Goal: Task Accomplishment & Management: Use online tool/utility

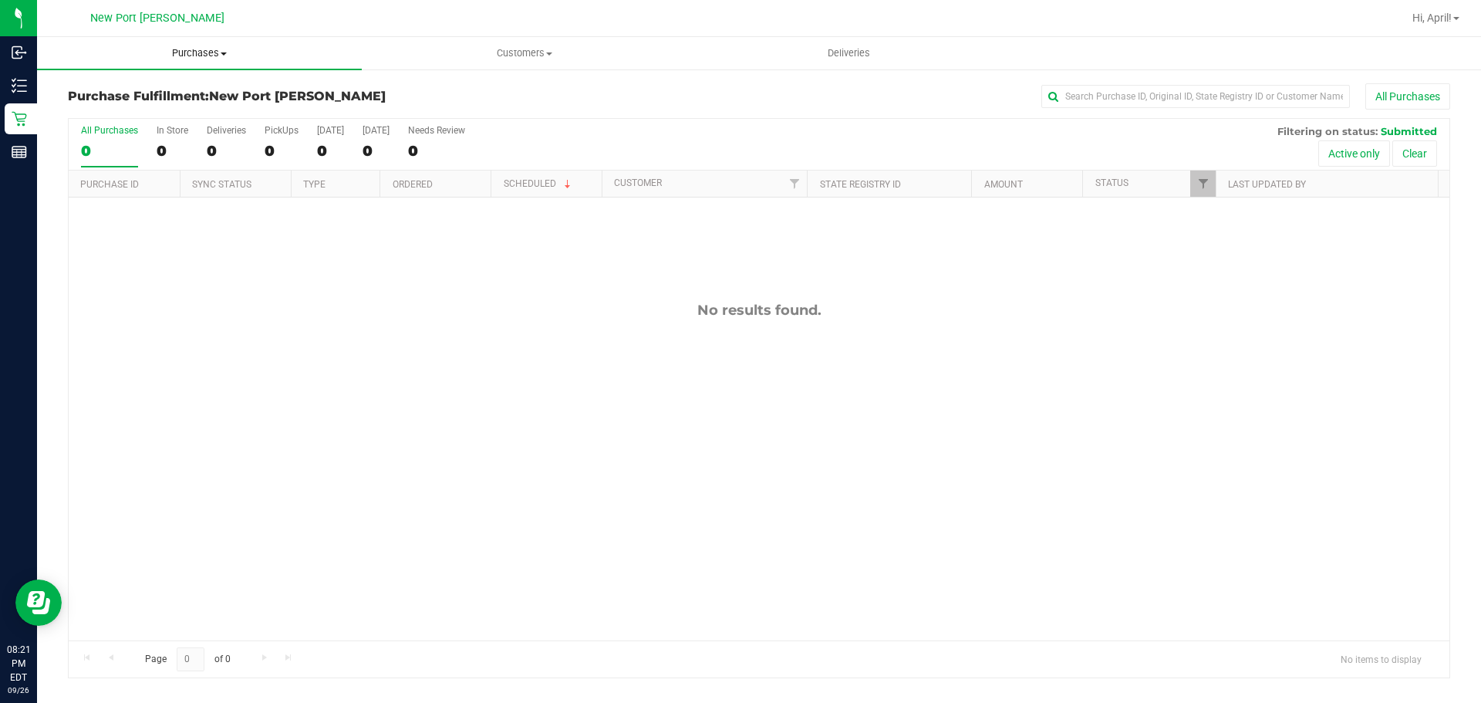
click at [224, 57] on span "Purchases" at bounding box center [199, 53] width 325 height 14
click at [164, 89] on span "Summary of purchases" at bounding box center [116, 92] width 158 height 13
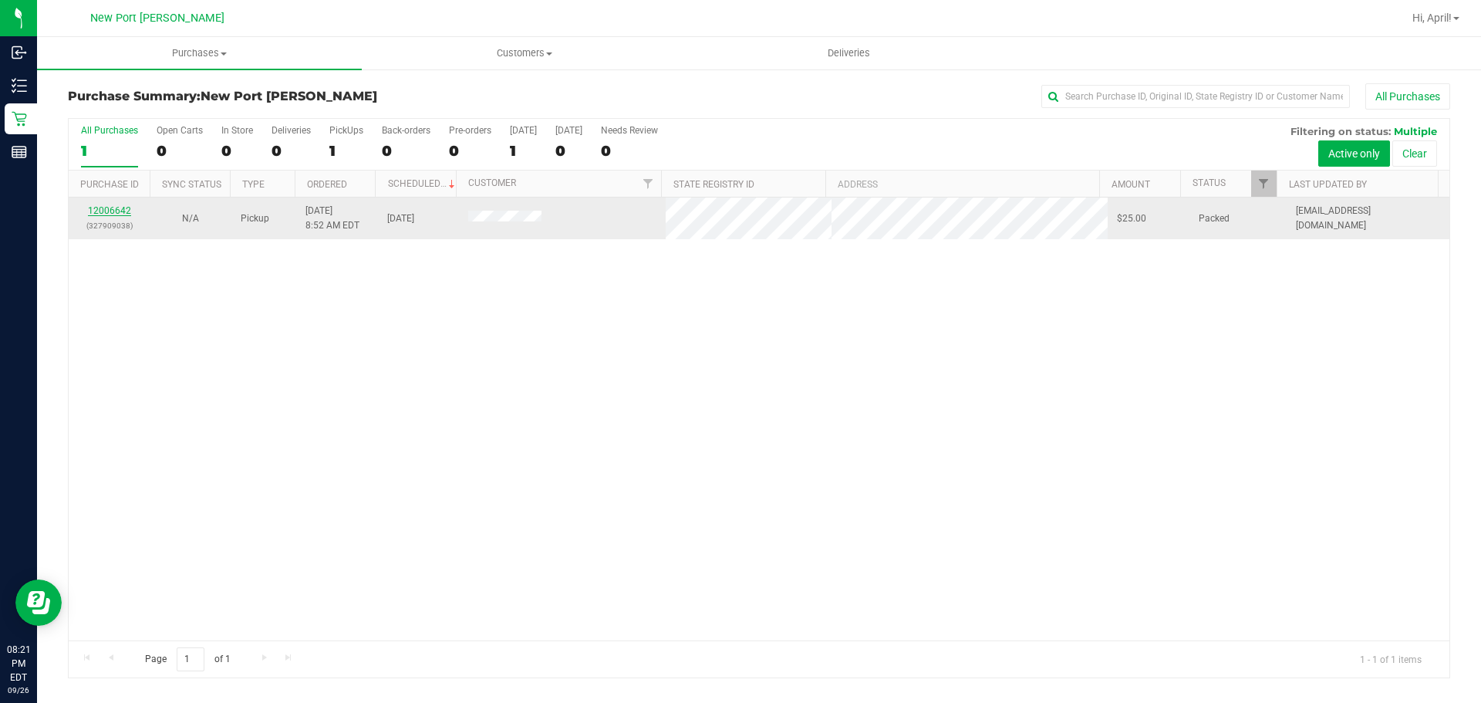
click at [106, 207] on link "12006642" at bounding box center [109, 210] width 43 height 11
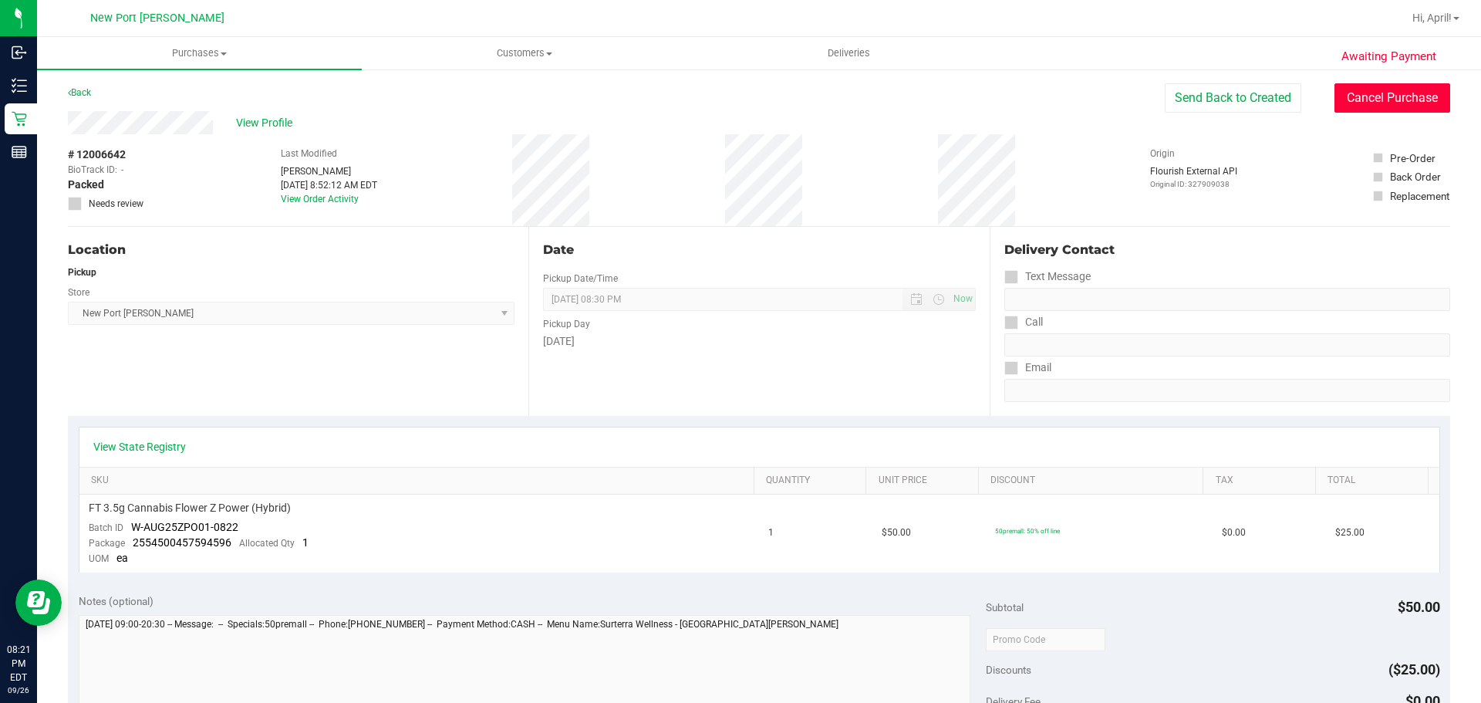
click at [1385, 103] on button "Cancel Purchase" at bounding box center [1392, 97] width 116 height 29
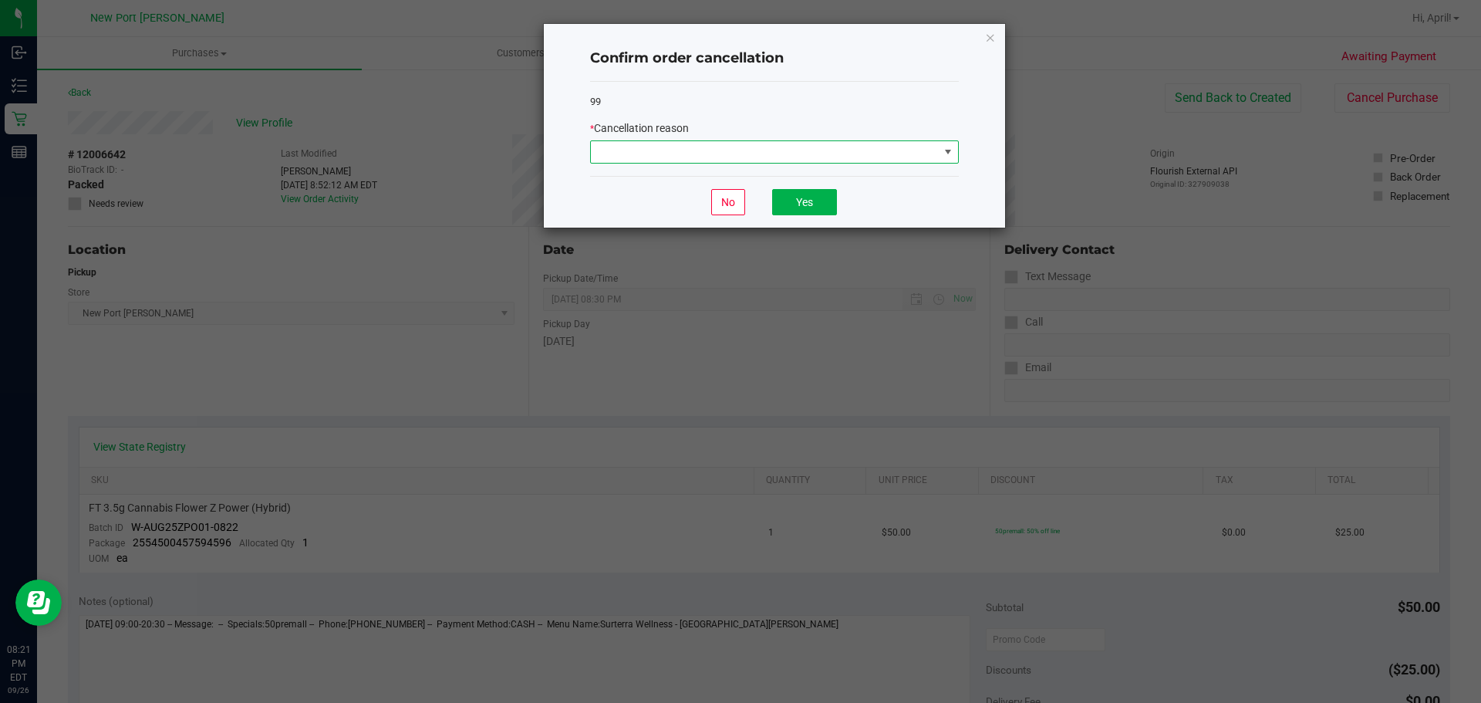
click at [946, 149] on span at bounding box center [948, 152] width 12 height 12
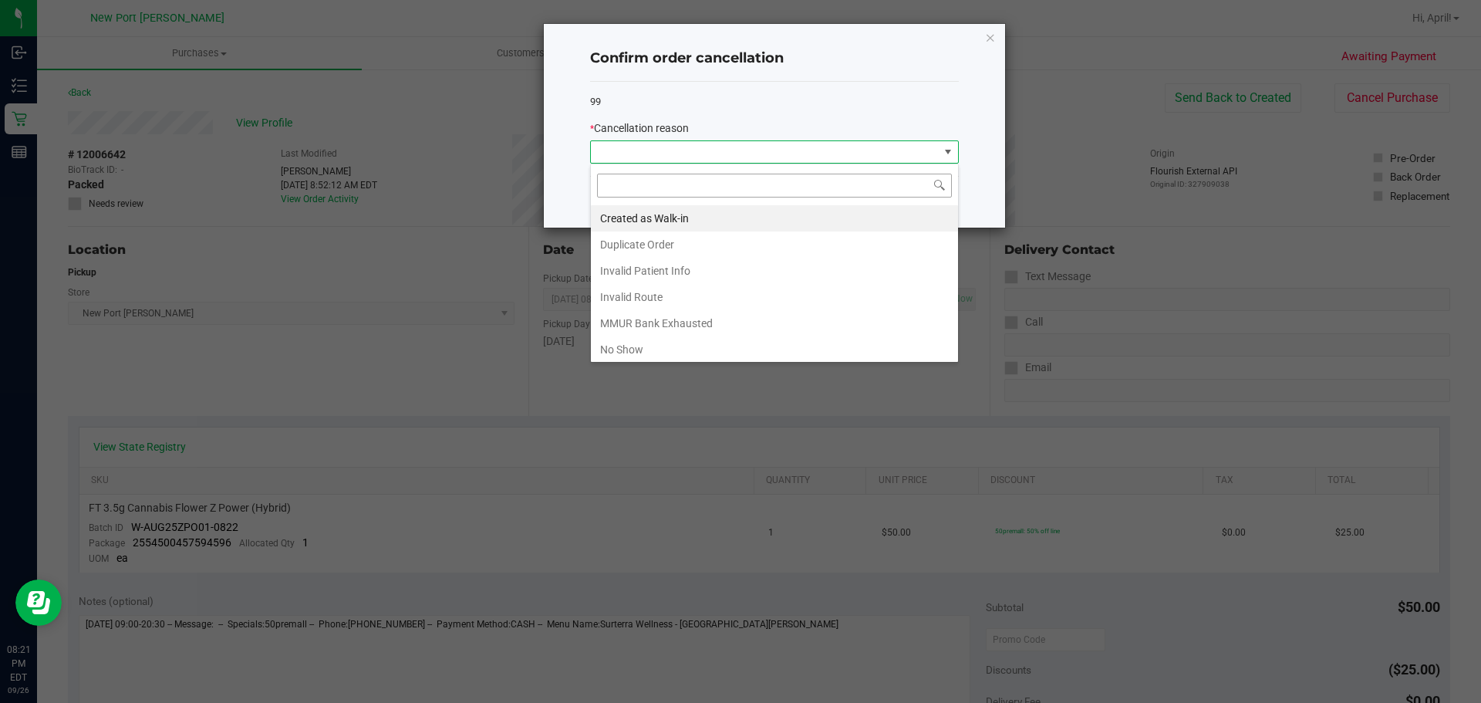
scroll to position [23, 369]
click at [663, 344] on li "No Show" at bounding box center [774, 349] width 367 height 26
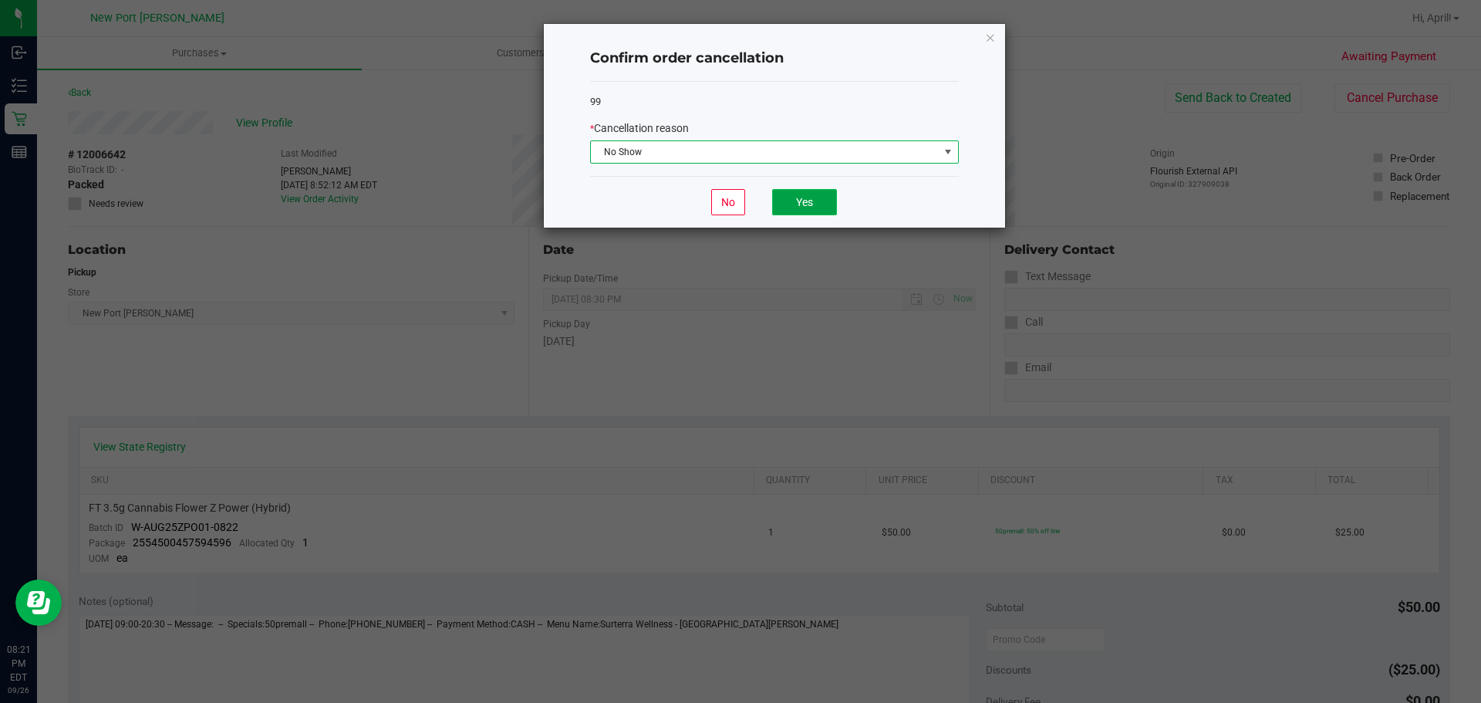
click at [814, 195] on button "Yes" at bounding box center [804, 202] width 65 height 26
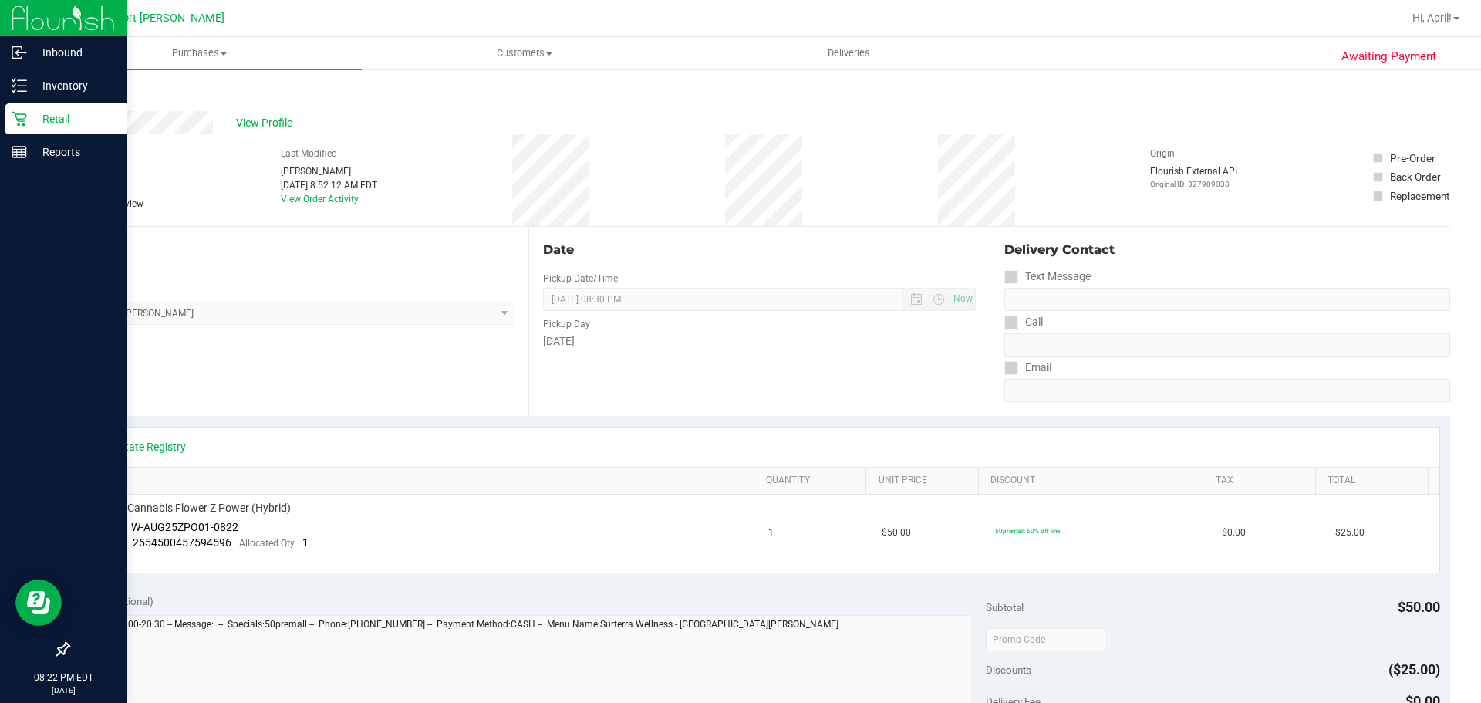
click at [51, 115] on p "Retail" at bounding box center [73, 119] width 93 height 19
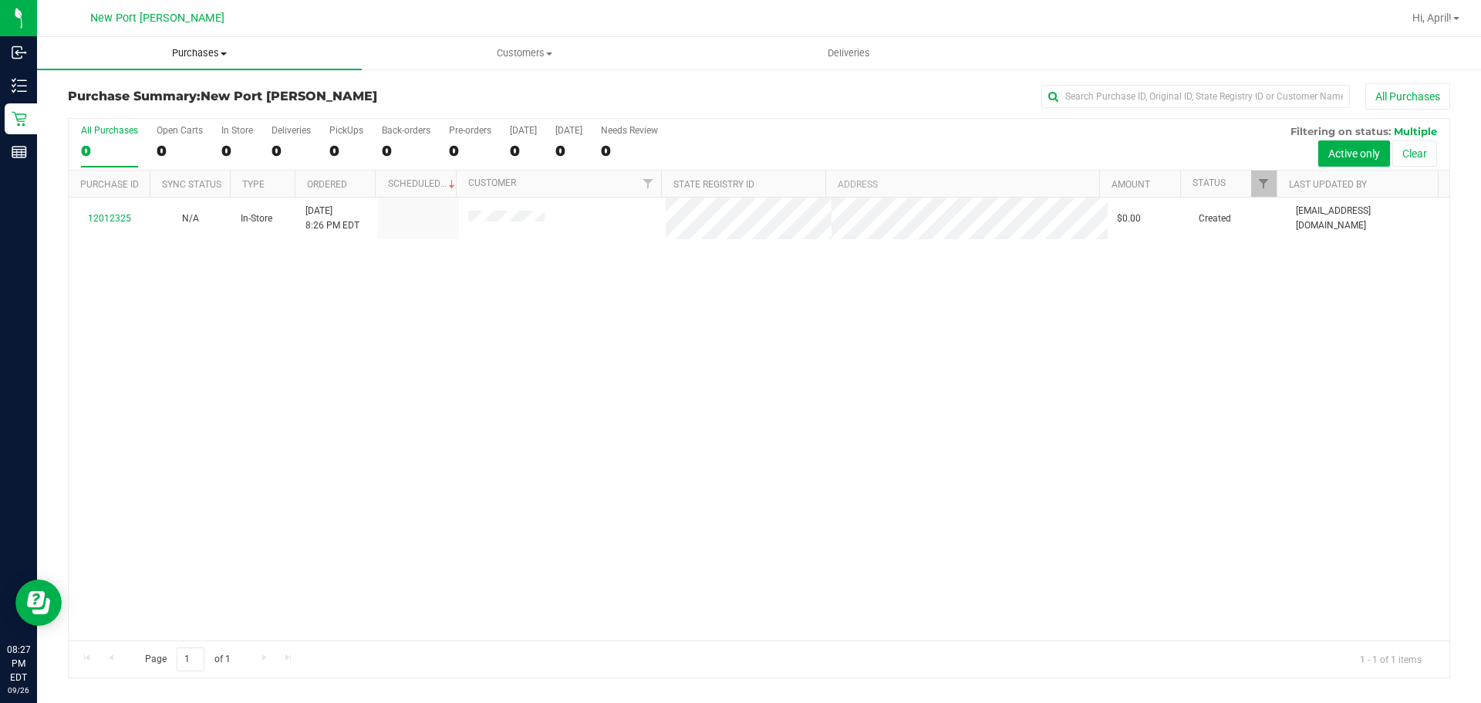
click at [187, 51] on span "Purchases" at bounding box center [199, 53] width 325 height 14
click at [167, 100] on li "Summary of purchases" at bounding box center [199, 93] width 325 height 19
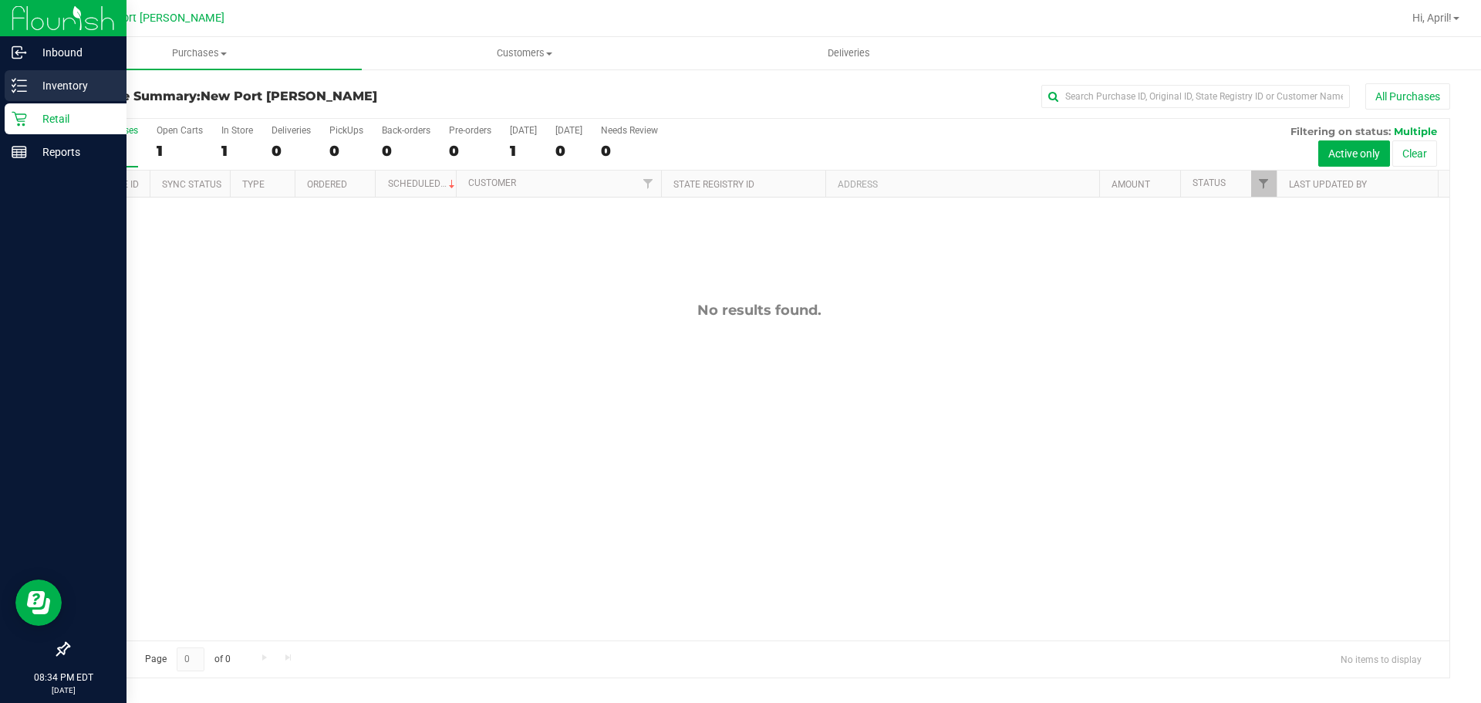
click at [20, 84] on icon at bounding box center [19, 85] width 15 height 15
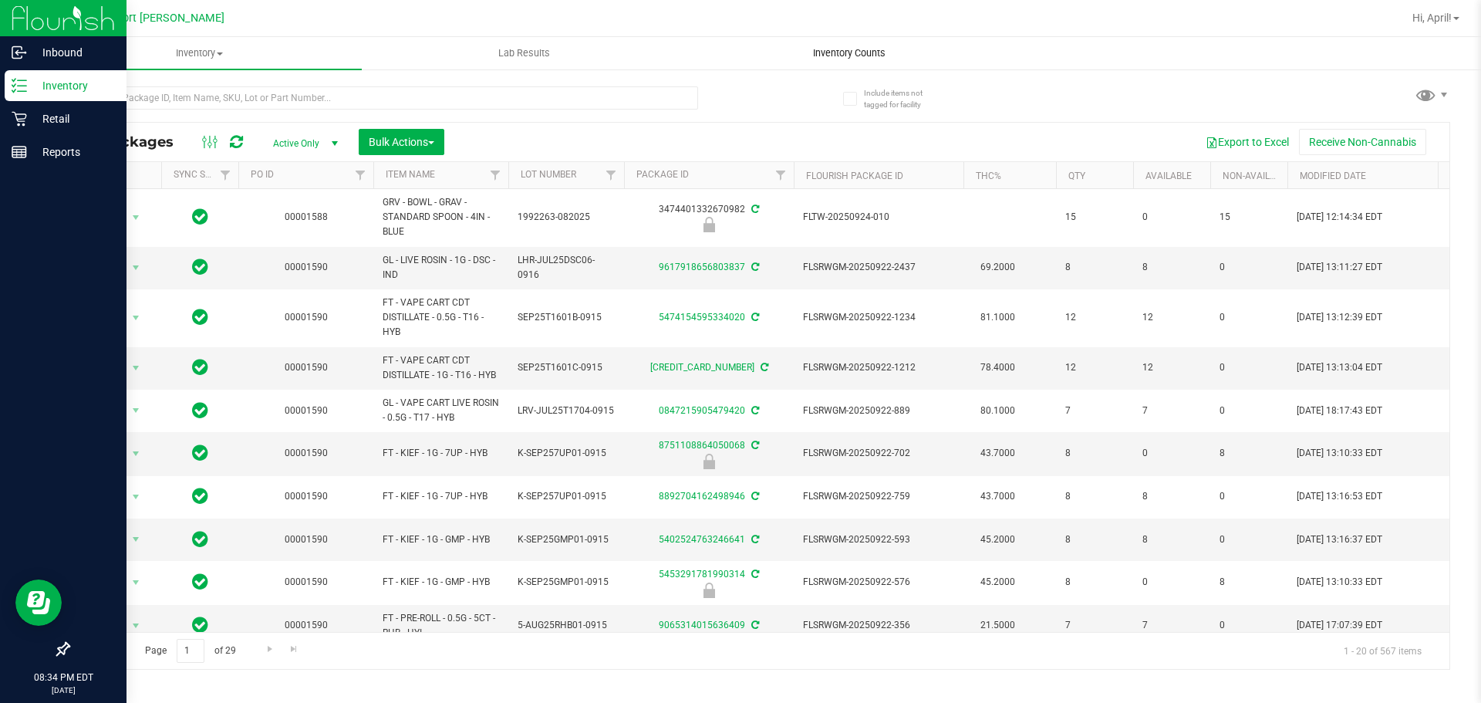
click at [821, 55] on span "Inventory Counts" at bounding box center [849, 53] width 114 height 14
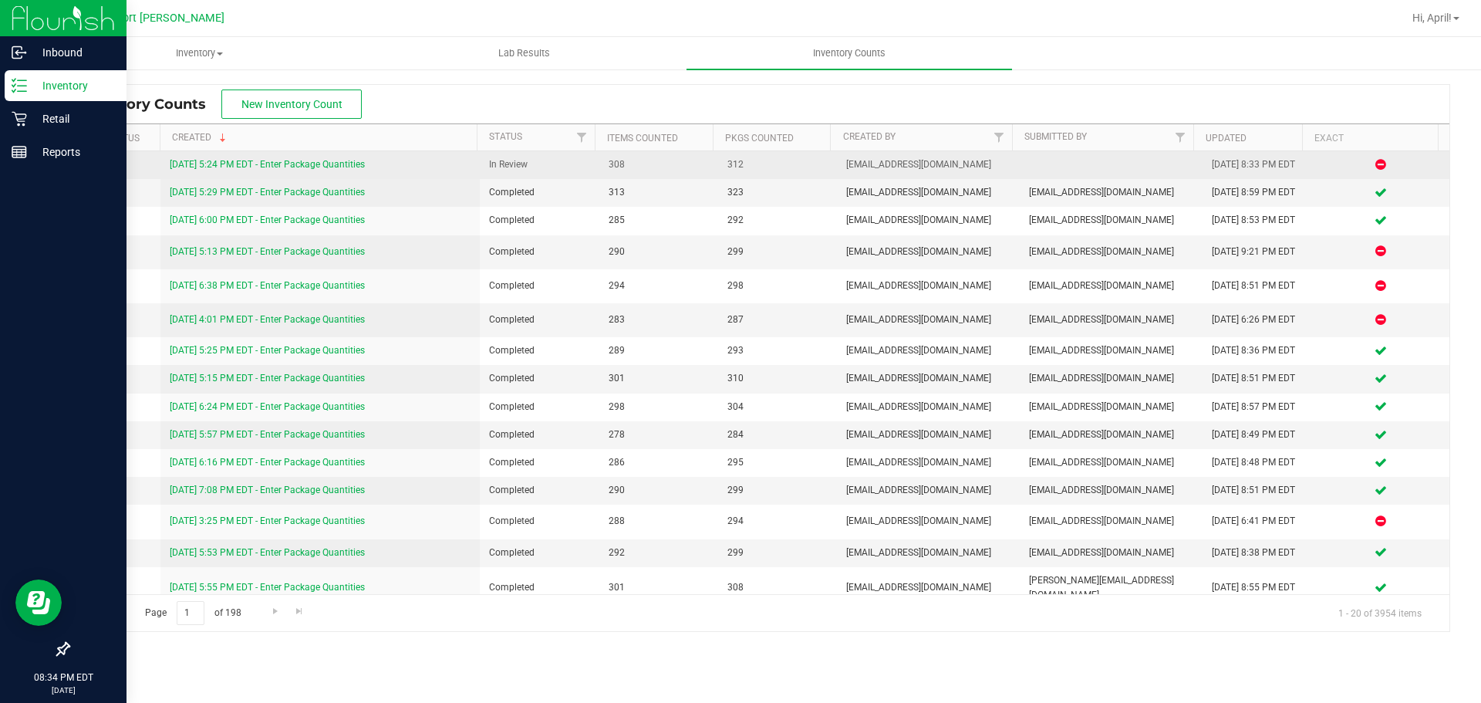
click at [292, 164] on link "[DATE] 5:24 PM EDT - Enter Package Quantities" at bounding box center [267, 164] width 195 height 11
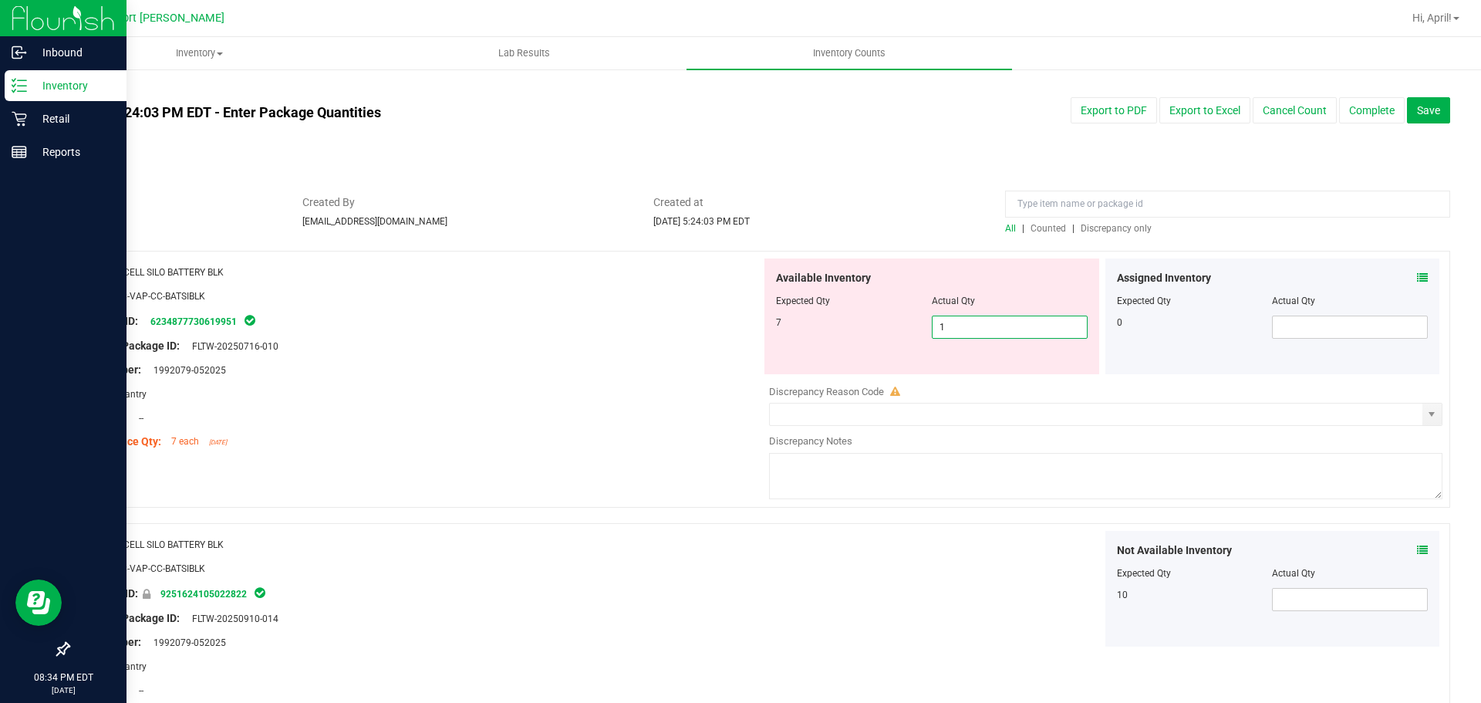
click at [958, 327] on span "1 1" at bounding box center [1010, 326] width 156 height 23
type input "7"
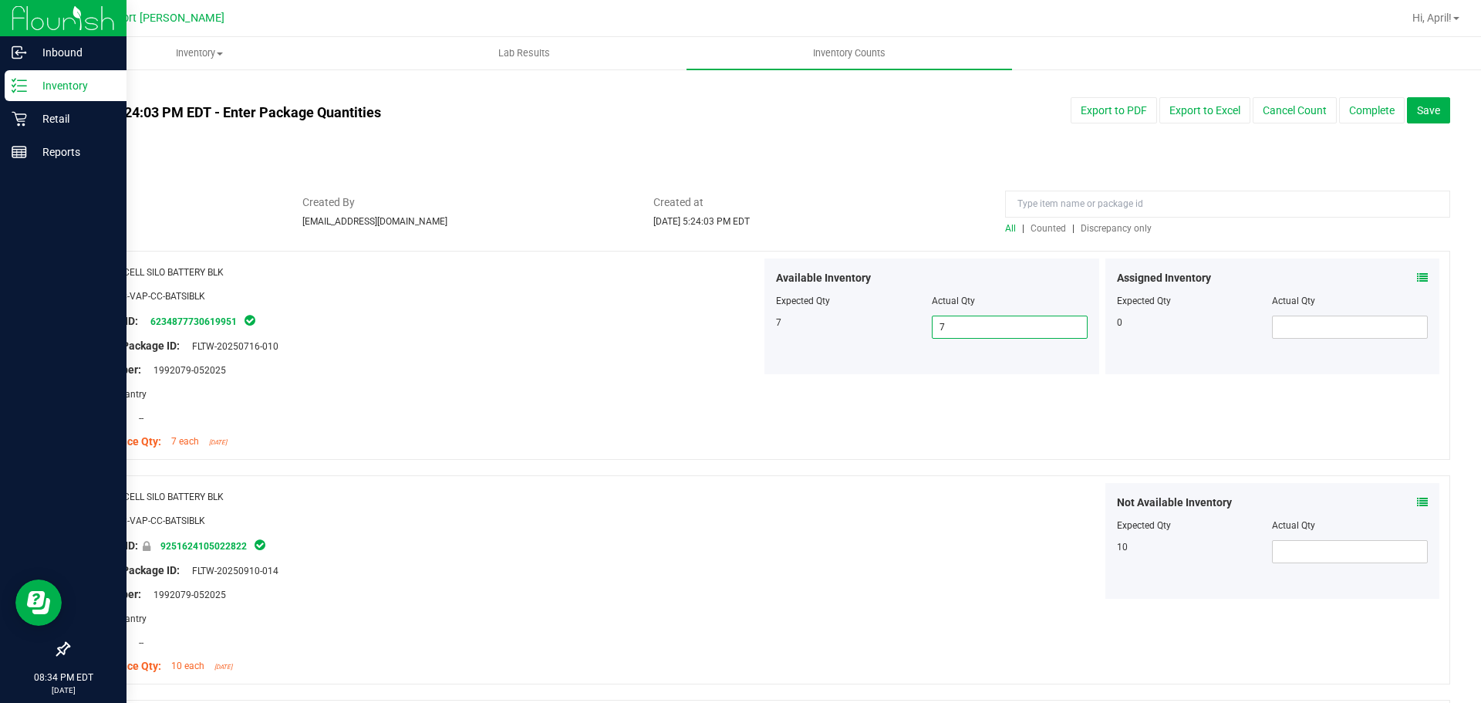
click at [1091, 229] on span "Discrepancy only" at bounding box center [1116, 228] width 71 height 11
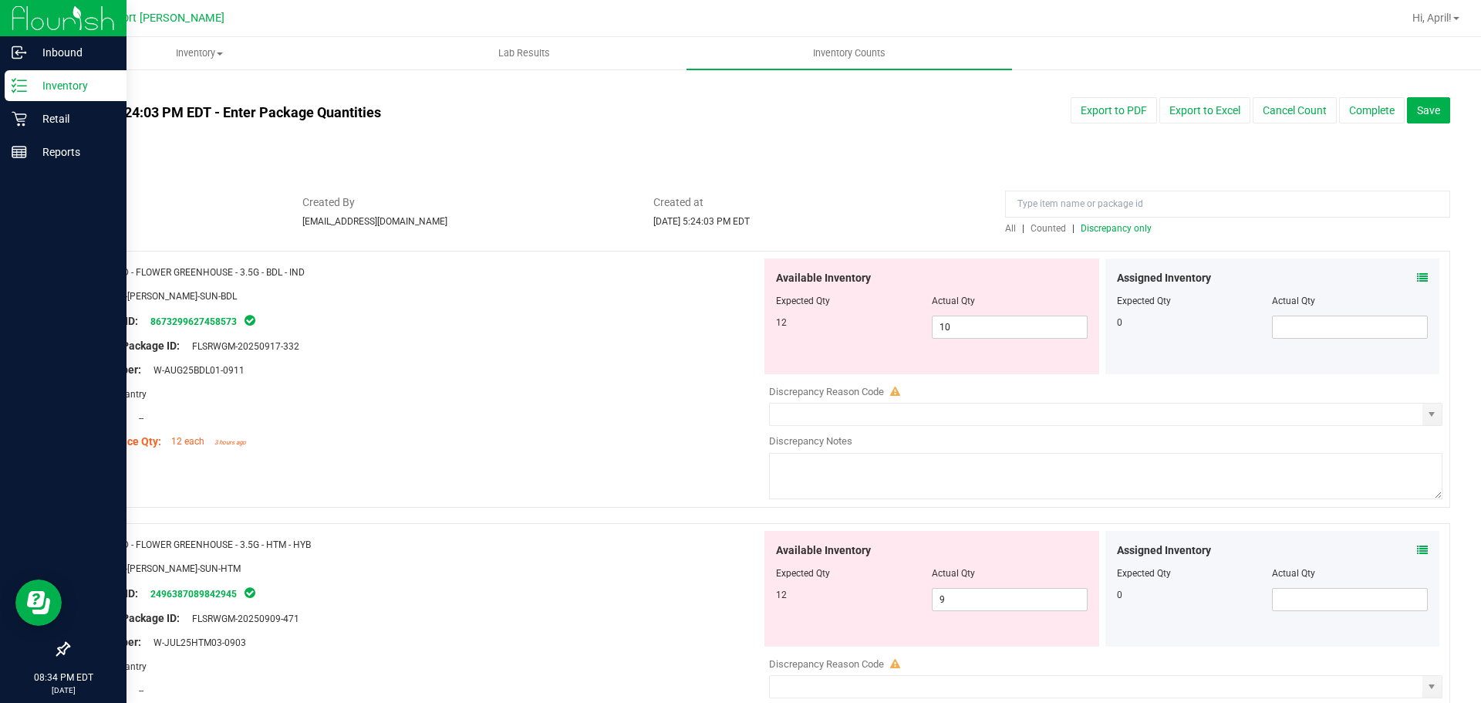
click at [1417, 272] on icon at bounding box center [1422, 277] width 11 height 11
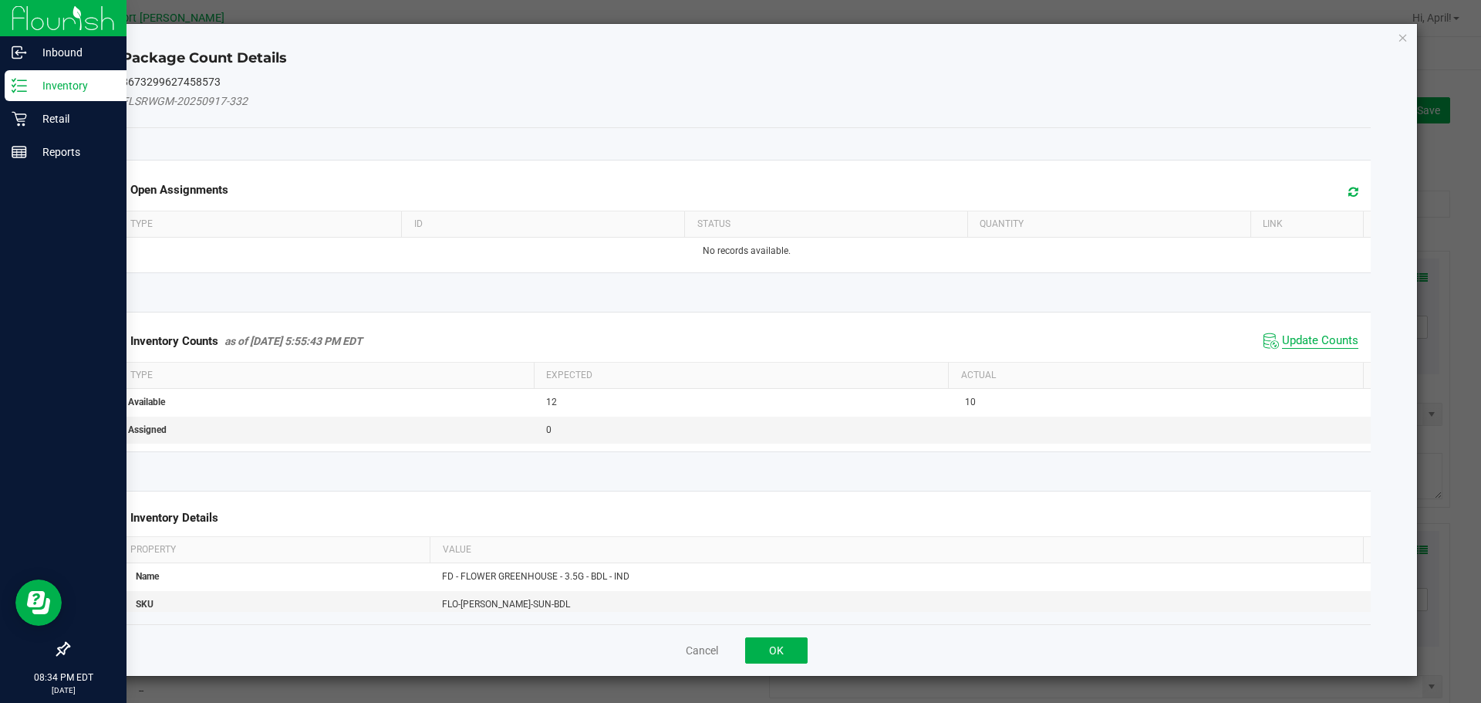
click at [1323, 337] on span "Update Counts" at bounding box center [1320, 340] width 76 height 15
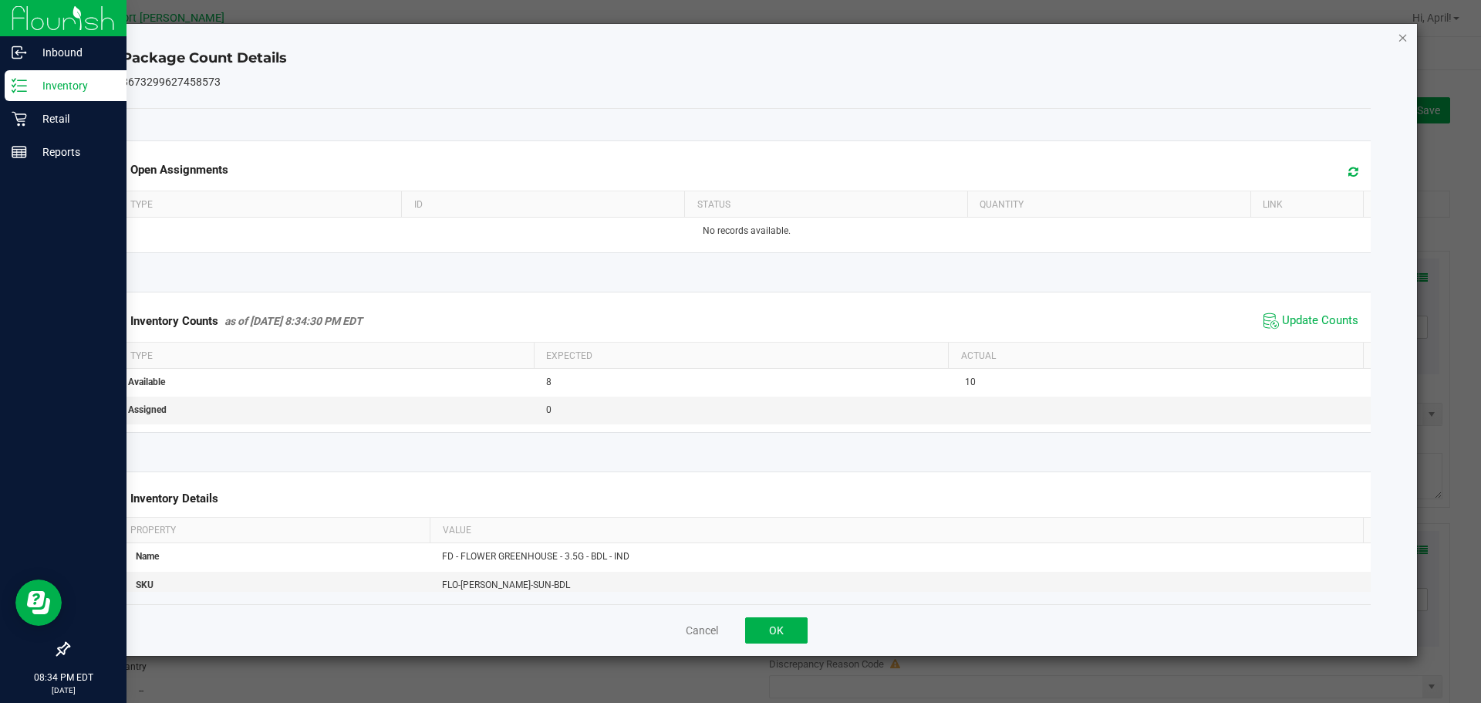
click at [1401, 34] on icon "Close" at bounding box center [1403, 37] width 11 height 19
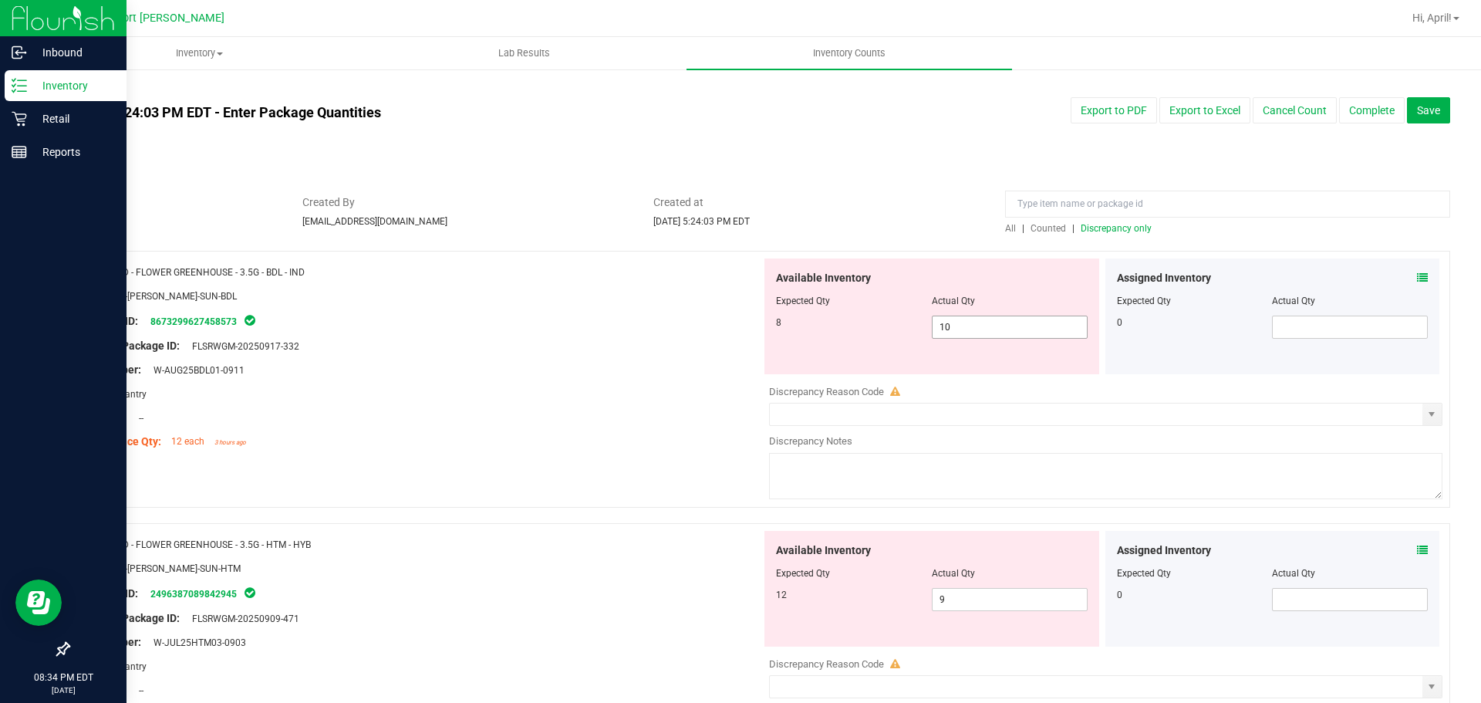
click at [961, 326] on input "10" at bounding box center [1009, 327] width 154 height 22
type input "1"
type input "8"
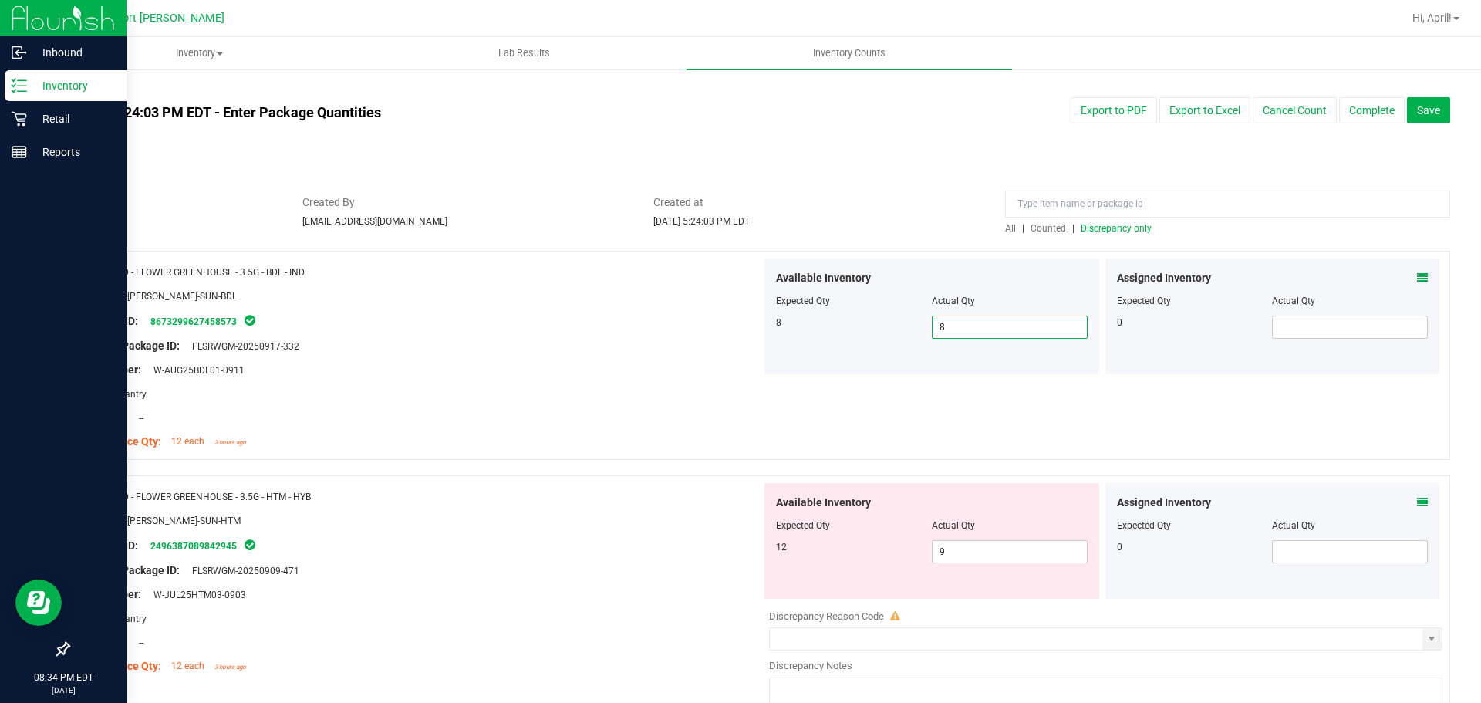
click at [1097, 224] on span "Discrepancy only" at bounding box center [1116, 228] width 71 height 11
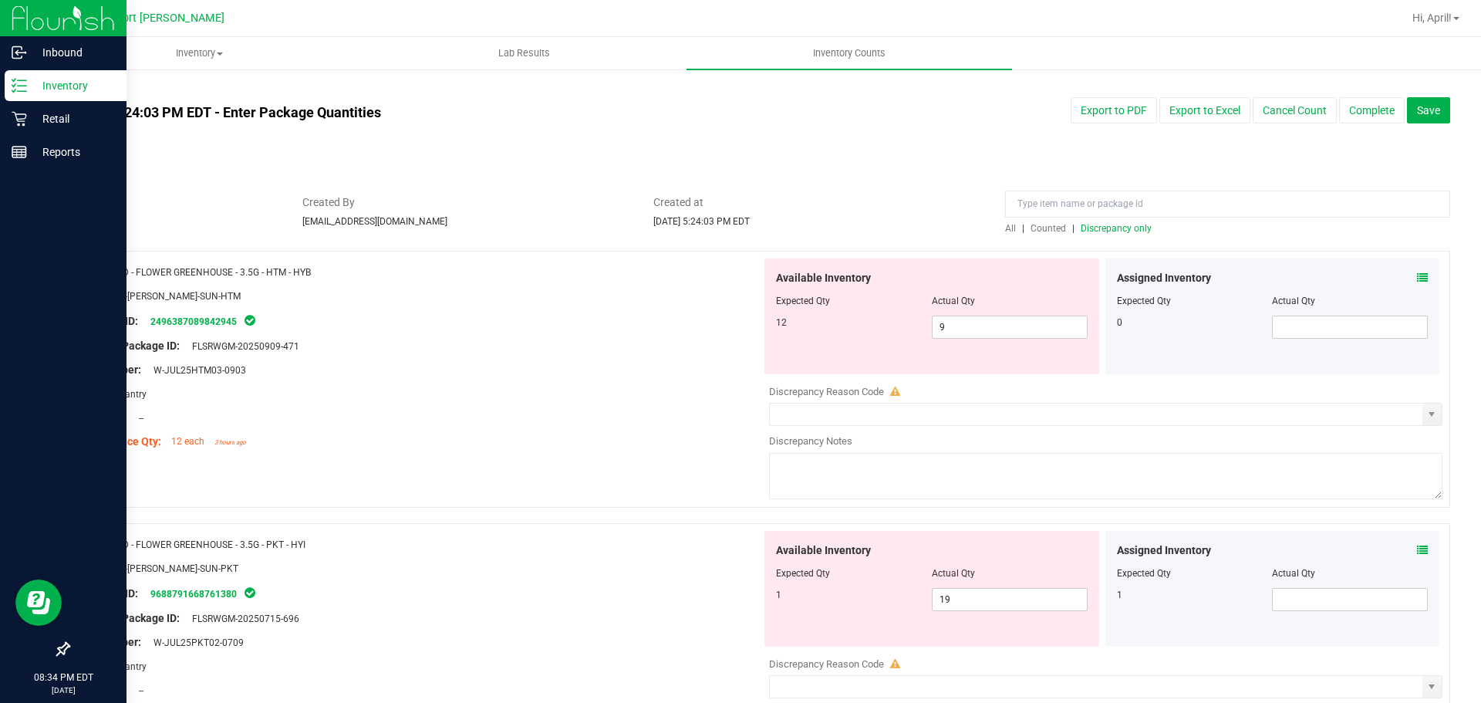
click at [1417, 278] on icon at bounding box center [1422, 277] width 11 height 11
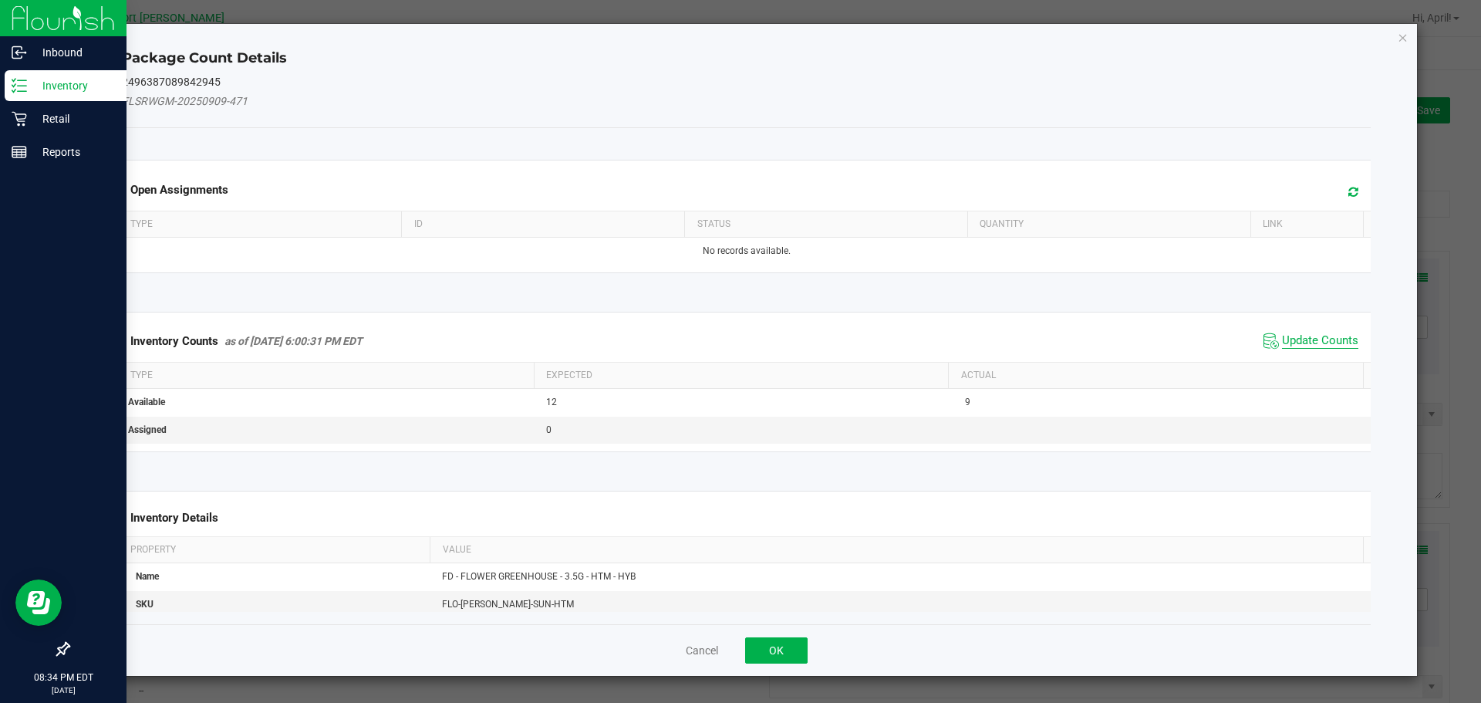
click at [1307, 341] on span "Update Counts" at bounding box center [1320, 340] width 76 height 15
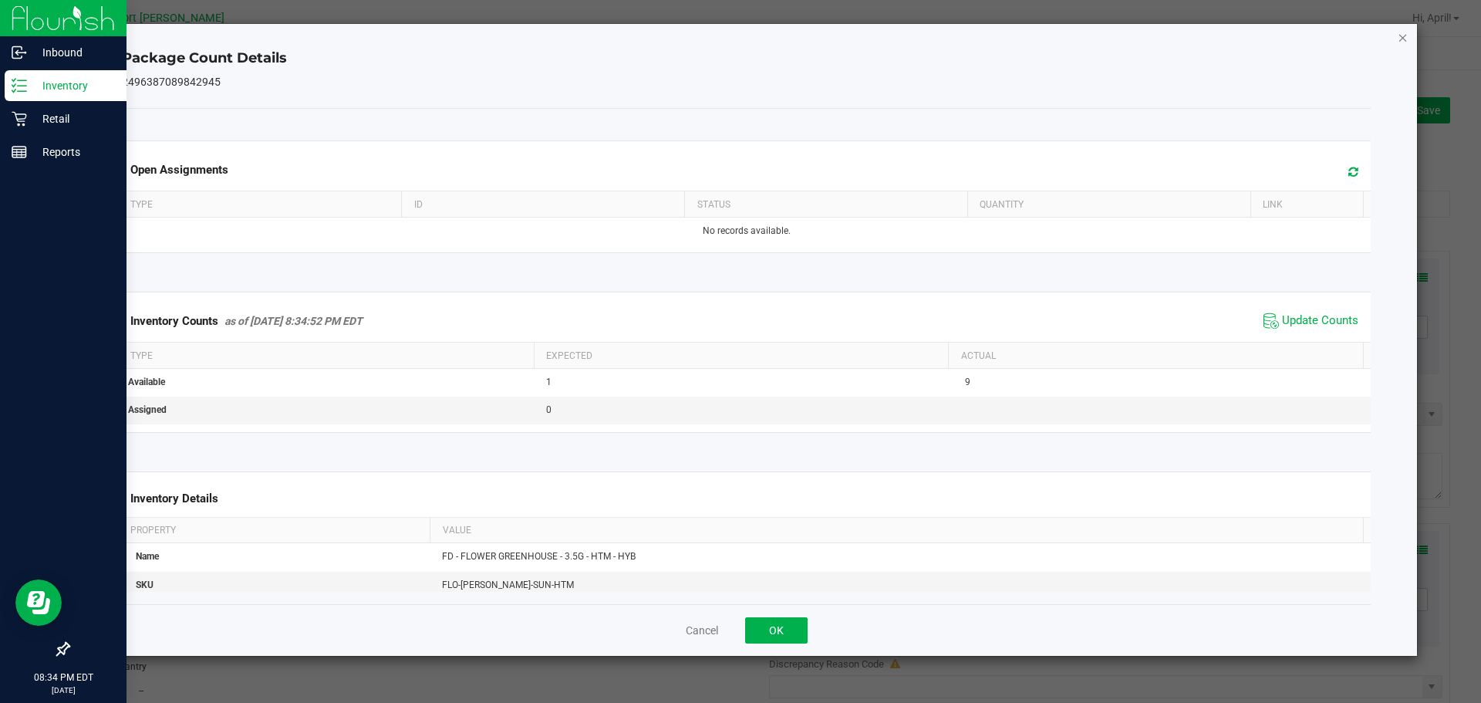
click at [1402, 36] on icon "Close" at bounding box center [1403, 37] width 11 height 19
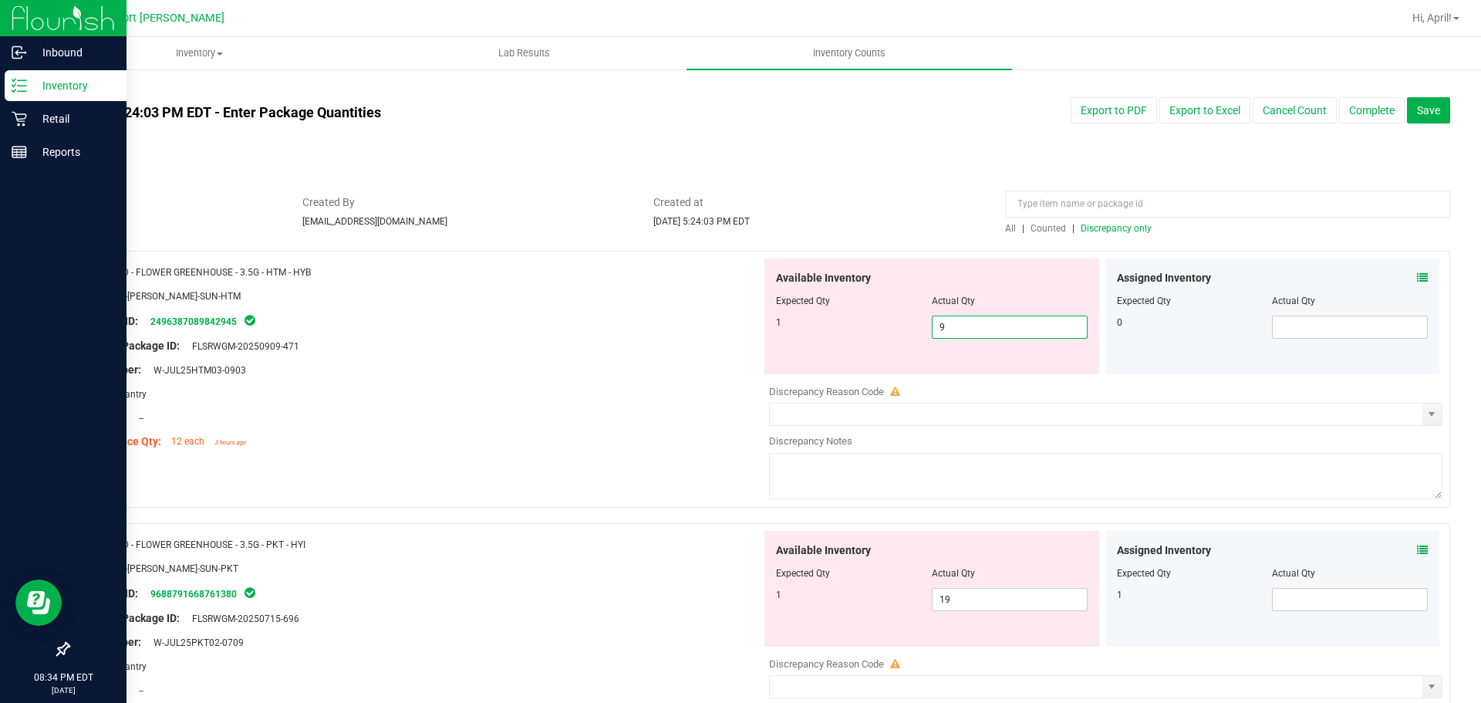
click at [994, 319] on span "9 9" at bounding box center [1010, 326] width 156 height 23
click at [994, 319] on input "9" at bounding box center [1009, 327] width 154 height 22
type input "1"
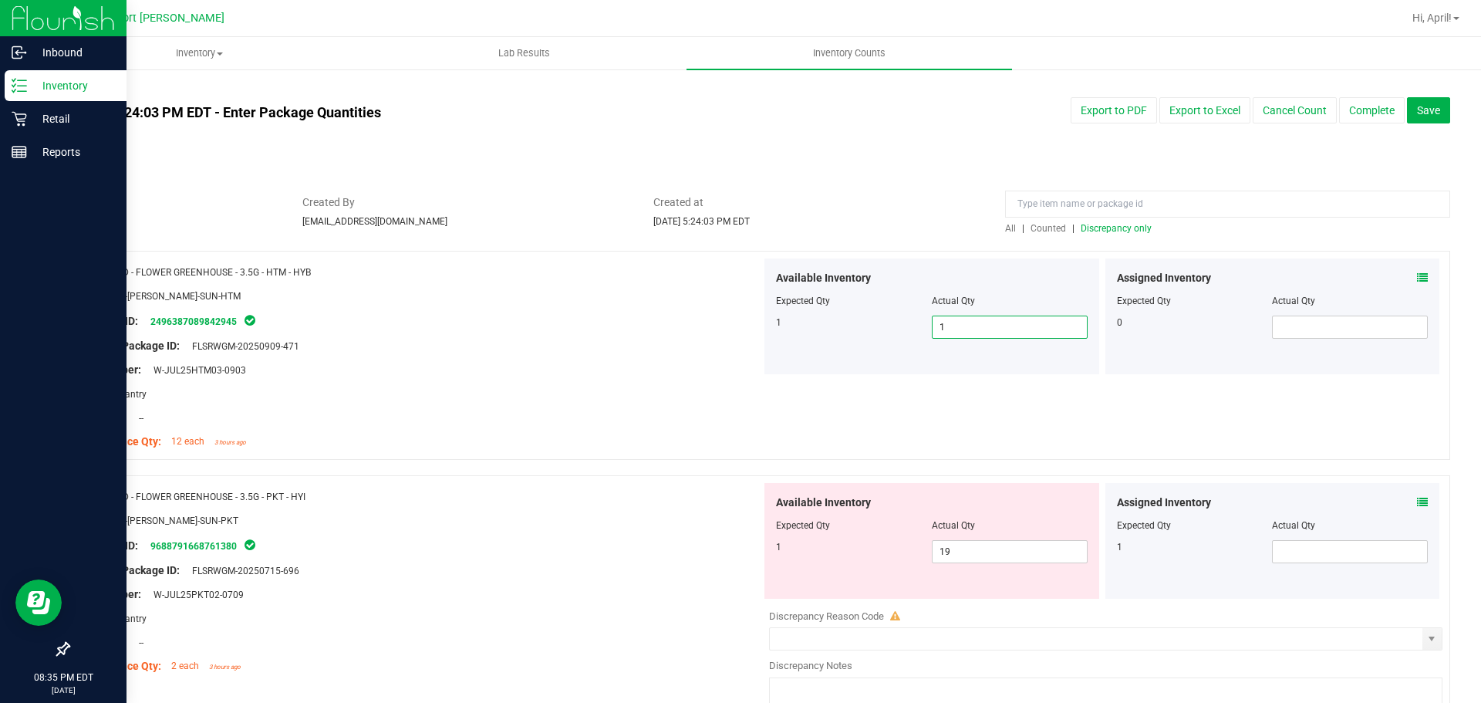
click at [1106, 224] on span "Discrepancy only" at bounding box center [1116, 228] width 71 height 11
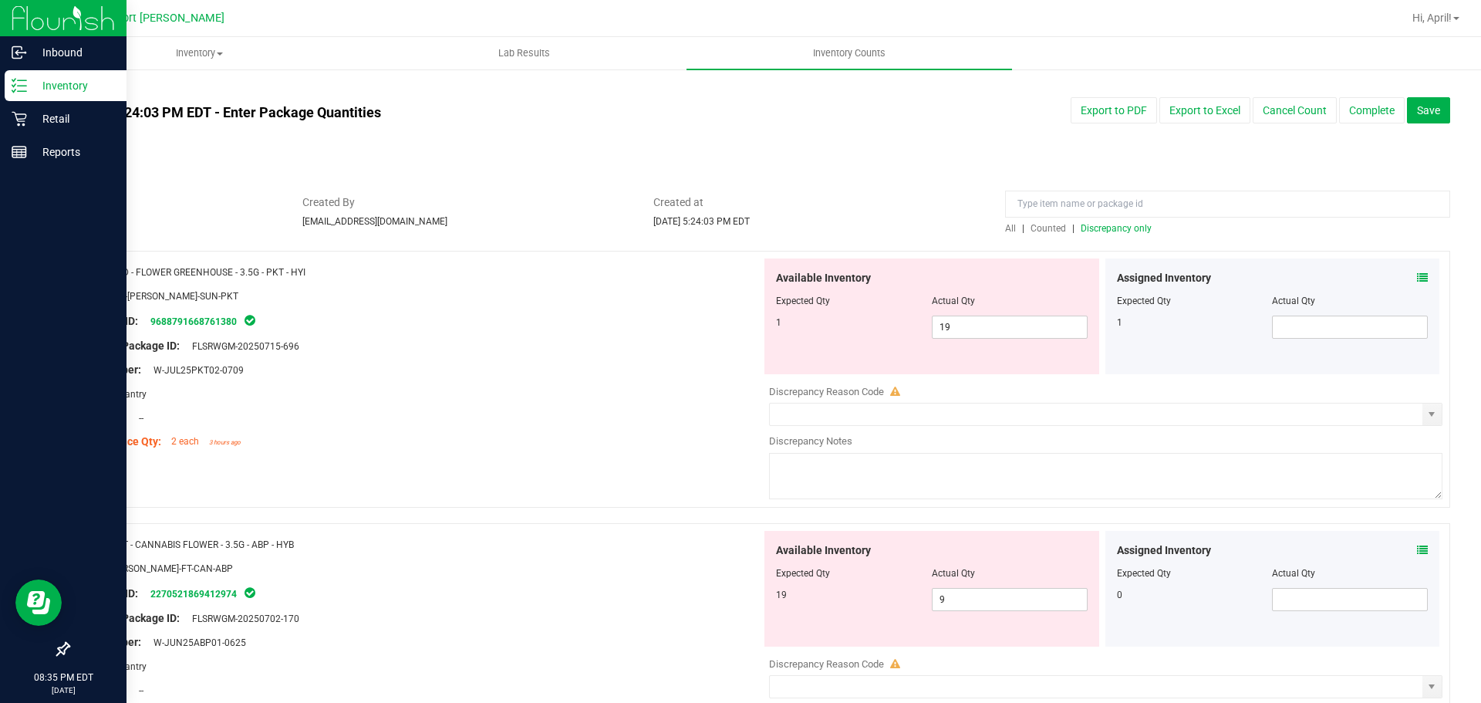
click at [1417, 278] on icon at bounding box center [1422, 277] width 11 height 11
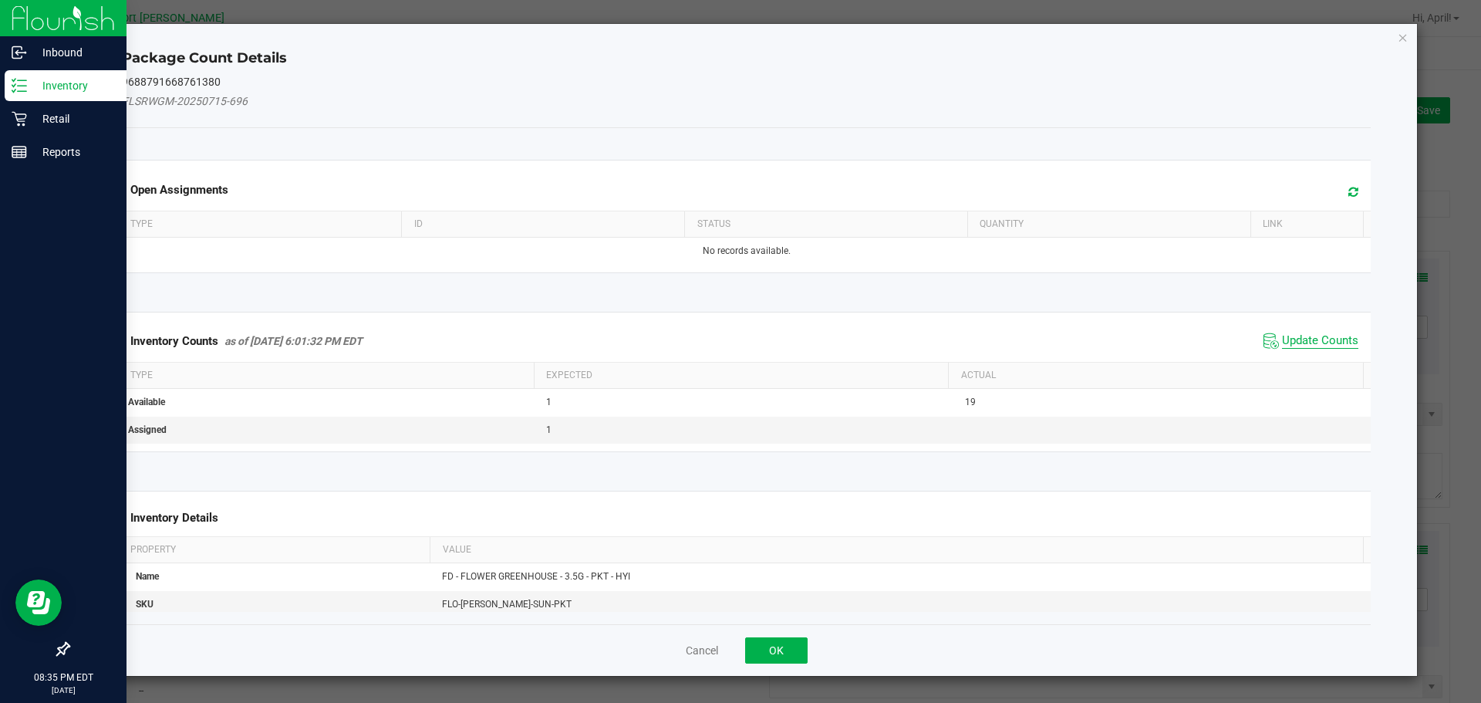
click at [1317, 338] on span "Update Counts" at bounding box center [1320, 340] width 76 height 15
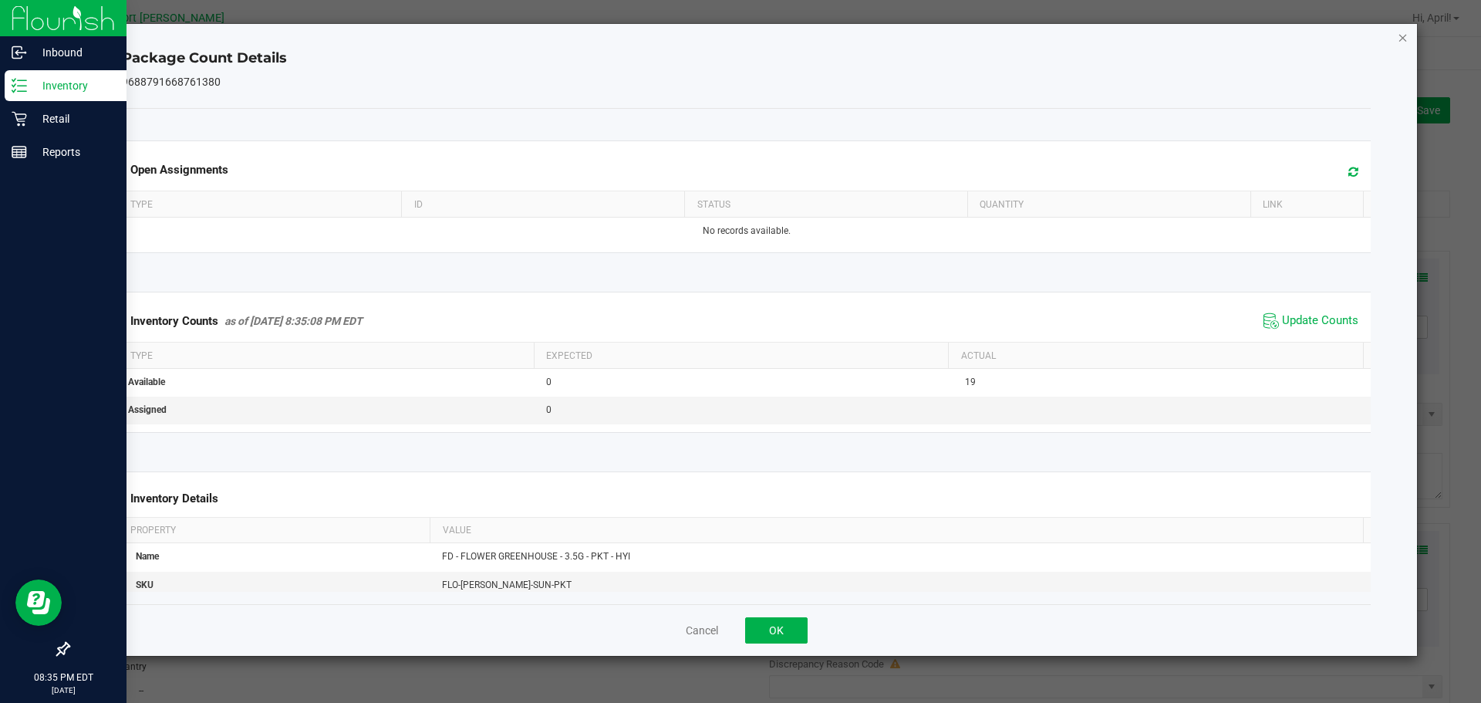
click at [1404, 36] on icon "Close" at bounding box center [1403, 37] width 11 height 19
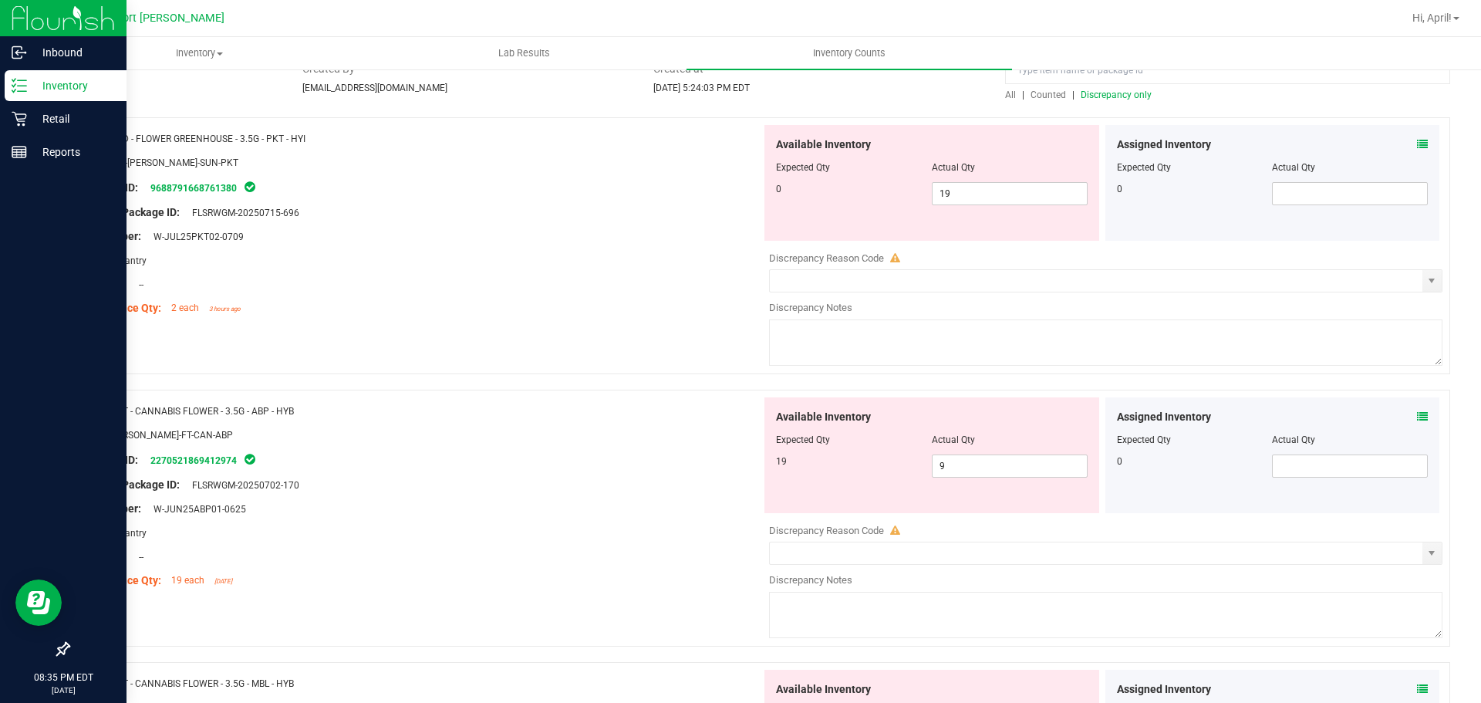
scroll to position [154, 0]
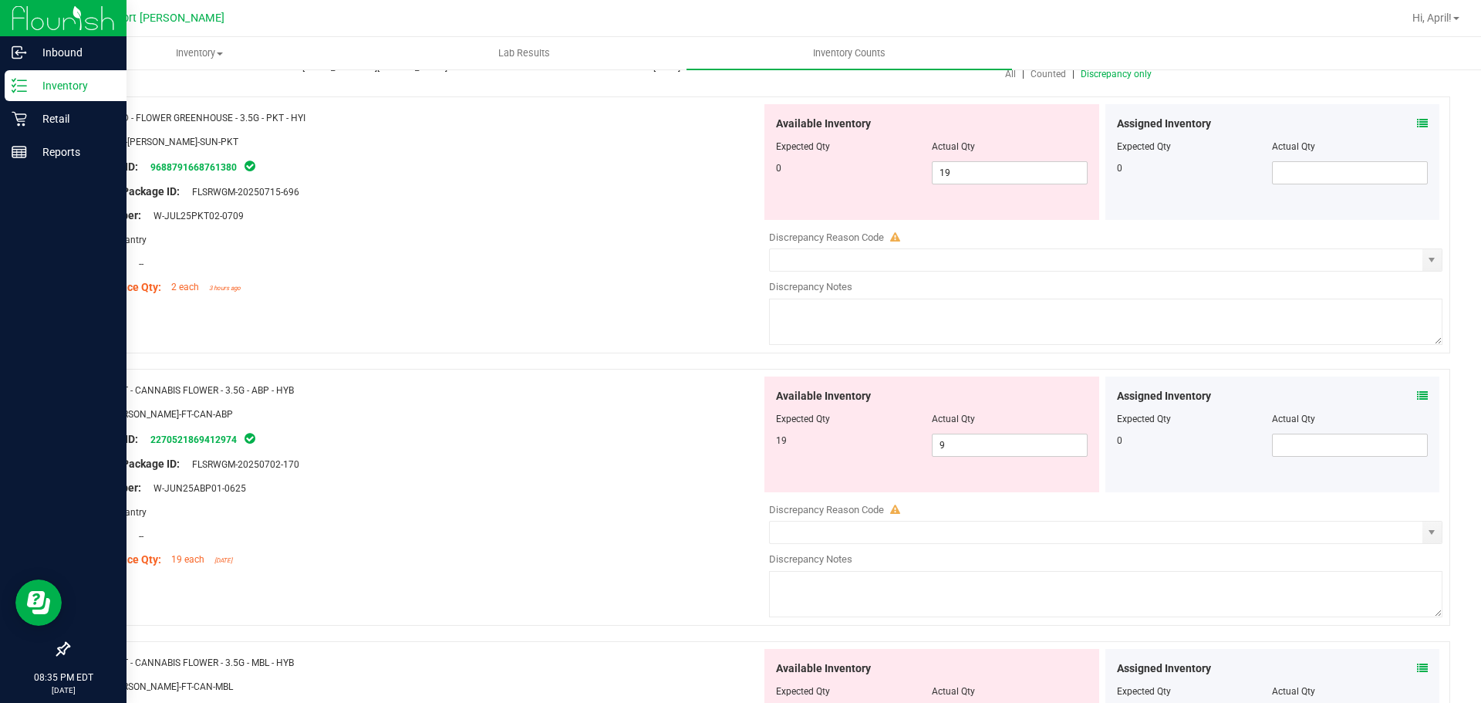
click at [1417, 392] on icon at bounding box center [1422, 395] width 11 height 11
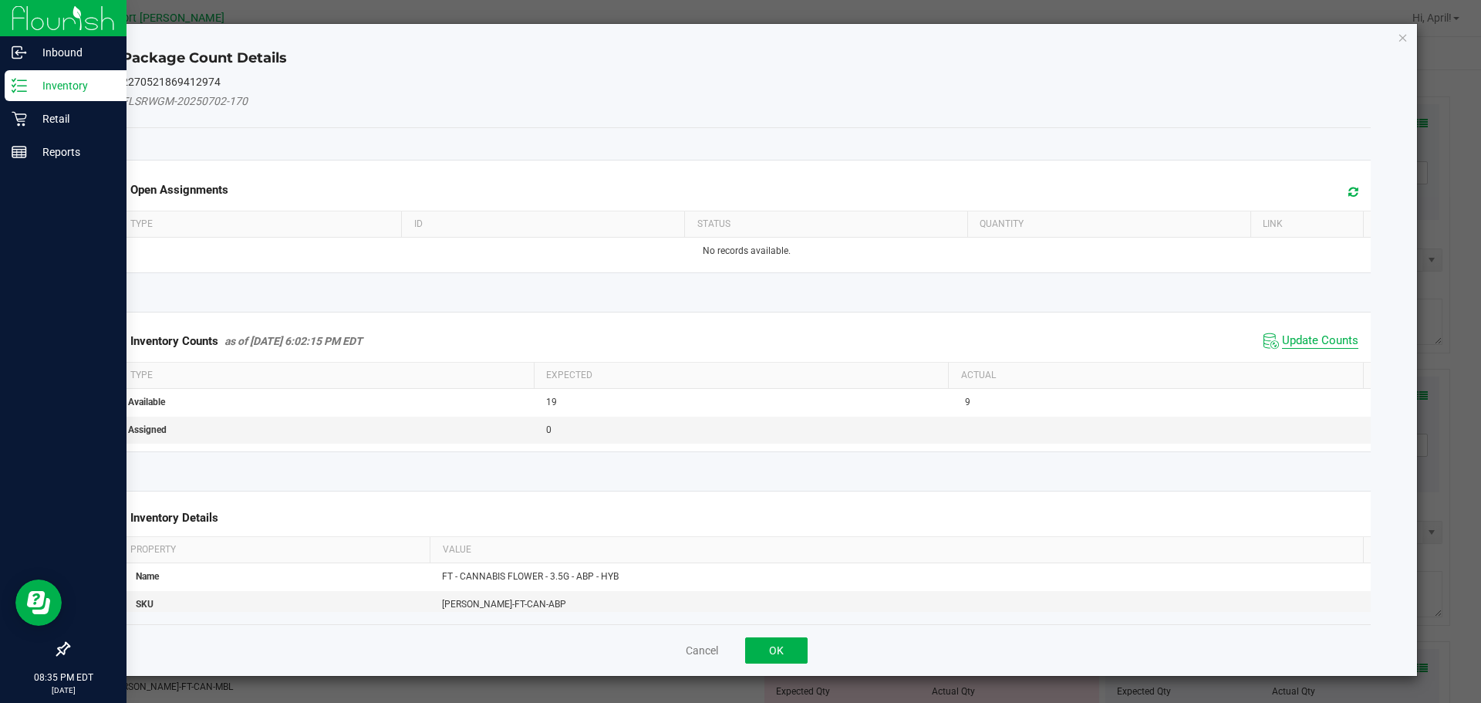
click at [1310, 340] on span "Update Counts" at bounding box center [1320, 340] width 76 height 15
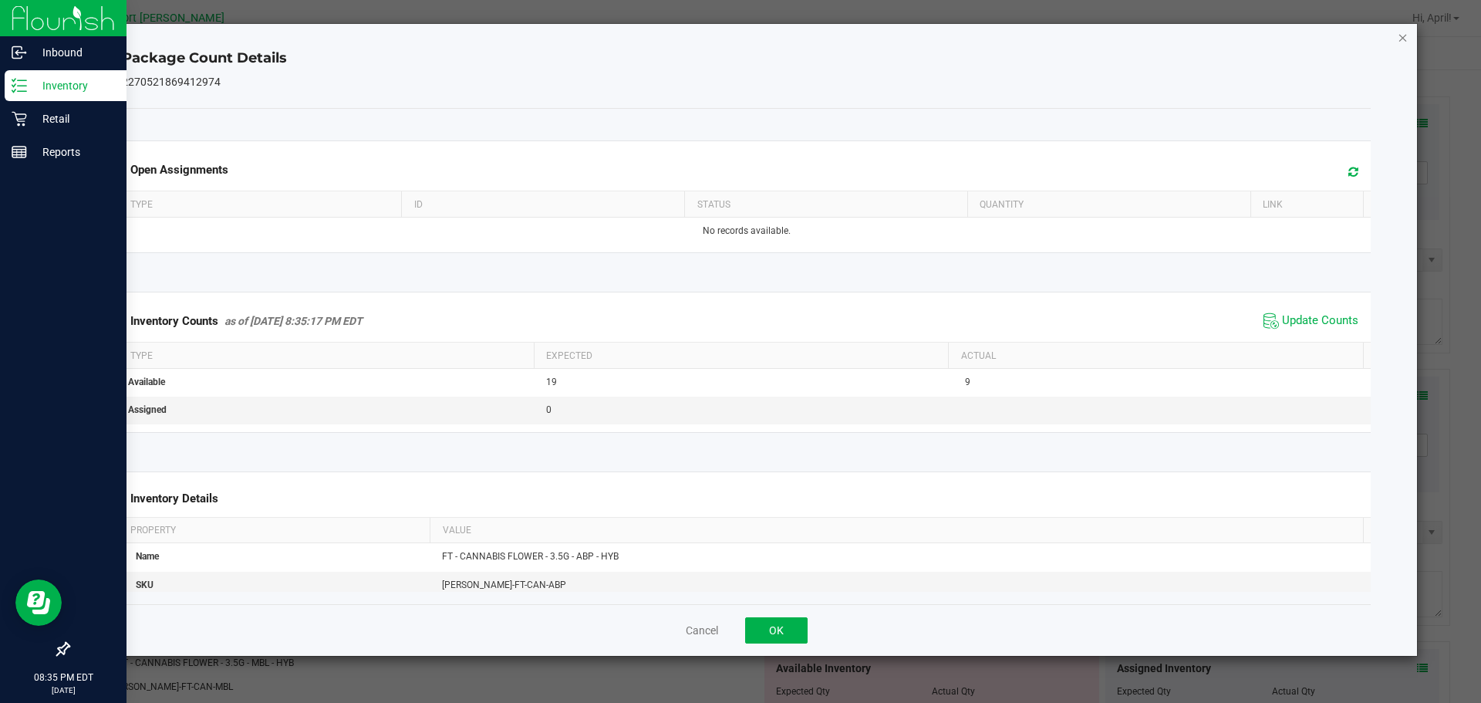
click at [1407, 38] on icon "Close" at bounding box center [1403, 37] width 11 height 19
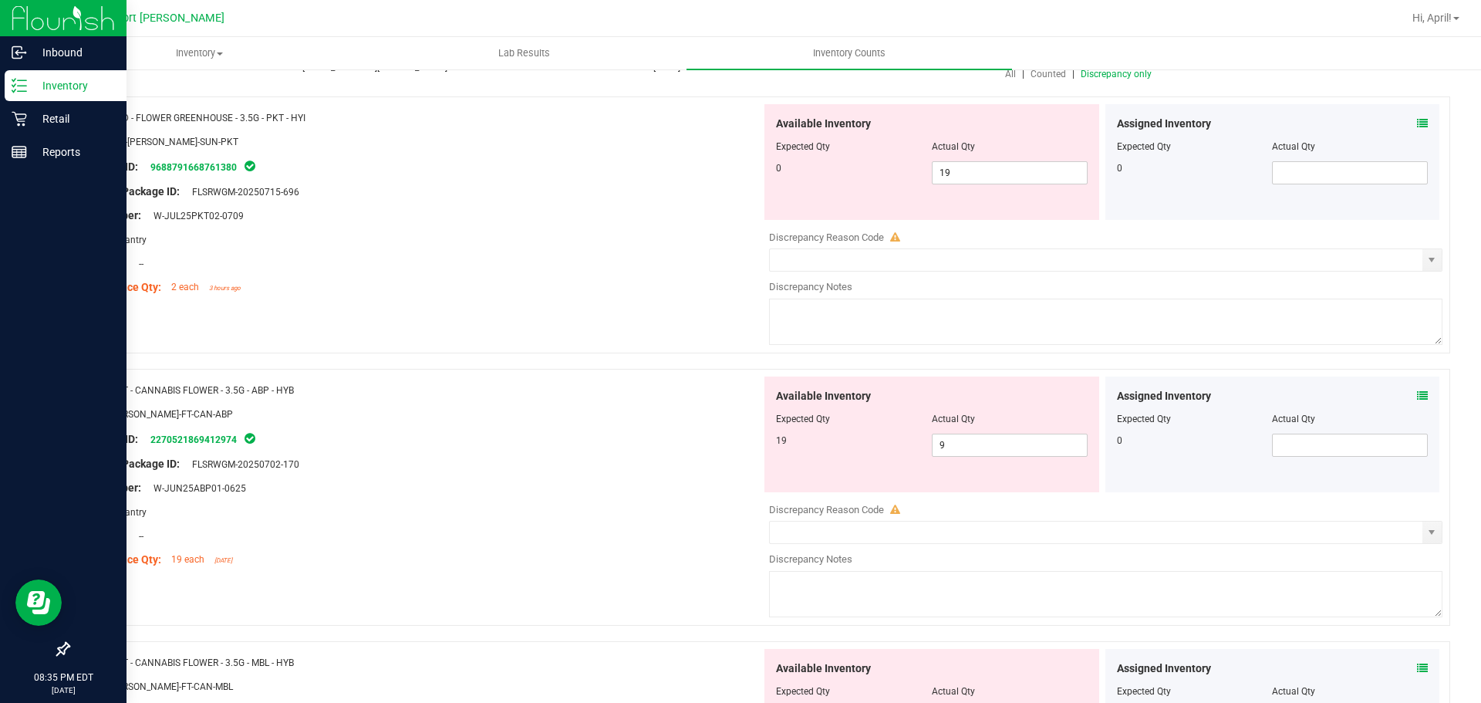
scroll to position [0, 0]
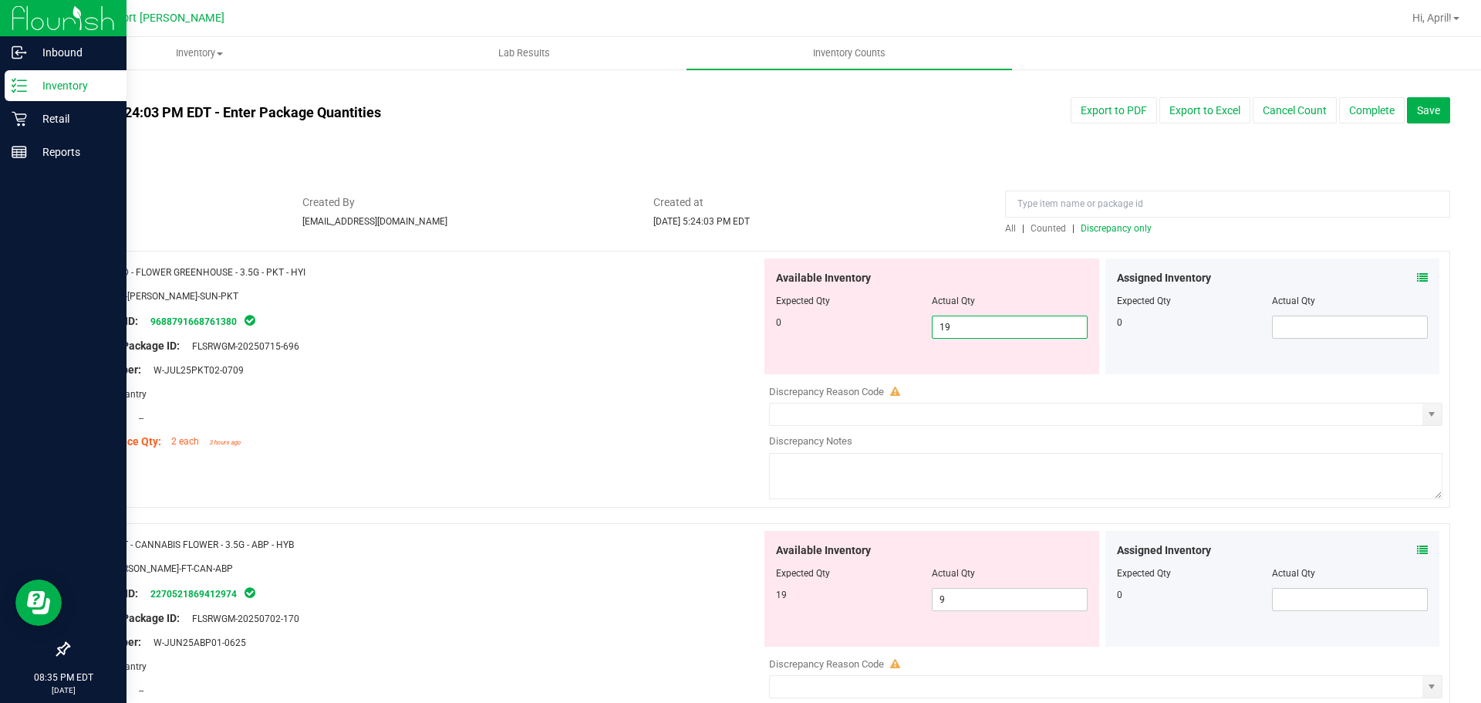
click at [944, 327] on span "19 19" at bounding box center [1010, 326] width 156 height 23
click at [944, 327] on input "19" at bounding box center [1009, 327] width 154 height 22
type input "0"
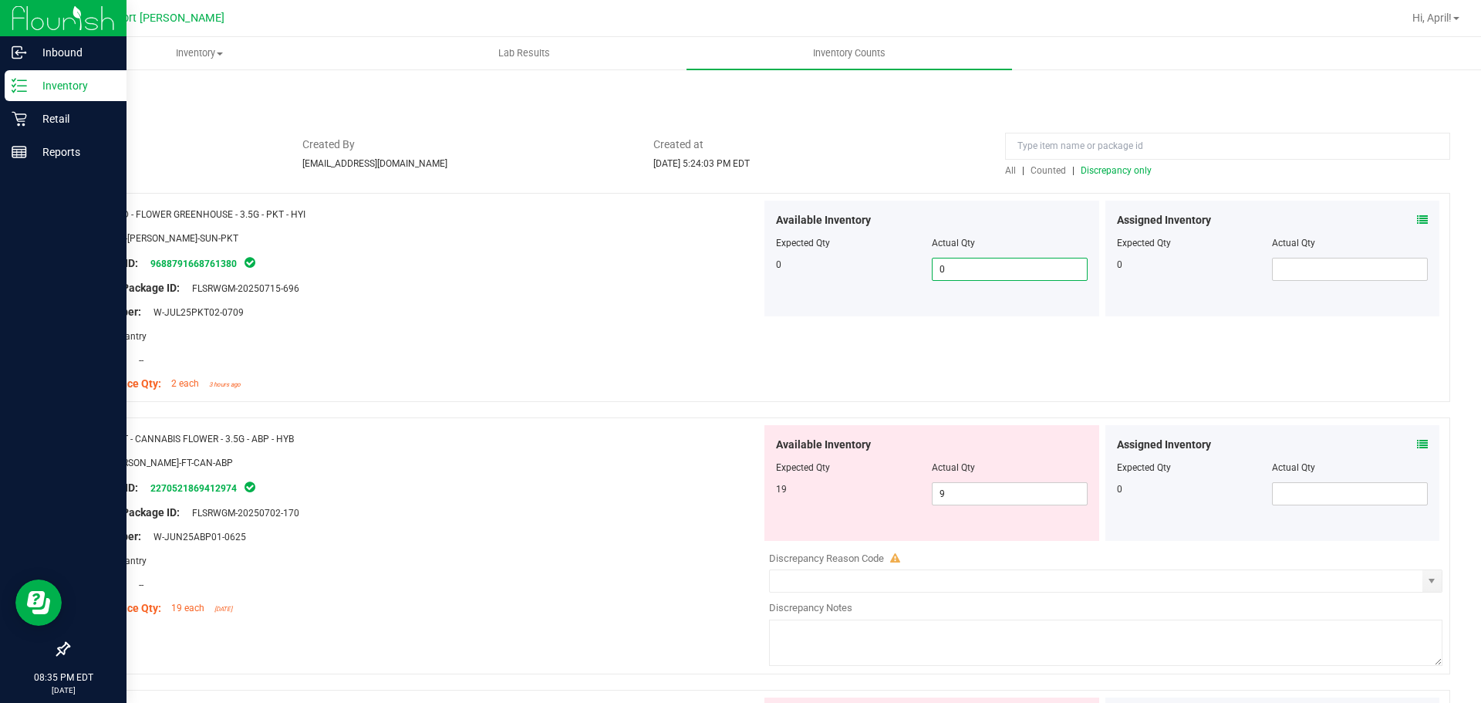
scroll to position [154, 0]
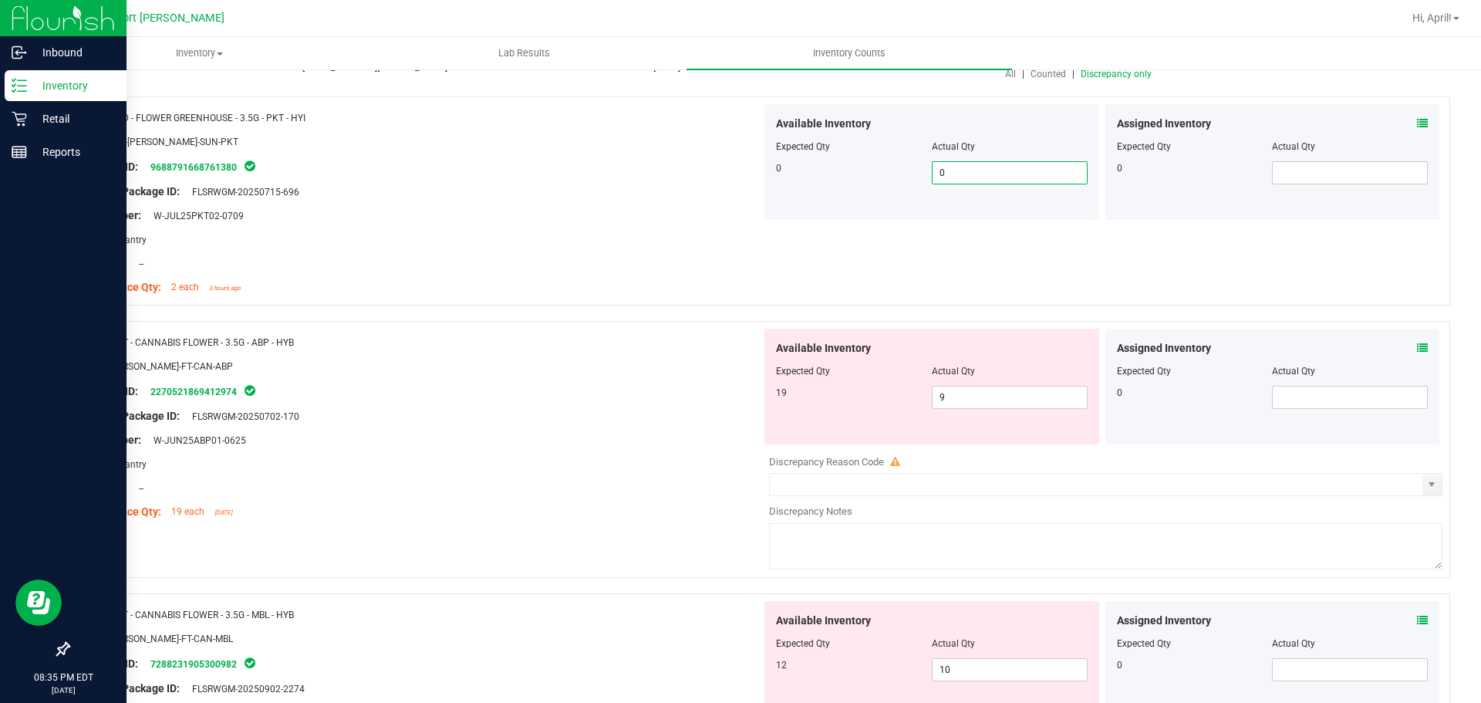
click at [1417, 343] on icon at bounding box center [1422, 347] width 11 height 11
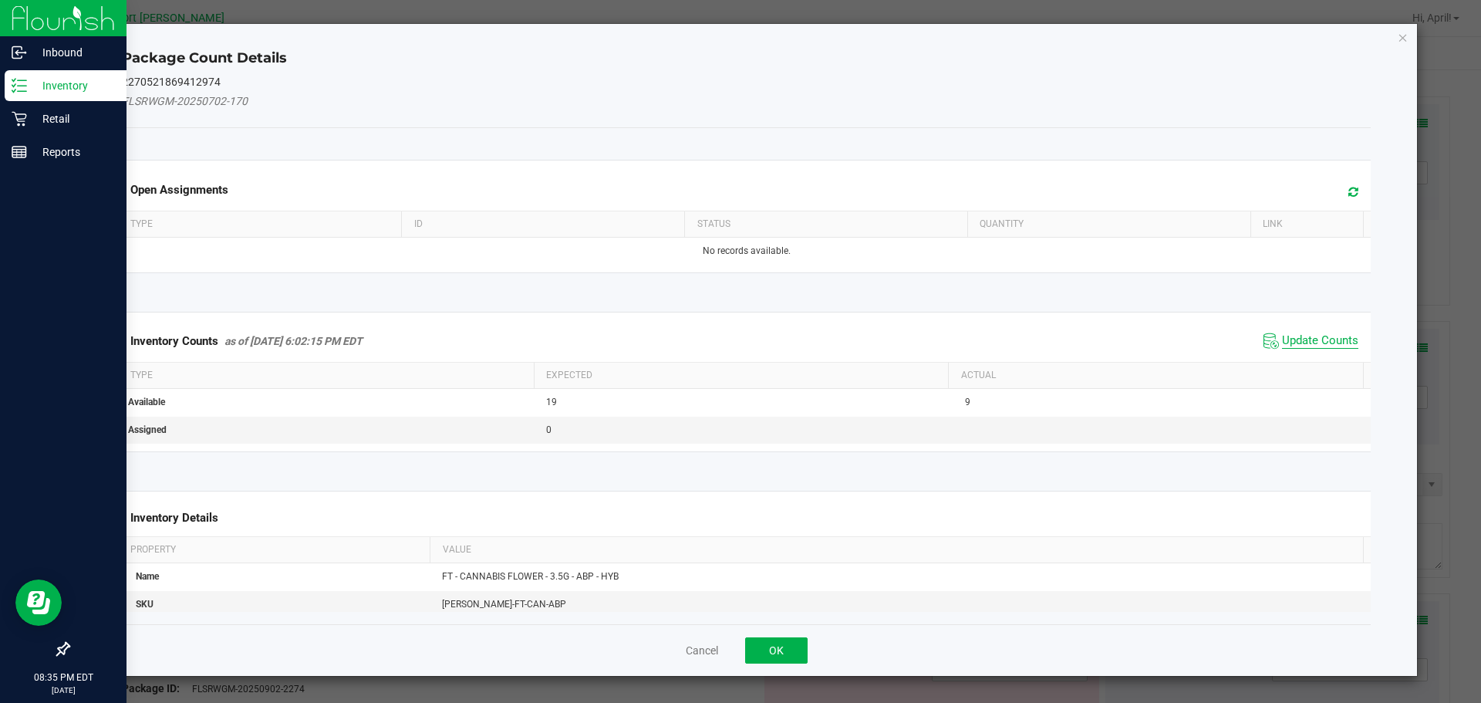
click at [1329, 337] on span "Update Counts" at bounding box center [1320, 340] width 76 height 15
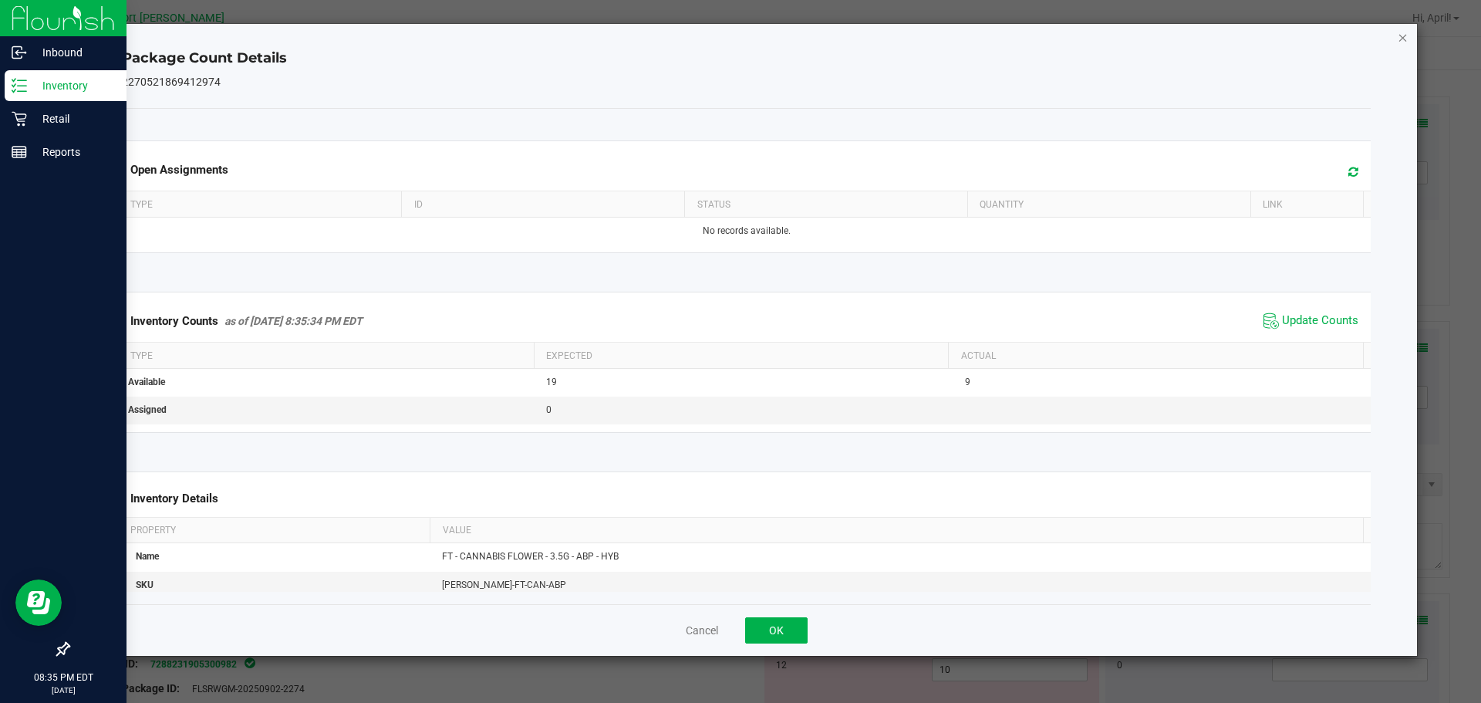
click at [1398, 36] on icon "Close" at bounding box center [1403, 37] width 11 height 19
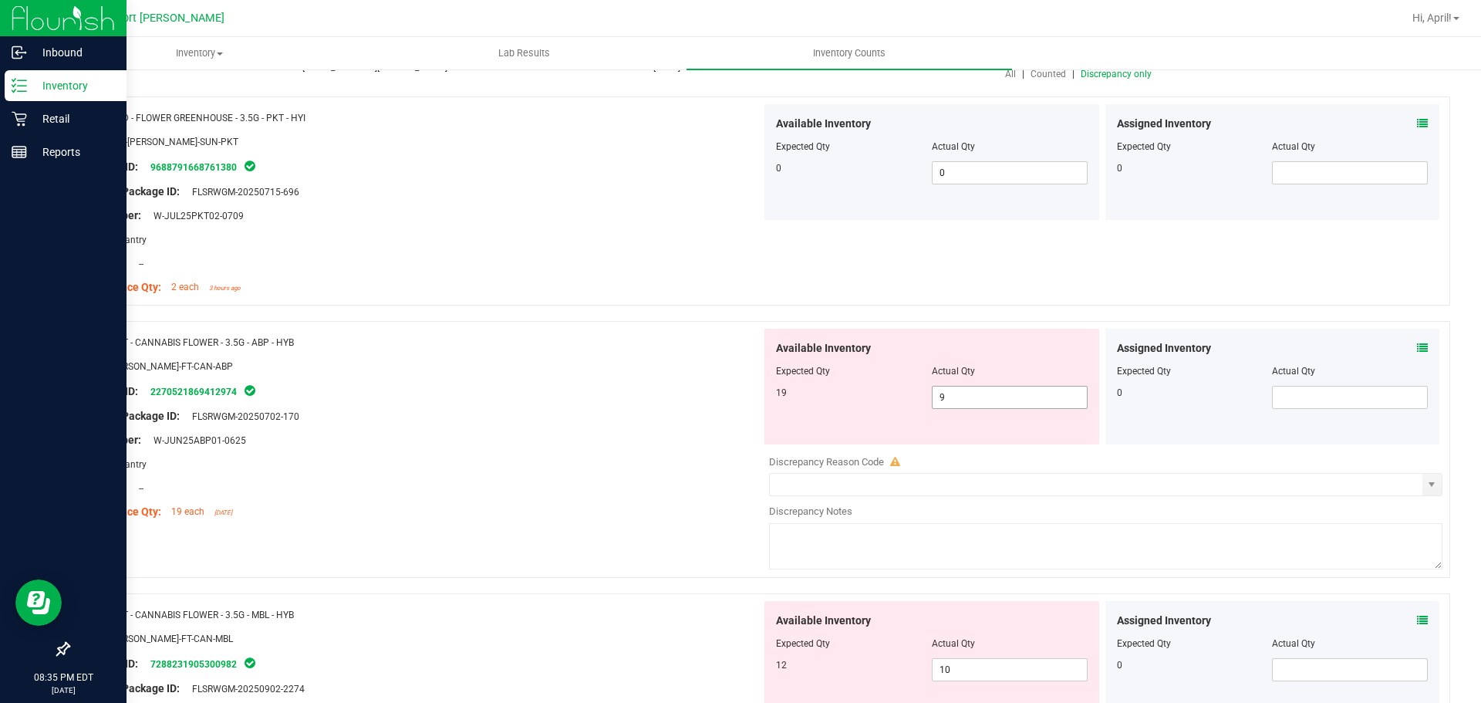
click at [936, 399] on input "9" at bounding box center [1009, 397] width 154 height 22
type input "19"
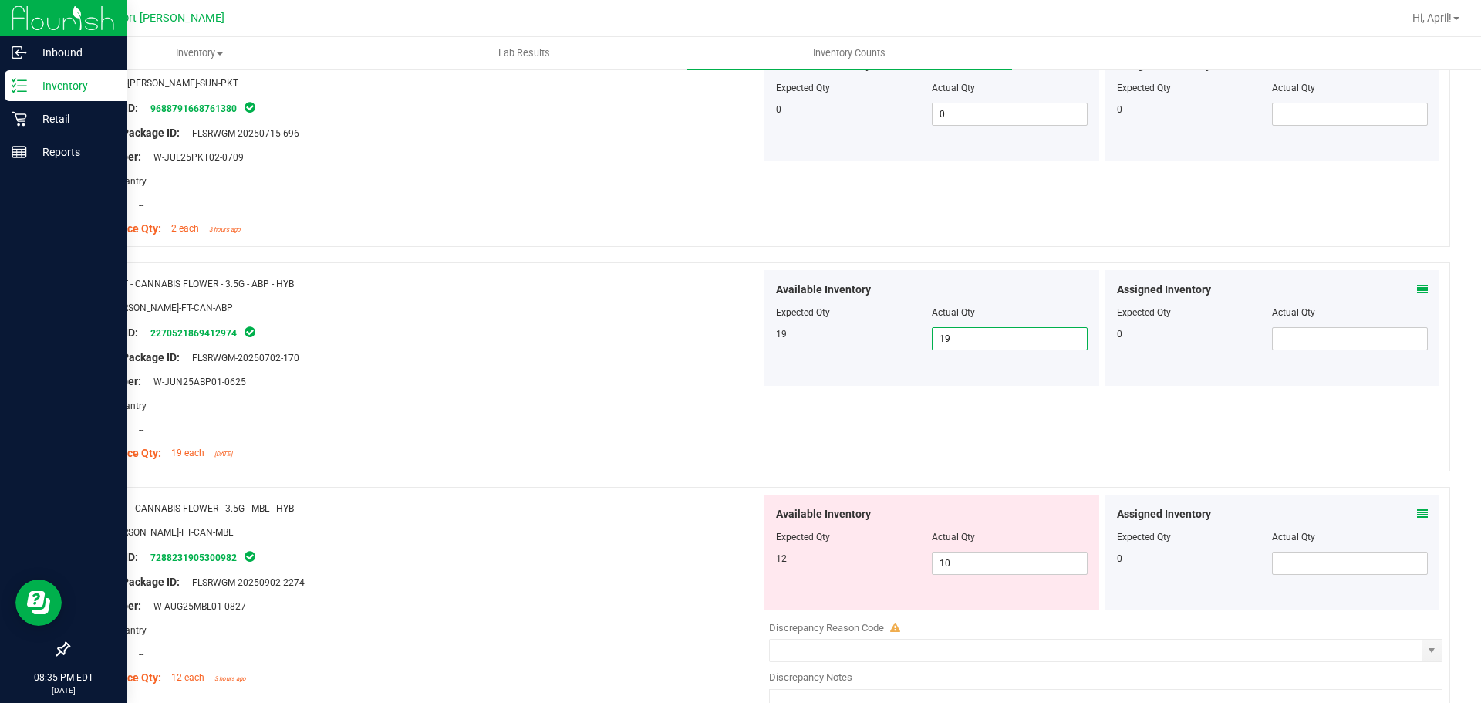
scroll to position [386, 0]
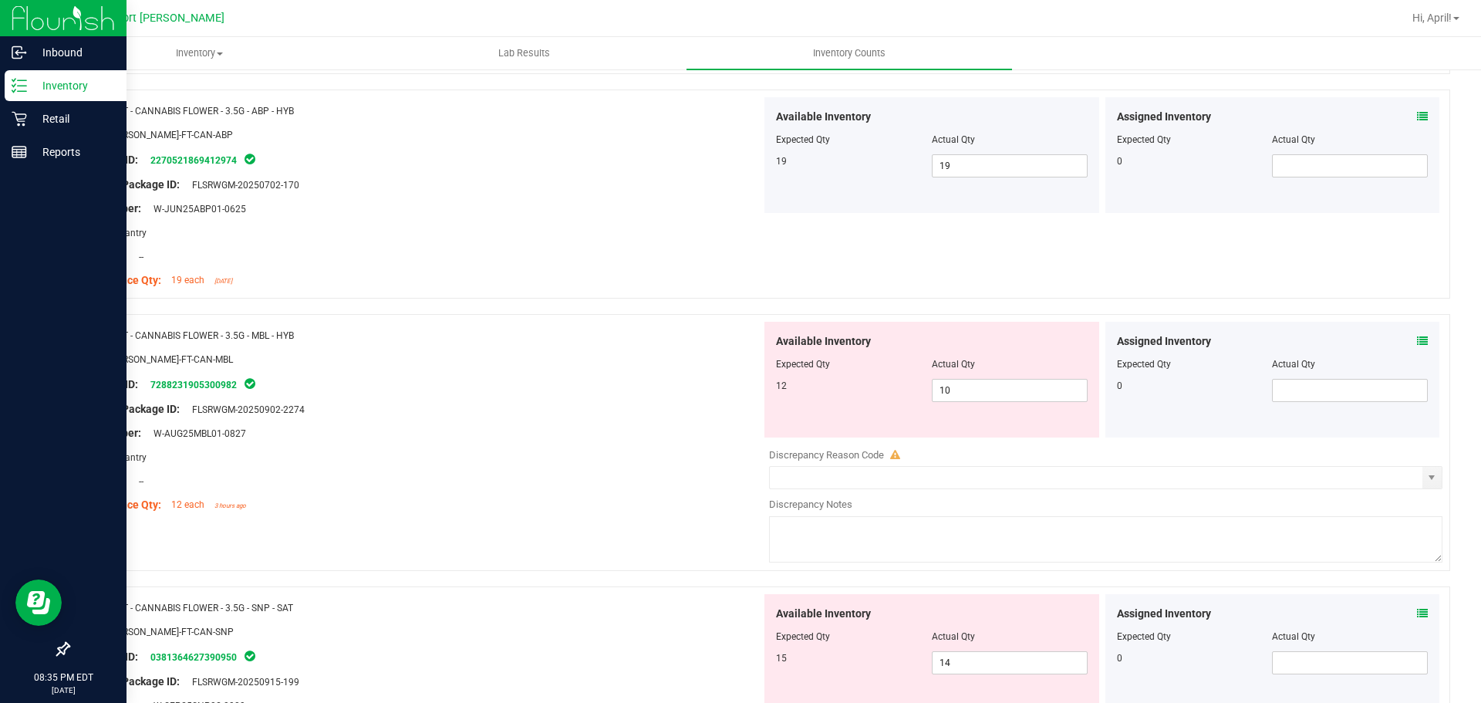
click at [1417, 339] on icon at bounding box center [1422, 340] width 11 height 11
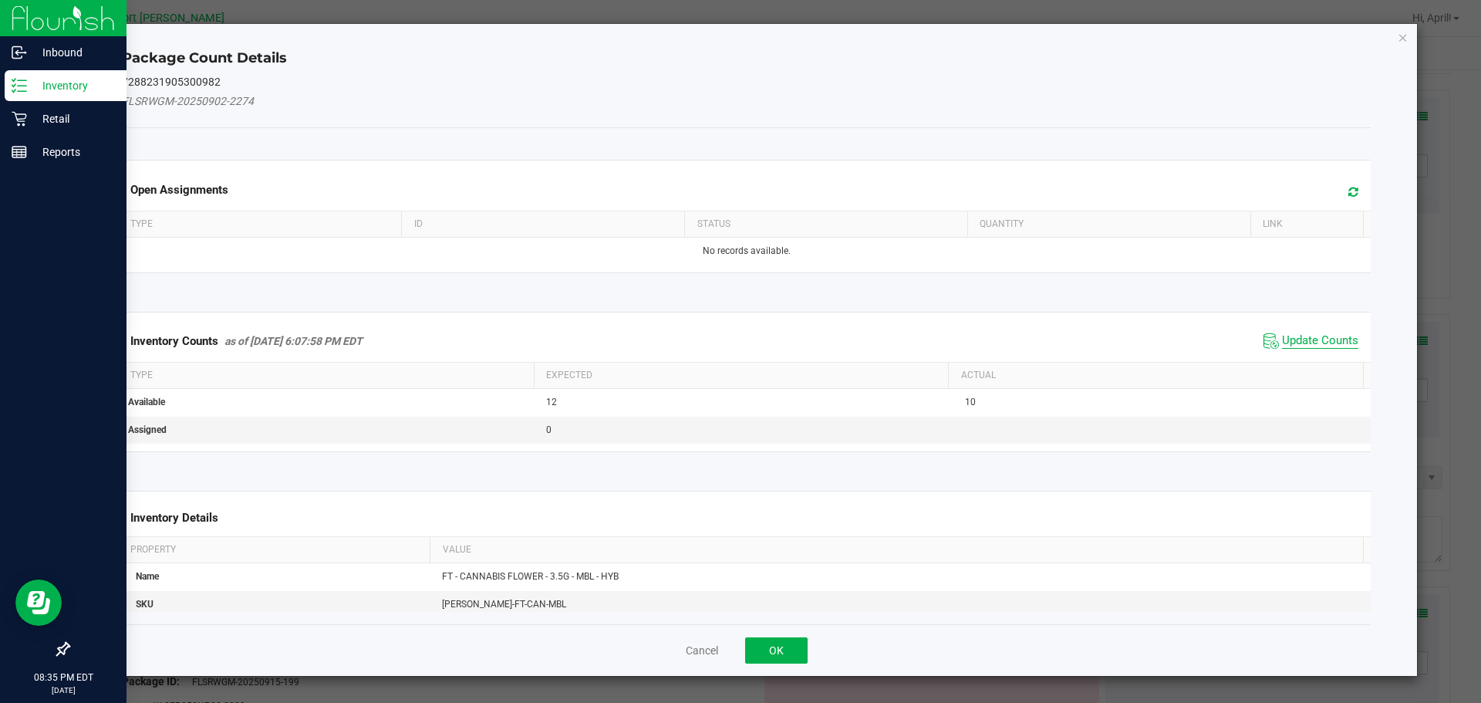
click at [1318, 341] on span "Update Counts" at bounding box center [1320, 340] width 76 height 15
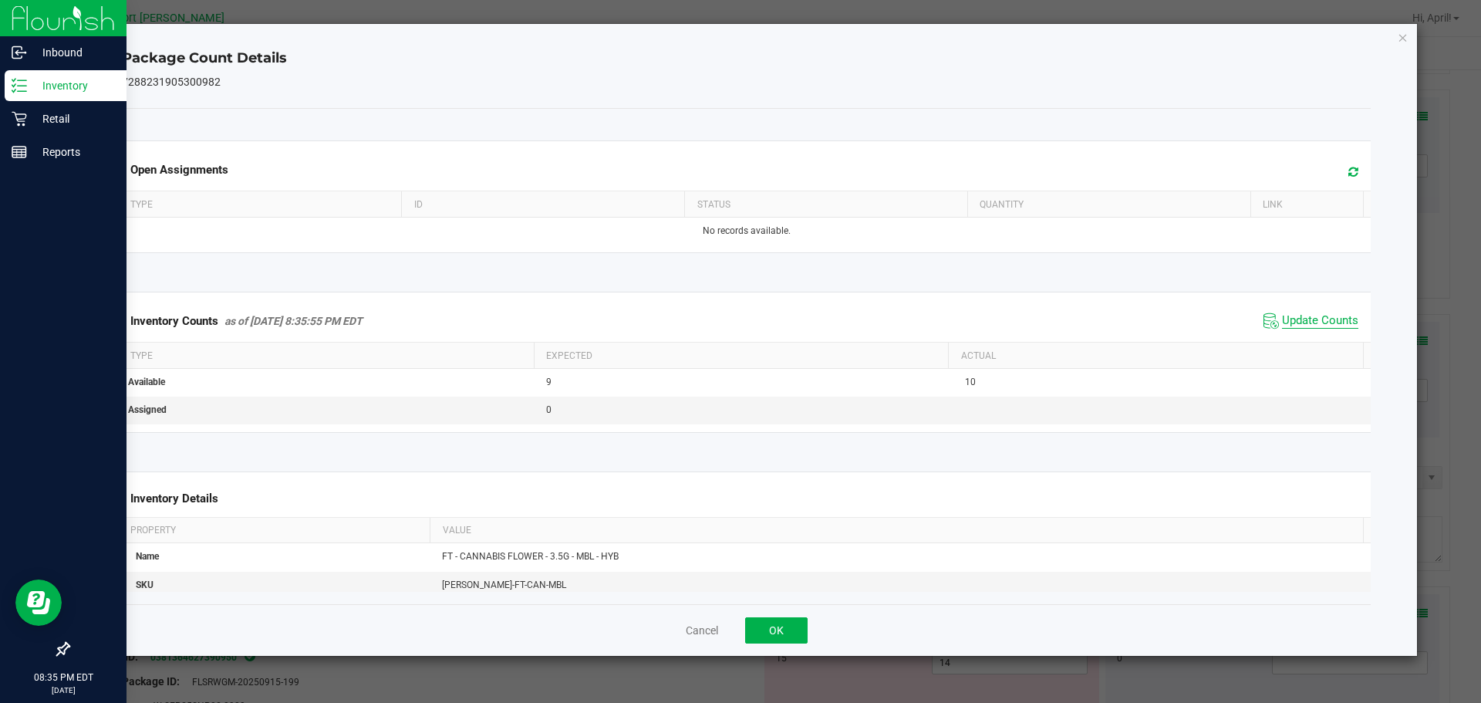
click at [1318, 320] on span "Update Counts" at bounding box center [1320, 320] width 76 height 15
click at [1398, 38] on icon "Close" at bounding box center [1403, 37] width 11 height 19
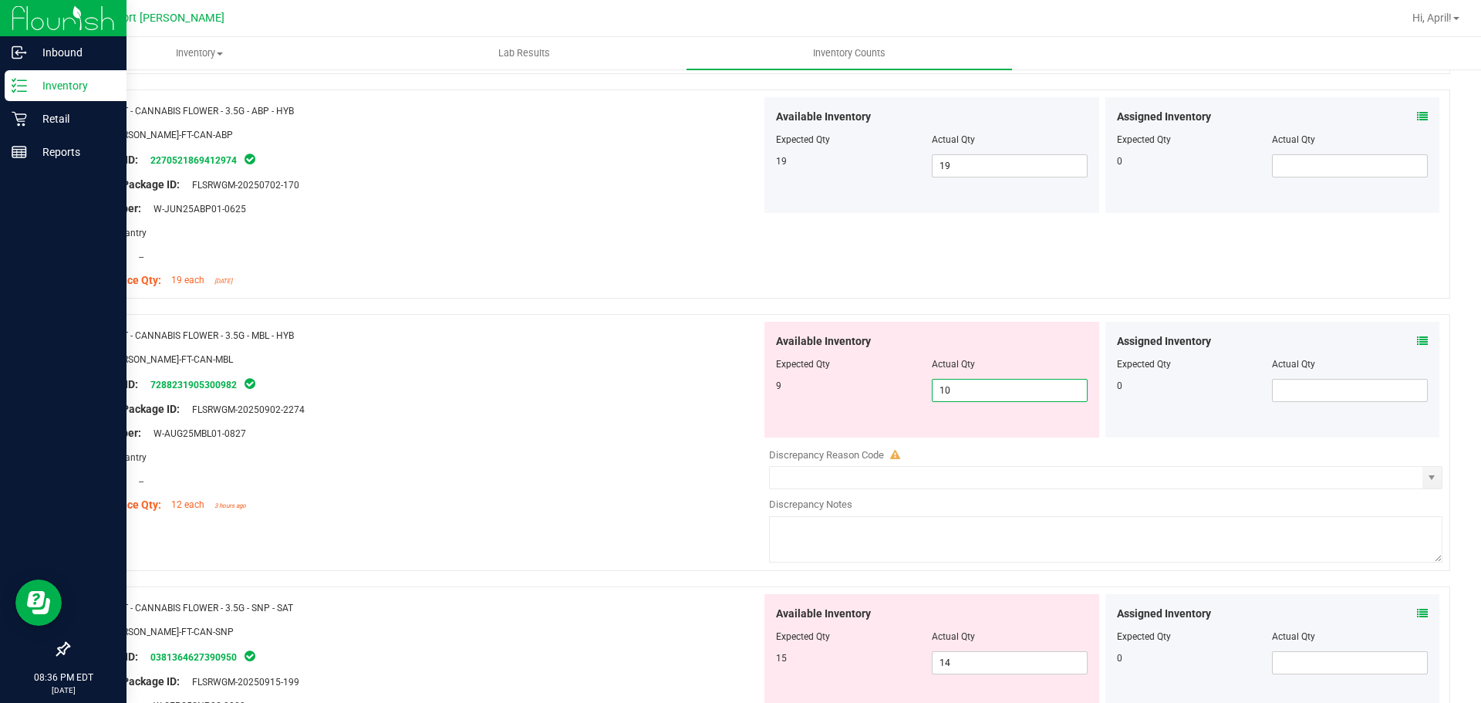
click at [976, 391] on span "10 10" at bounding box center [1010, 390] width 156 height 23
click at [976, 391] on input "10" at bounding box center [1009, 390] width 154 height 22
type input "9"
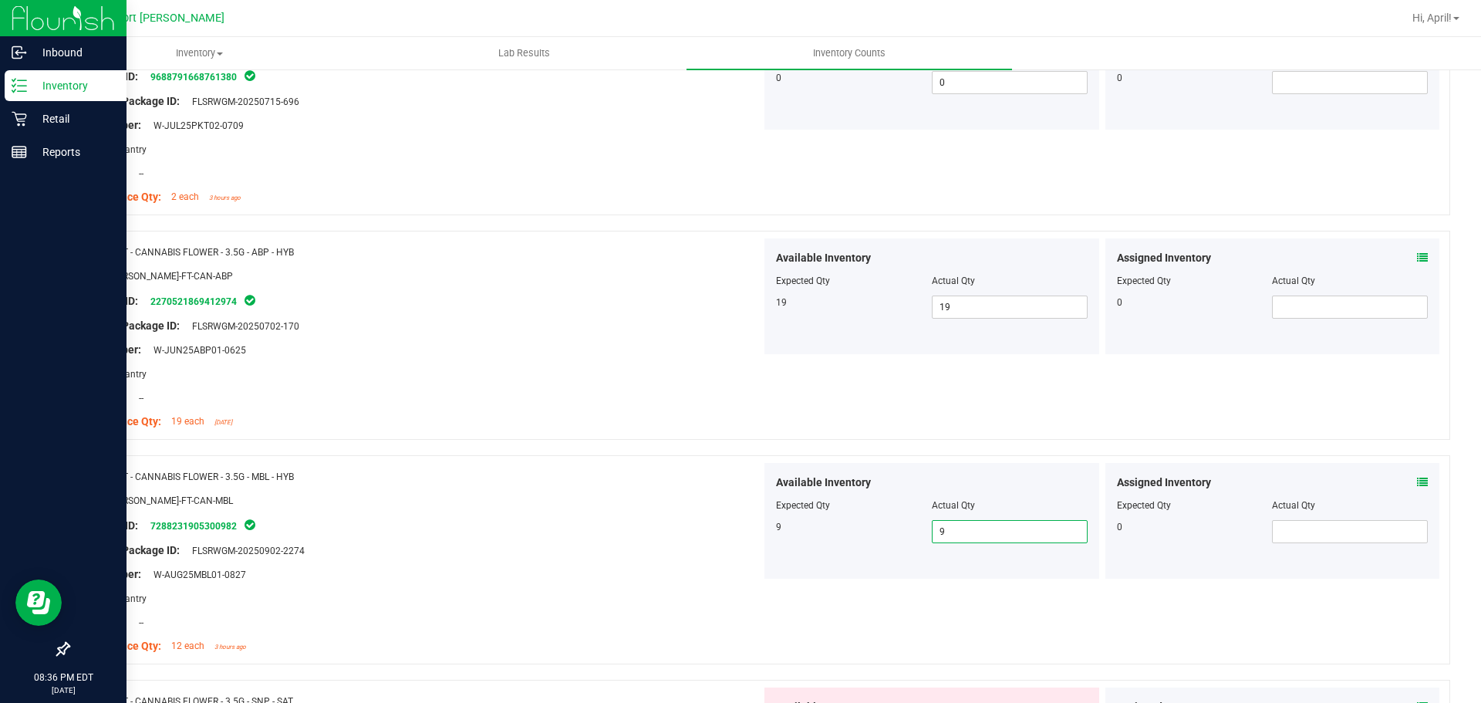
scroll to position [77, 0]
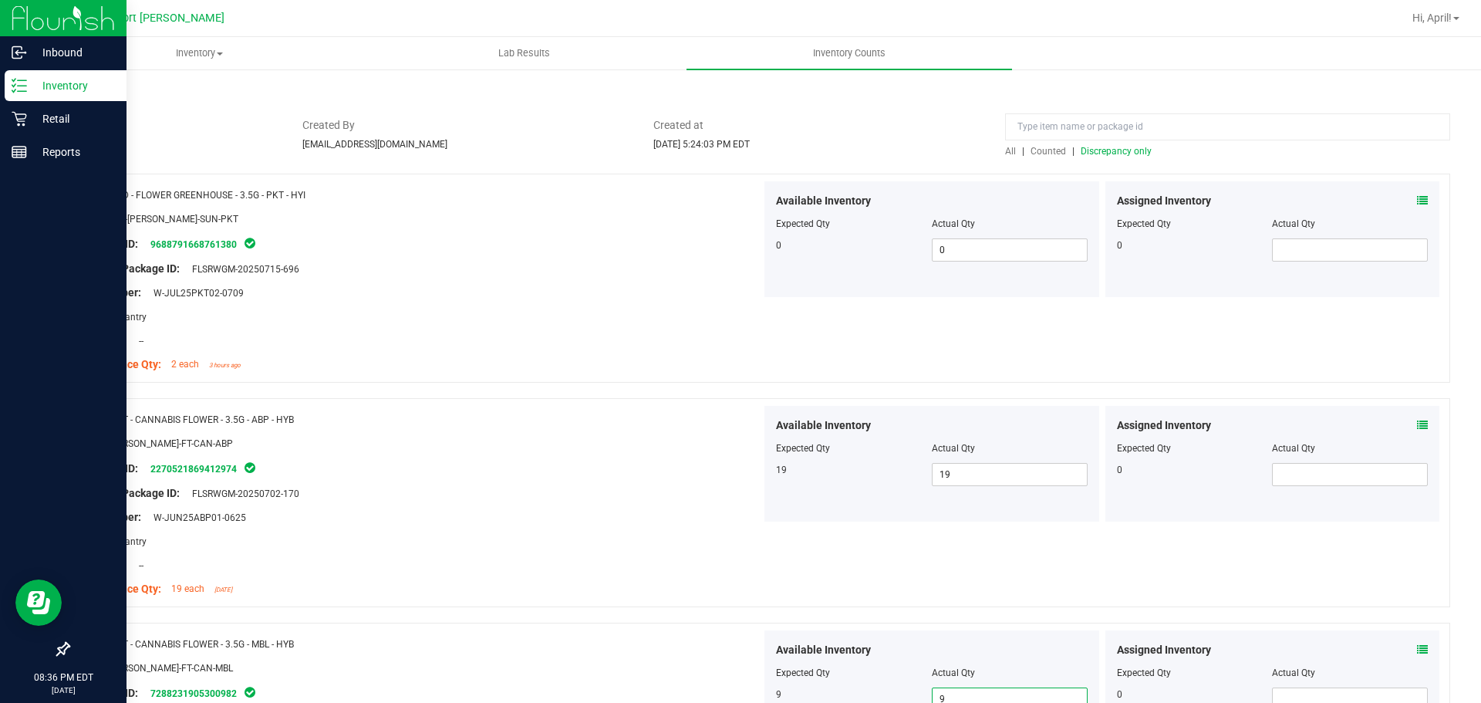
click at [1115, 150] on span "Discrepancy only" at bounding box center [1116, 151] width 71 height 11
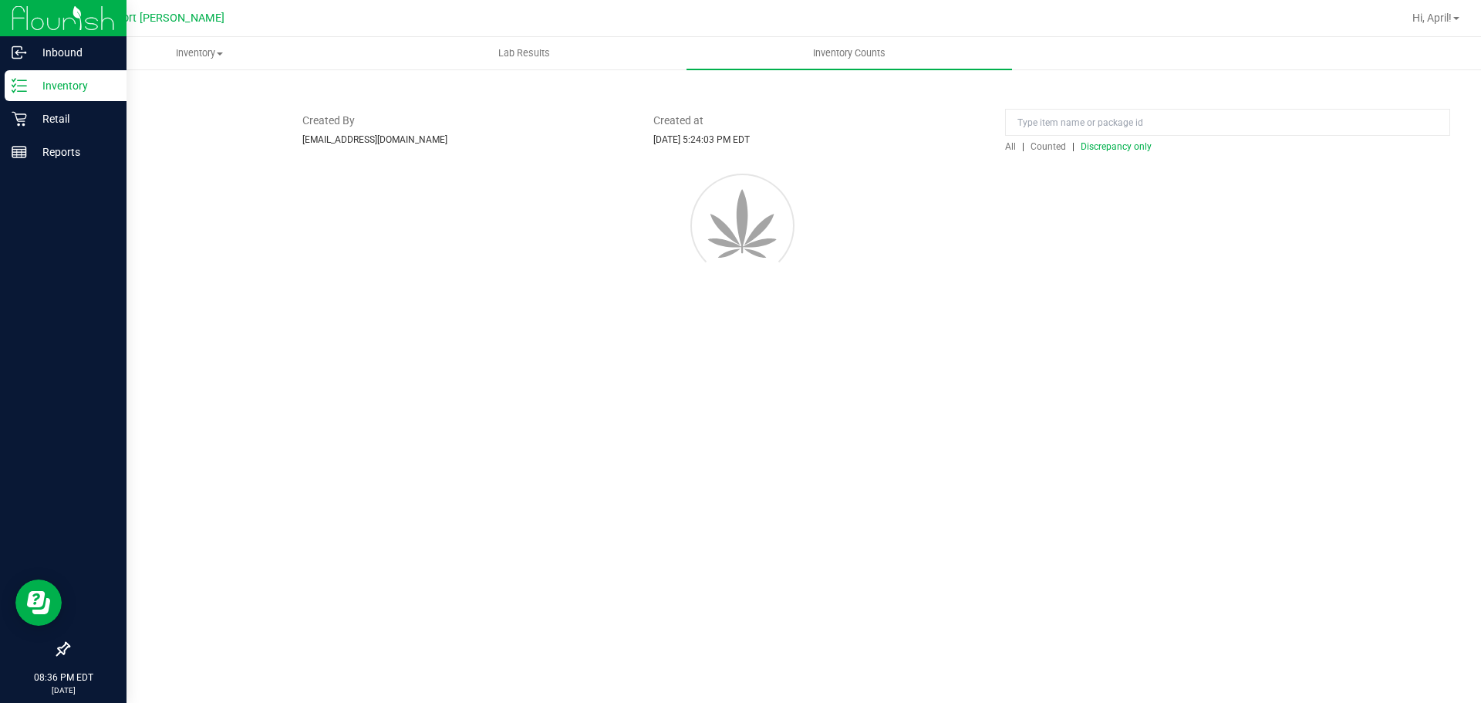
scroll to position [0, 0]
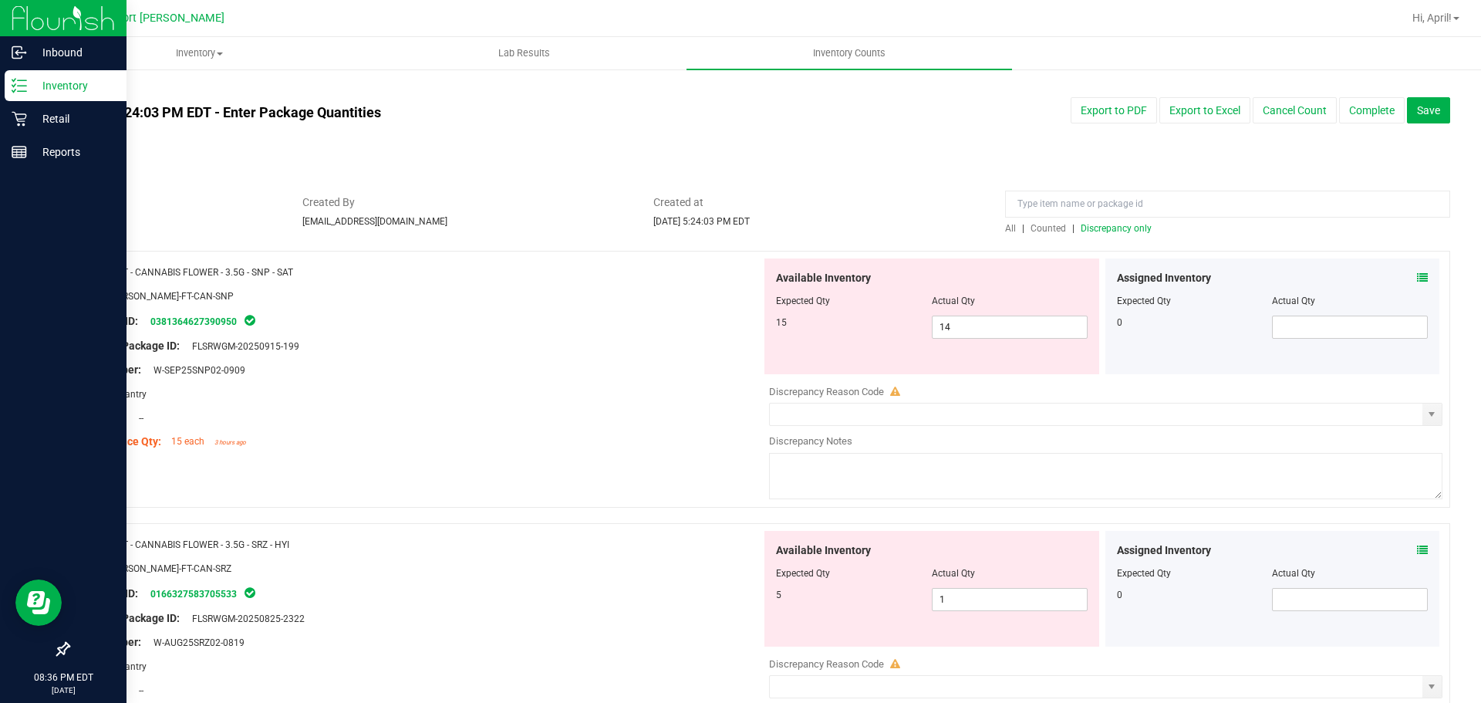
click at [1417, 278] on icon at bounding box center [1422, 277] width 11 height 11
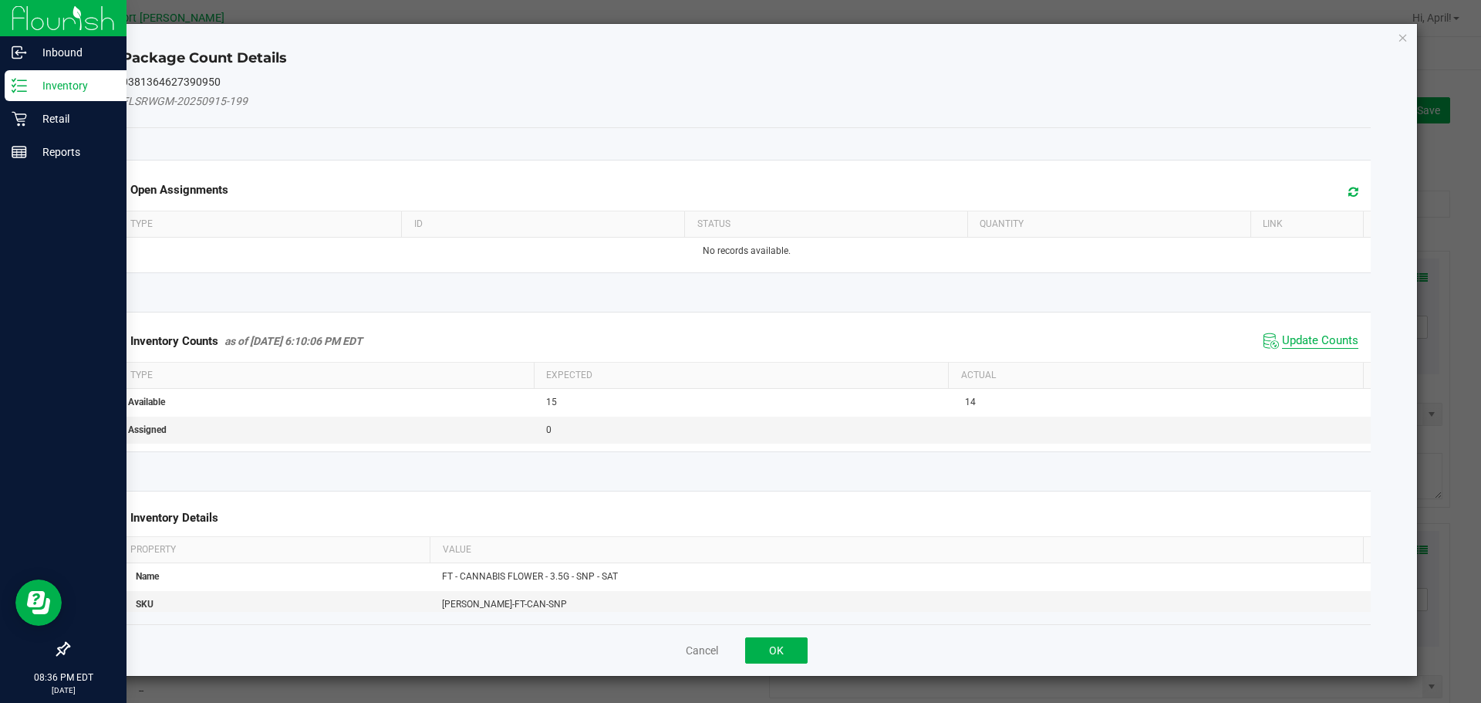
click at [1310, 336] on span "Update Counts" at bounding box center [1320, 340] width 76 height 15
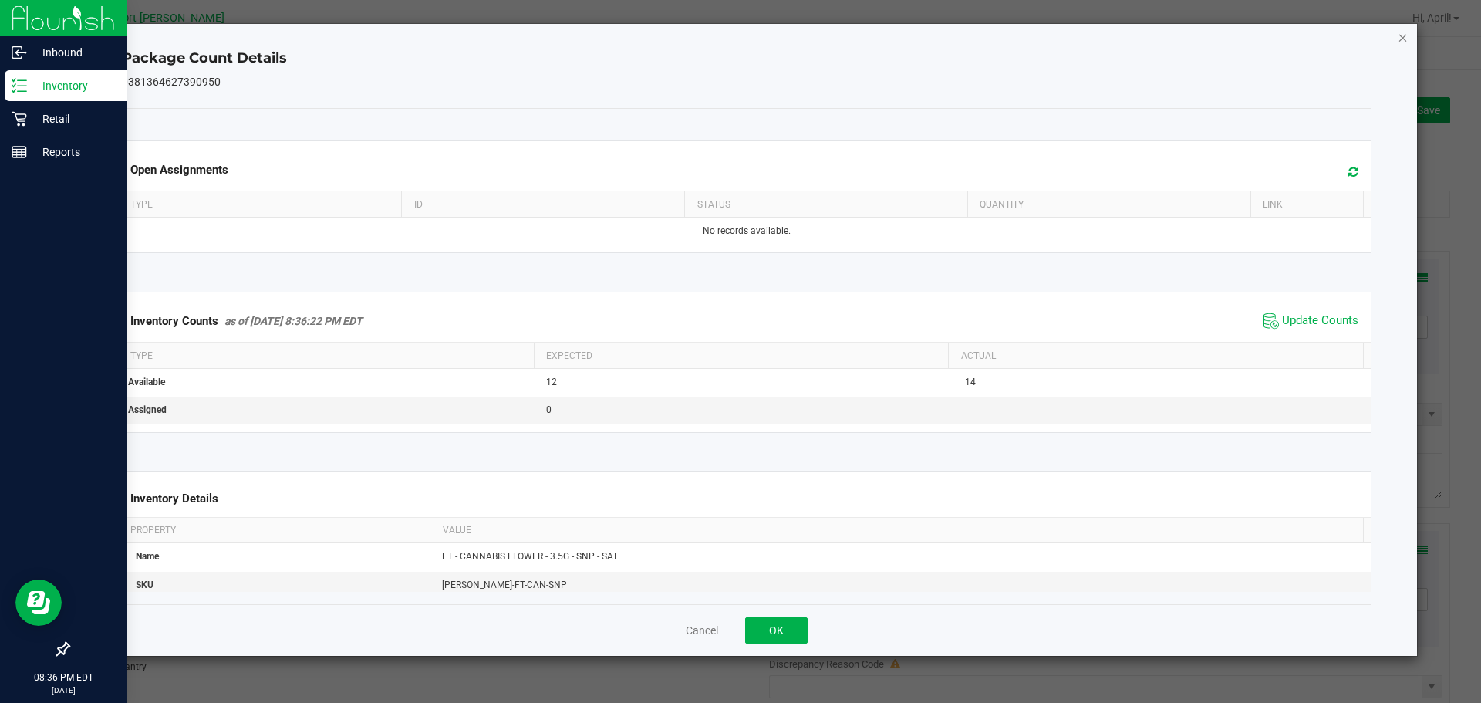
click at [1404, 41] on icon "Close" at bounding box center [1403, 37] width 11 height 19
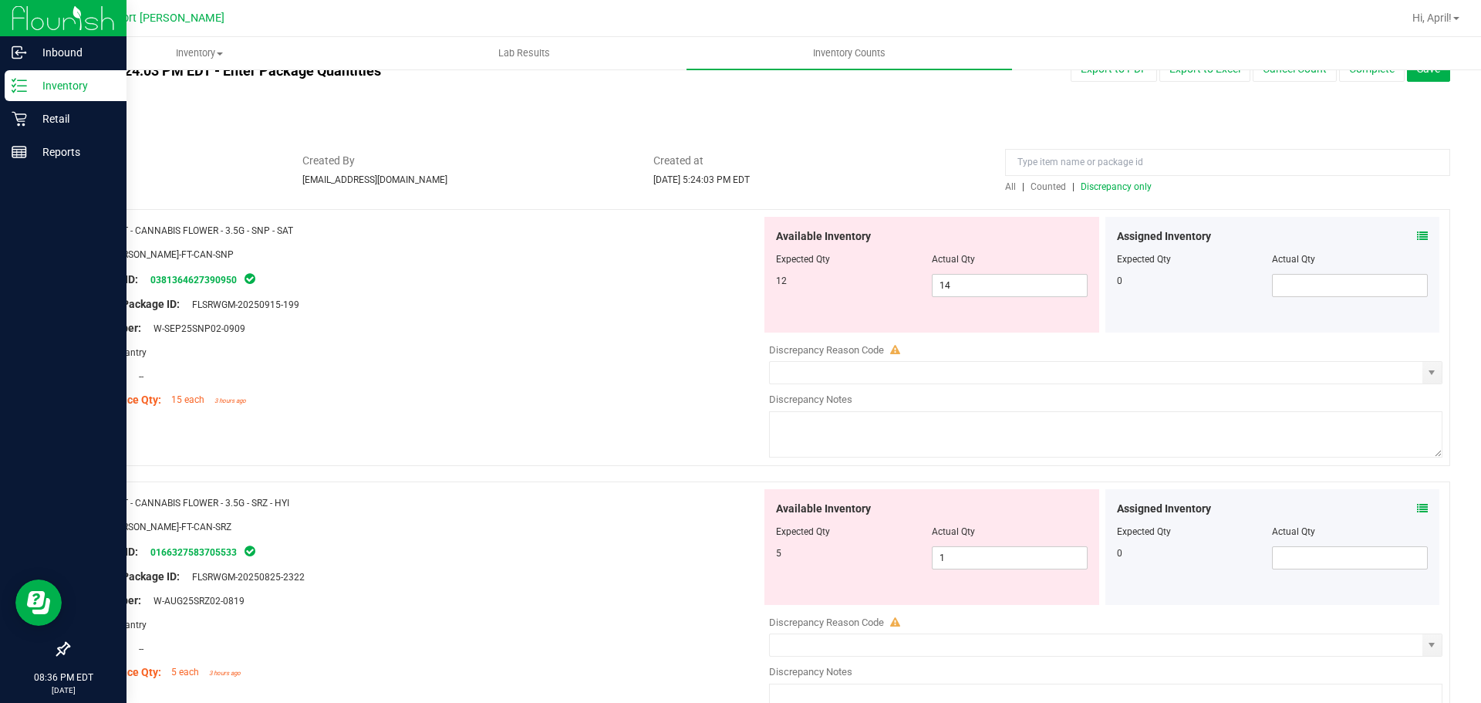
scroll to position [77, 0]
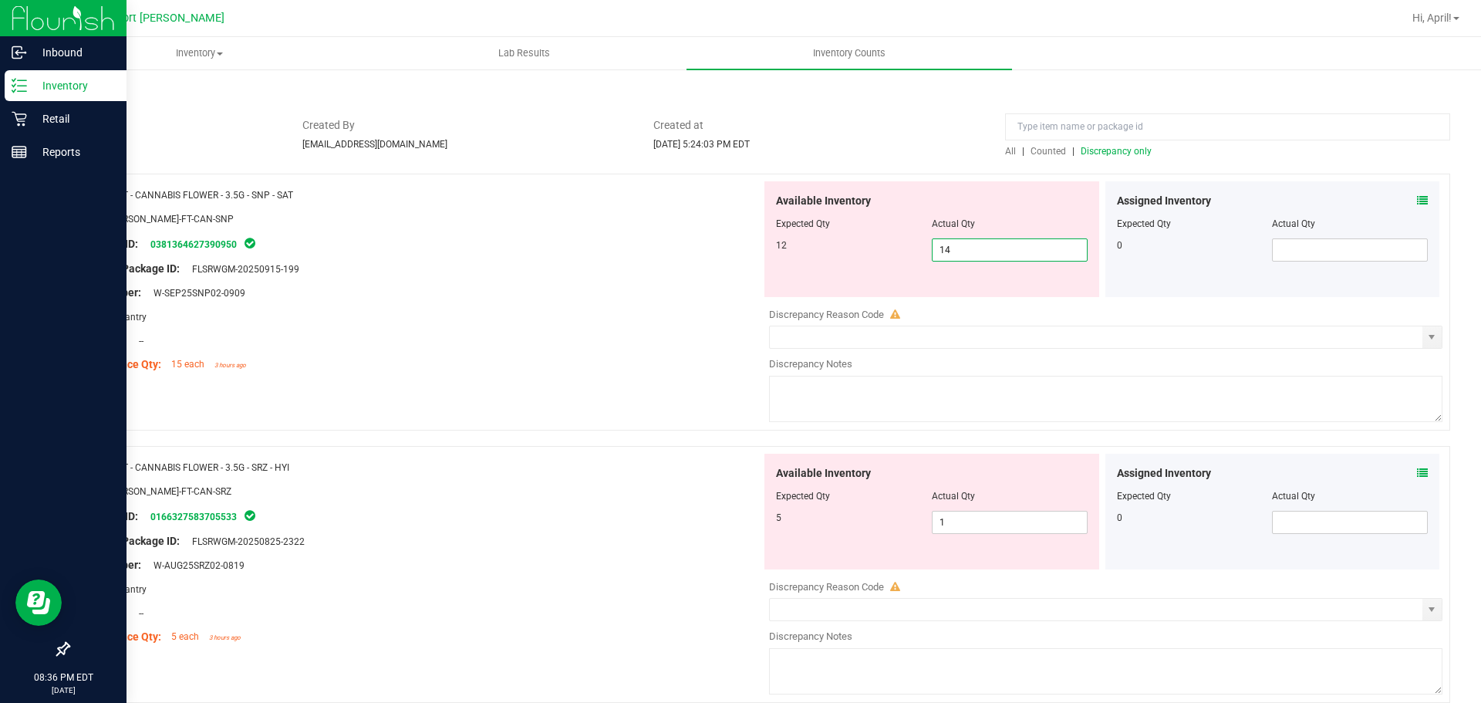
click at [961, 243] on span "14 14" at bounding box center [1010, 249] width 156 height 23
type input "12"
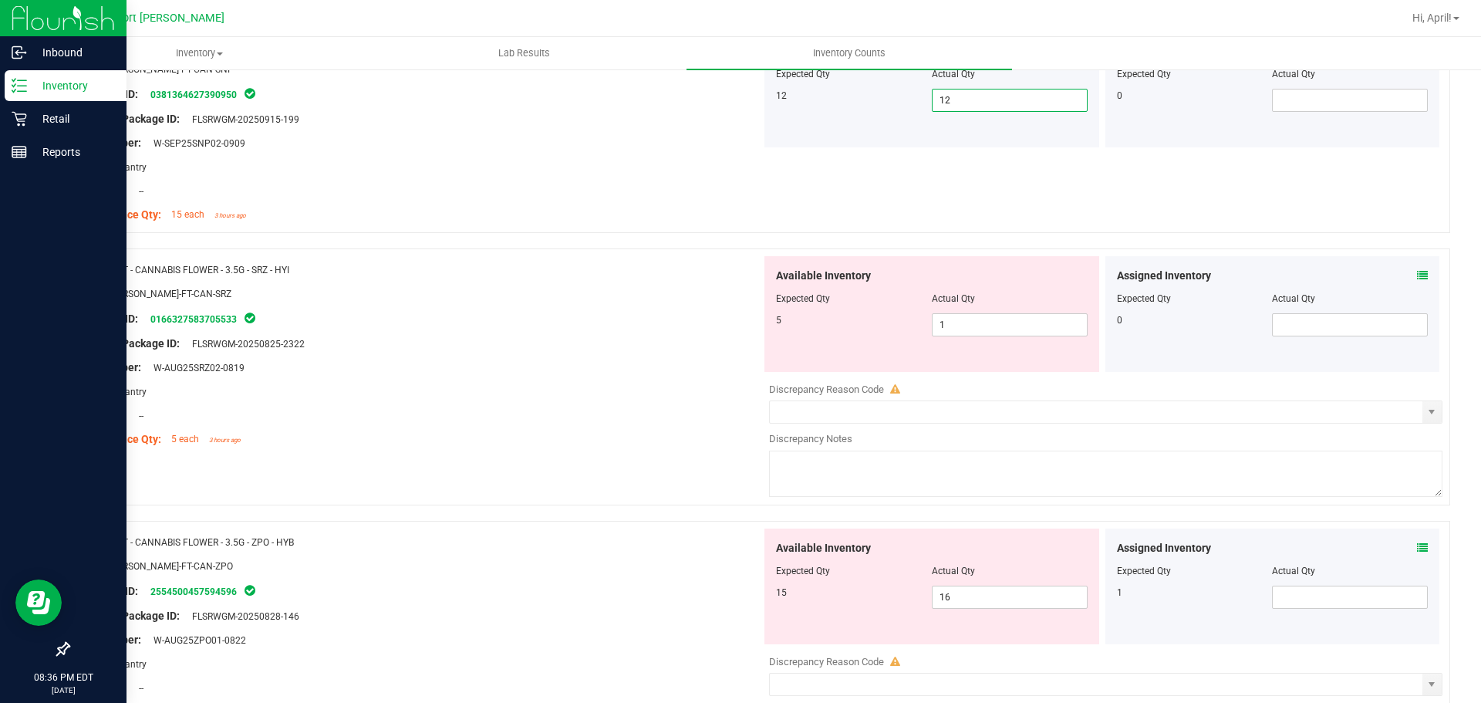
scroll to position [231, 0]
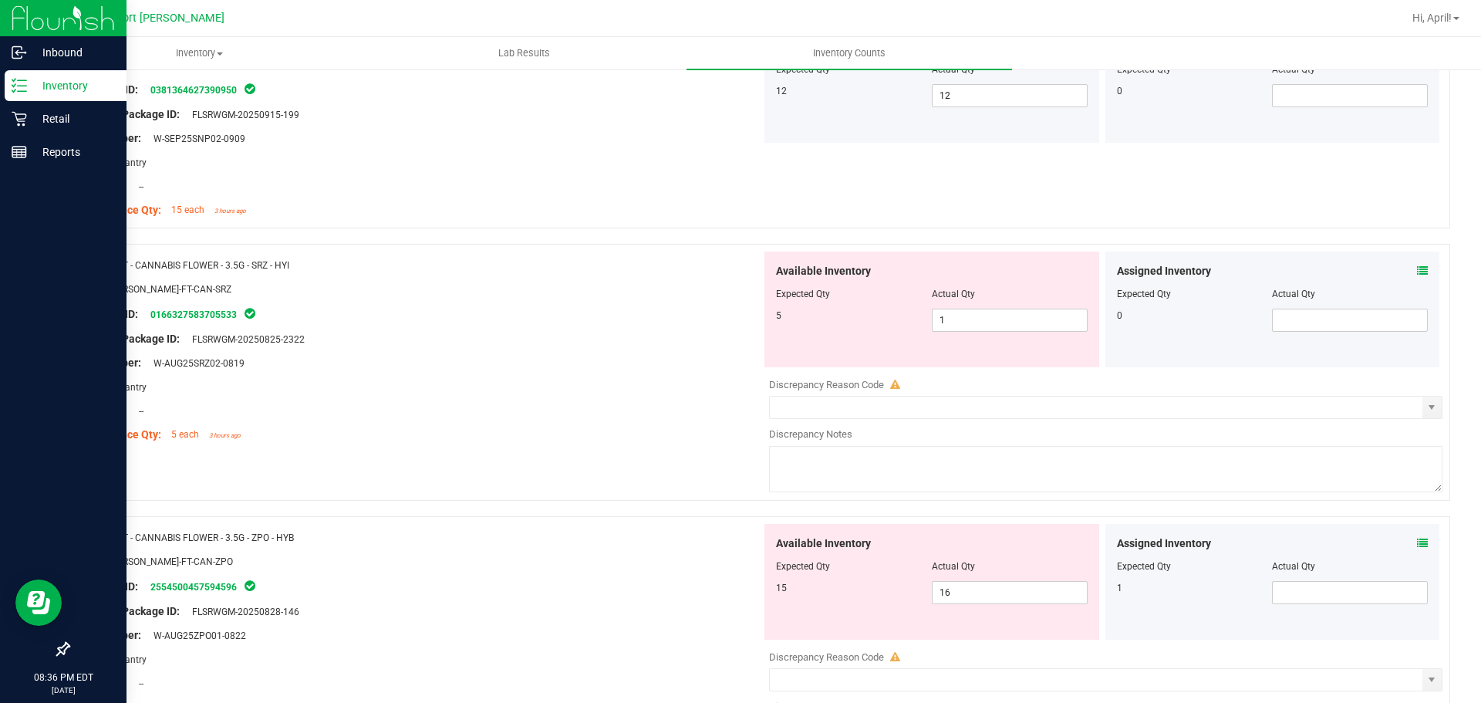
click at [1417, 271] on icon at bounding box center [1422, 270] width 11 height 11
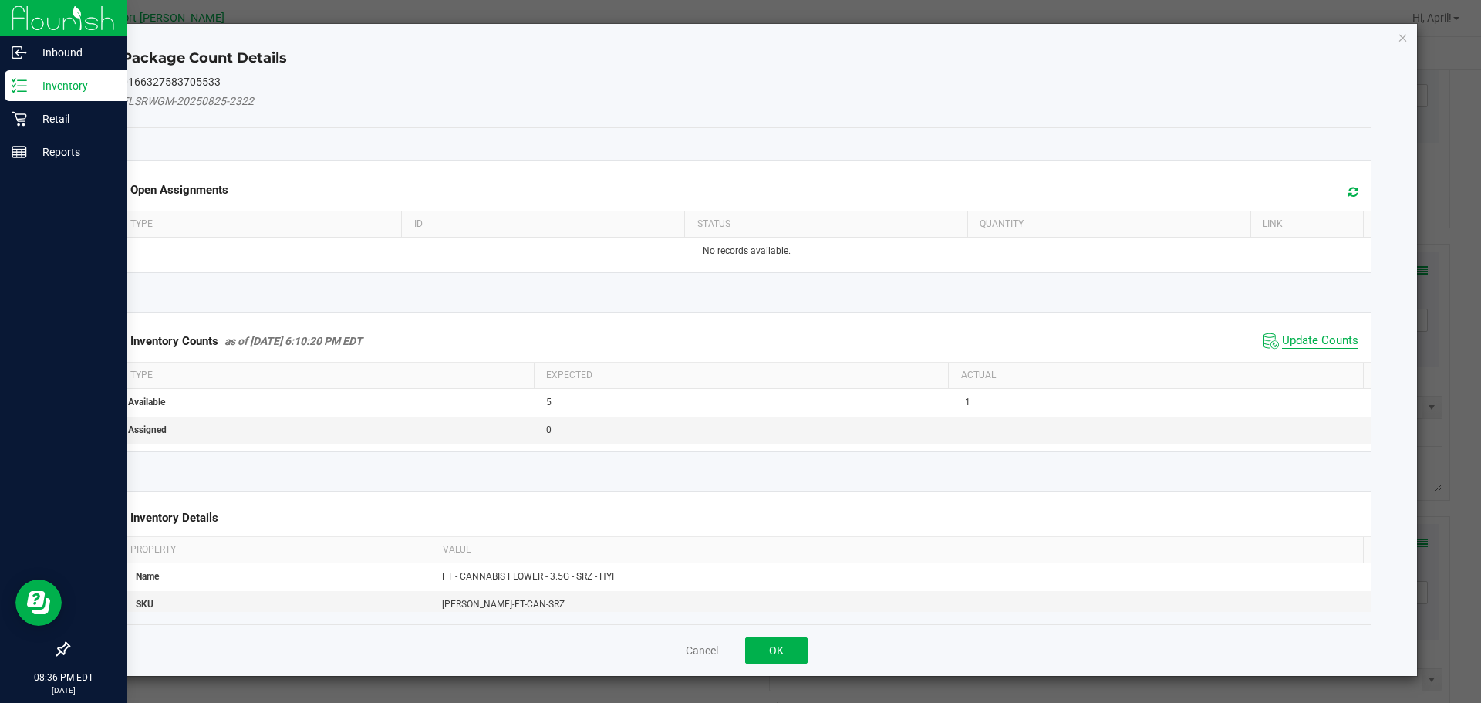
click at [1306, 344] on span "Update Counts" at bounding box center [1320, 340] width 76 height 15
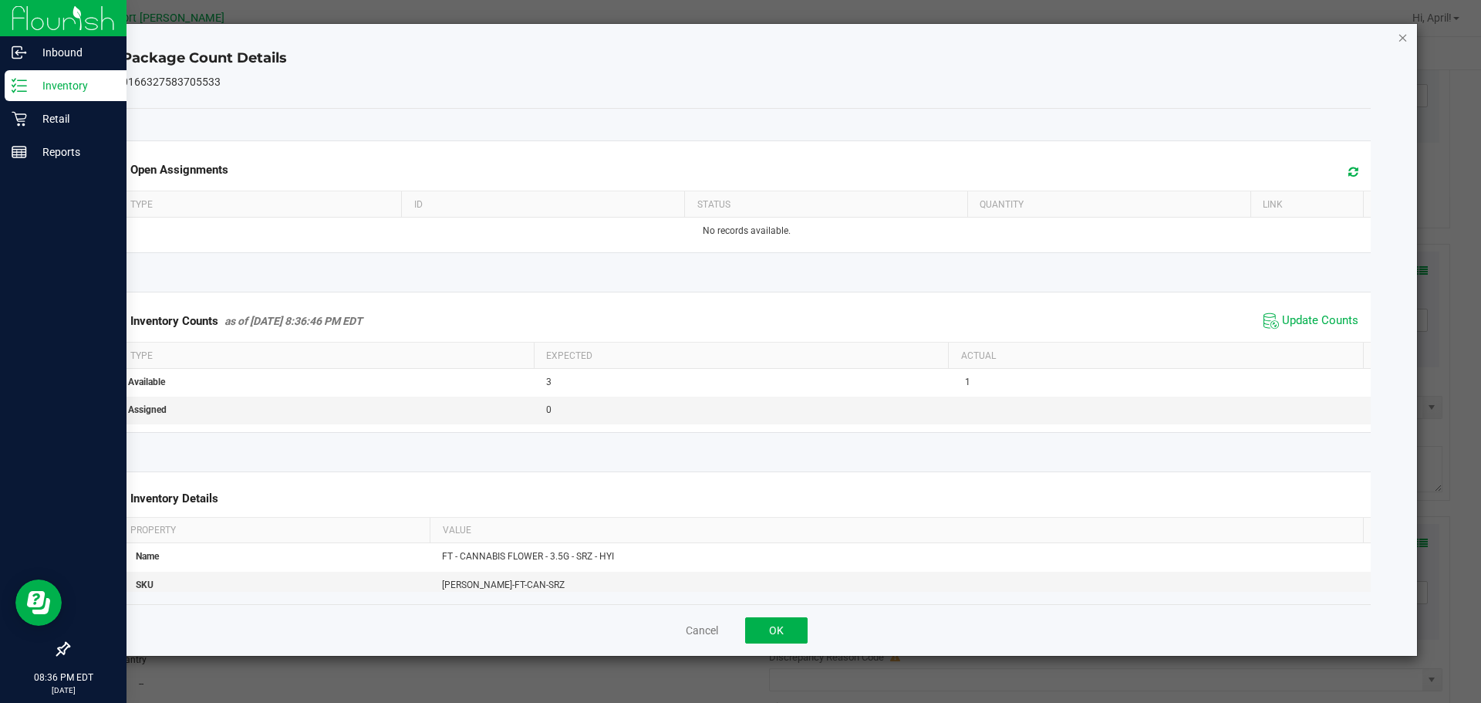
click at [1403, 32] on icon "Close" at bounding box center [1403, 37] width 11 height 19
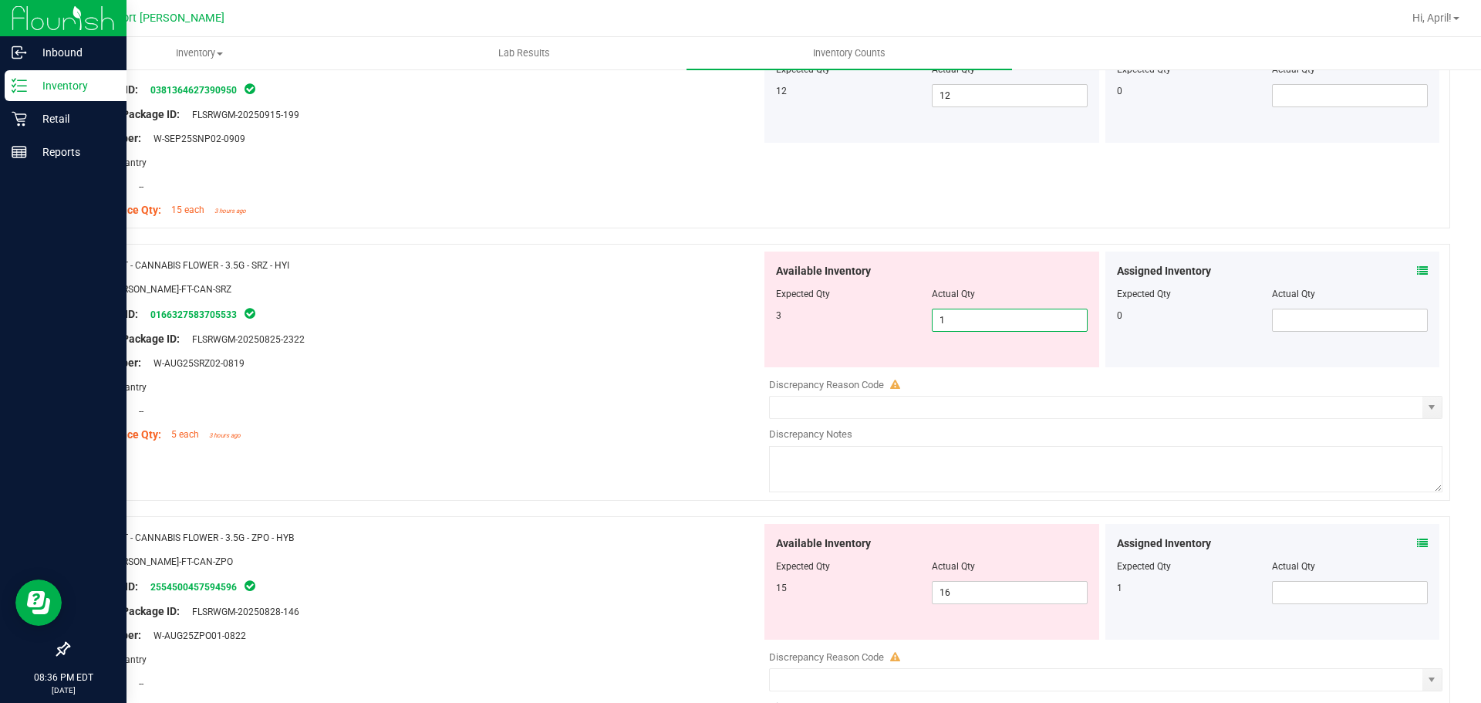
click at [956, 321] on span "1 1" at bounding box center [1010, 320] width 156 height 23
click at [956, 321] on input "1" at bounding box center [1009, 320] width 154 height 22
type input "3"
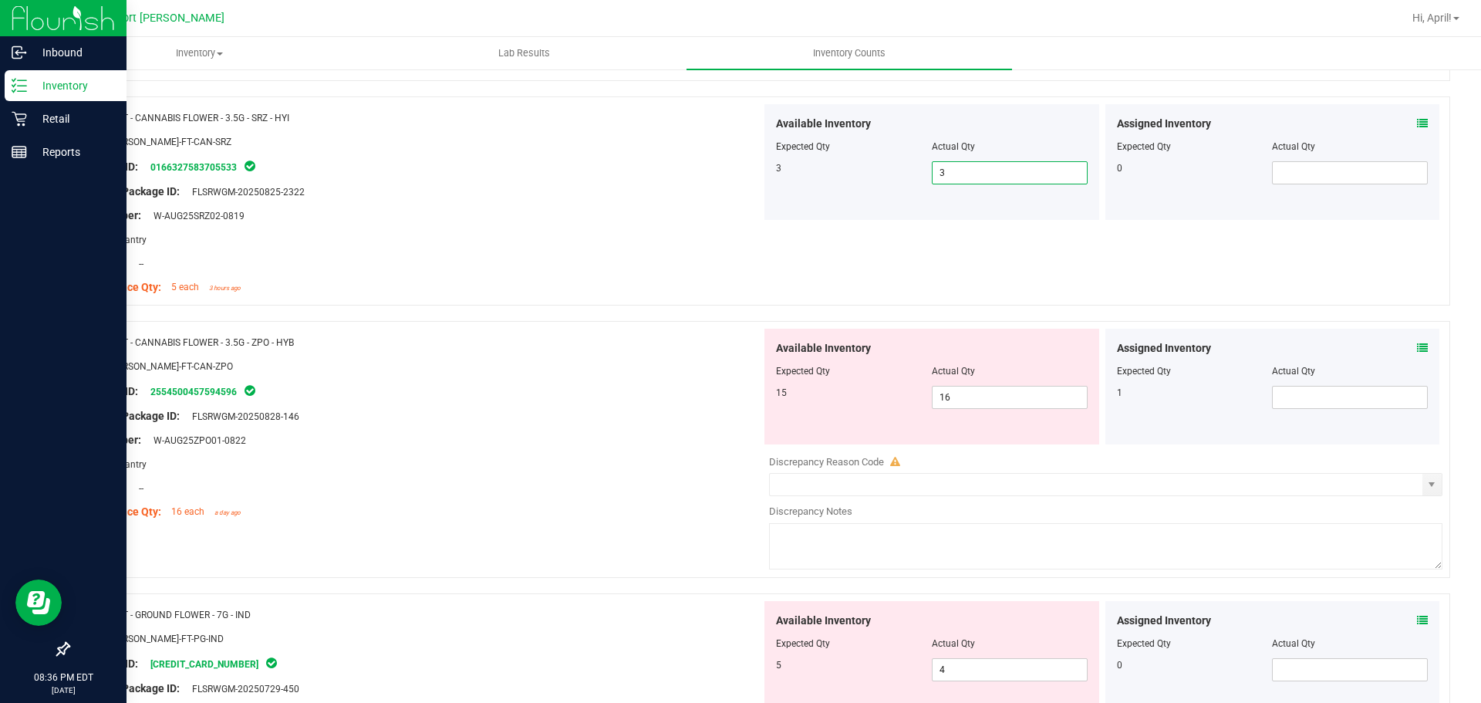
scroll to position [386, 0]
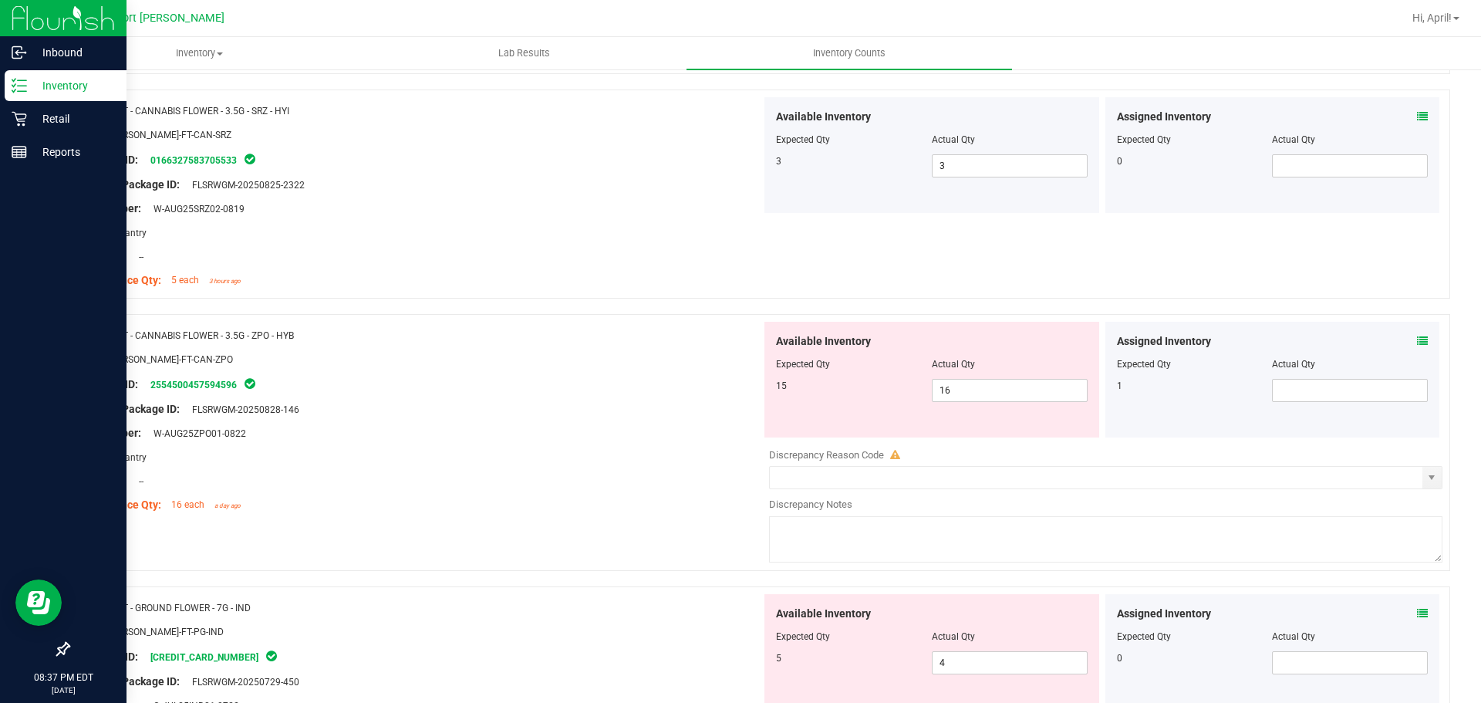
click at [1417, 338] on icon at bounding box center [1422, 340] width 11 height 11
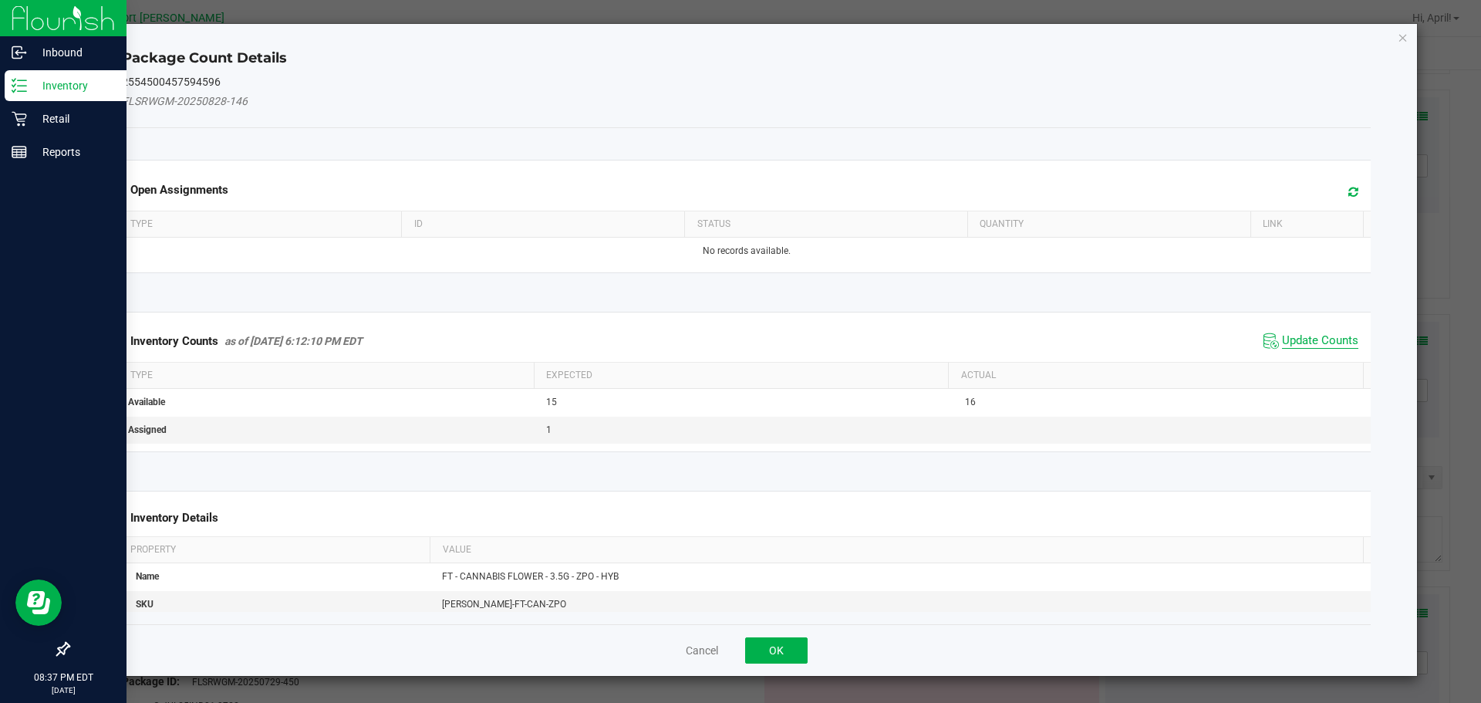
click at [1334, 346] on span "Update Counts" at bounding box center [1320, 340] width 76 height 15
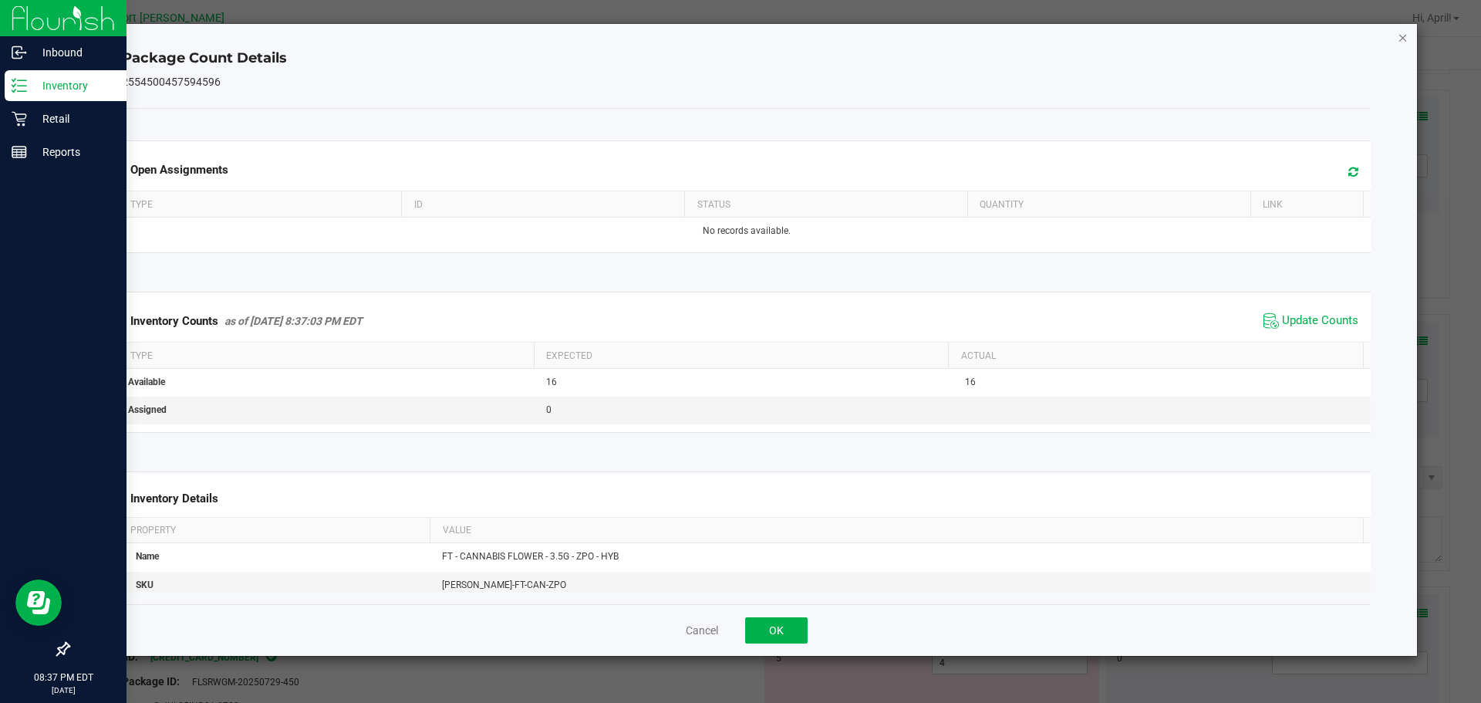
click at [1404, 38] on icon "Close" at bounding box center [1403, 37] width 11 height 19
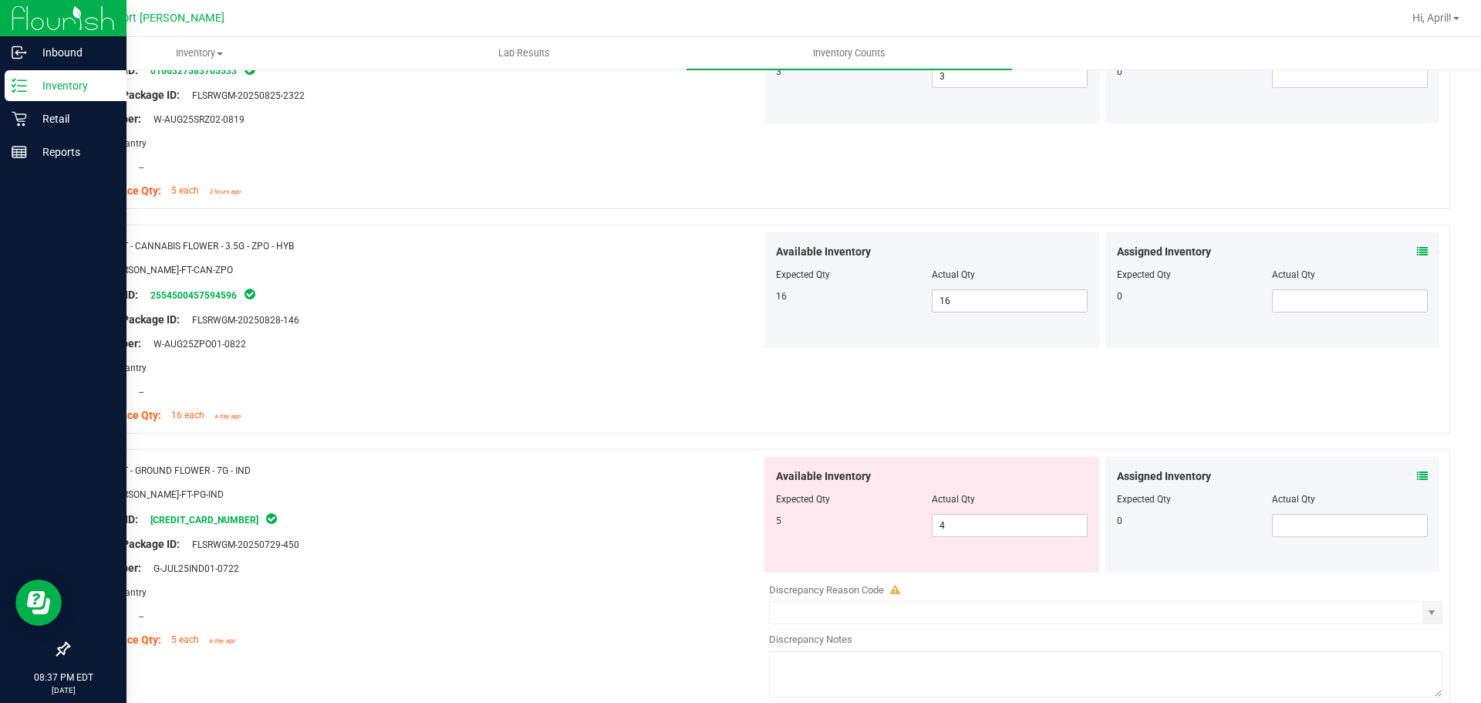
scroll to position [617, 0]
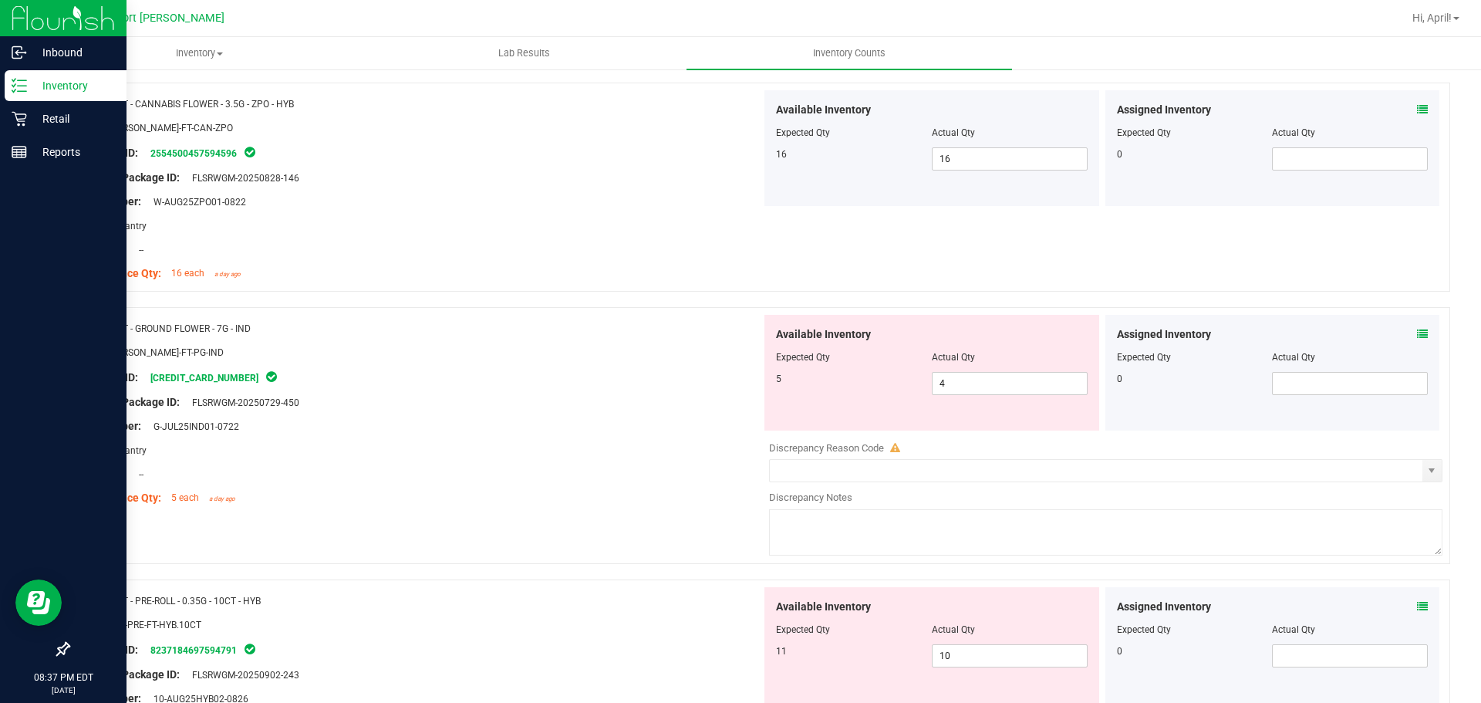
click at [1417, 327] on span at bounding box center [1422, 334] width 11 height 16
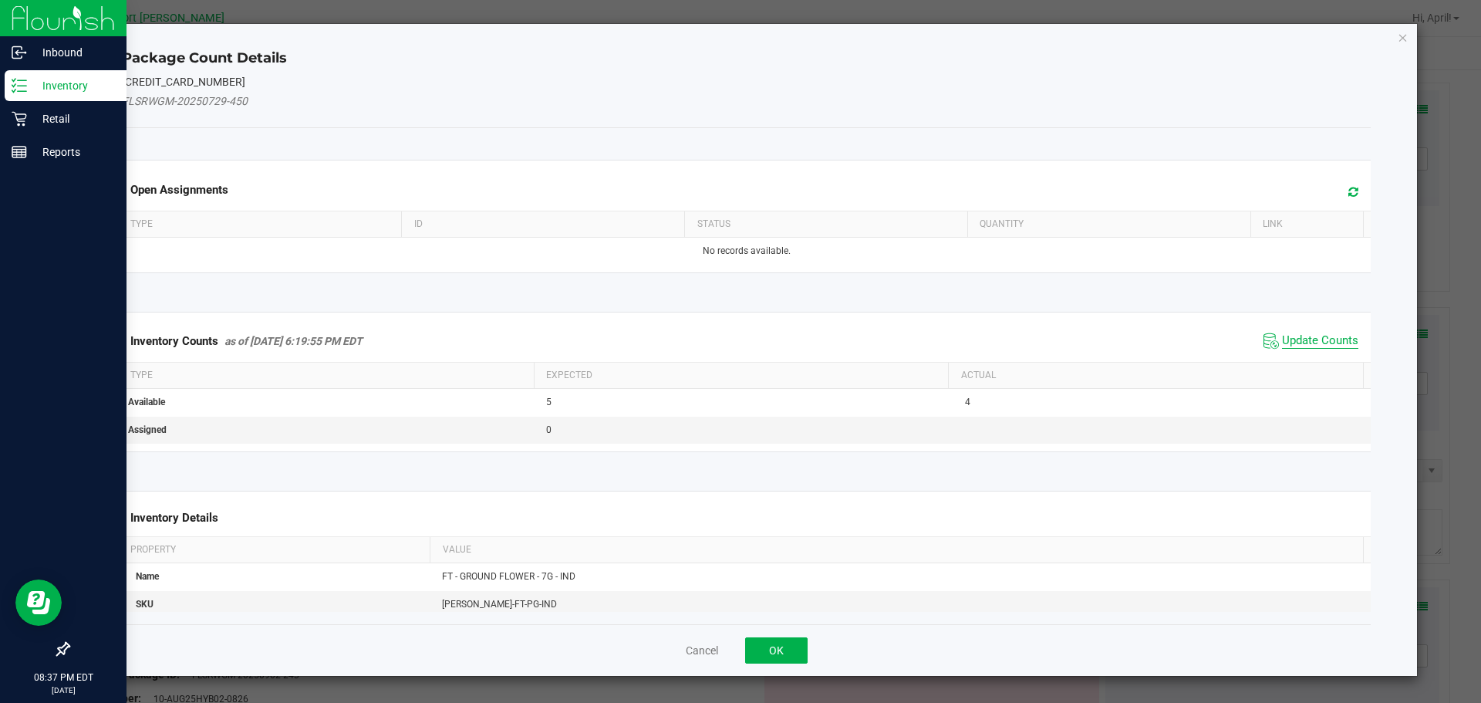
click at [1320, 340] on span "Update Counts" at bounding box center [1320, 340] width 76 height 15
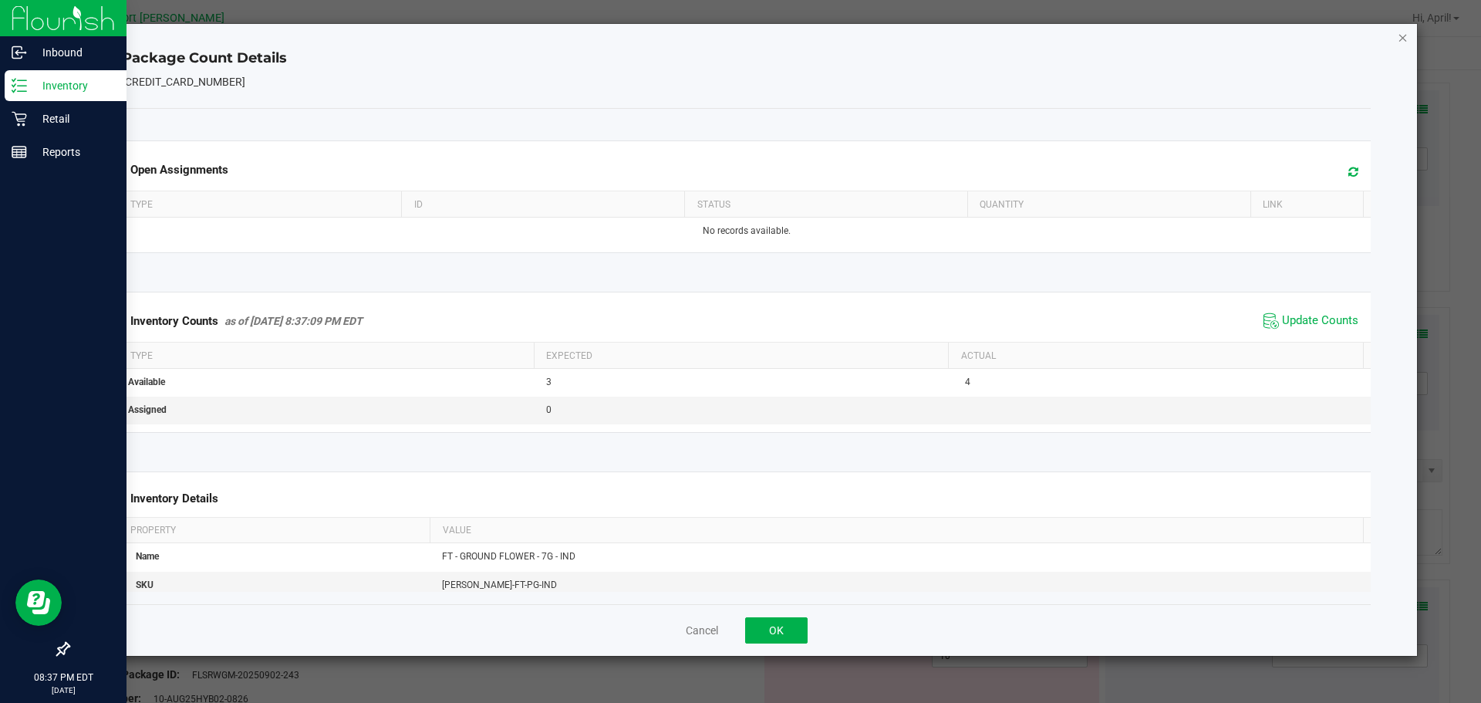
click at [1399, 38] on icon "Close" at bounding box center [1403, 37] width 11 height 19
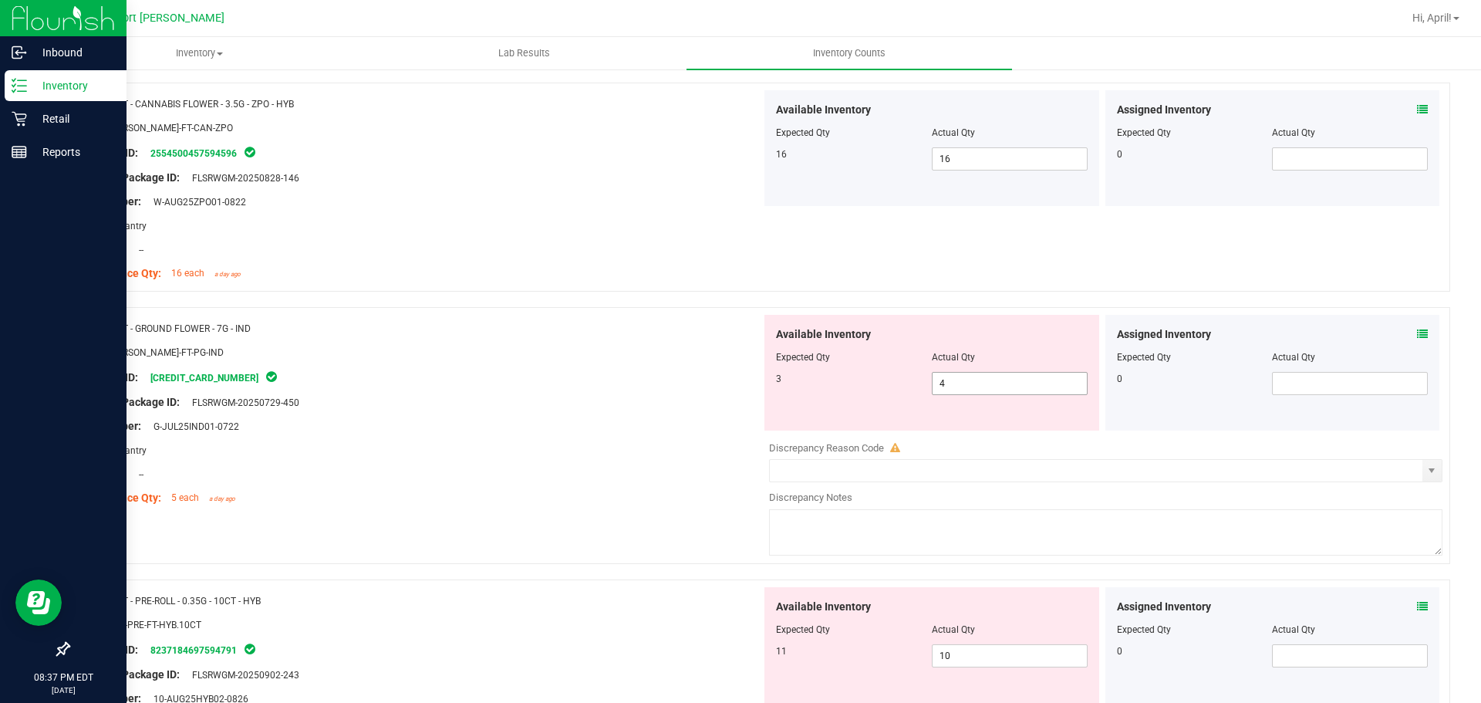
click at [960, 383] on input "4" at bounding box center [1009, 384] width 154 height 22
type input "3"
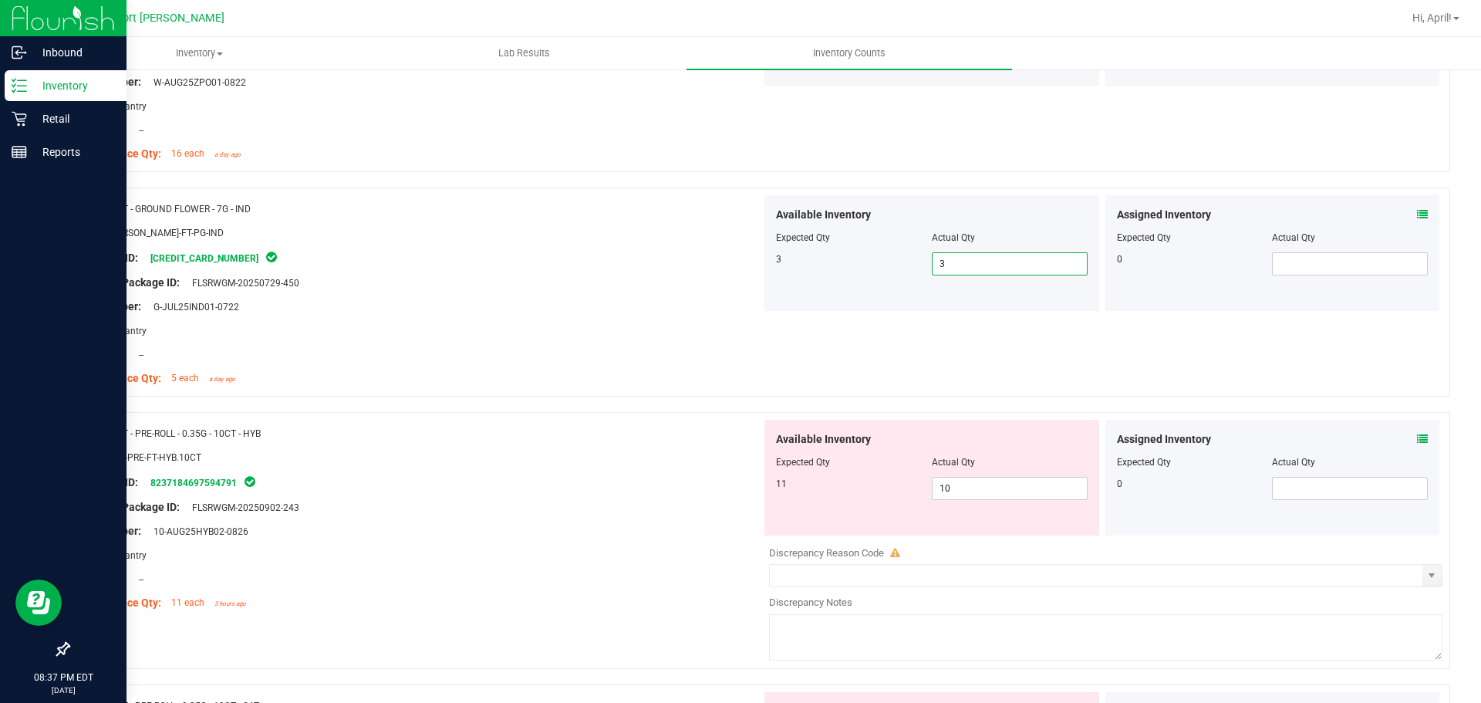
scroll to position [771, 0]
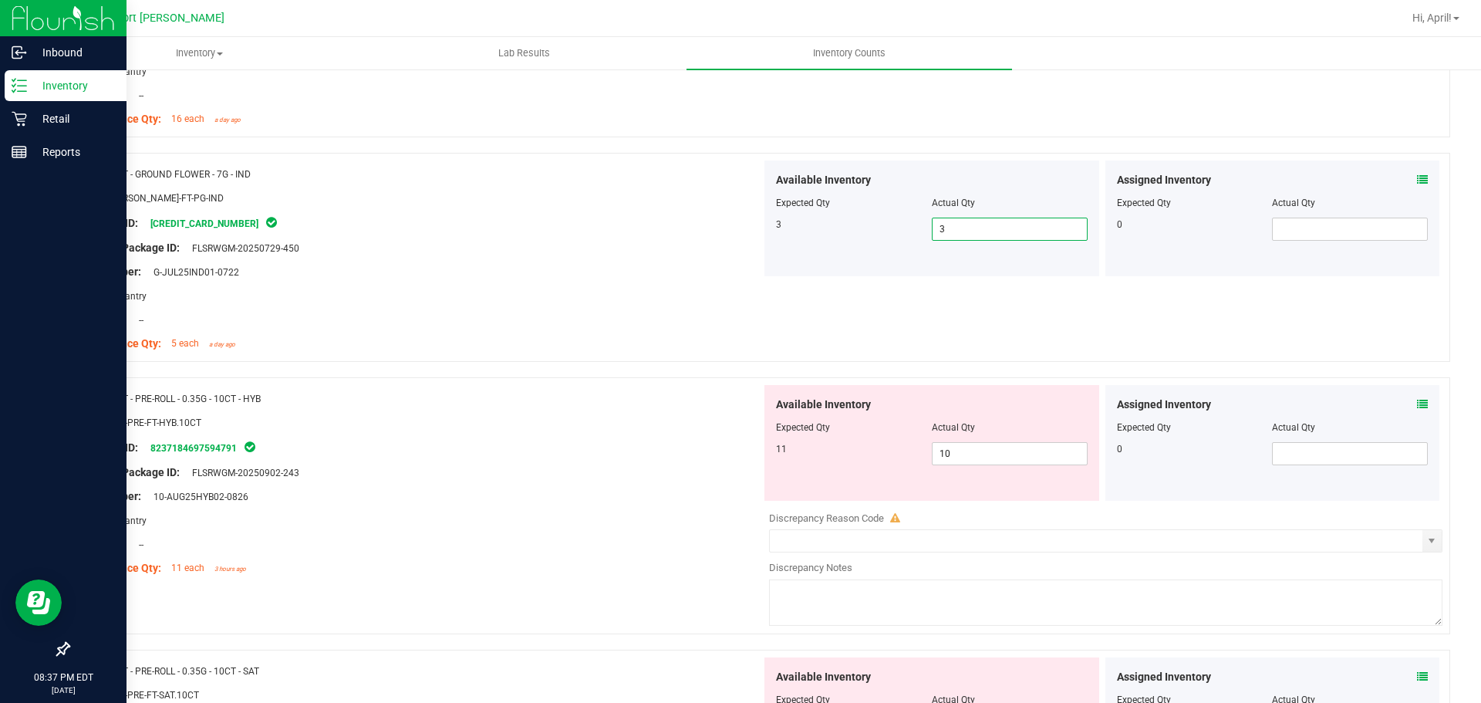
click at [1417, 401] on icon at bounding box center [1422, 404] width 11 height 11
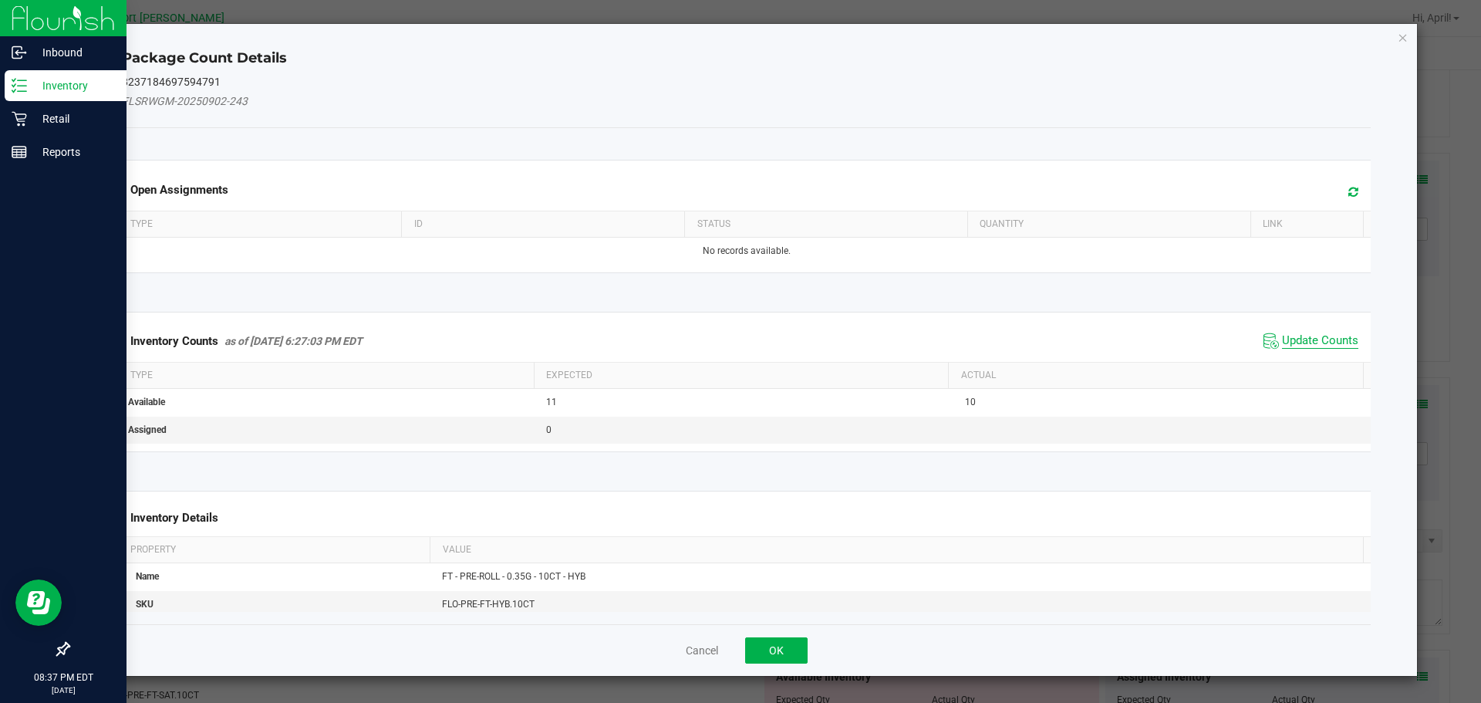
click at [1322, 335] on span "Update Counts" at bounding box center [1320, 340] width 76 height 15
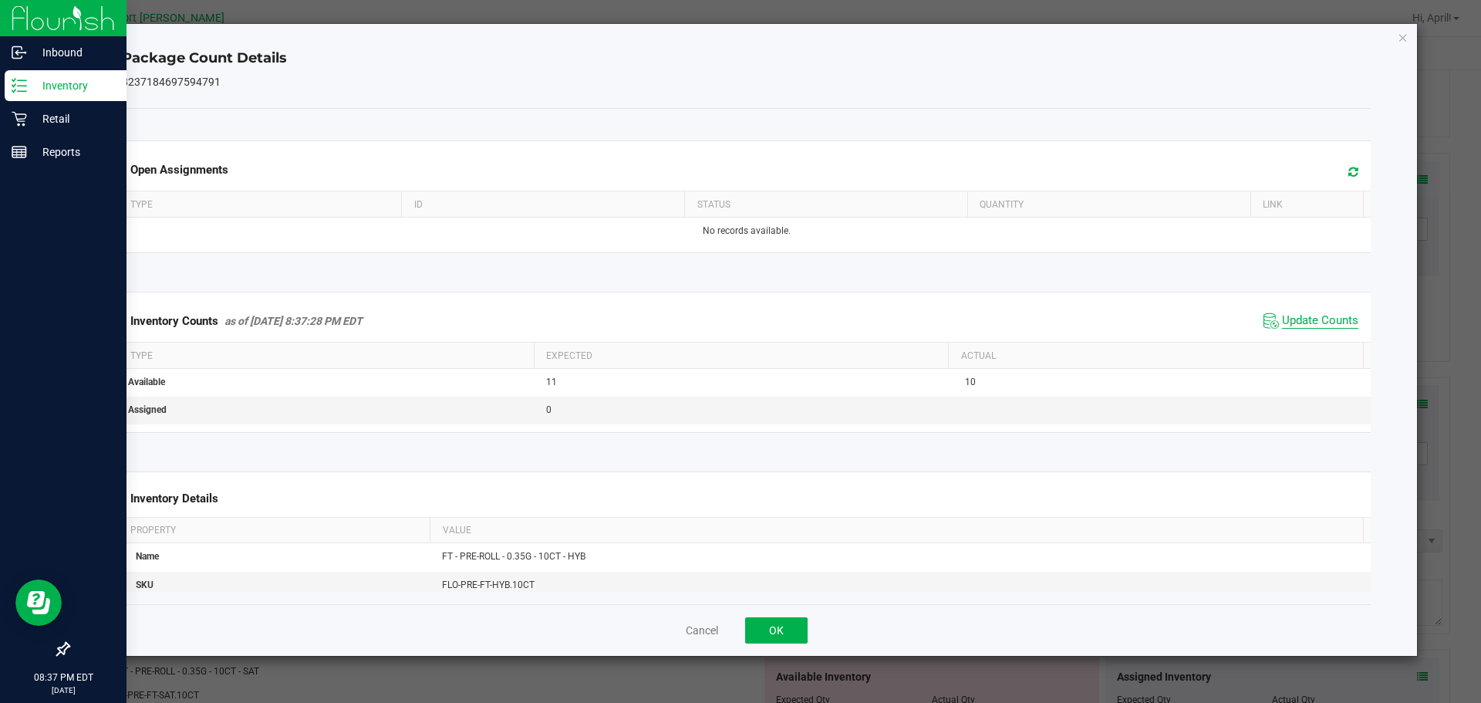
click at [1322, 324] on span "Update Counts" at bounding box center [1320, 320] width 76 height 15
click at [1401, 39] on icon "Close" at bounding box center [1403, 37] width 11 height 19
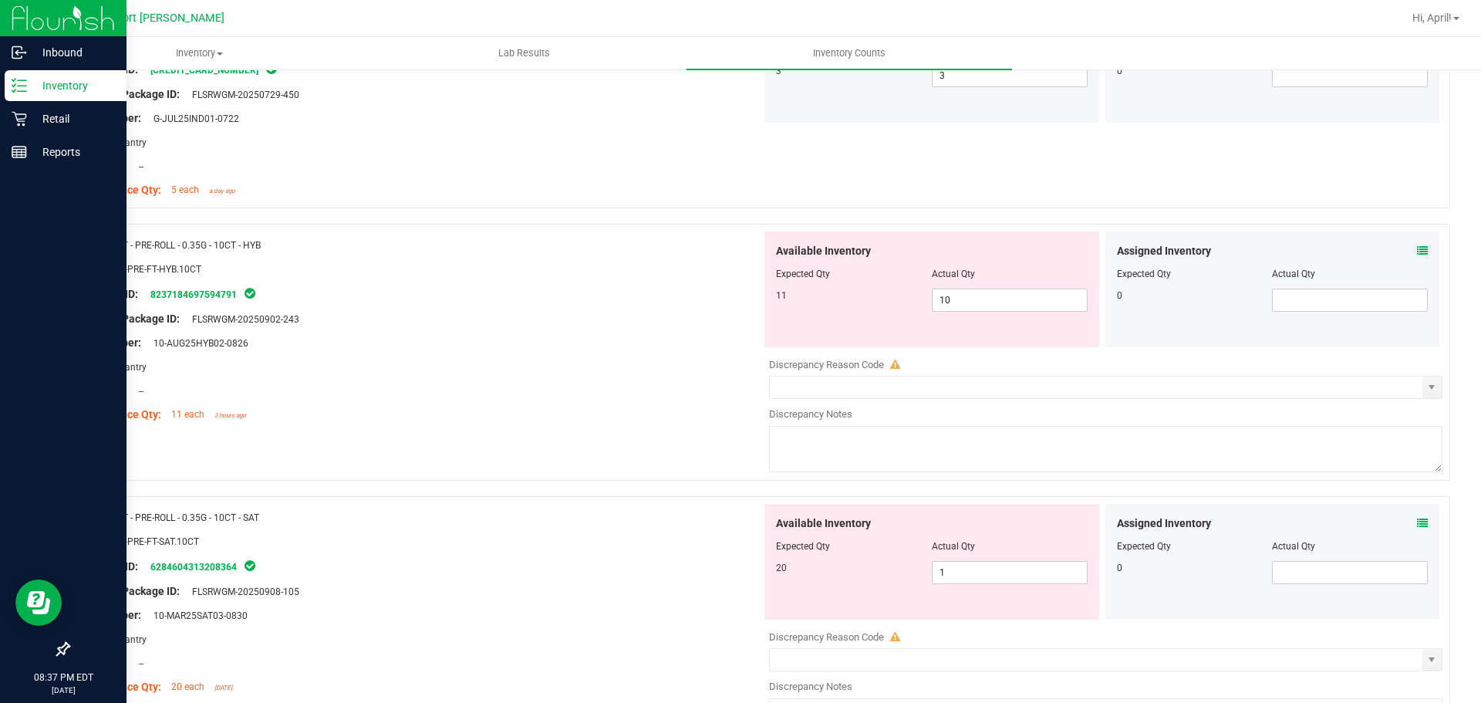
scroll to position [926, 0]
click at [958, 301] on input "10" at bounding box center [1009, 299] width 154 height 22
type input "11"
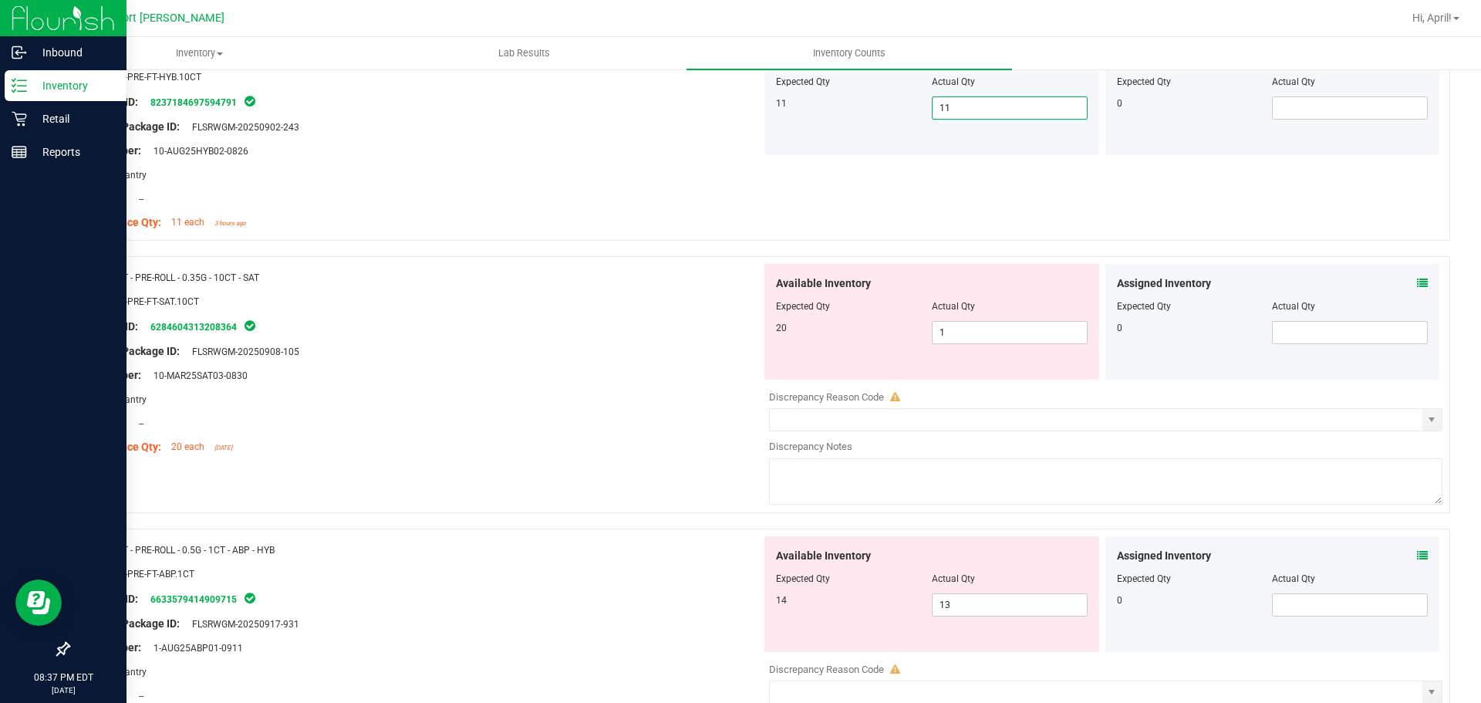
scroll to position [1157, 0]
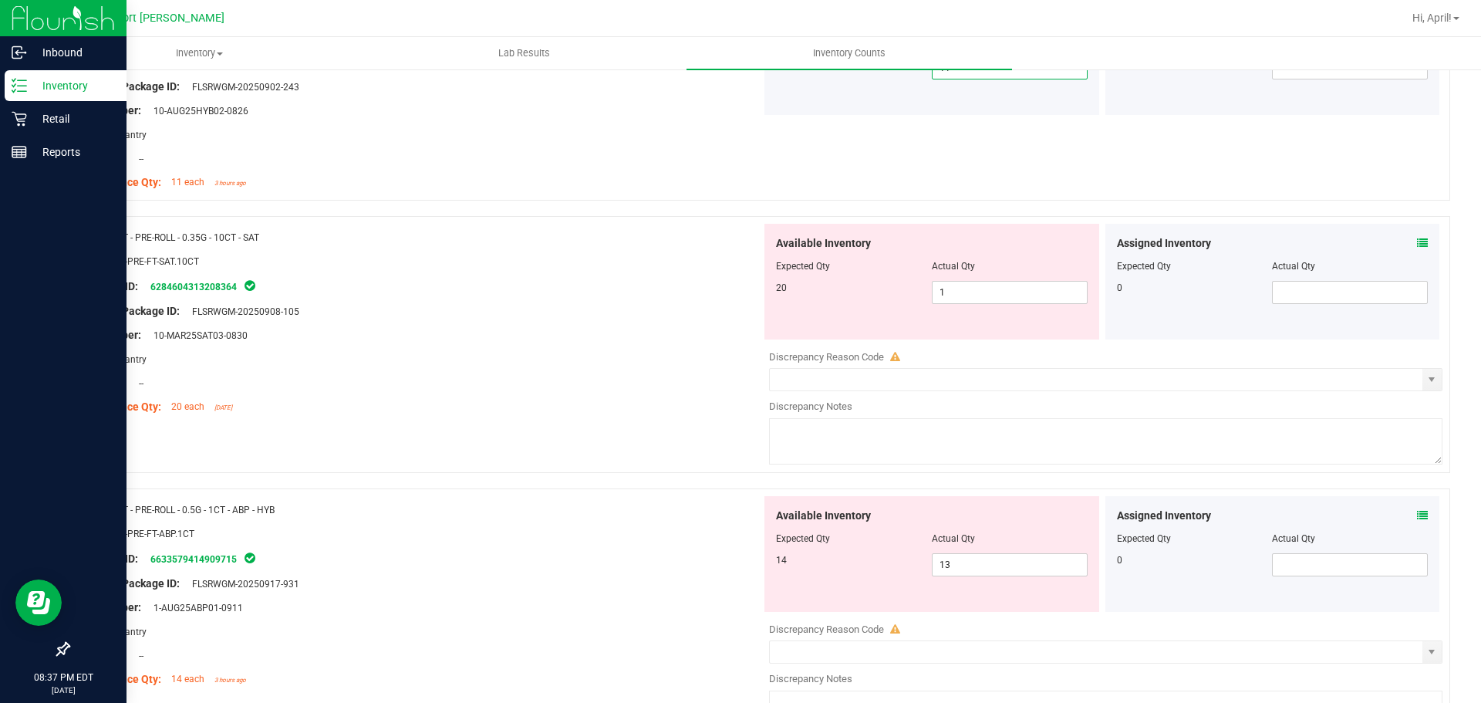
click at [1417, 241] on icon at bounding box center [1422, 243] width 11 height 11
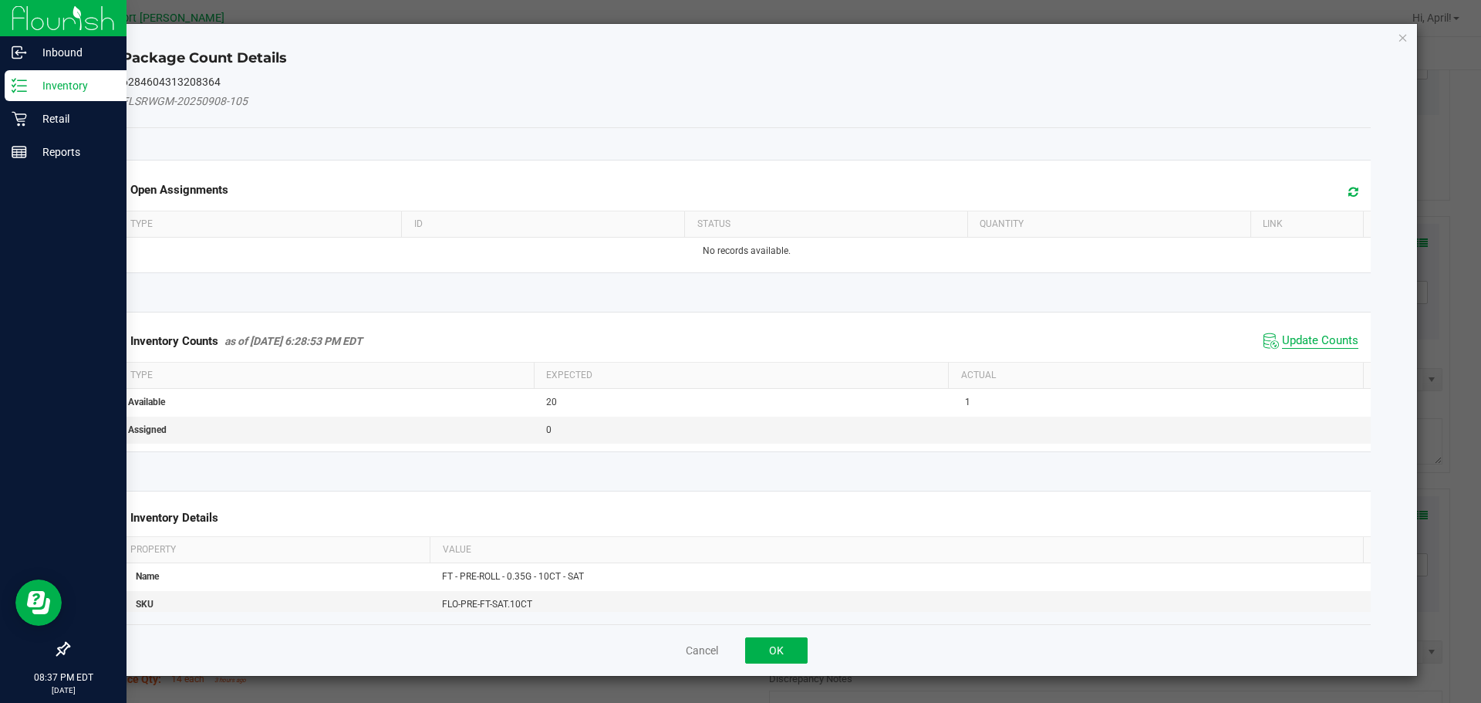
click at [1320, 342] on span "Update Counts" at bounding box center [1320, 340] width 76 height 15
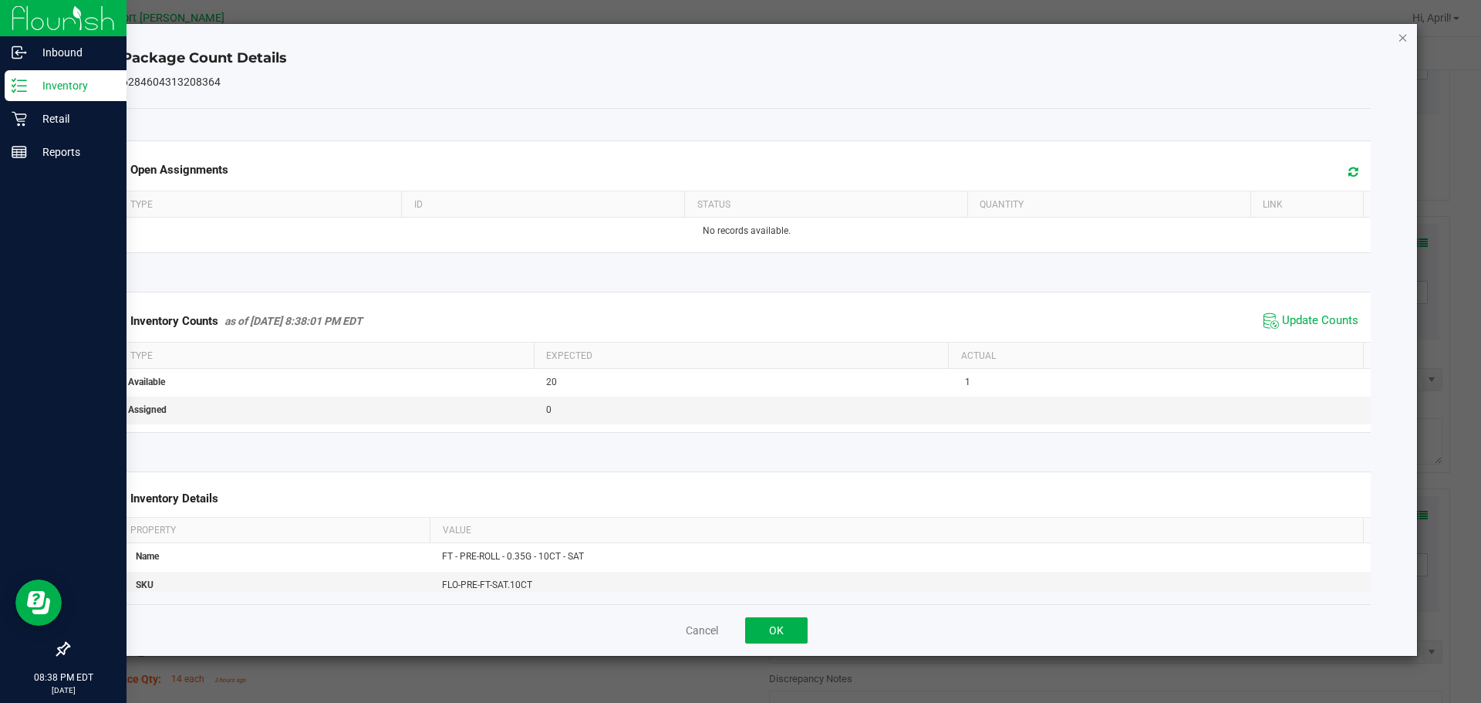
click at [1401, 32] on icon "Close" at bounding box center [1403, 37] width 11 height 19
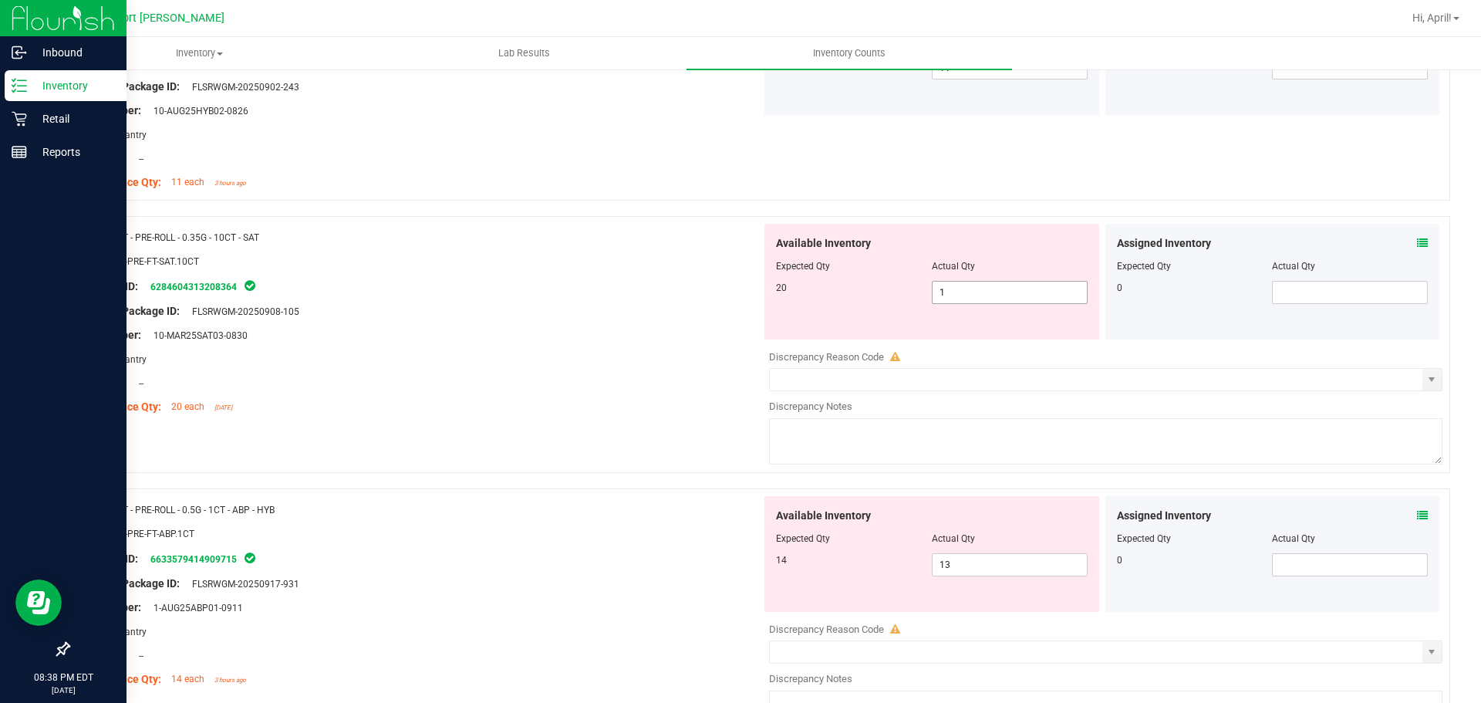
click at [943, 293] on span "1 1" at bounding box center [1010, 292] width 156 height 23
click at [943, 293] on input "1" at bounding box center [1009, 293] width 154 height 22
type input "20"
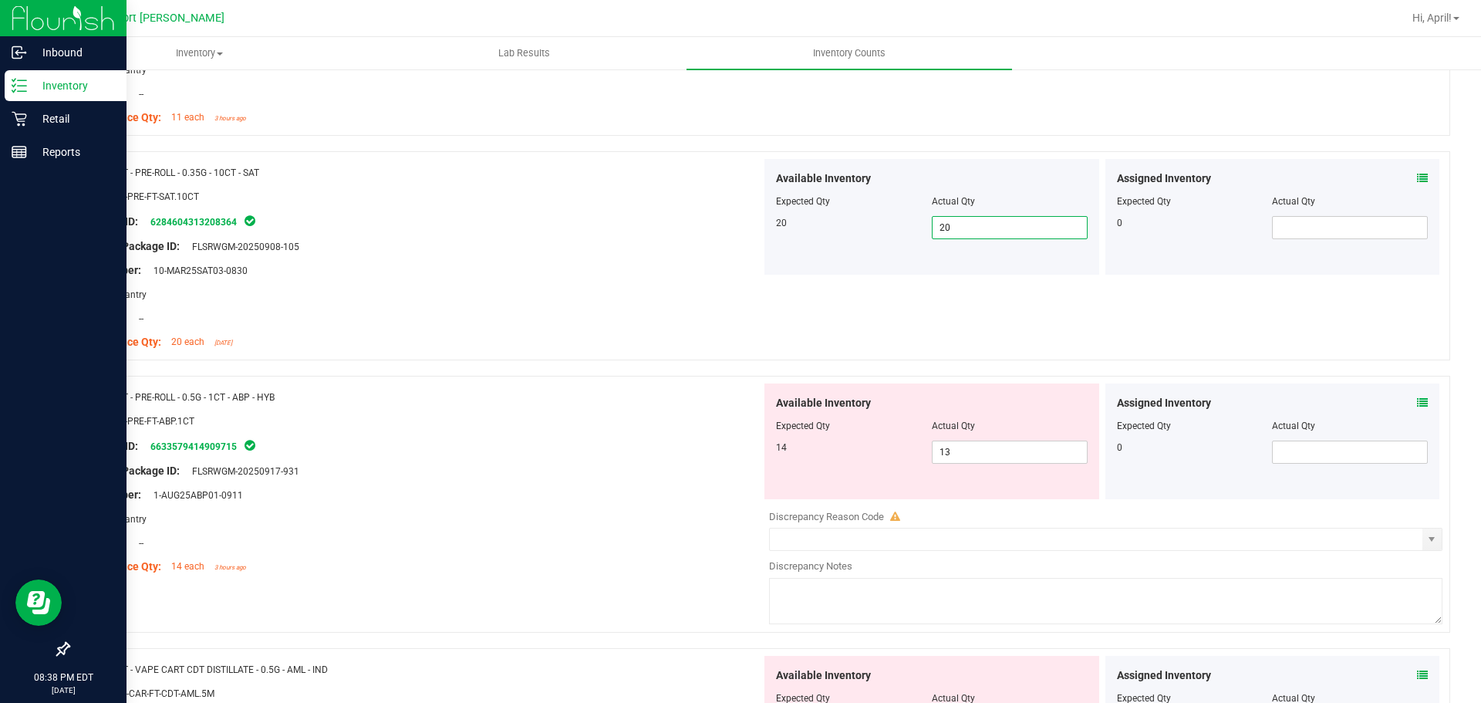
scroll to position [1311, 0]
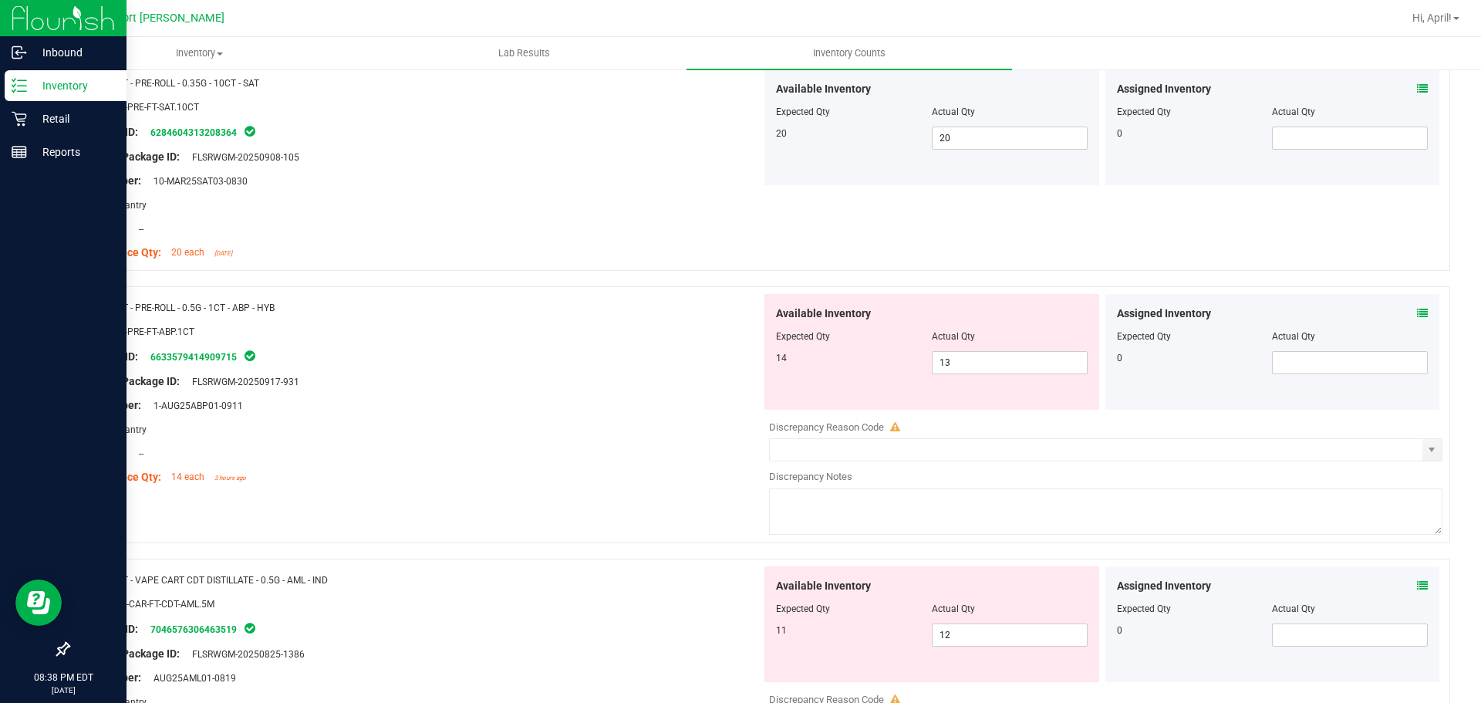
click at [1417, 314] on icon at bounding box center [1422, 313] width 11 height 11
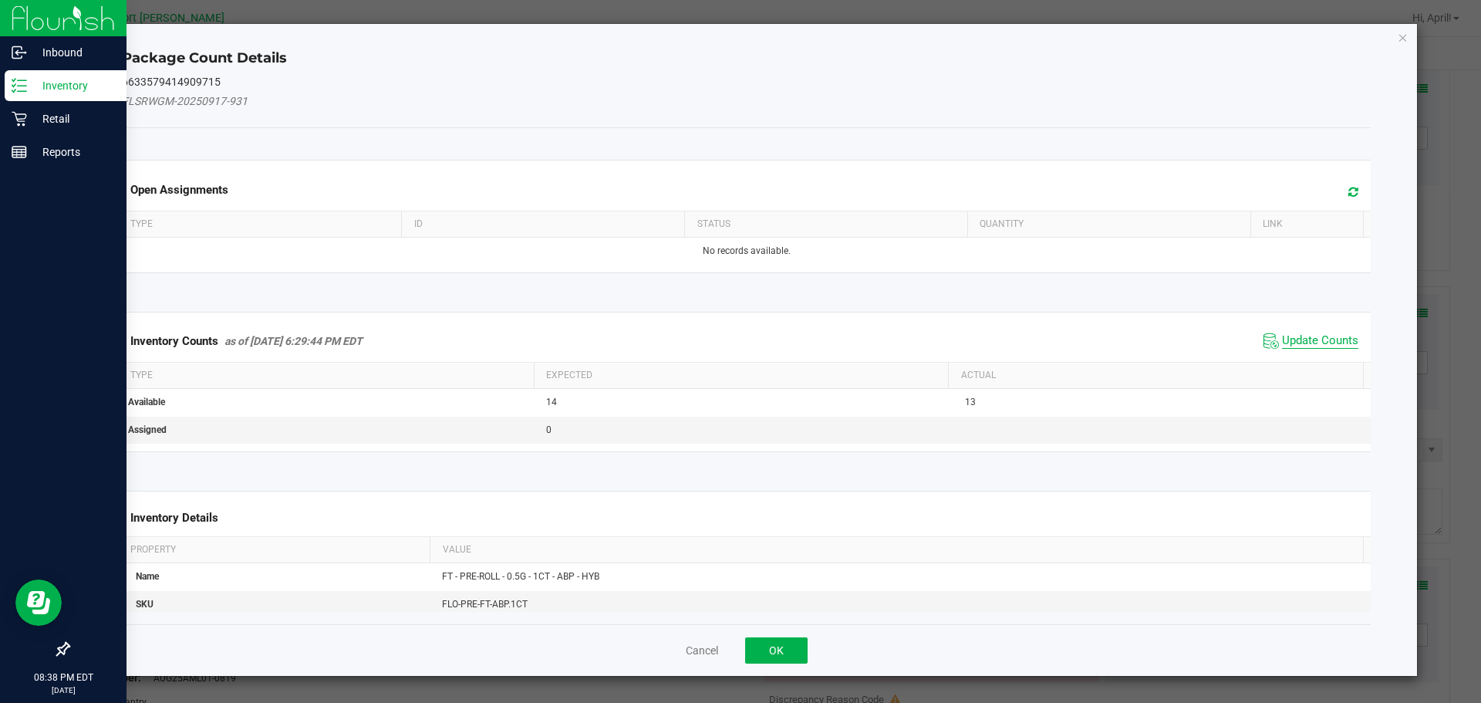
click at [1334, 338] on span "Update Counts" at bounding box center [1320, 340] width 76 height 15
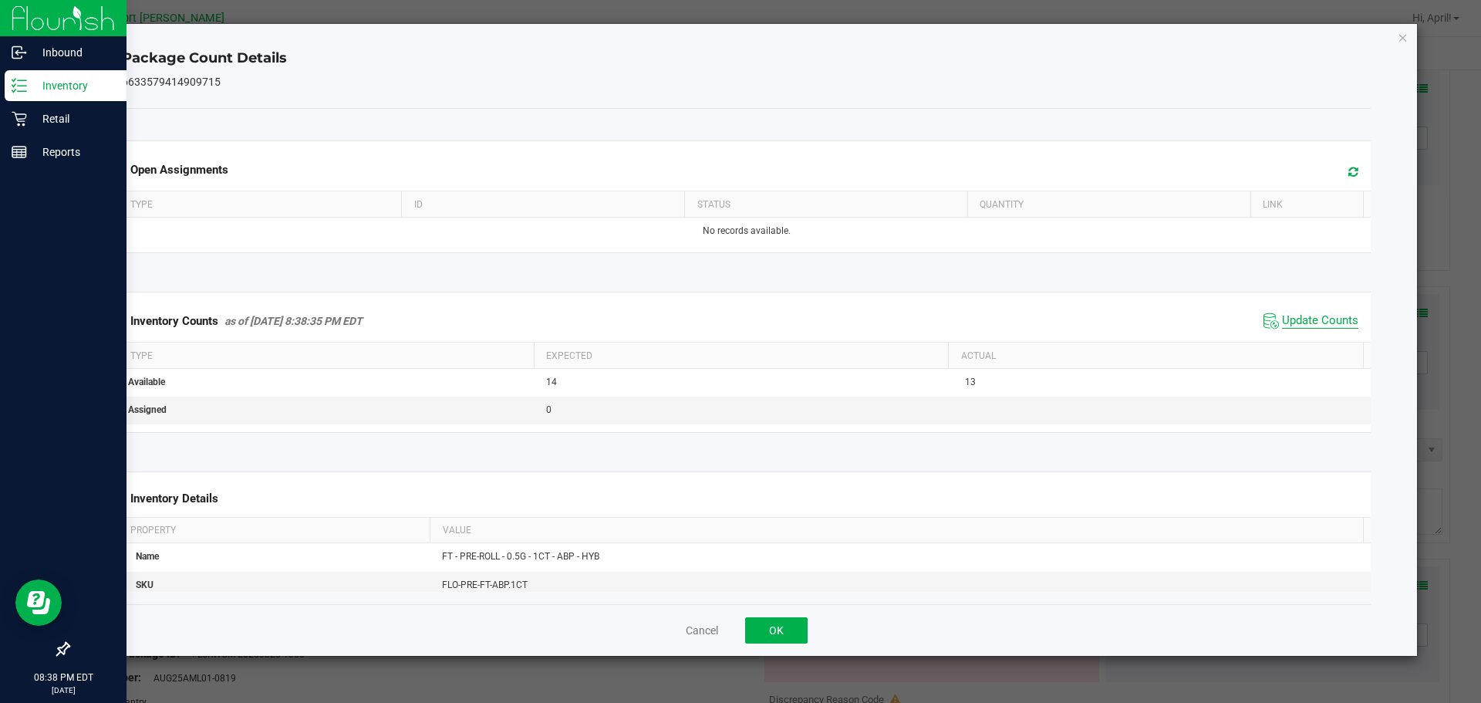
click at [1295, 315] on span "Update Counts" at bounding box center [1320, 320] width 76 height 15
click at [1399, 32] on icon "Close" at bounding box center [1403, 37] width 11 height 19
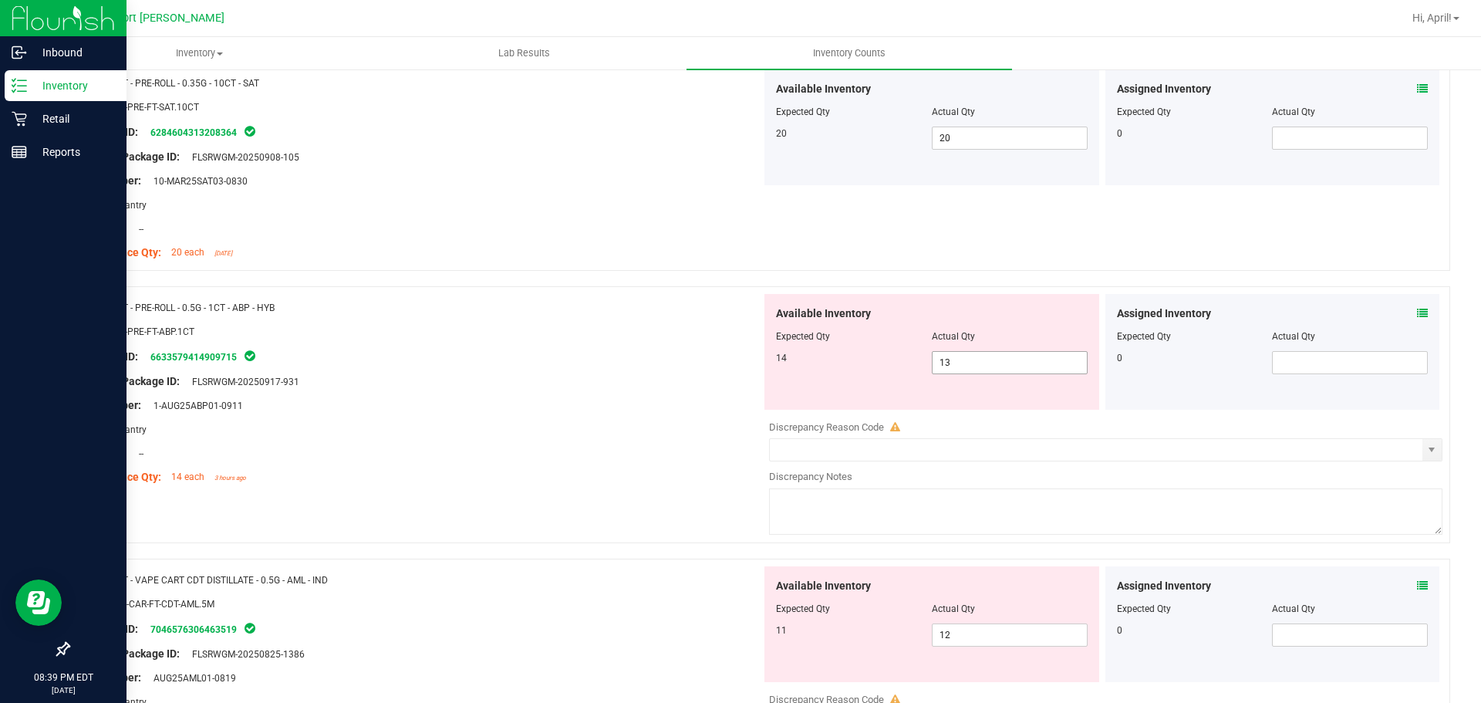
click at [958, 365] on input "13" at bounding box center [1009, 363] width 154 height 22
type input "14"
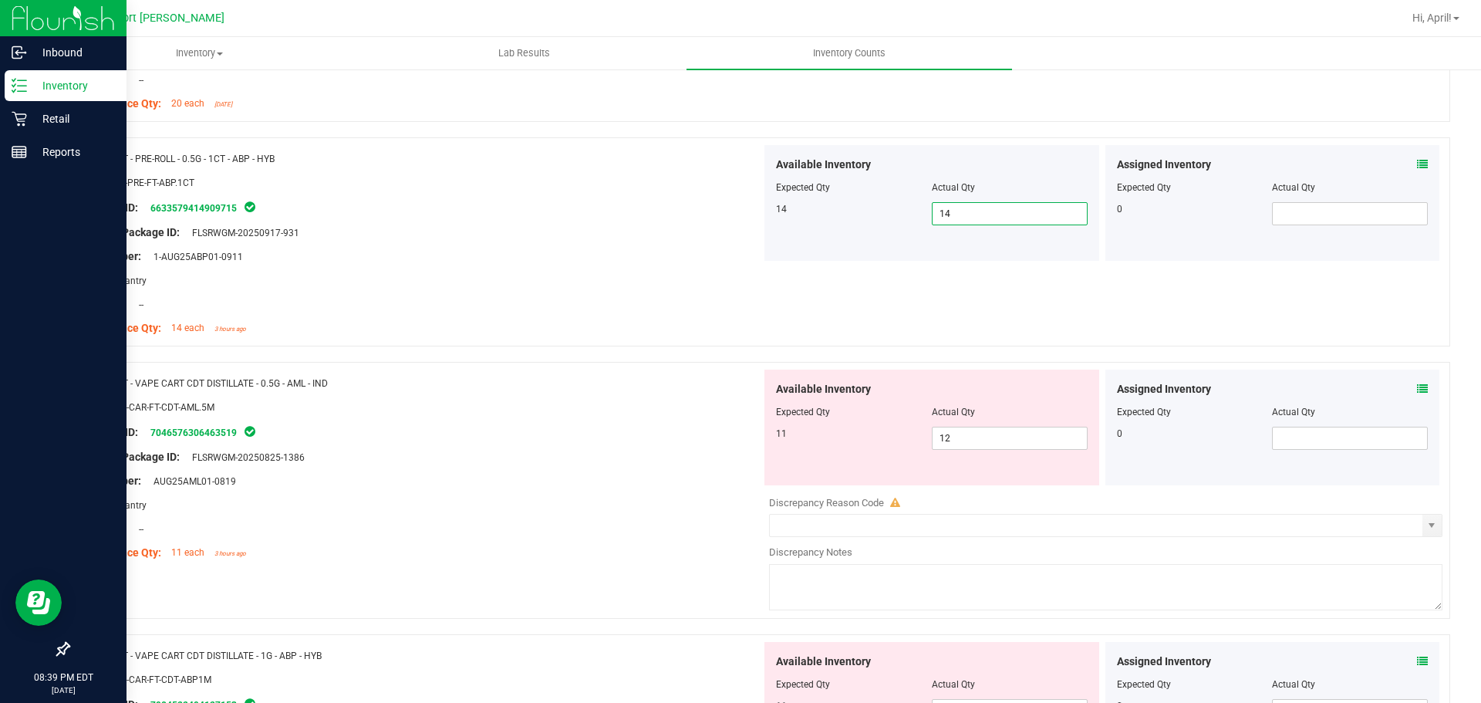
scroll to position [1465, 0]
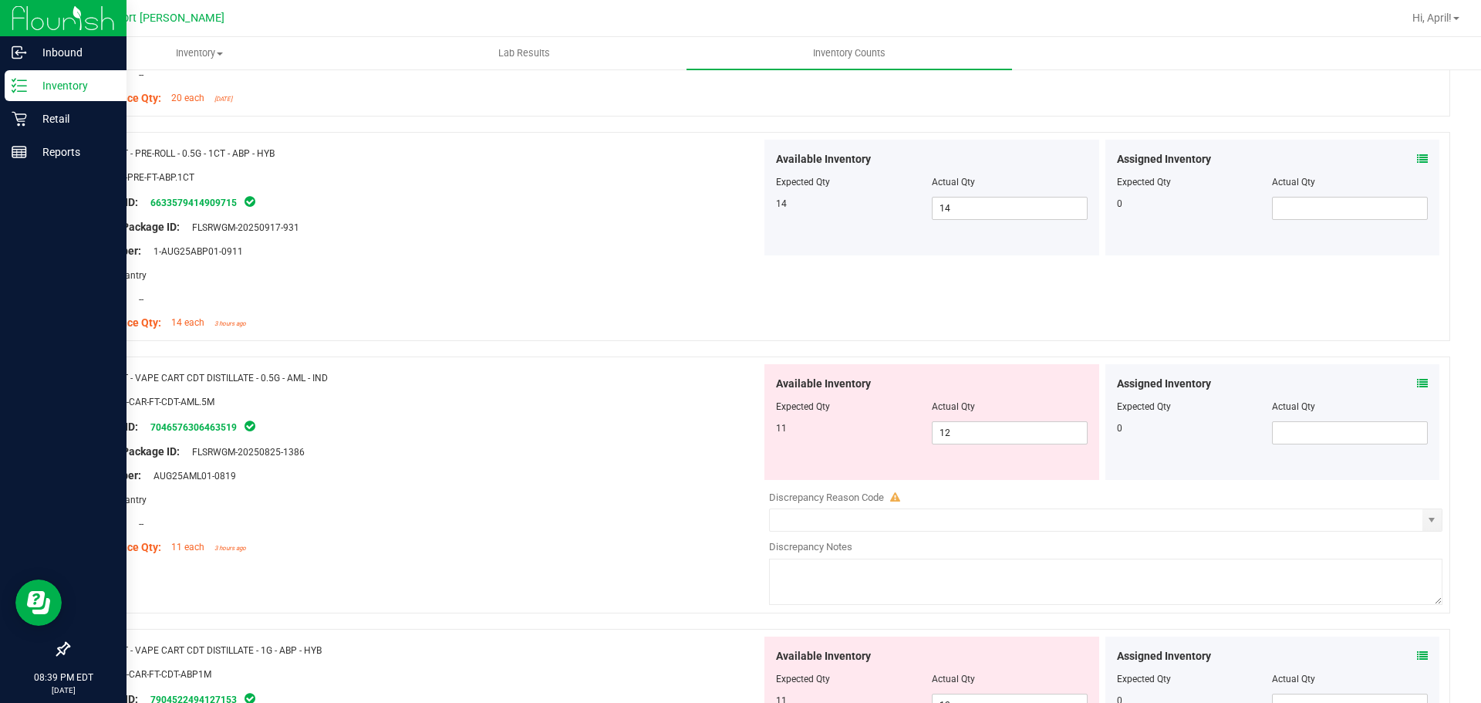
click at [1417, 383] on icon at bounding box center [1422, 383] width 11 height 11
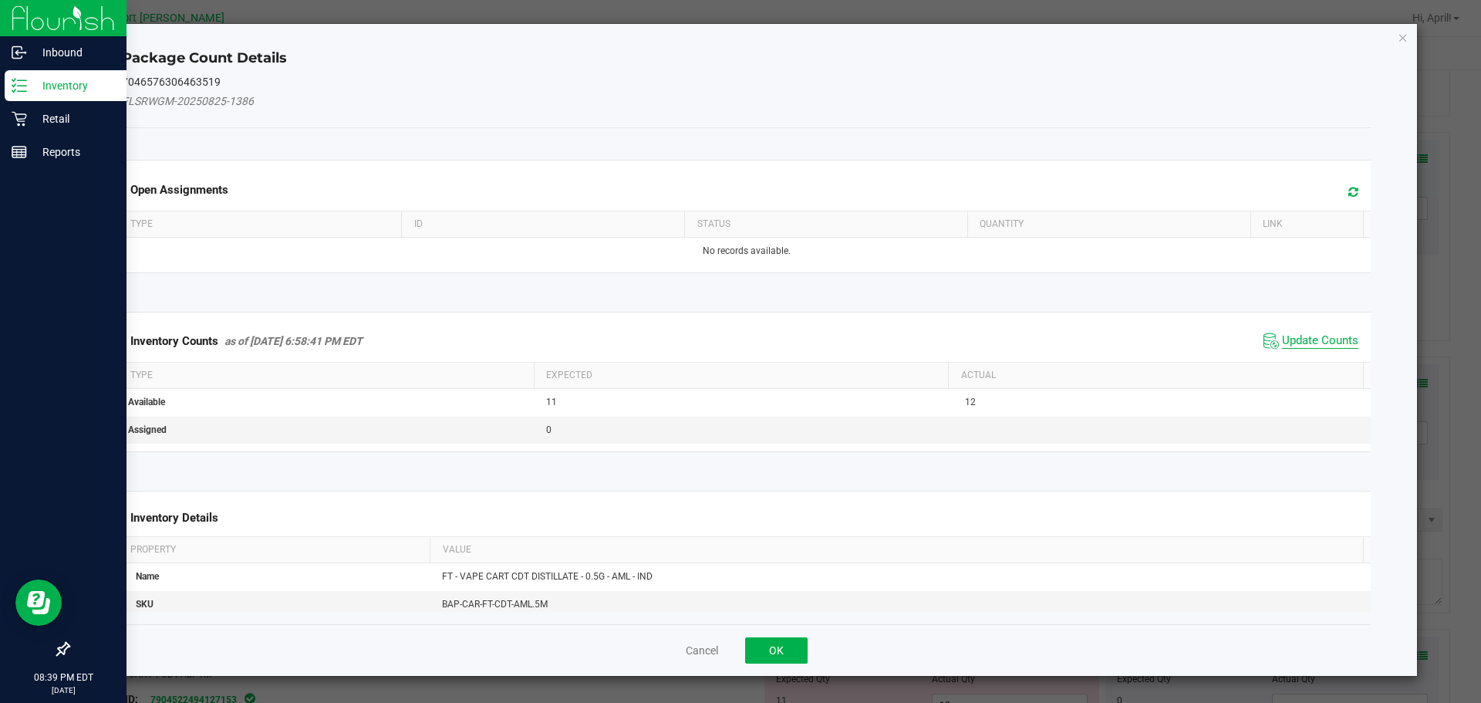
click at [1313, 342] on span "Update Counts" at bounding box center [1320, 340] width 76 height 15
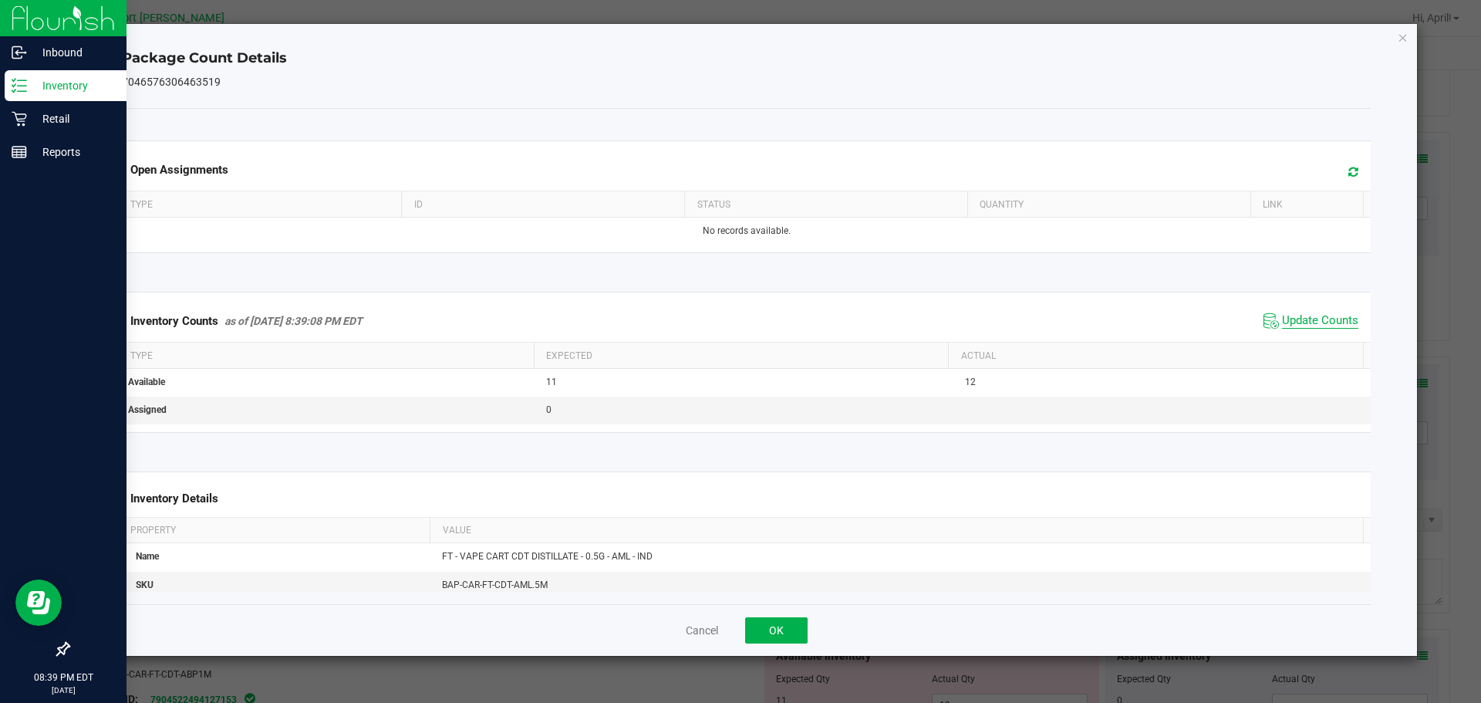
click at [1311, 319] on span "Update Counts" at bounding box center [1320, 320] width 76 height 15
click at [1408, 37] on icon "Close" at bounding box center [1403, 37] width 11 height 19
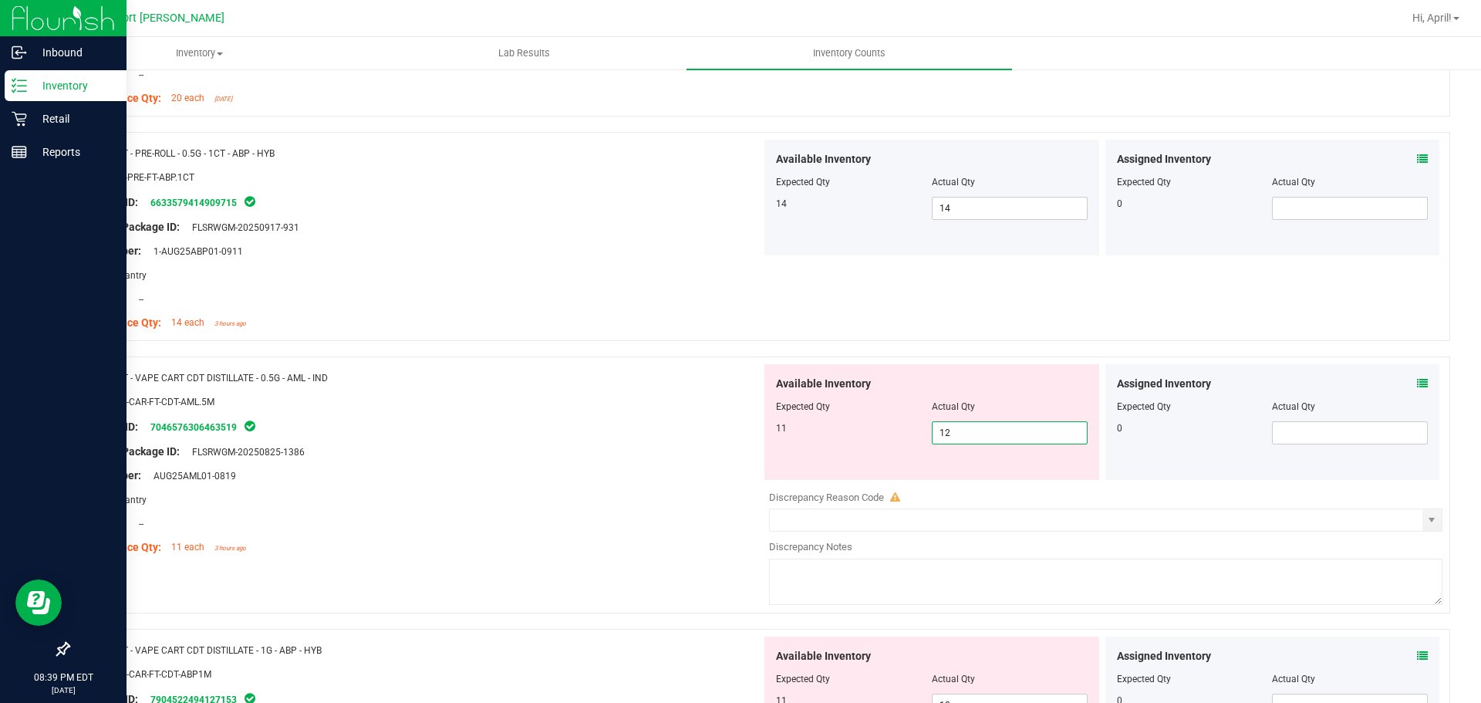
click at [966, 430] on span "12 12" at bounding box center [1010, 432] width 156 height 23
click at [966, 430] on input "12" at bounding box center [1009, 433] width 154 height 22
type input "11"
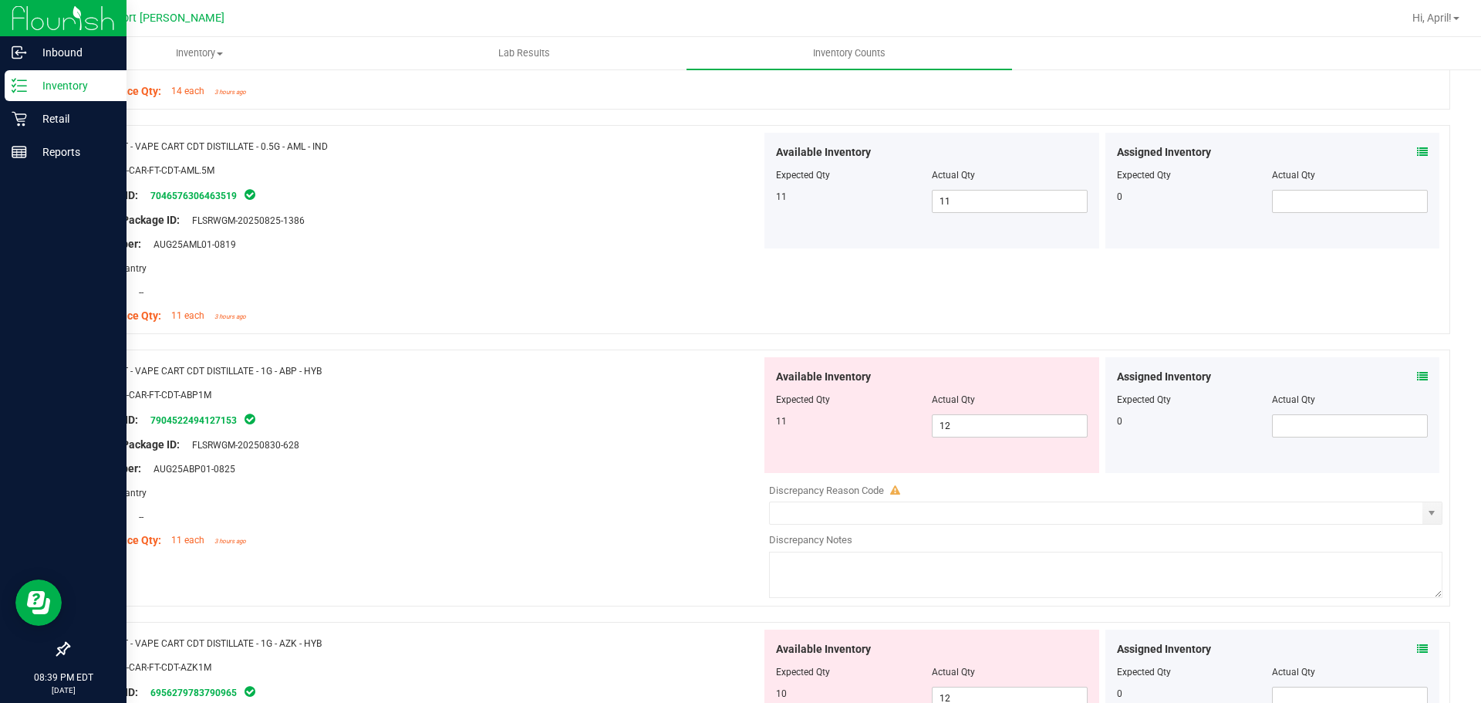
click at [1417, 376] on icon at bounding box center [1422, 376] width 11 height 11
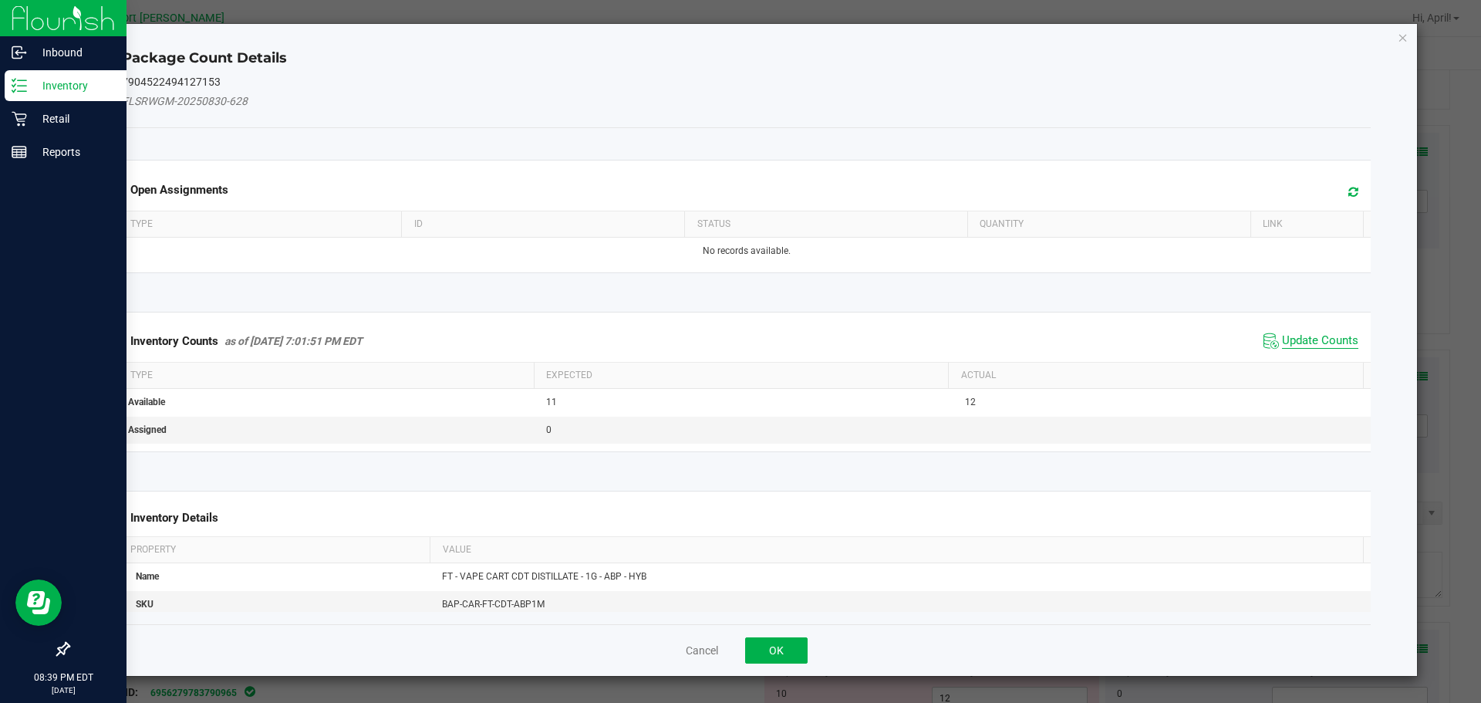
click at [1293, 333] on span "Update Counts" at bounding box center [1320, 340] width 76 height 15
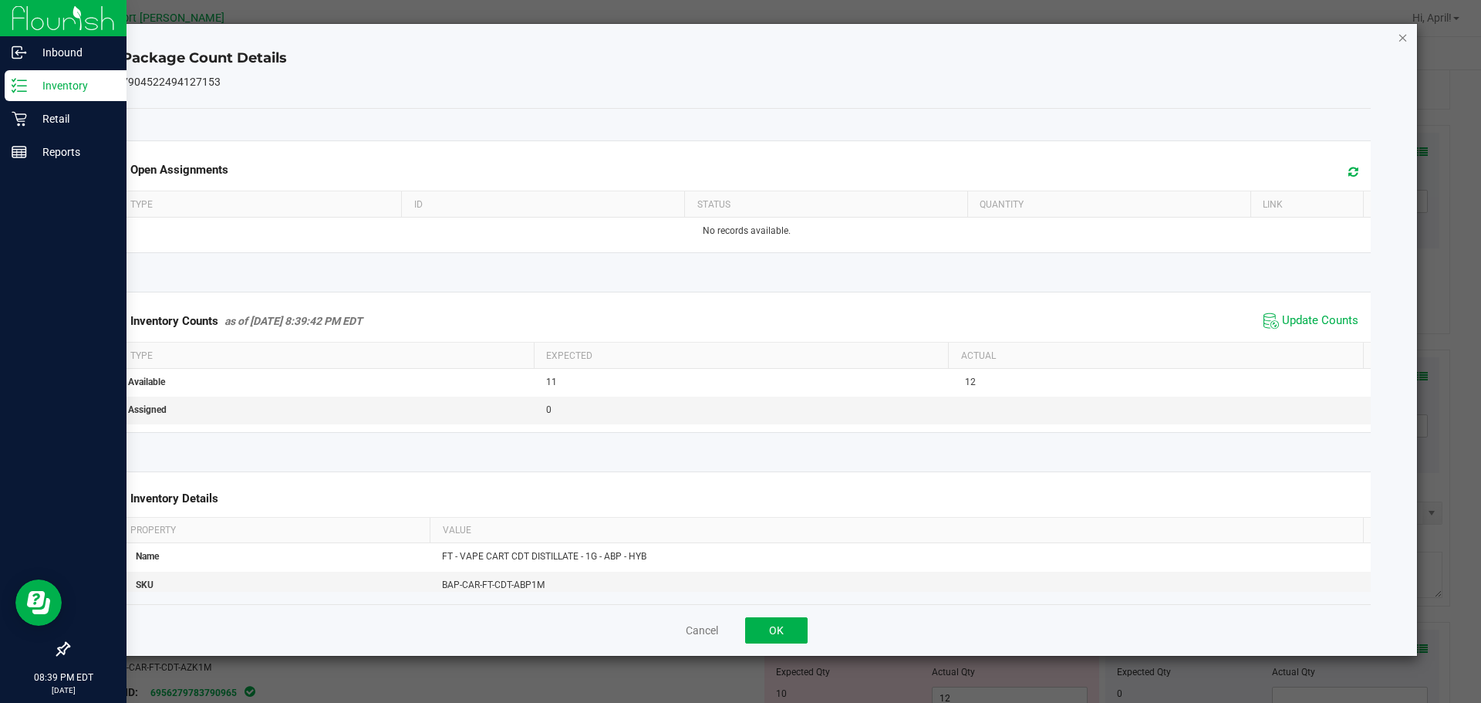
click at [1404, 32] on icon "Close" at bounding box center [1403, 37] width 11 height 19
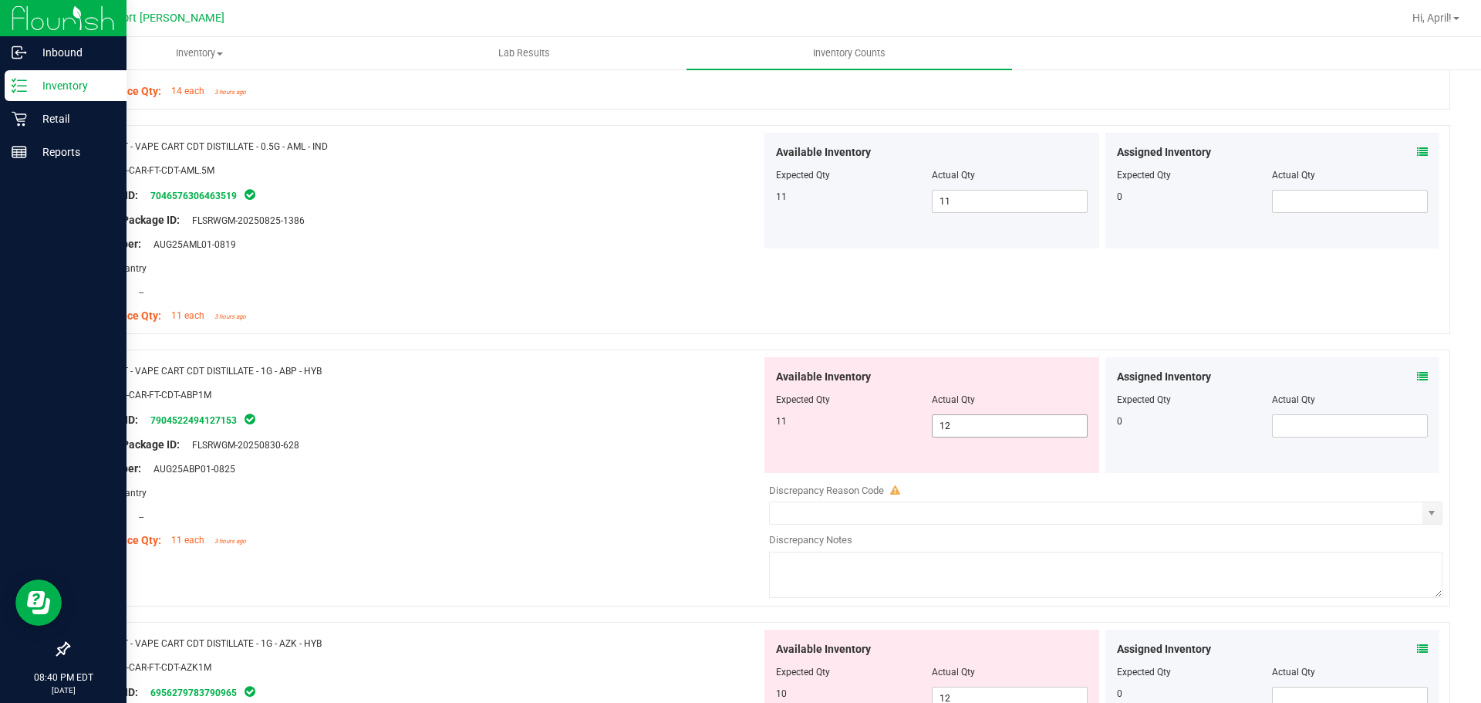
click at [964, 427] on input "12" at bounding box center [1009, 426] width 154 height 22
type input "11"
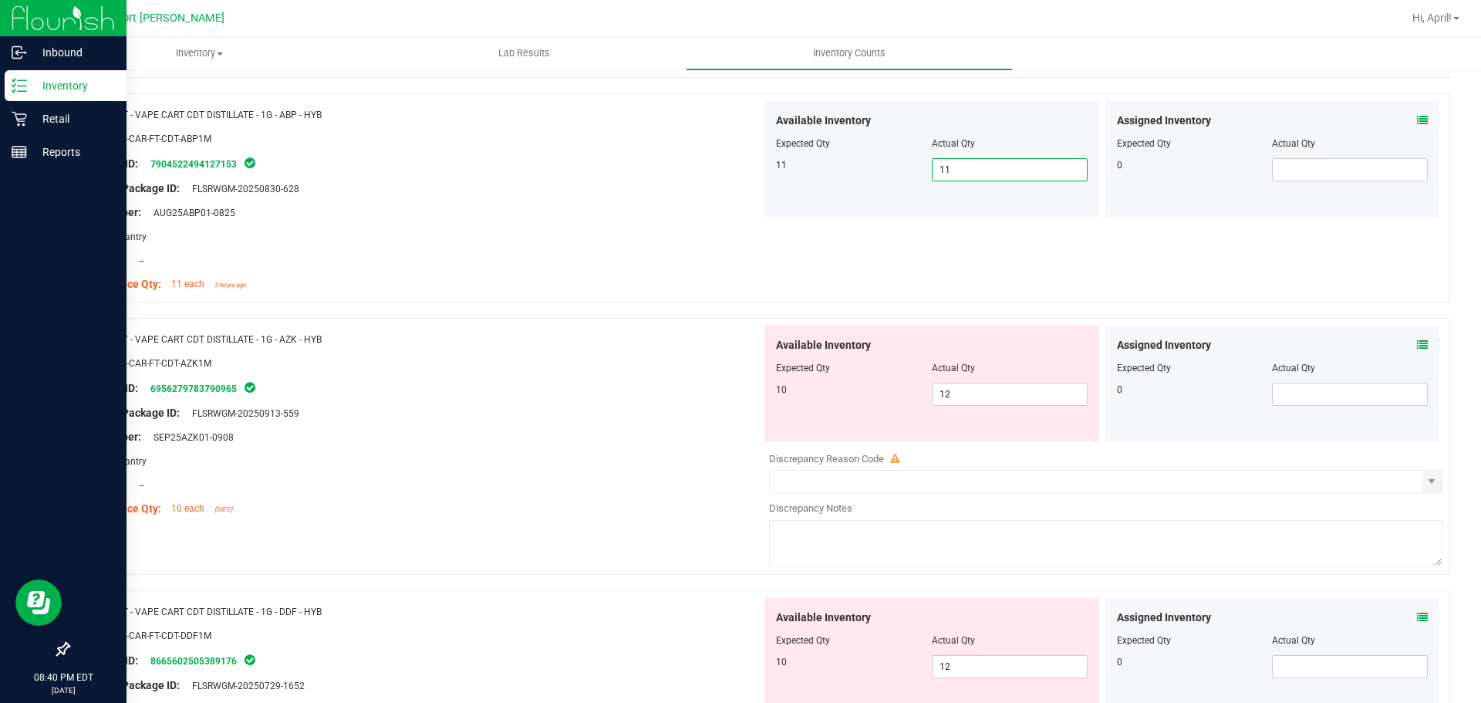
scroll to position [2005, 0]
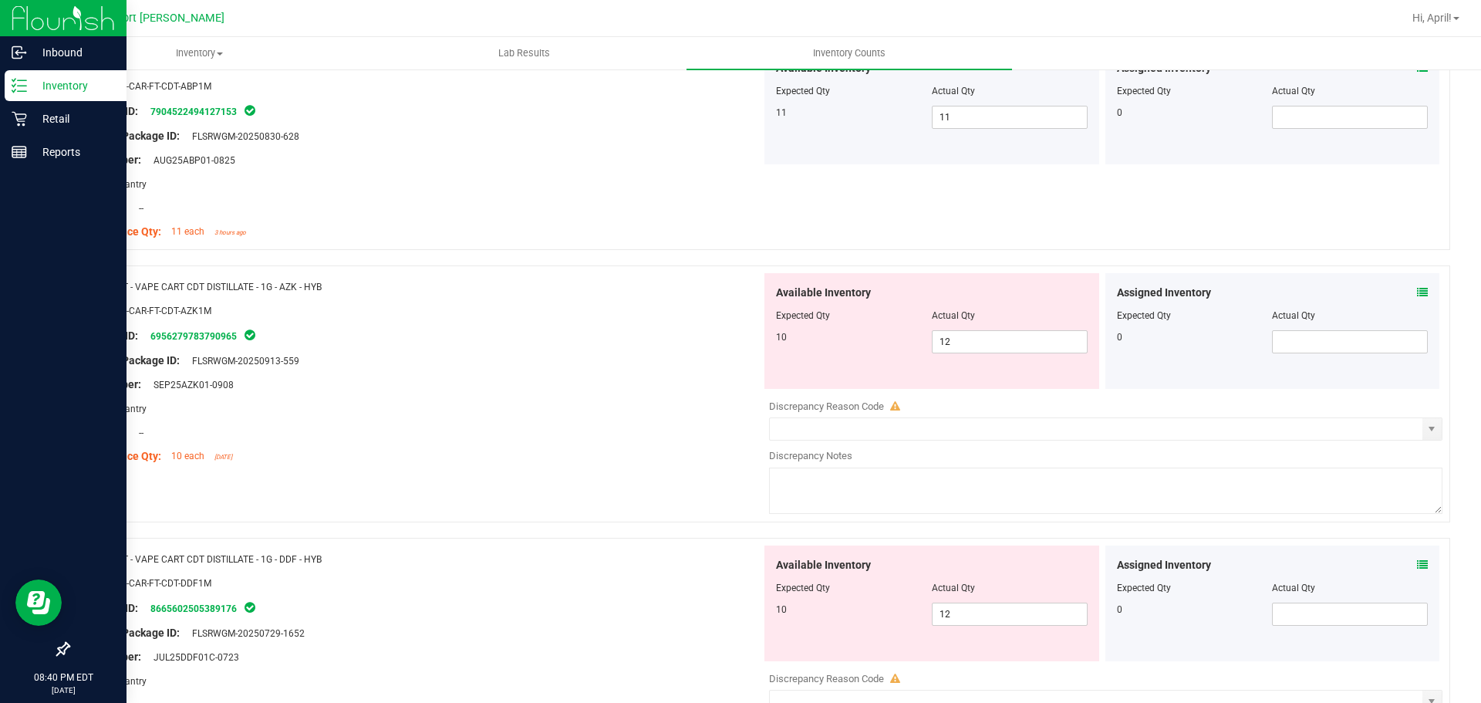
click at [1417, 293] on icon at bounding box center [1422, 292] width 11 height 11
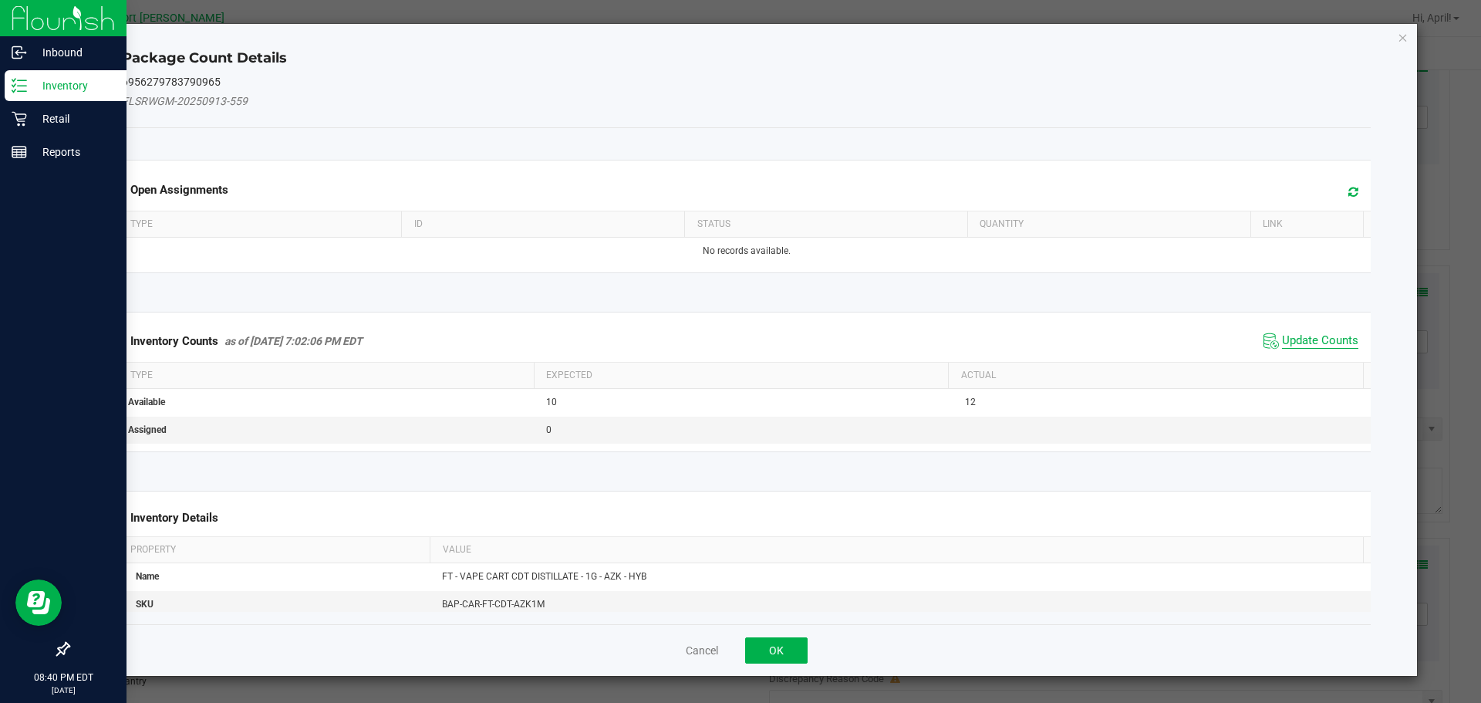
click at [1313, 336] on span "Update Counts" at bounding box center [1320, 340] width 76 height 15
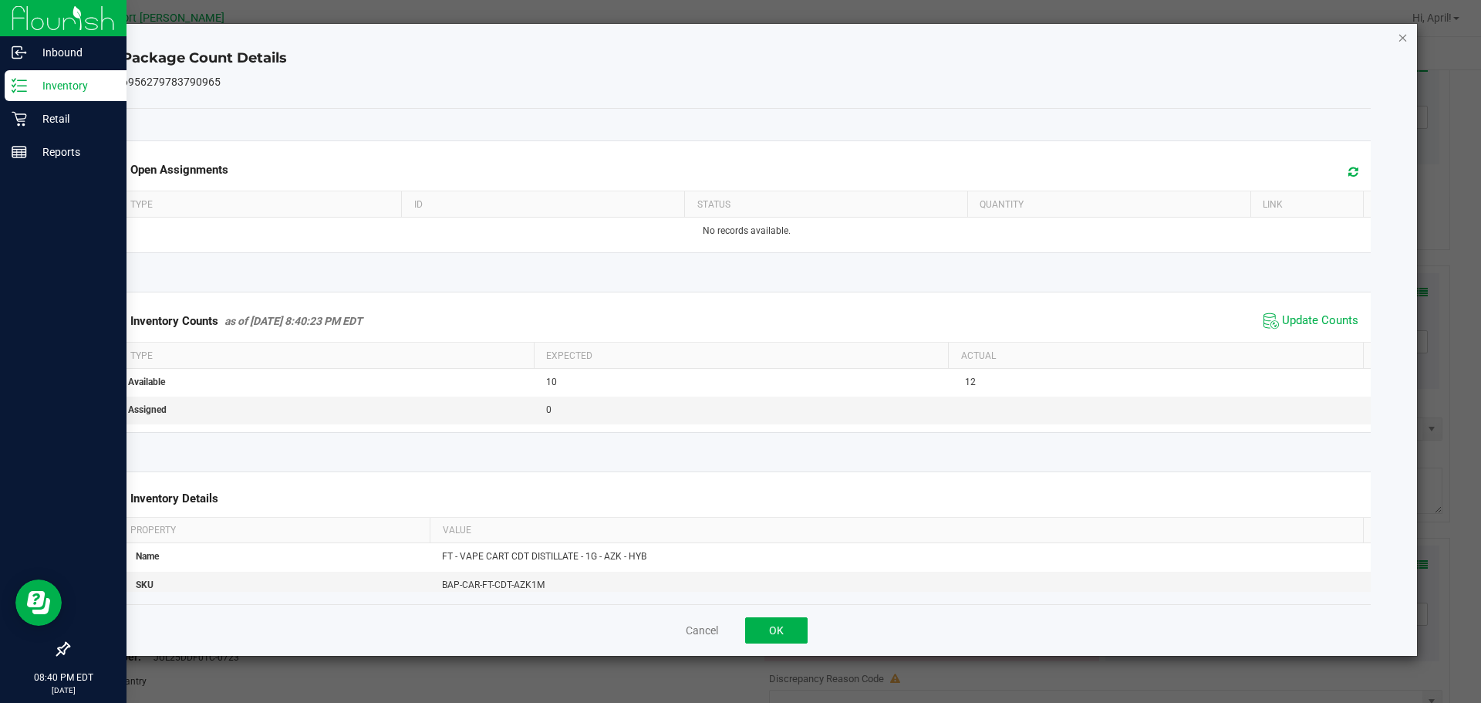
click at [1406, 35] on icon "Close" at bounding box center [1403, 37] width 11 height 19
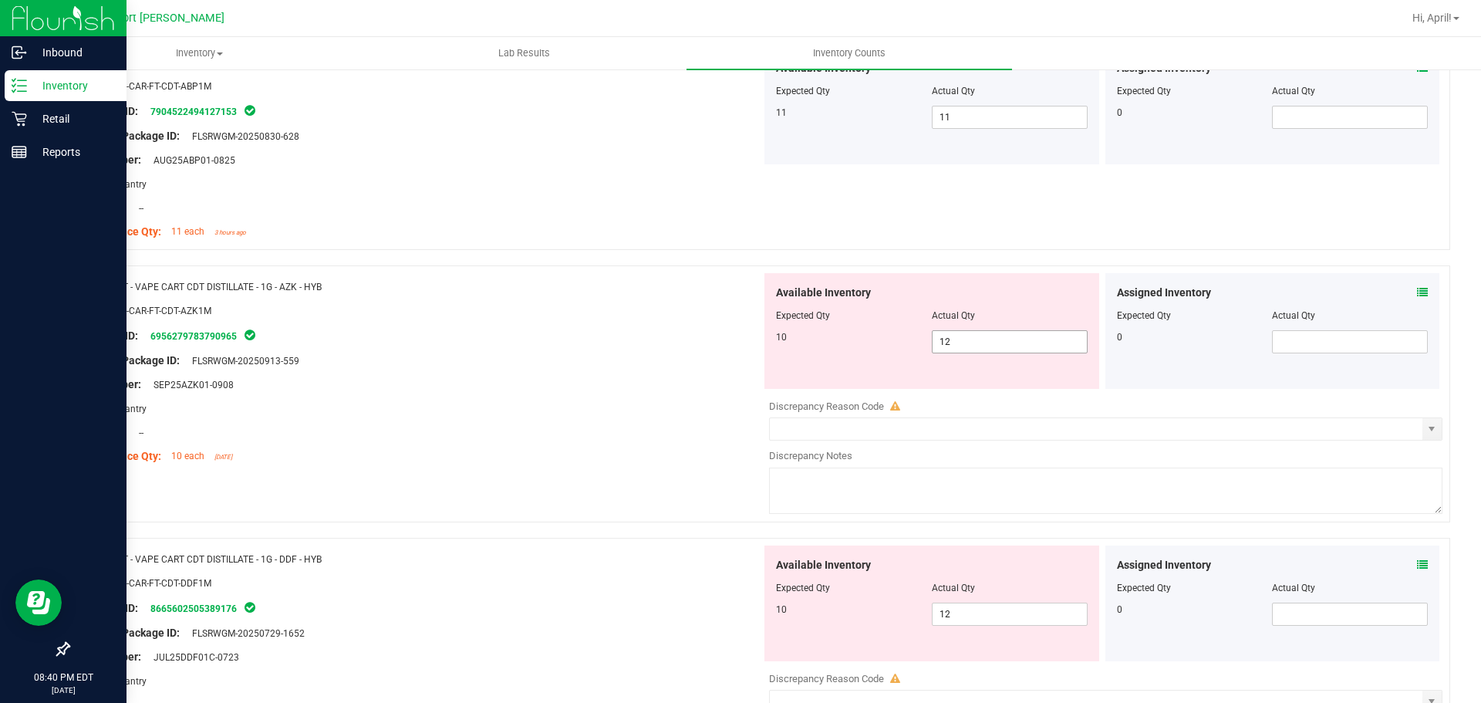
click at [971, 342] on input "12" at bounding box center [1009, 342] width 154 height 22
type input "10"
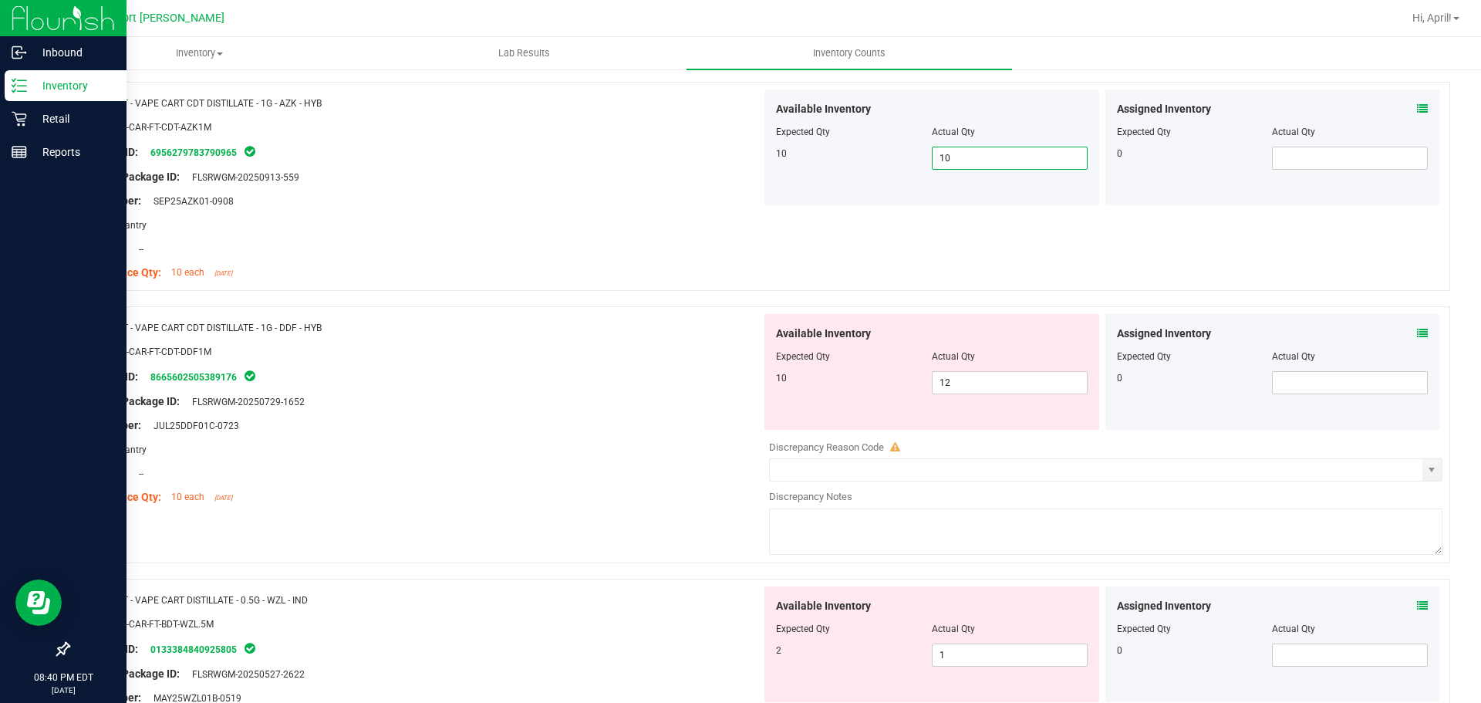
scroll to position [2237, 0]
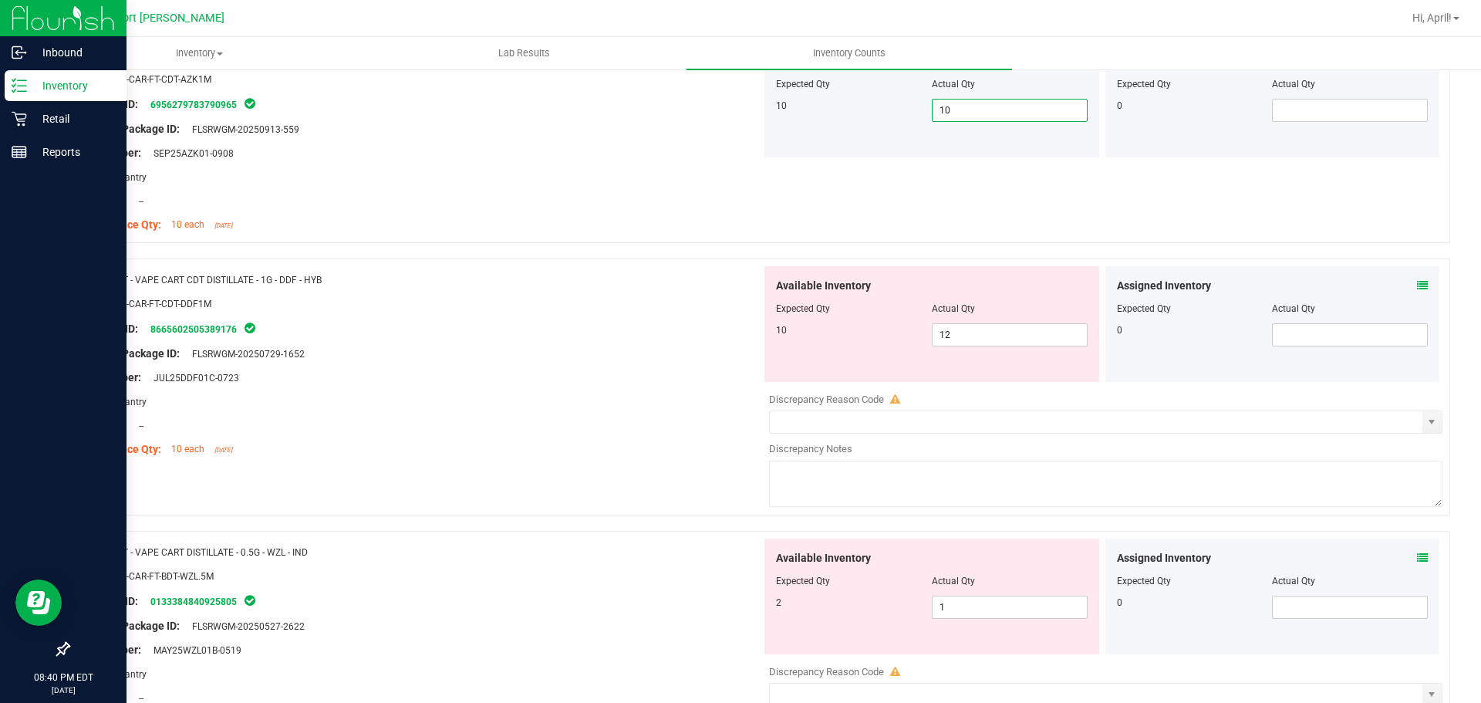
click at [1417, 284] on icon at bounding box center [1422, 285] width 11 height 11
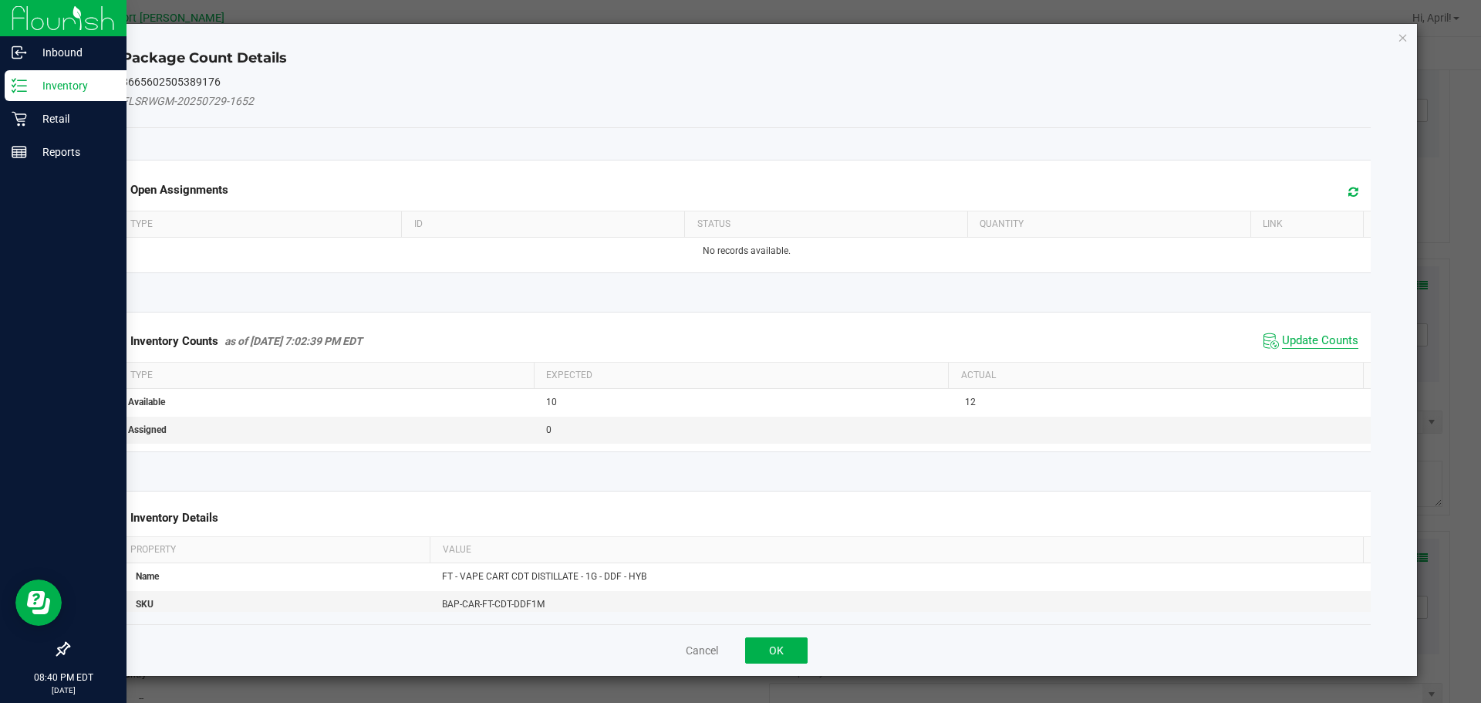
click at [1313, 342] on span "Update Counts" at bounding box center [1320, 340] width 76 height 15
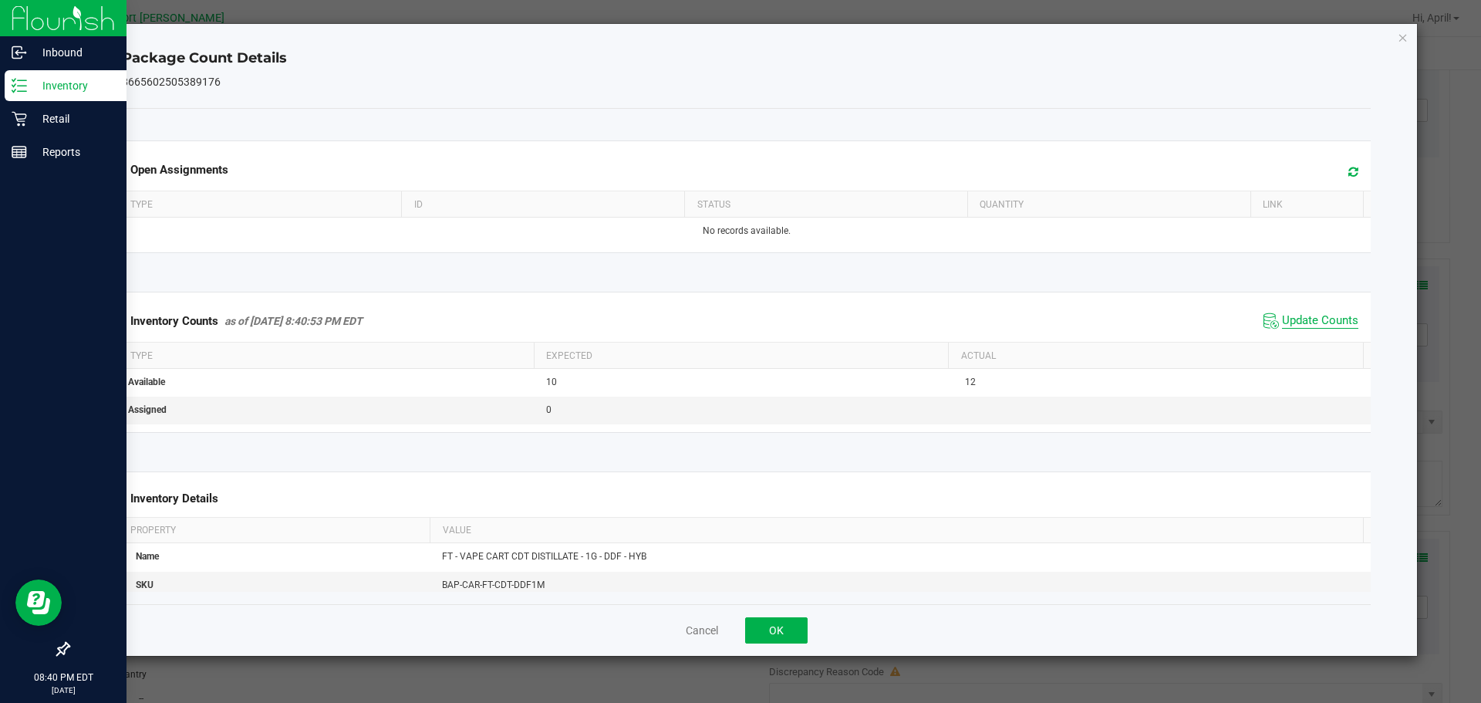
click at [1320, 324] on span "Update Counts" at bounding box center [1320, 320] width 76 height 15
click at [1402, 35] on icon "Close" at bounding box center [1403, 37] width 11 height 19
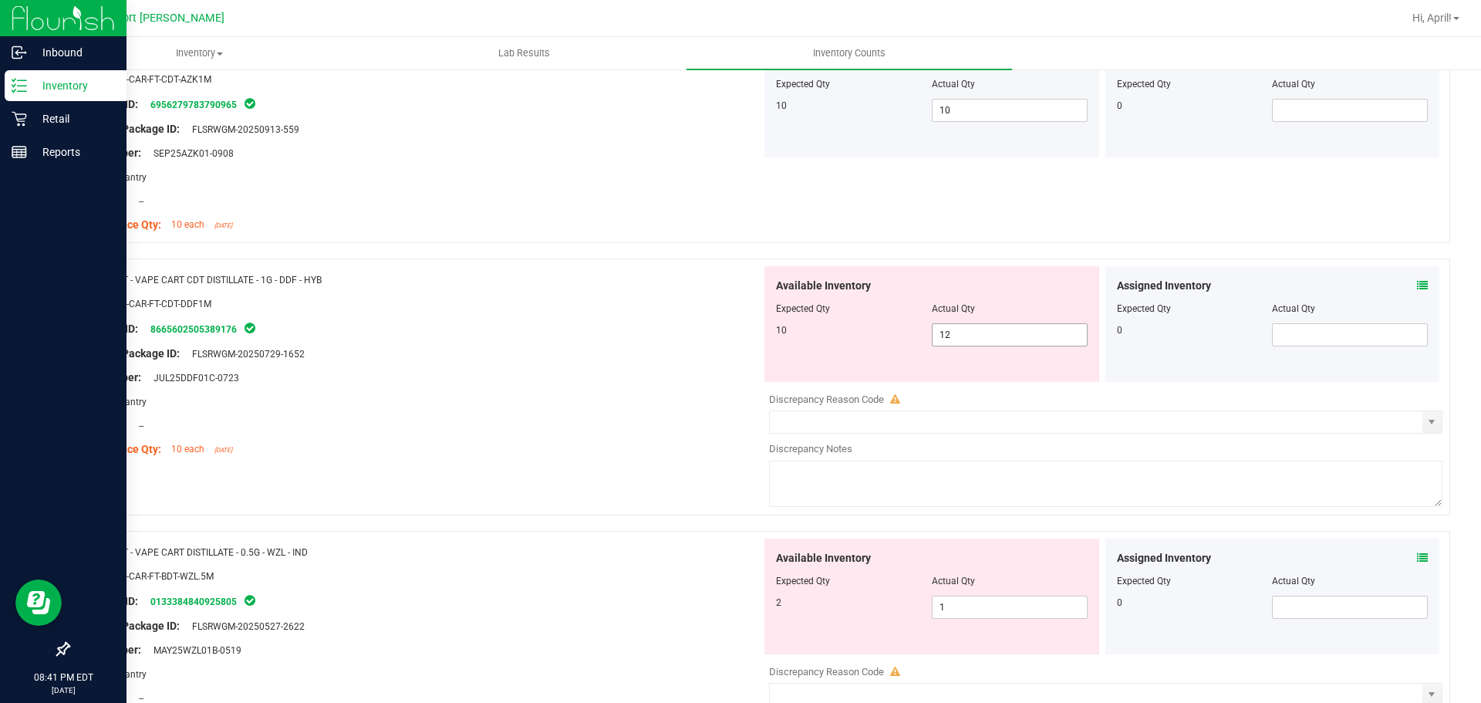
click at [960, 333] on input "12" at bounding box center [1009, 335] width 154 height 22
type input "10"
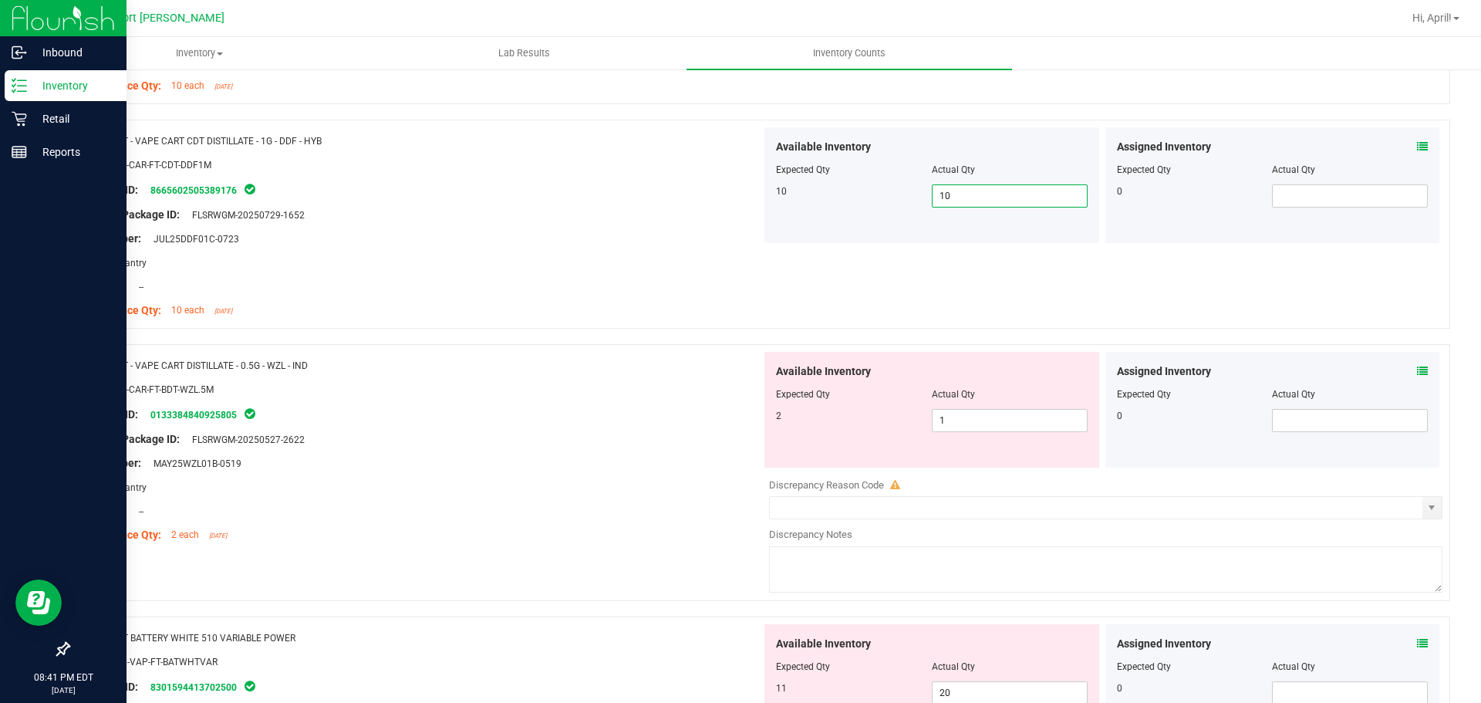
scroll to position [2391, 0]
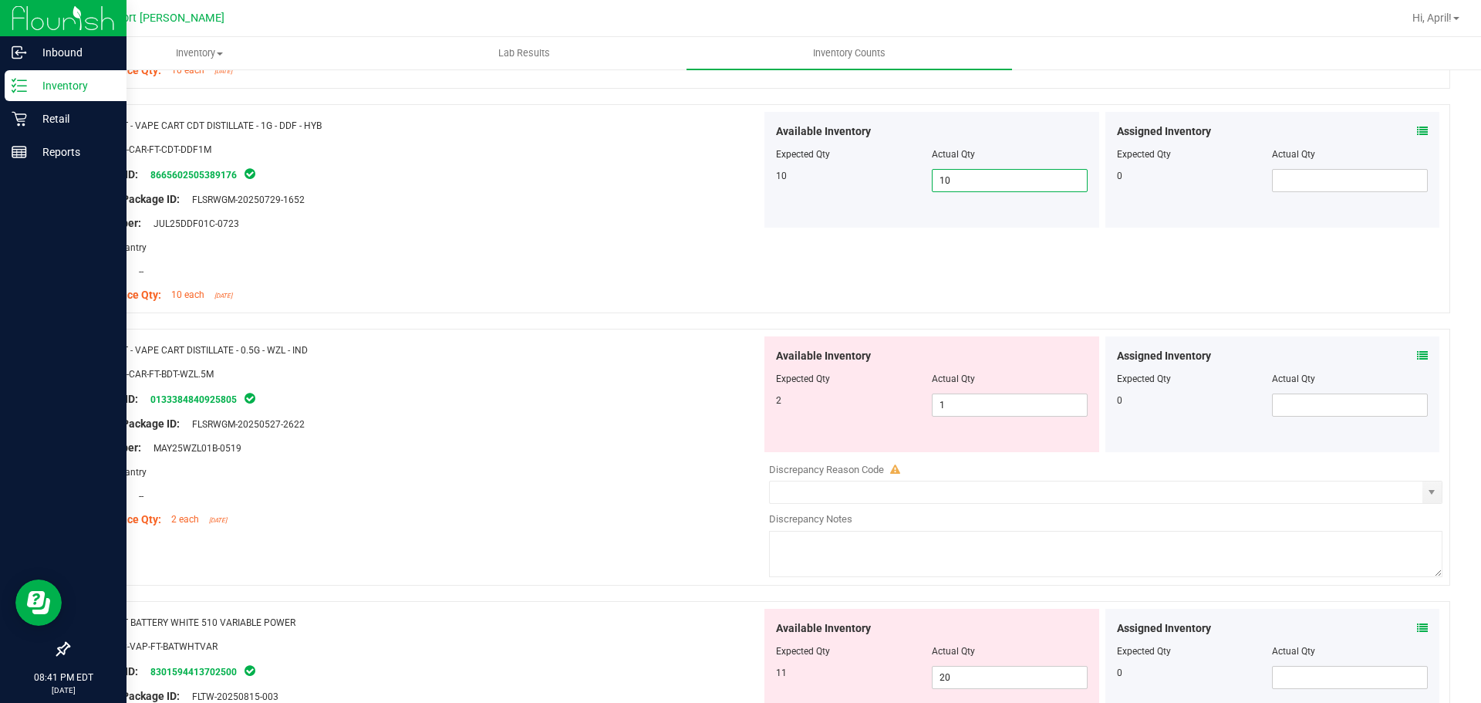
click at [1417, 354] on icon at bounding box center [1422, 355] width 11 height 11
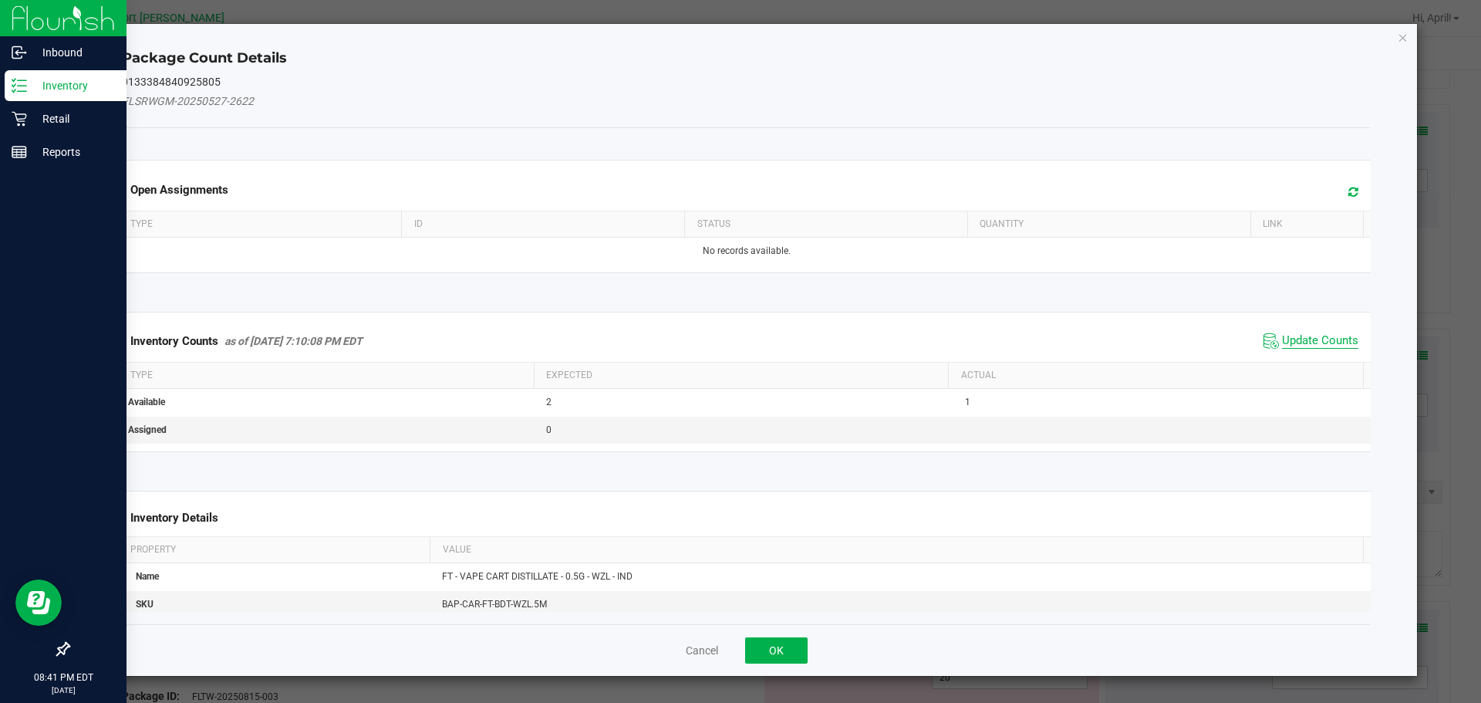
click at [1317, 335] on span "Update Counts" at bounding box center [1320, 340] width 76 height 15
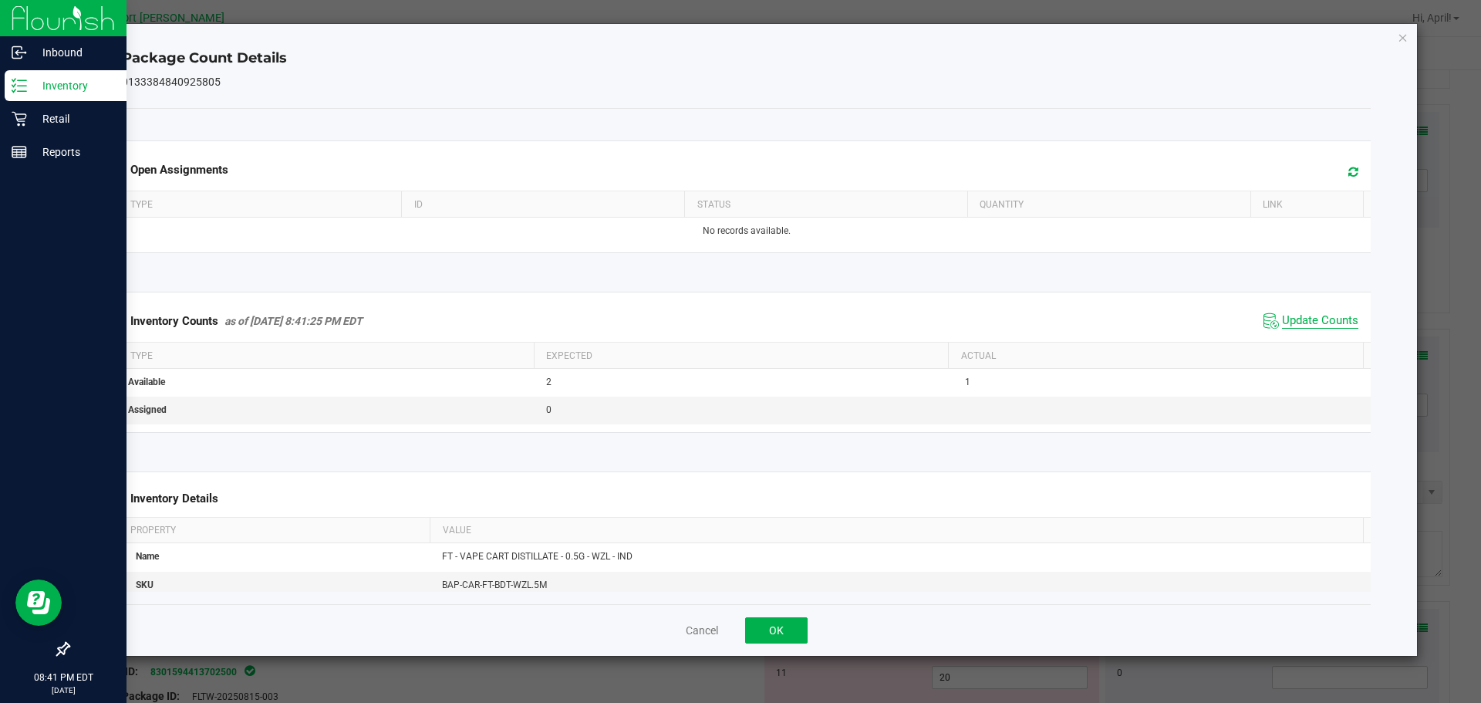
click at [1317, 314] on span "Update Counts" at bounding box center [1320, 320] width 76 height 15
click at [1399, 36] on icon "Close" at bounding box center [1403, 37] width 11 height 19
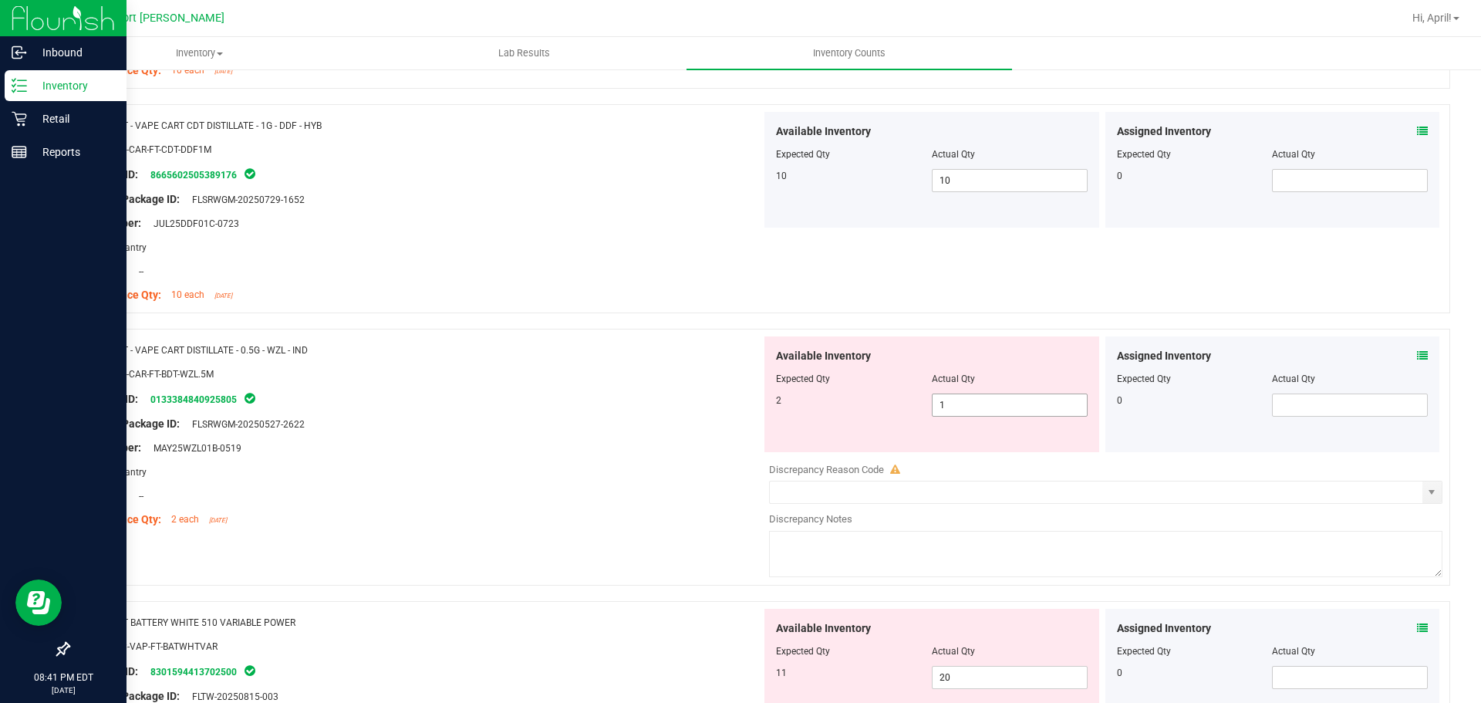
click at [946, 410] on span "1 1" at bounding box center [1010, 404] width 156 height 23
click at [946, 410] on input "1" at bounding box center [1009, 405] width 154 height 22
type input "2"
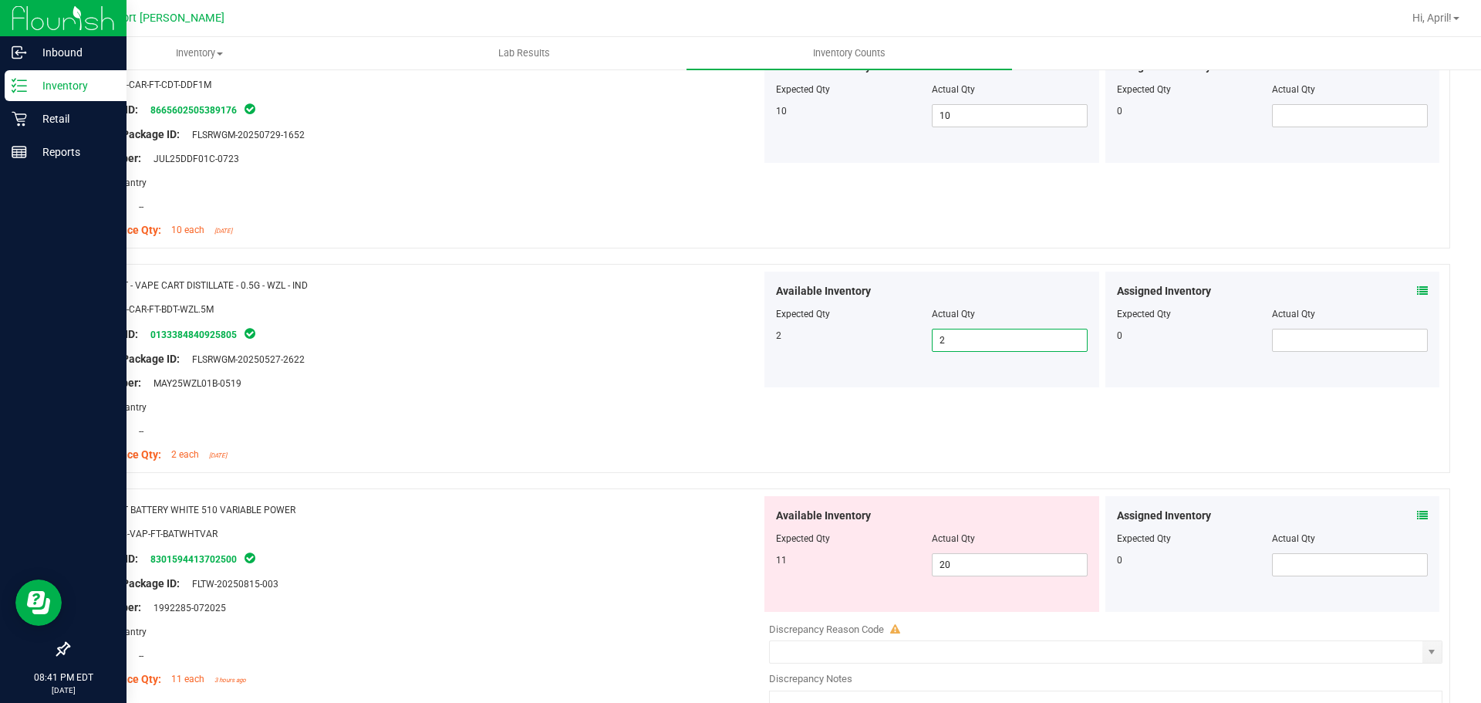
scroll to position [2545, 0]
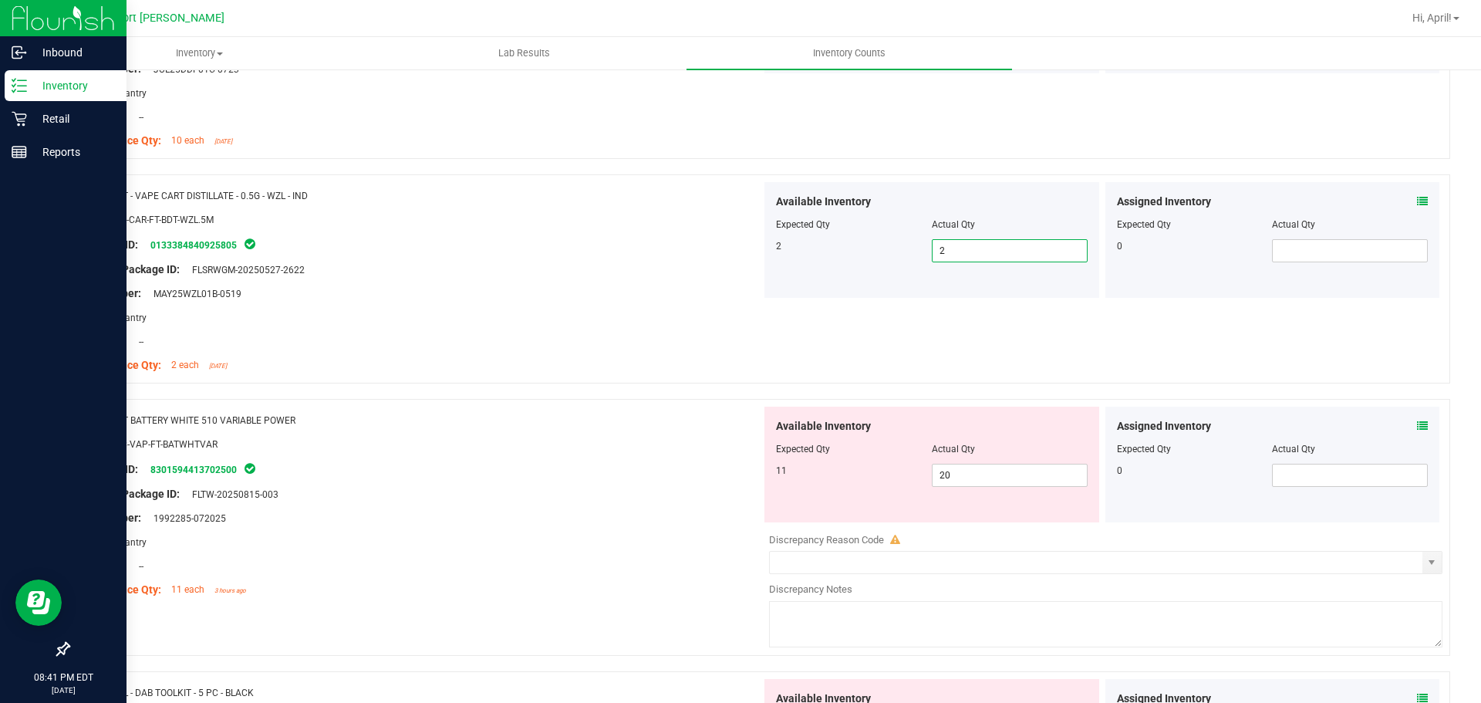
click at [1417, 423] on icon at bounding box center [1422, 425] width 11 height 11
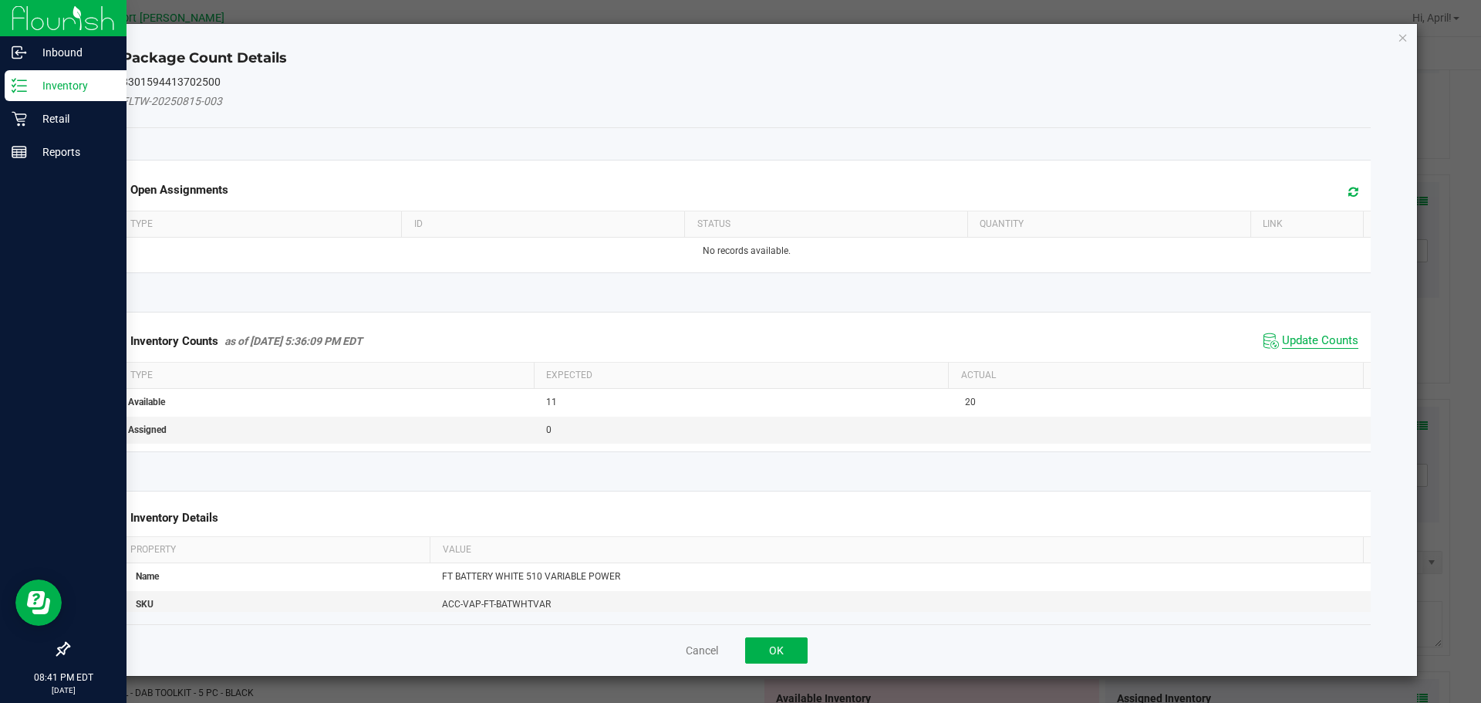
click at [1321, 342] on span "Update Counts" at bounding box center [1320, 340] width 76 height 15
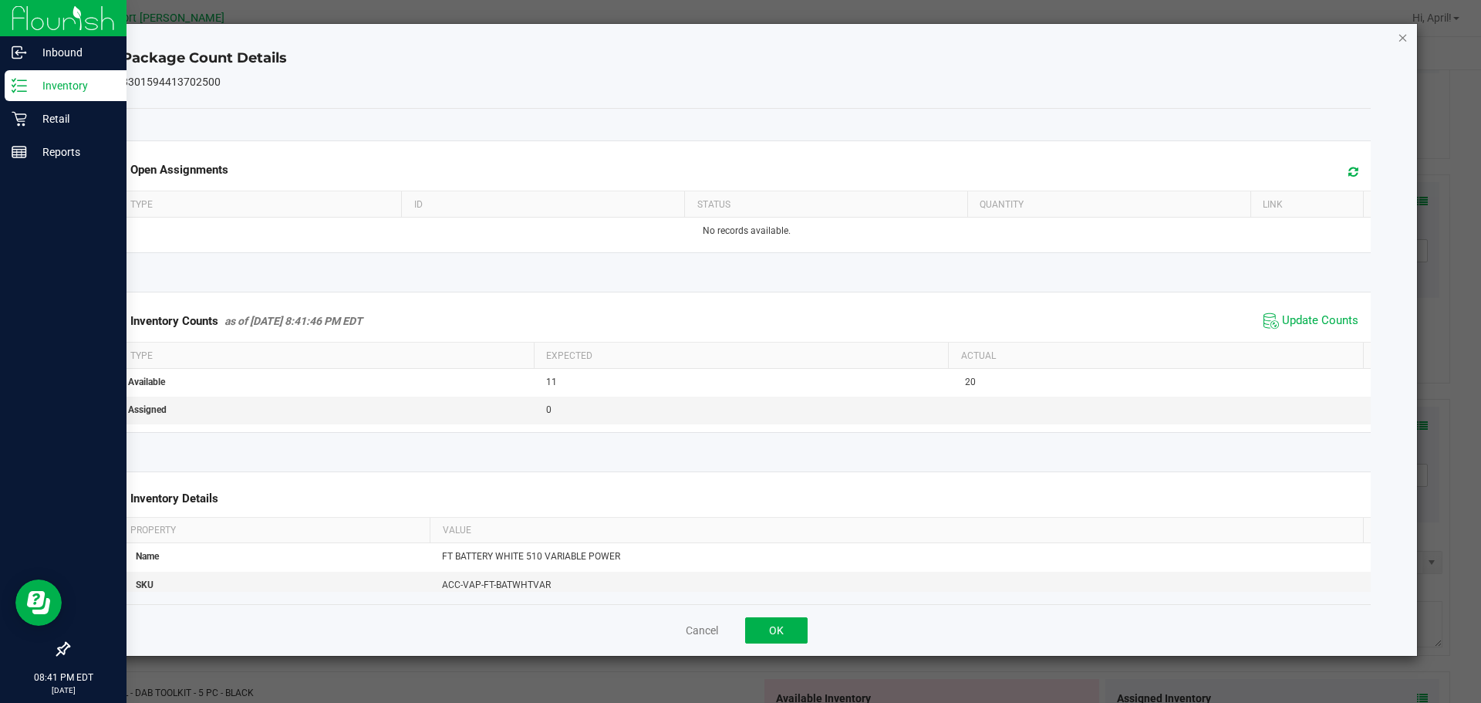
click at [1399, 39] on icon "Close" at bounding box center [1403, 37] width 11 height 19
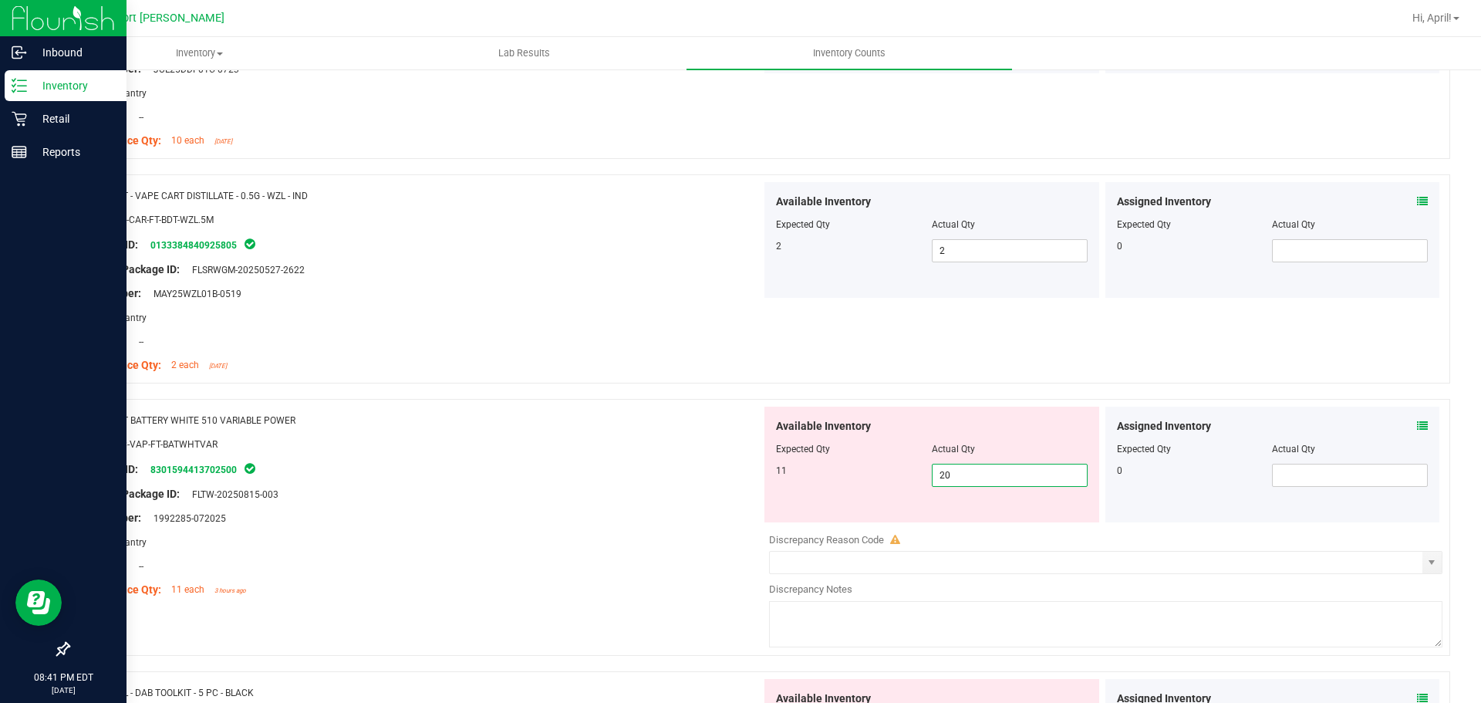
click at [953, 474] on span "20 20" at bounding box center [1010, 475] width 156 height 23
click at [953, 474] on input "20" at bounding box center [1009, 475] width 154 height 22
type input "11"
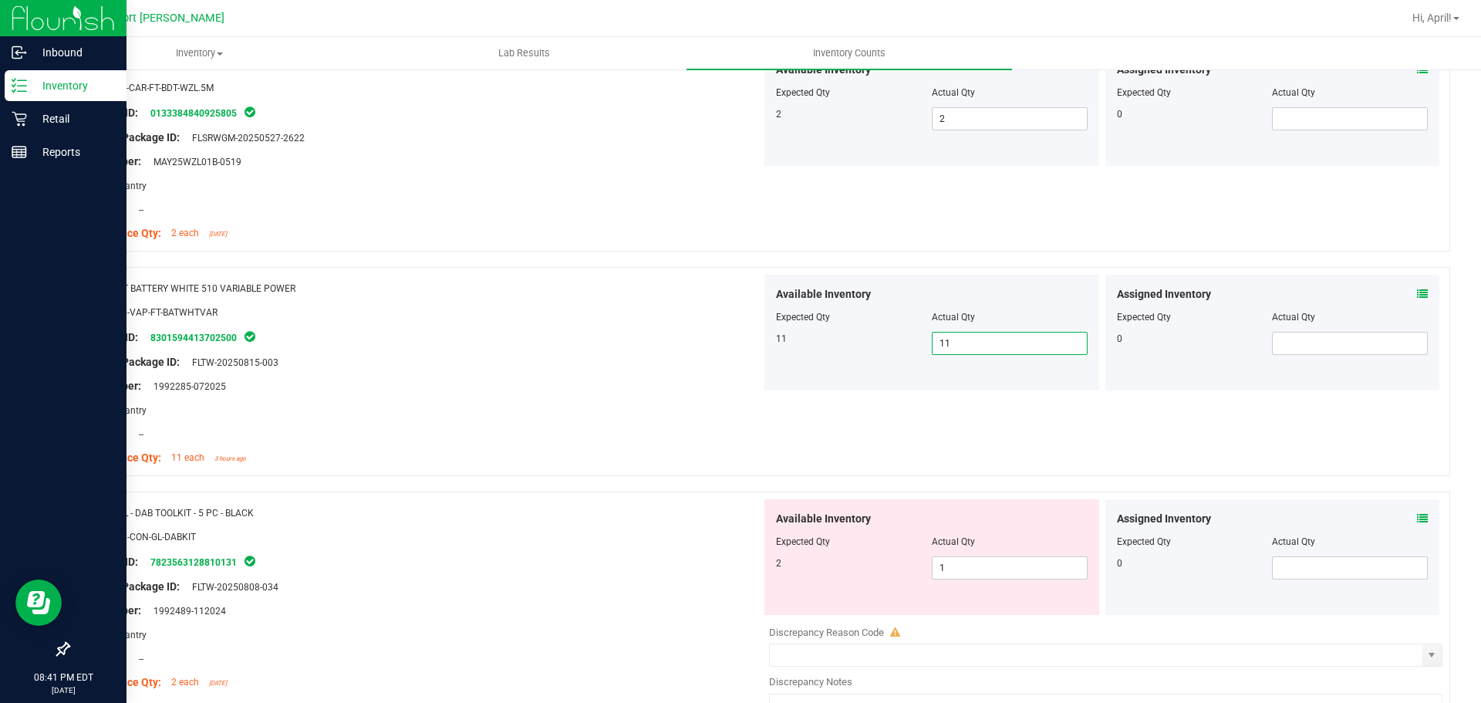
scroll to position [2699, 0]
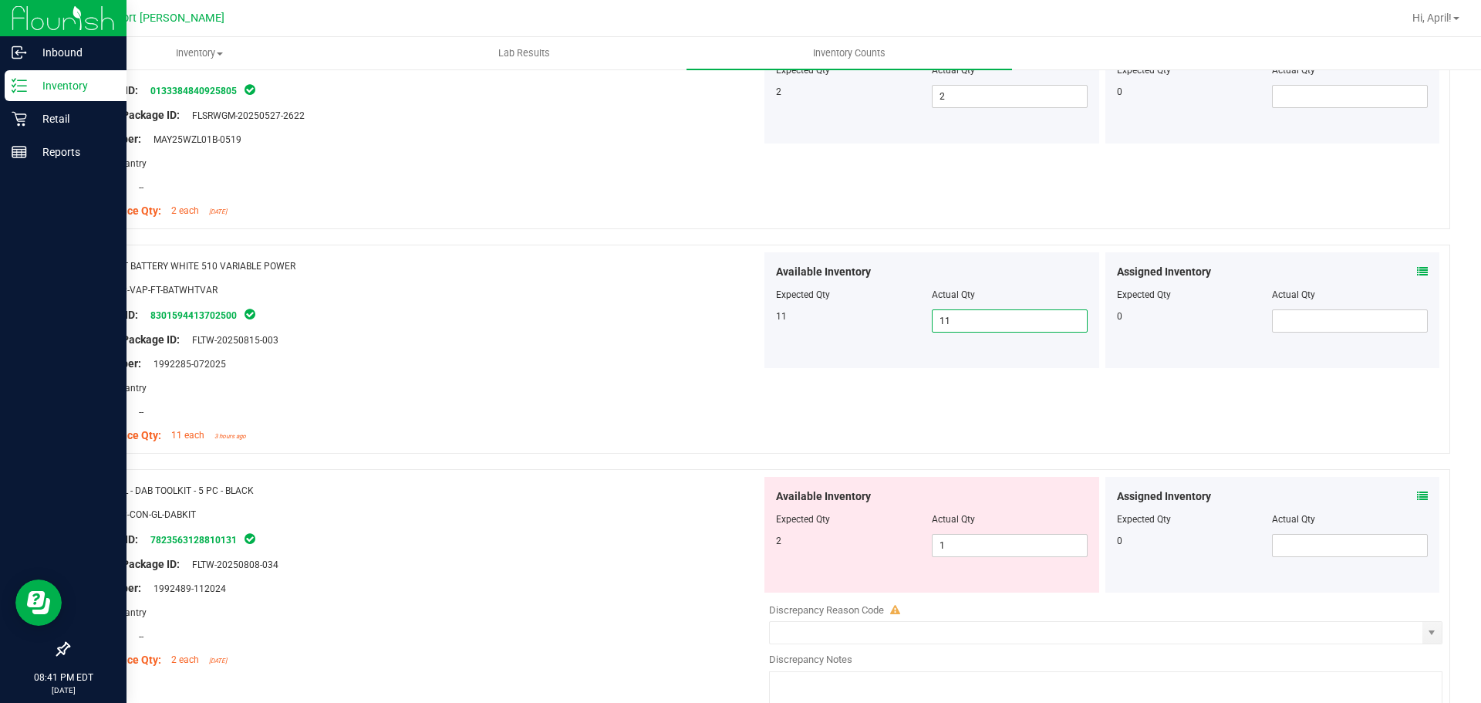
click at [1417, 493] on icon at bounding box center [1422, 496] width 11 height 11
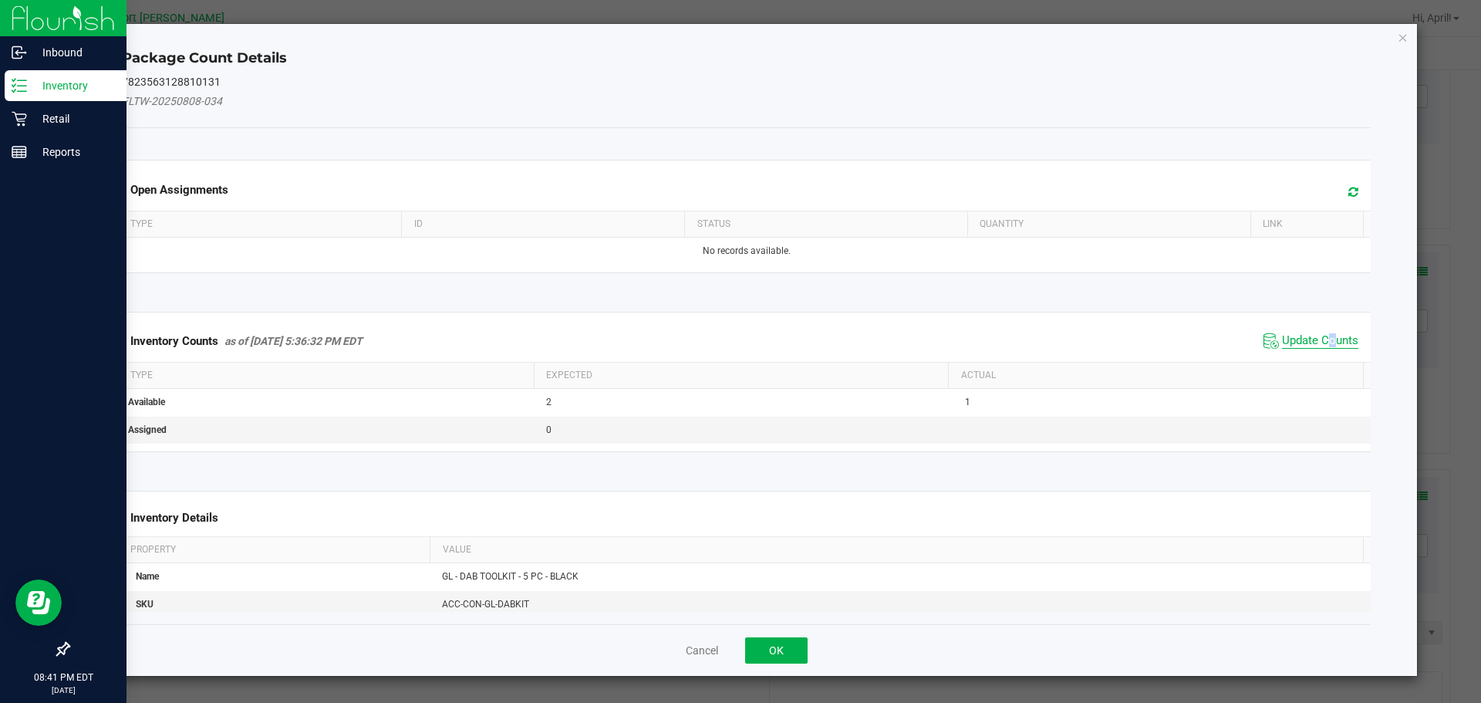
click at [1320, 341] on span "Update Counts" at bounding box center [1320, 340] width 76 height 15
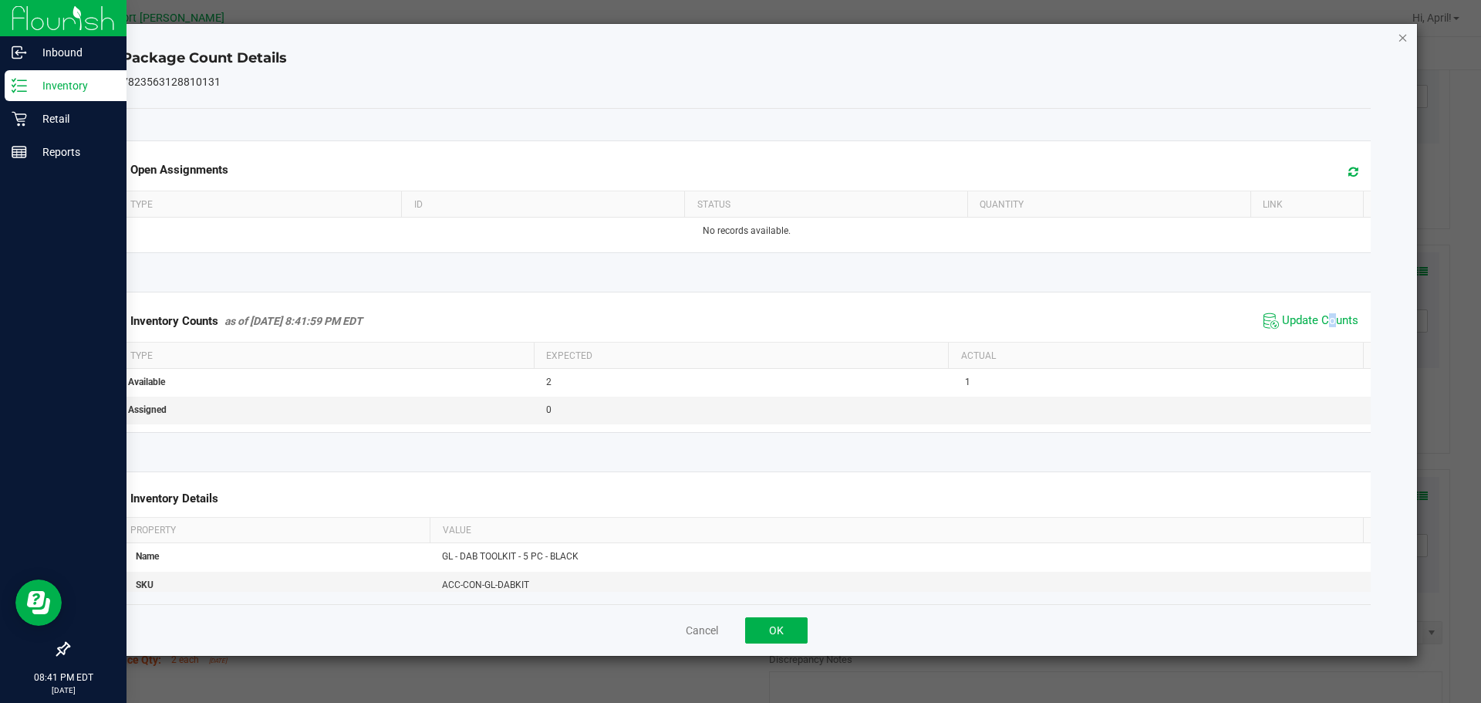
click at [1402, 37] on icon "Close" at bounding box center [1403, 37] width 11 height 19
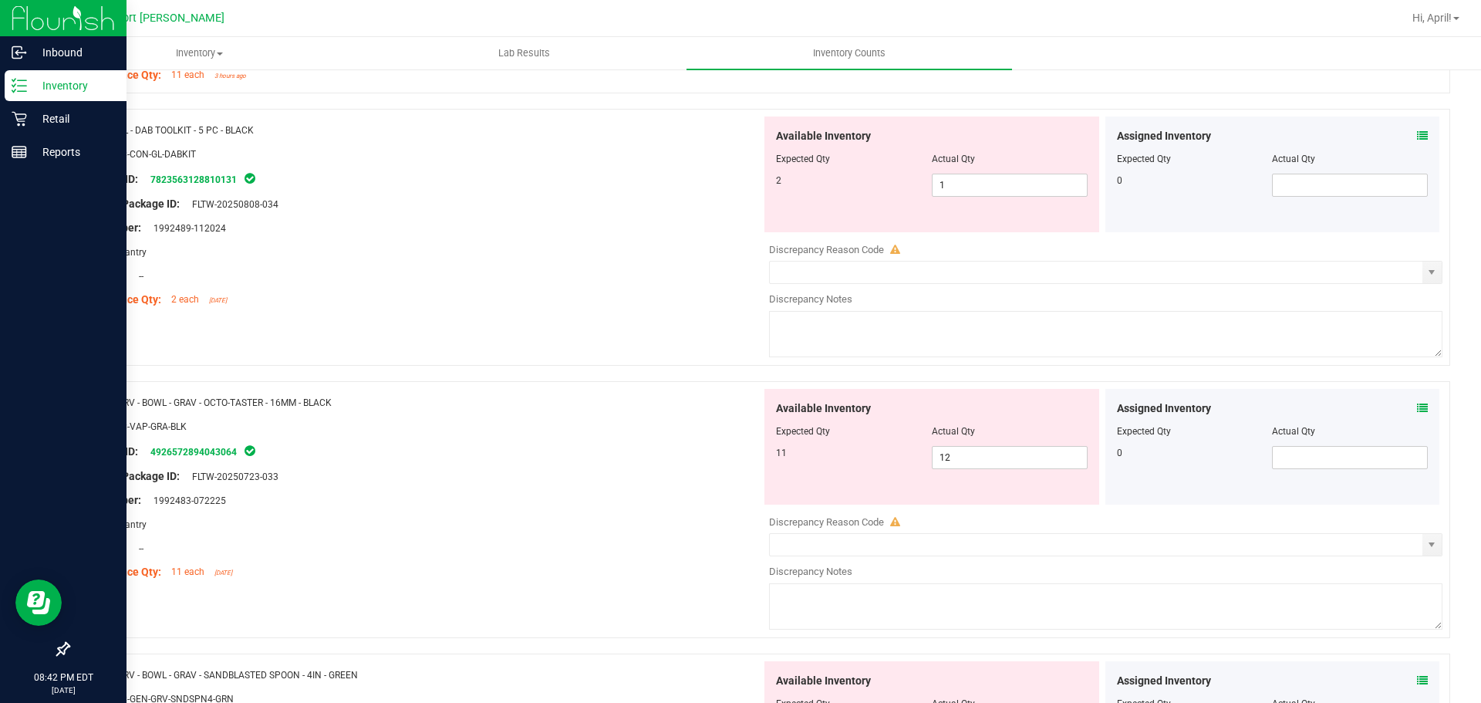
scroll to position [3085, 0]
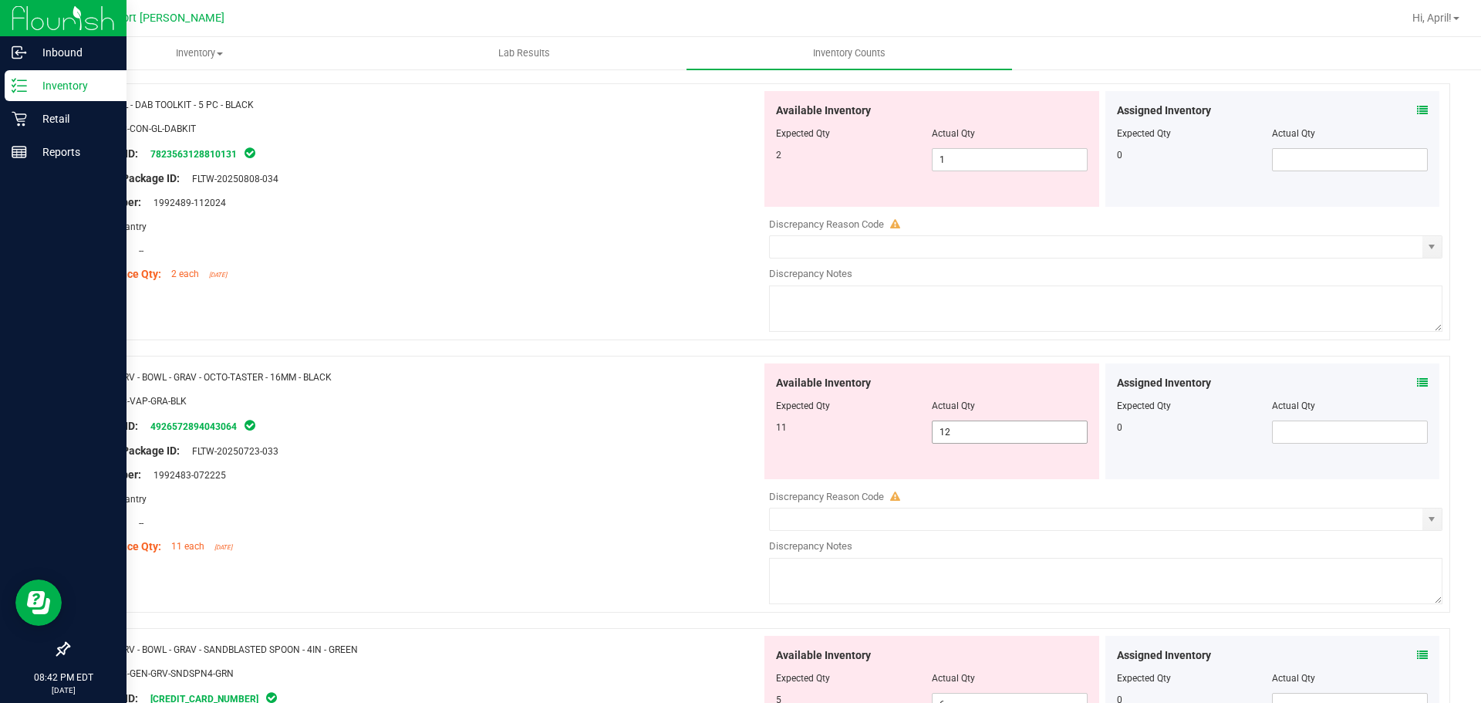
click at [954, 431] on span "12 12" at bounding box center [1010, 431] width 156 height 23
click at [954, 431] on input "12" at bounding box center [1009, 432] width 154 height 22
type input "11"
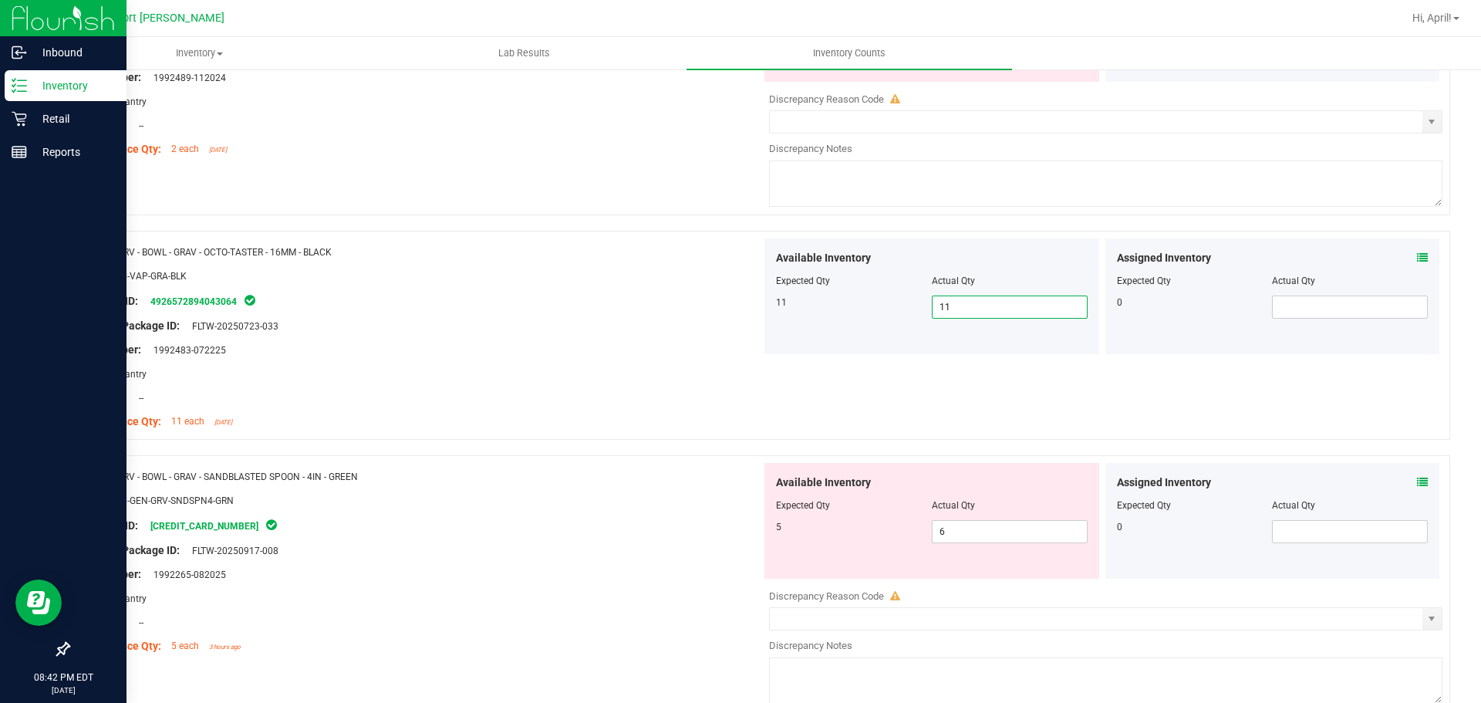
scroll to position [3239, 0]
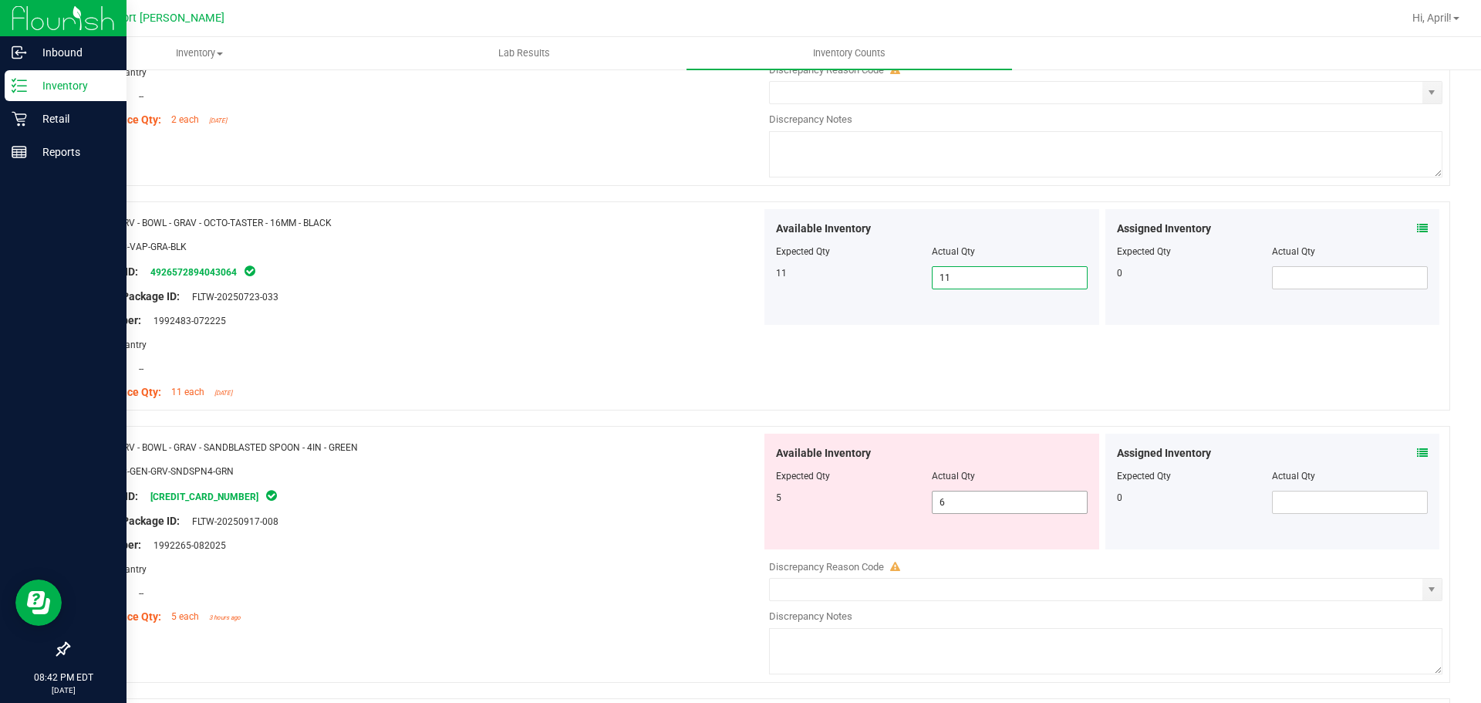
click at [979, 507] on span "6 6" at bounding box center [1010, 502] width 156 height 23
type input "5"
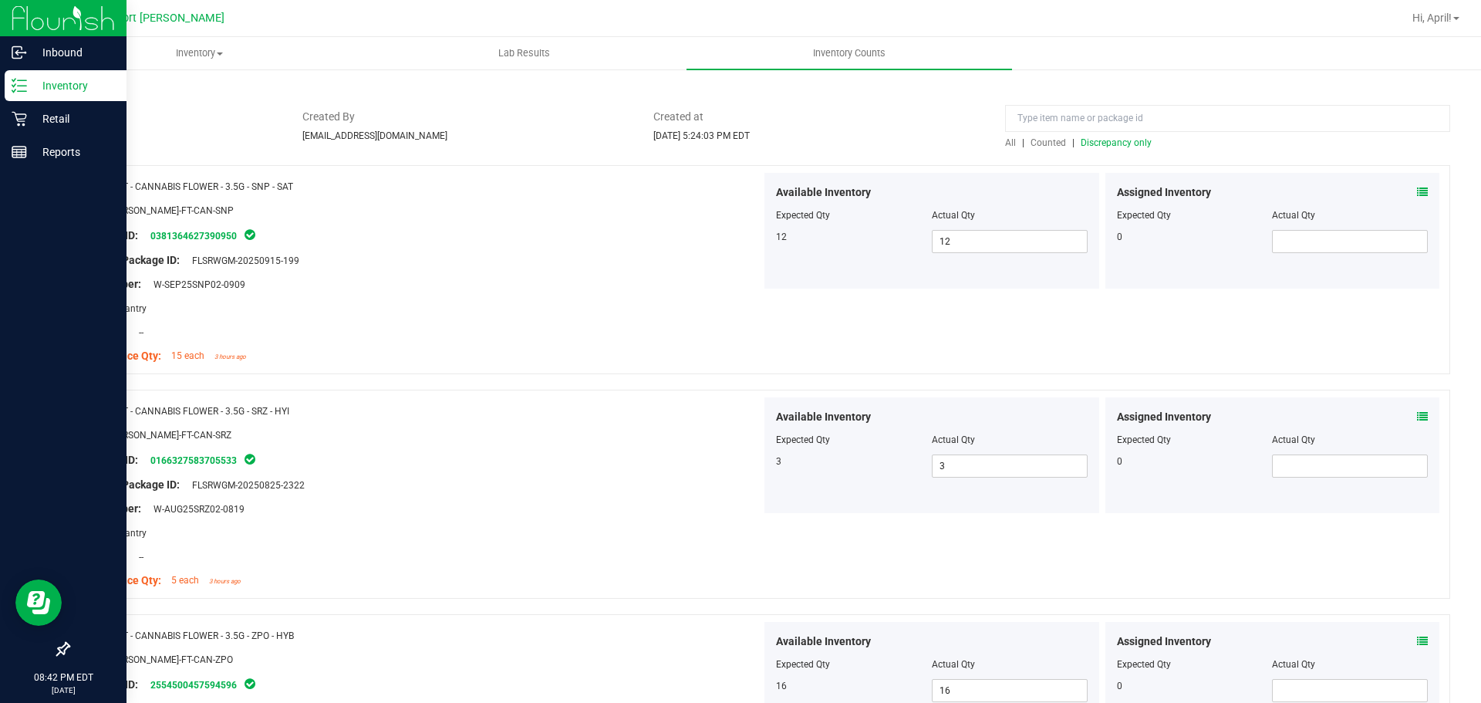
scroll to position [0, 0]
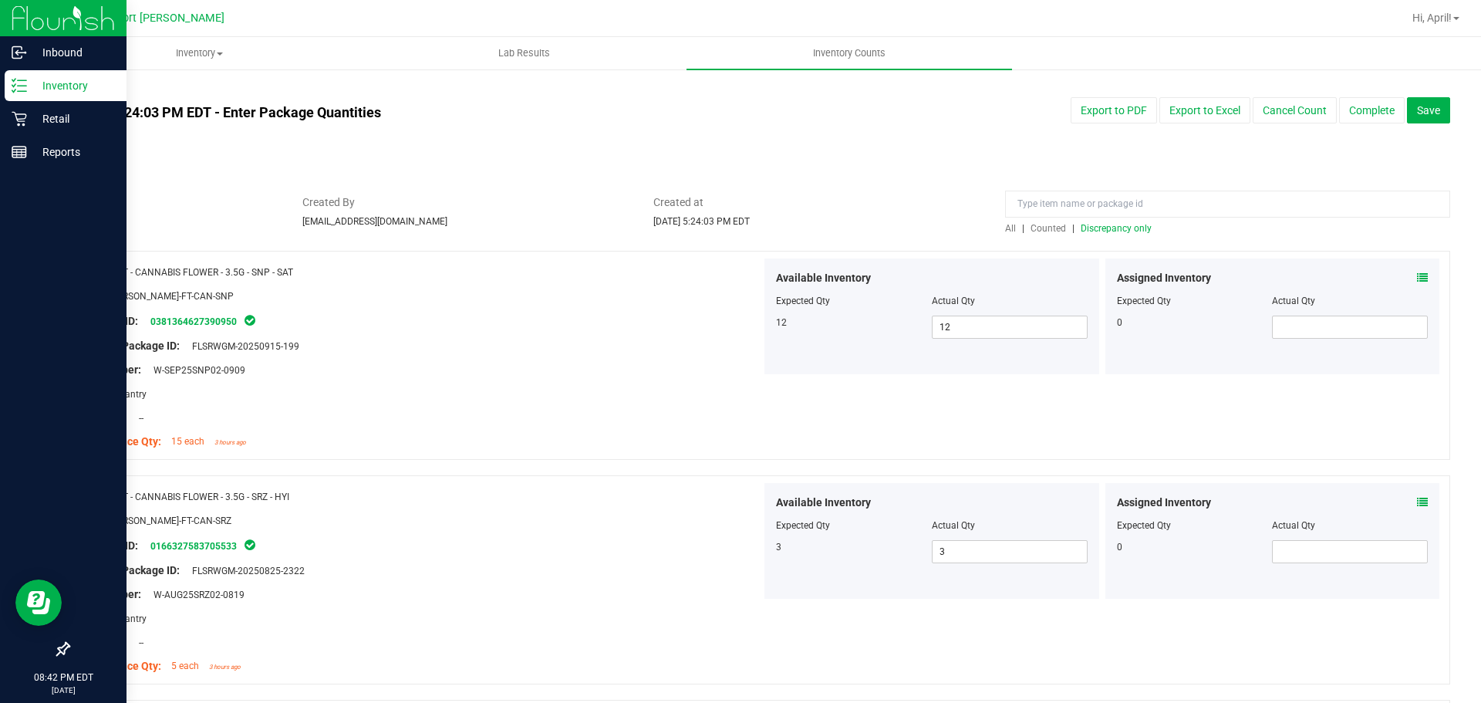
click at [1111, 225] on span "Discrepancy only" at bounding box center [1116, 228] width 71 height 11
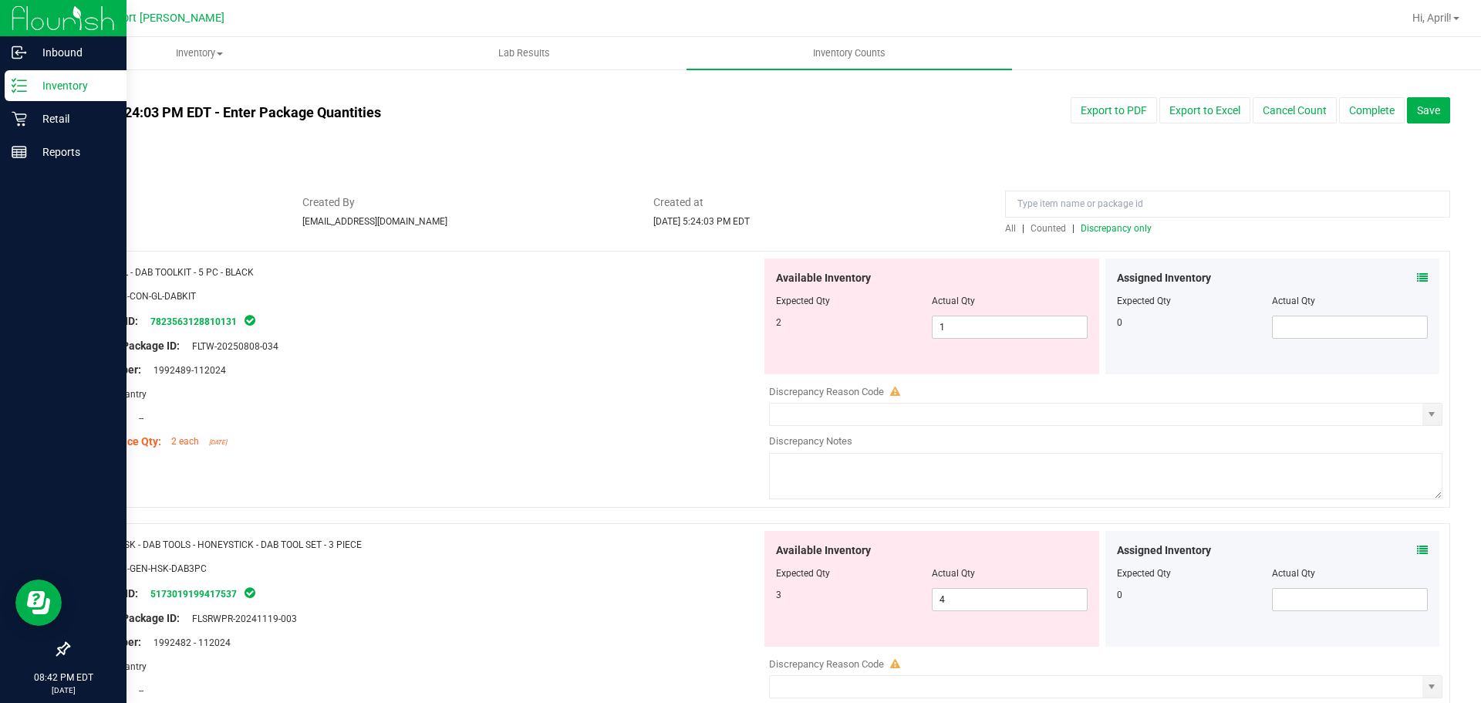
click at [1417, 274] on icon at bounding box center [1422, 277] width 11 height 11
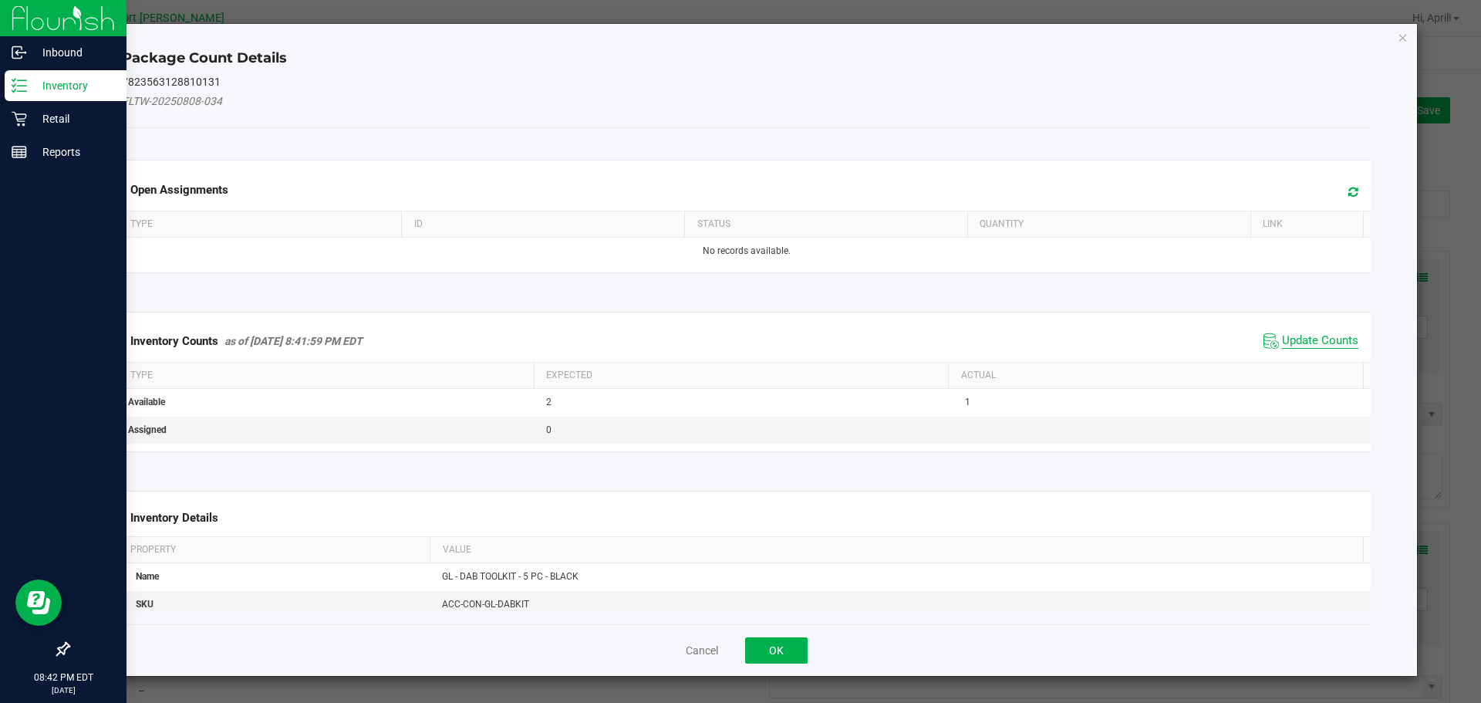
click at [1333, 339] on span "Update Counts" at bounding box center [1320, 340] width 76 height 15
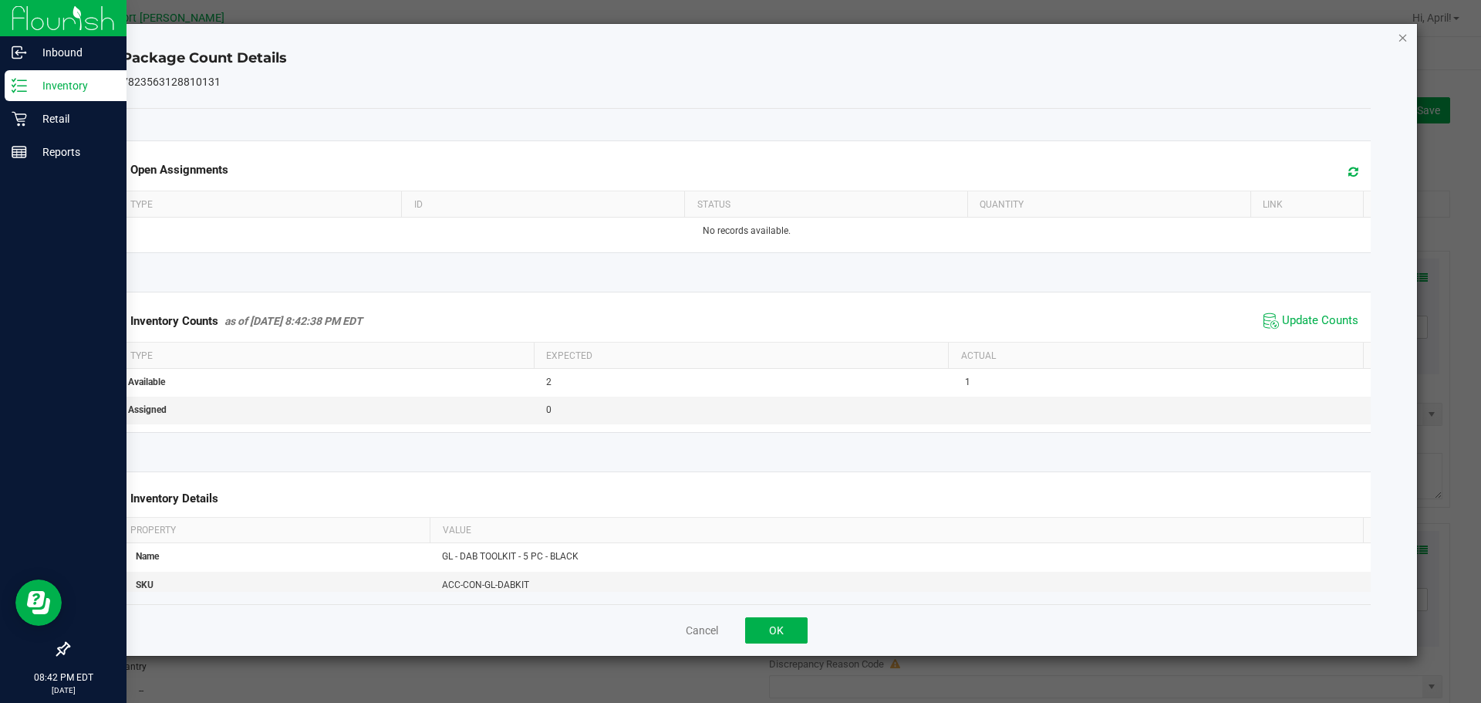
click at [1404, 32] on icon "Close" at bounding box center [1403, 37] width 11 height 19
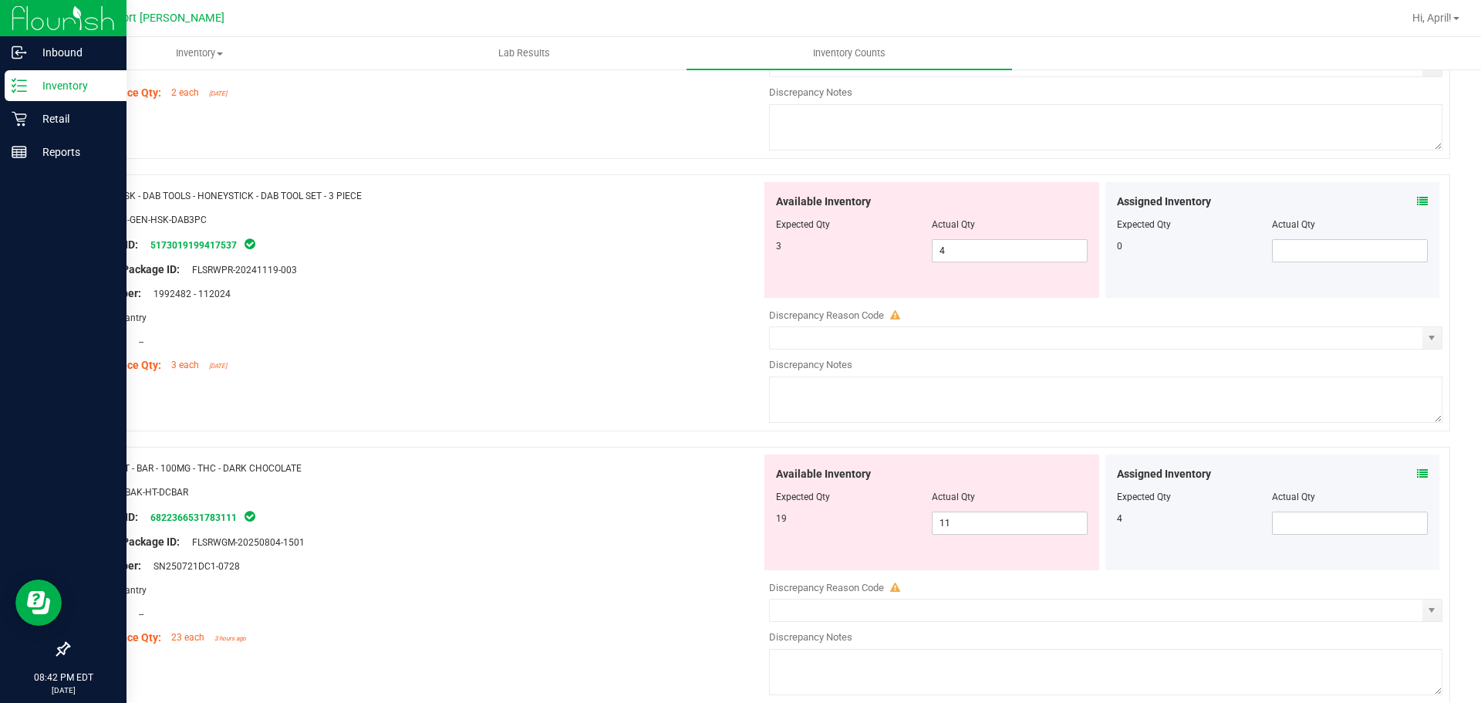
scroll to position [463, 0]
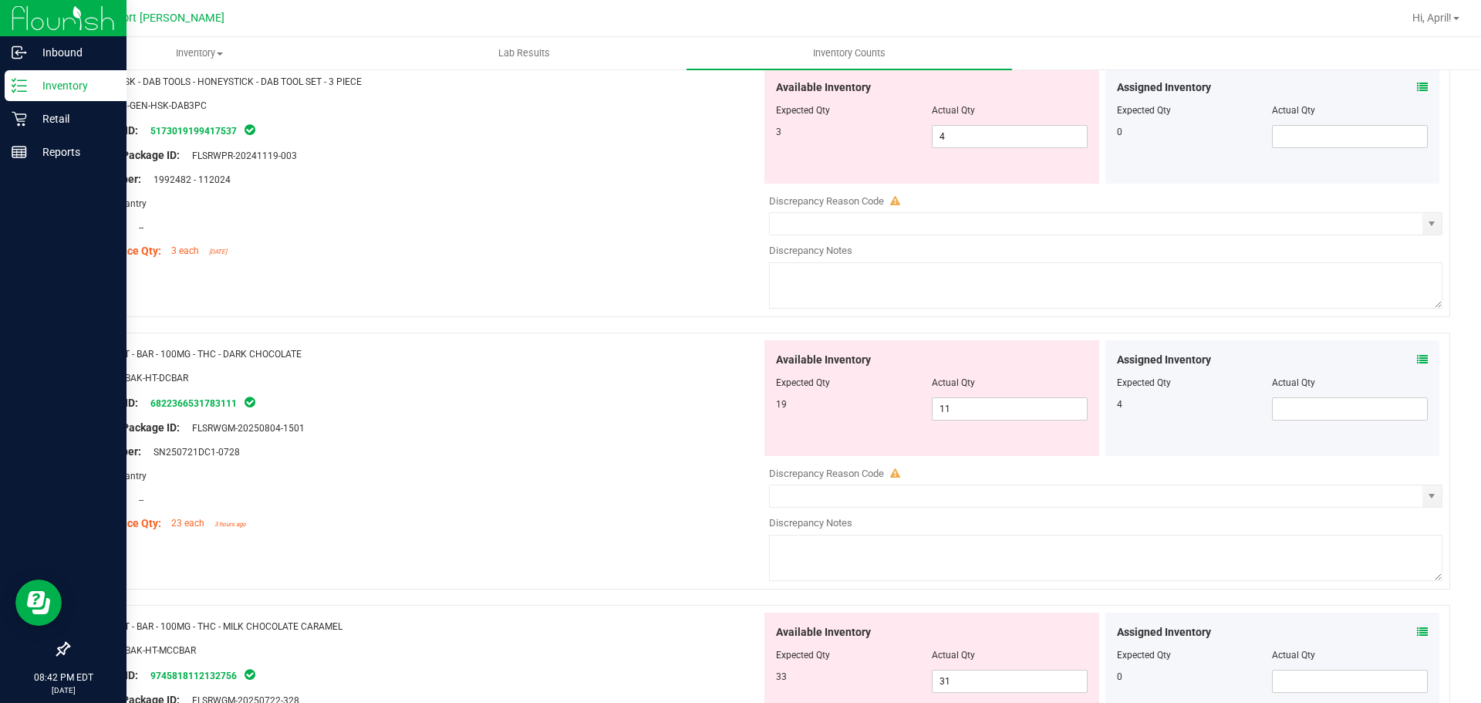
click at [1417, 359] on icon at bounding box center [1422, 359] width 11 height 11
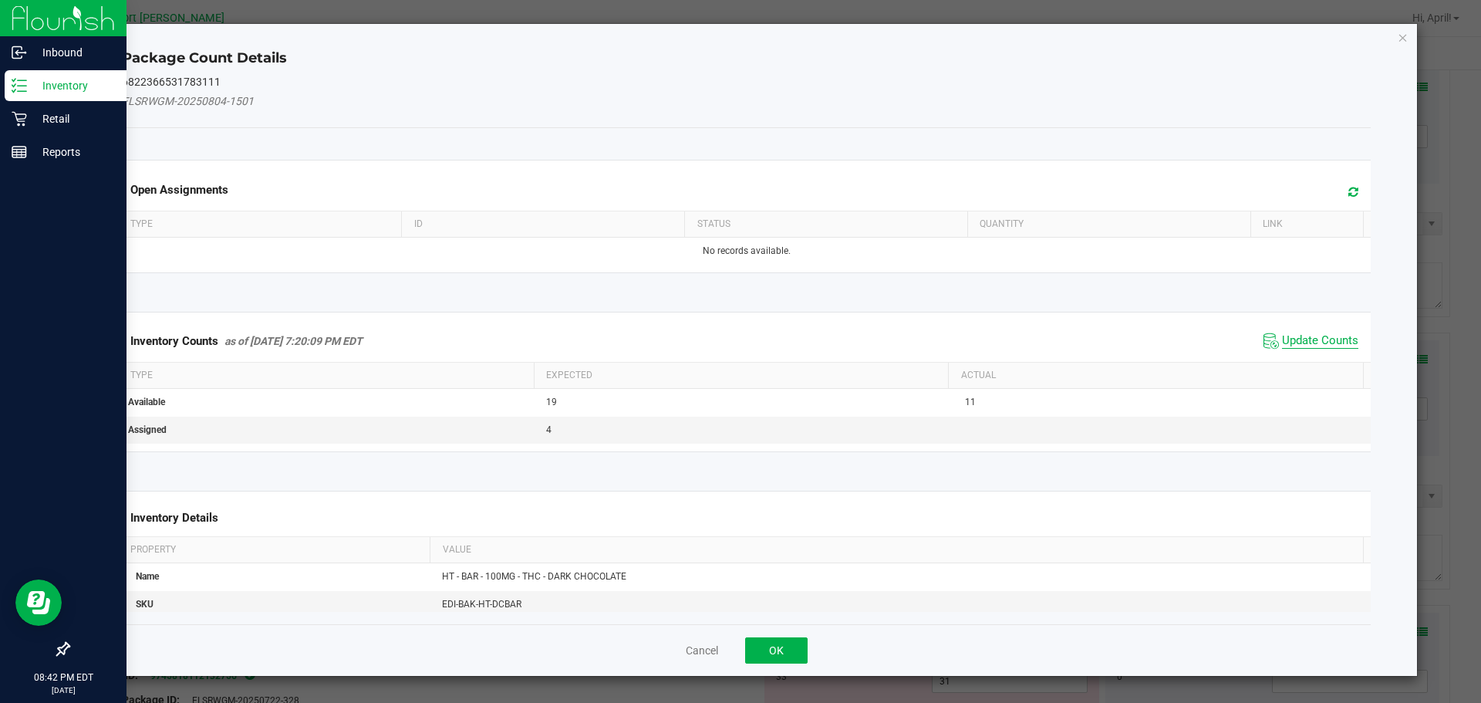
click at [1293, 343] on span "Update Counts" at bounding box center [1320, 340] width 76 height 15
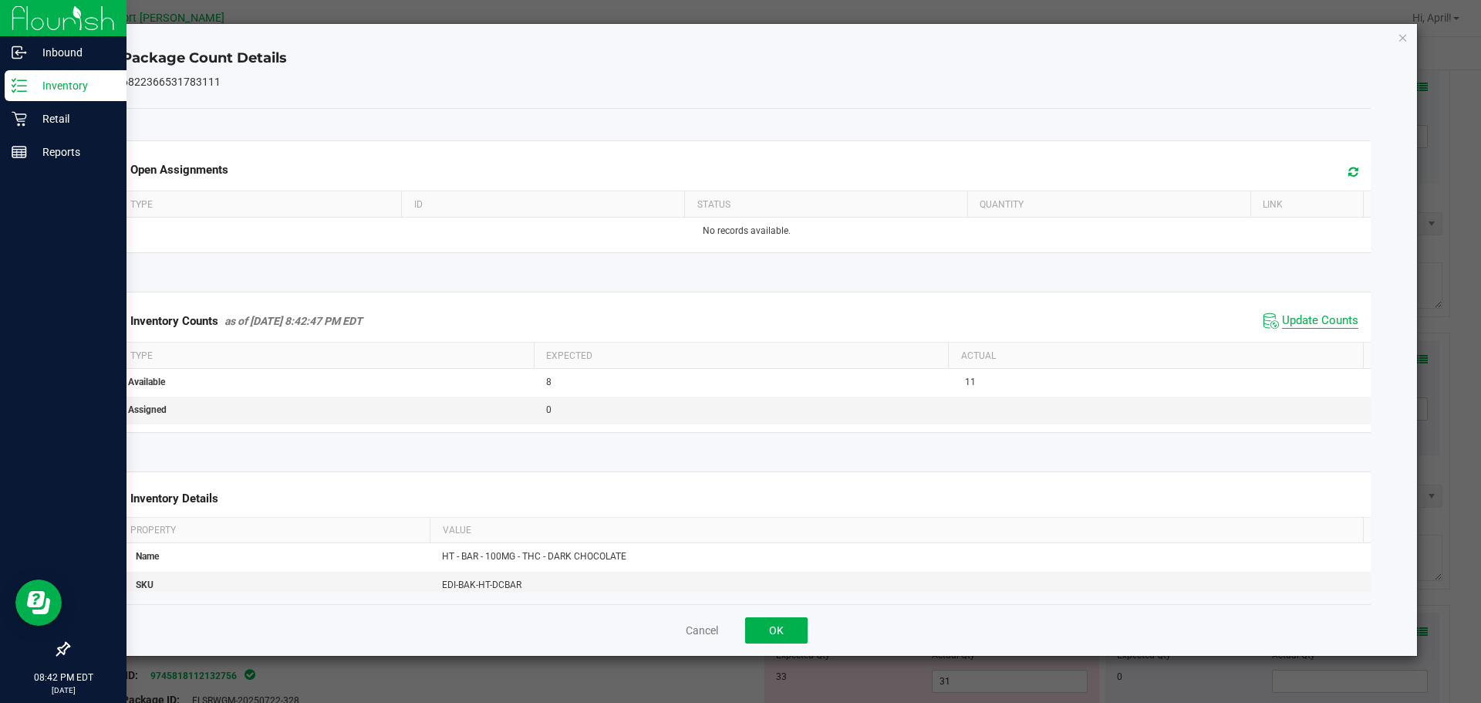
click at [1305, 321] on span "Update Counts" at bounding box center [1320, 320] width 76 height 15
click at [1401, 39] on icon "Close" at bounding box center [1403, 37] width 11 height 19
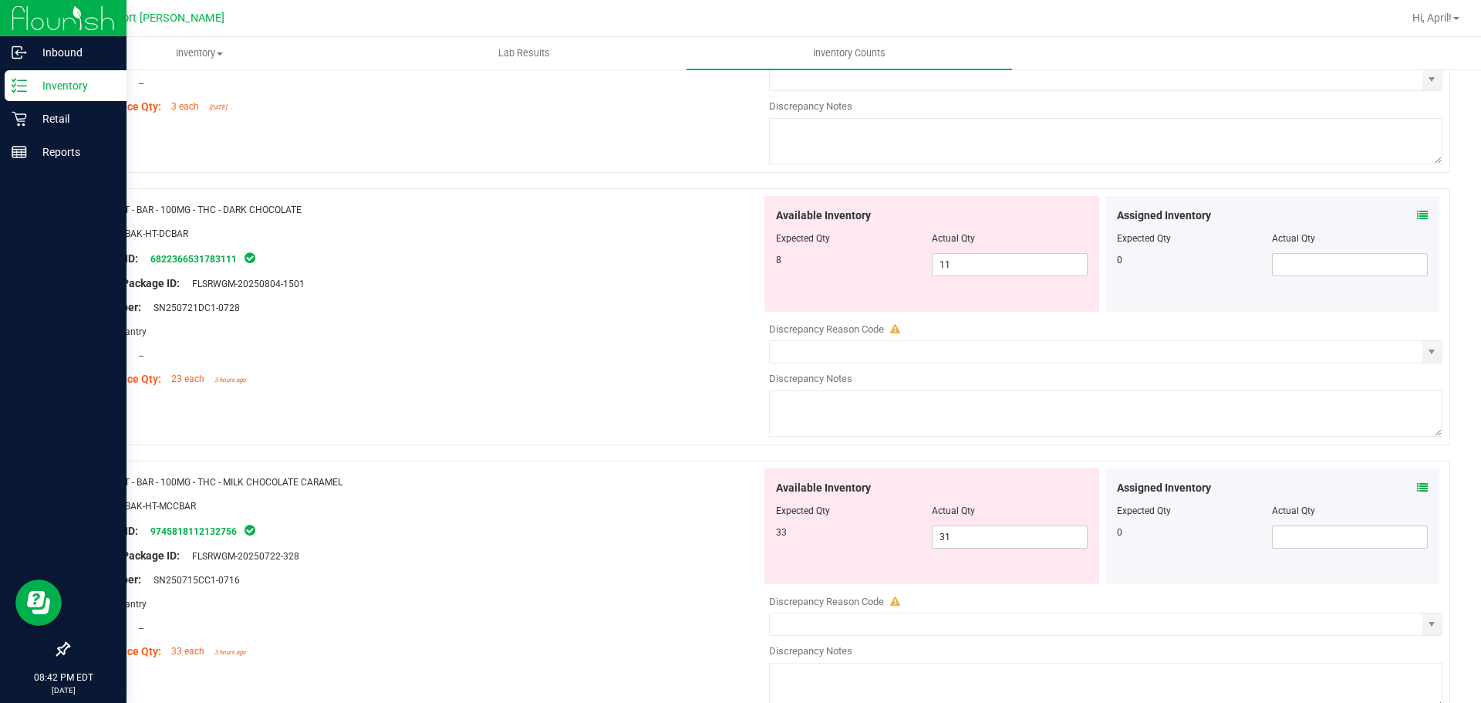
scroll to position [617, 0]
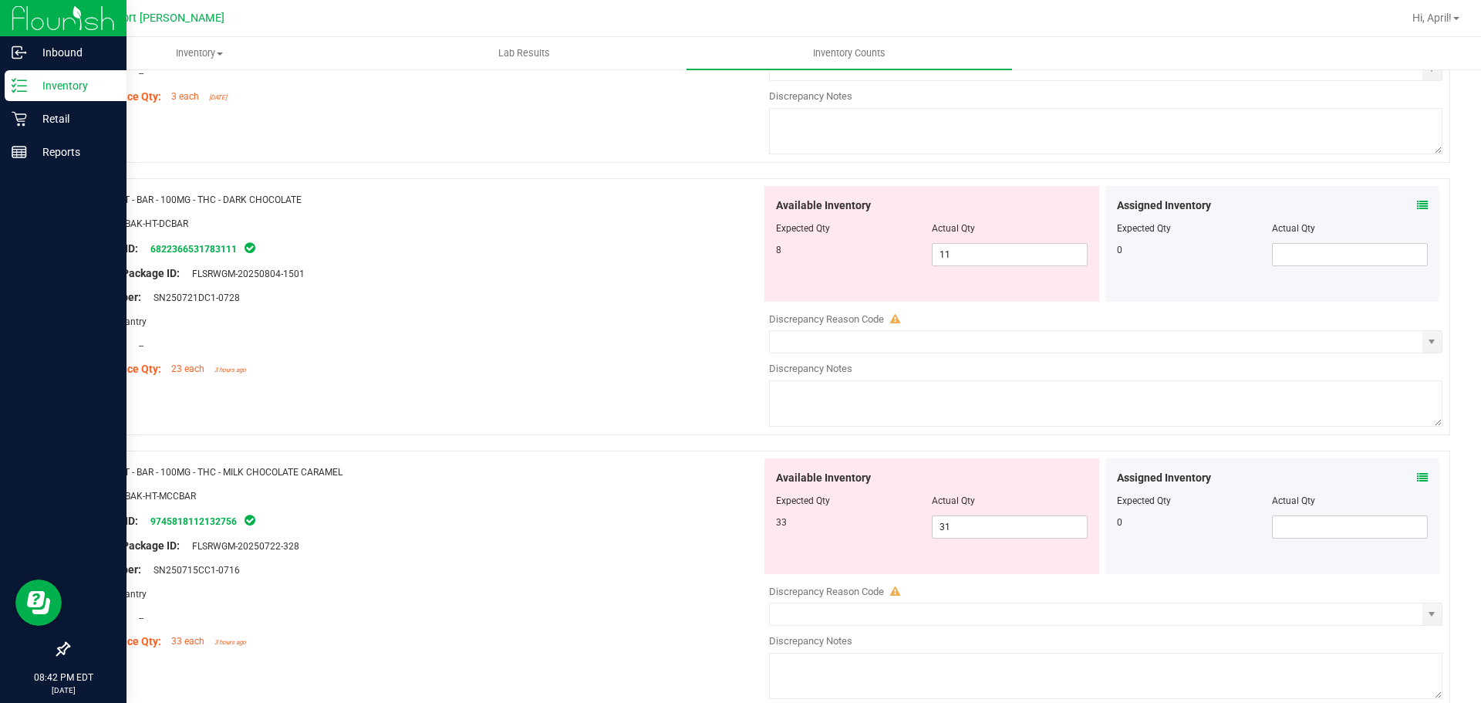
click at [1417, 477] on icon at bounding box center [1422, 477] width 11 height 11
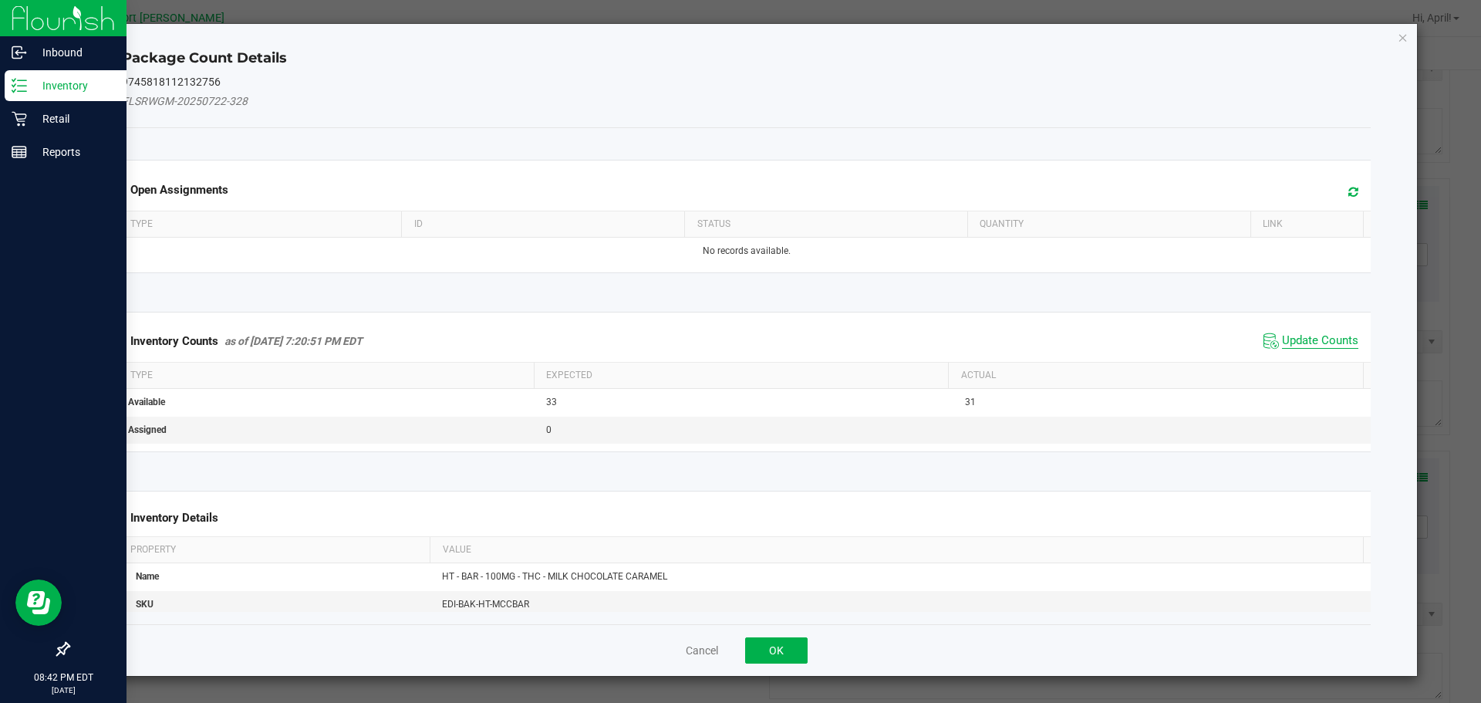
click at [1310, 336] on span "Update Counts" at bounding box center [1320, 340] width 76 height 15
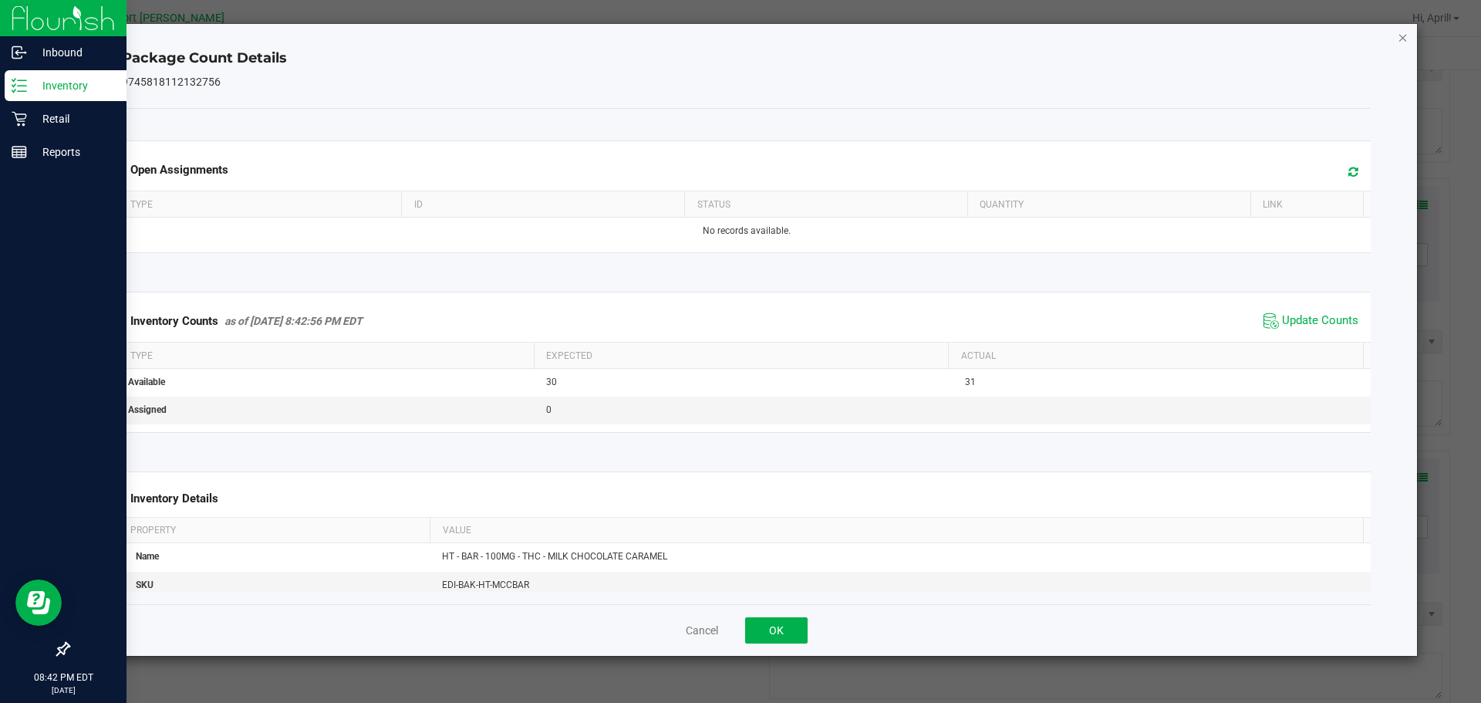
click at [1401, 39] on icon "Close" at bounding box center [1403, 37] width 11 height 19
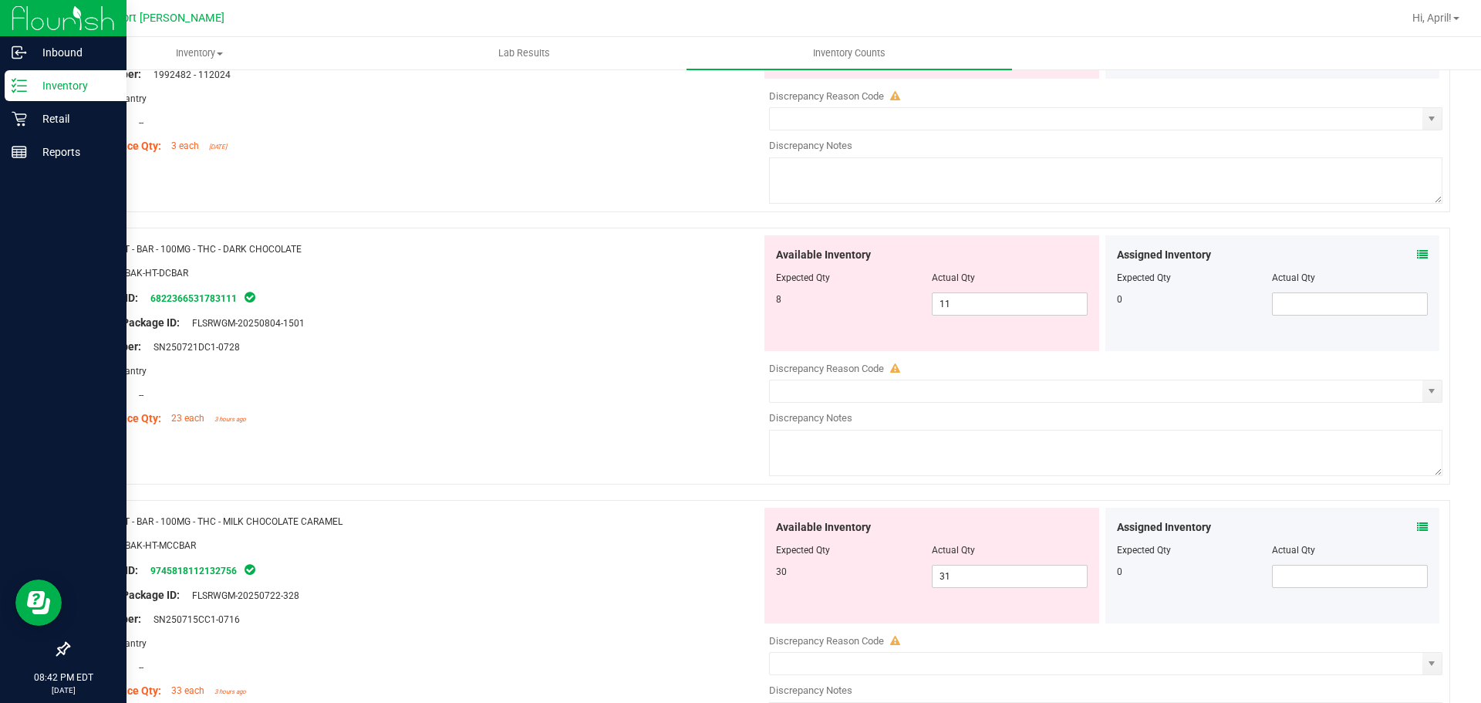
scroll to position [540, 0]
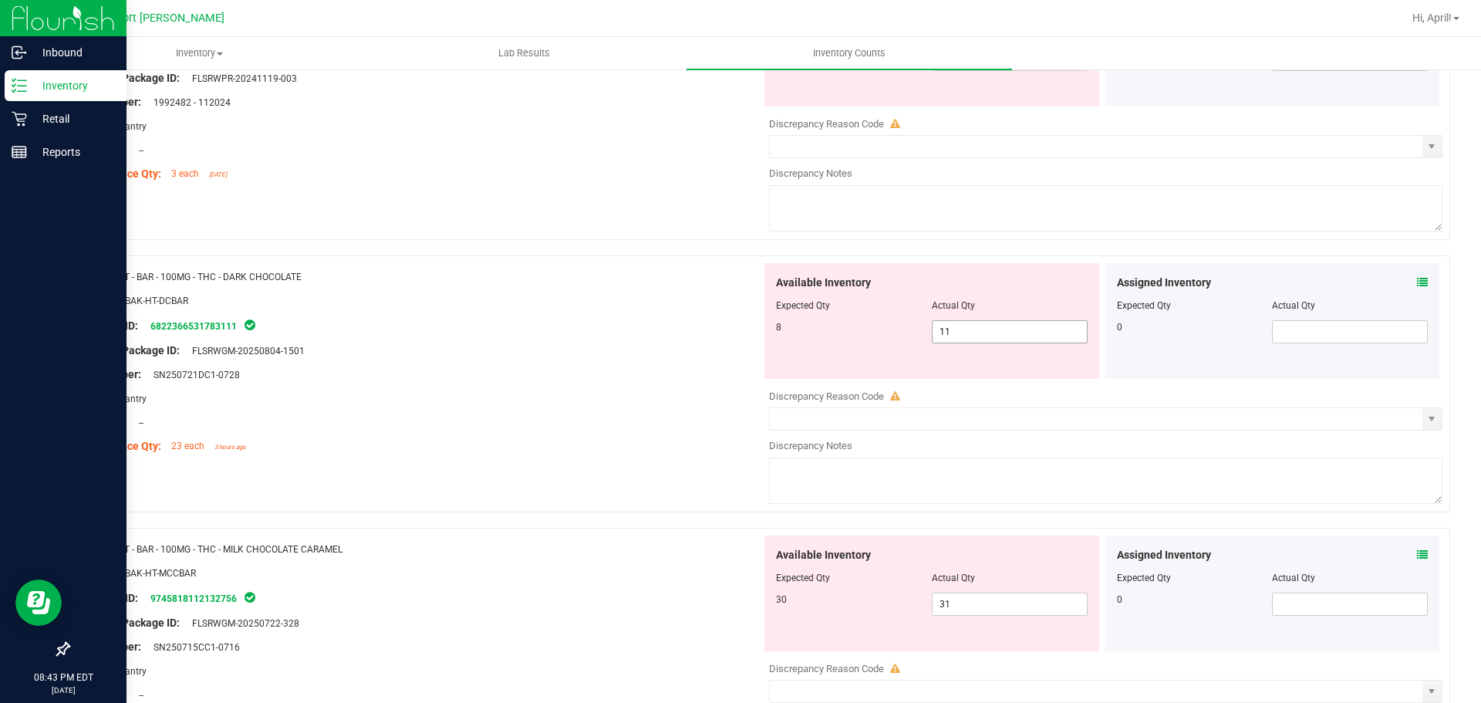
click at [950, 331] on span "11 11" at bounding box center [1010, 331] width 156 height 23
click at [950, 331] on input "11" at bounding box center [1009, 332] width 154 height 22
type input "8"
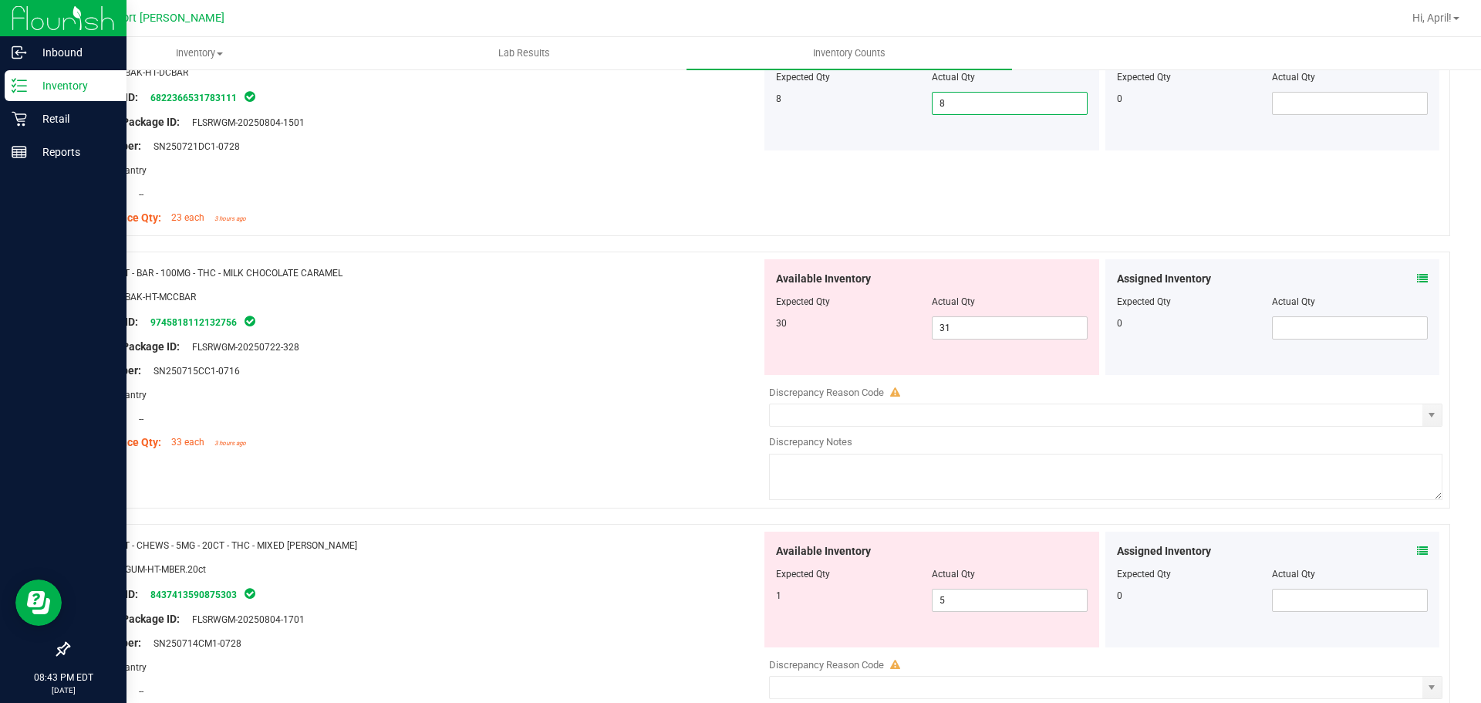
scroll to position [771, 0]
click at [1417, 270] on icon at bounding box center [1422, 275] width 11 height 11
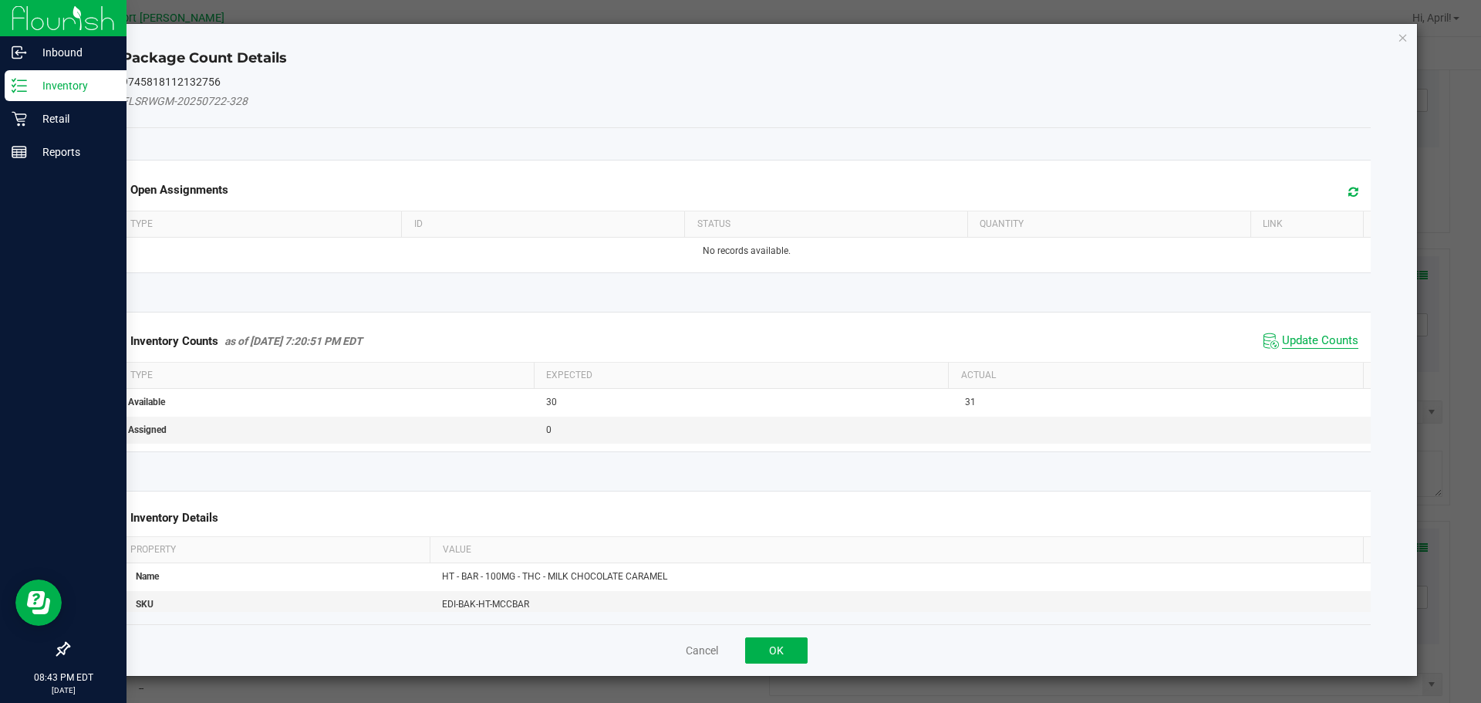
click at [1302, 339] on span "Update Counts" at bounding box center [1320, 340] width 76 height 15
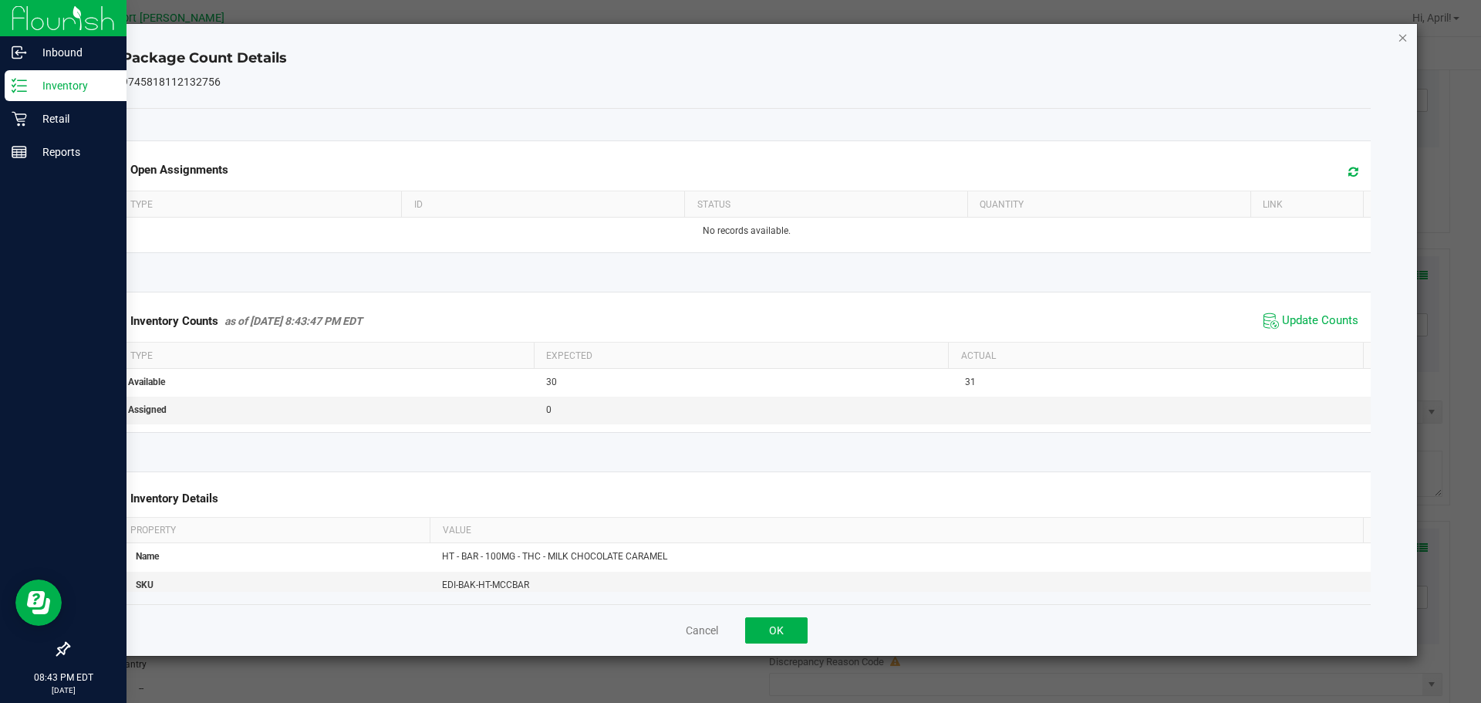
click at [1401, 35] on icon "Close" at bounding box center [1403, 37] width 11 height 19
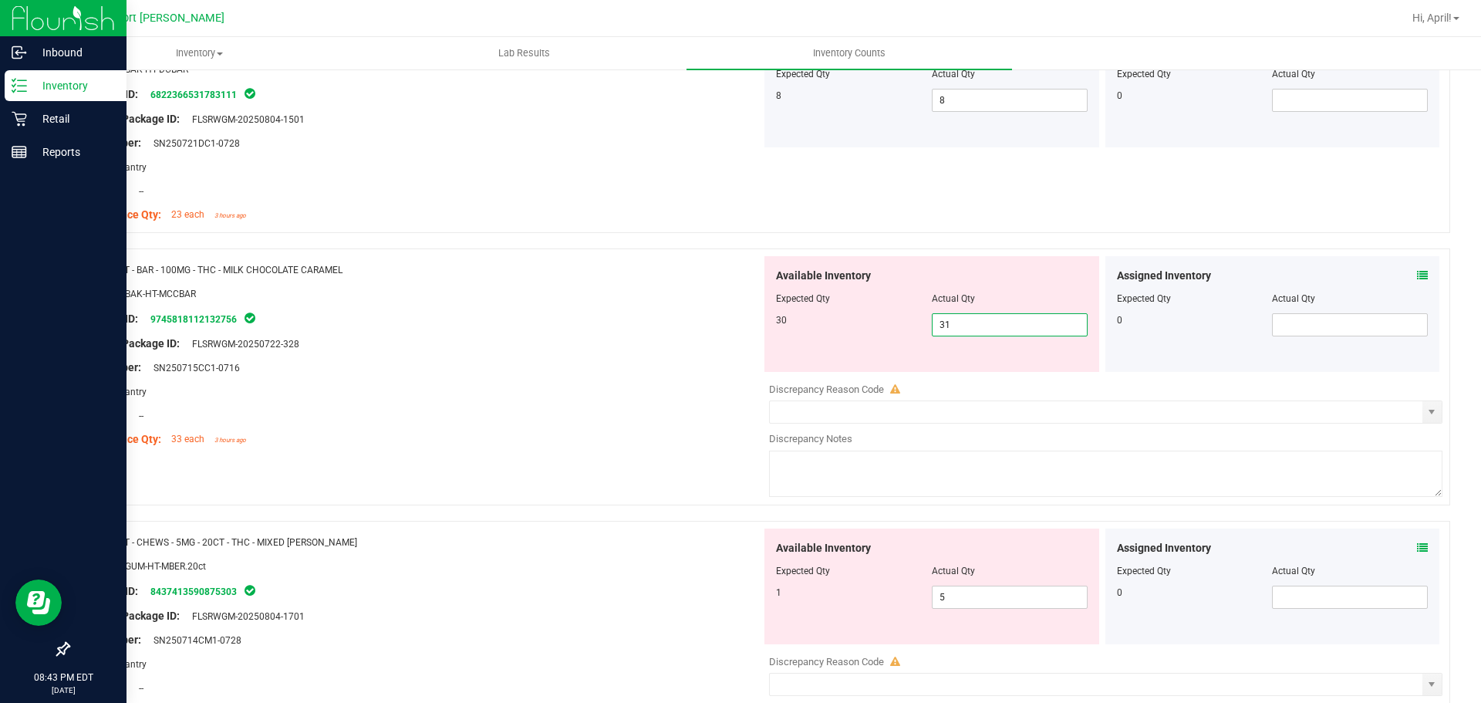
click at [984, 317] on span "31 31" at bounding box center [1010, 324] width 156 height 23
type input "30"
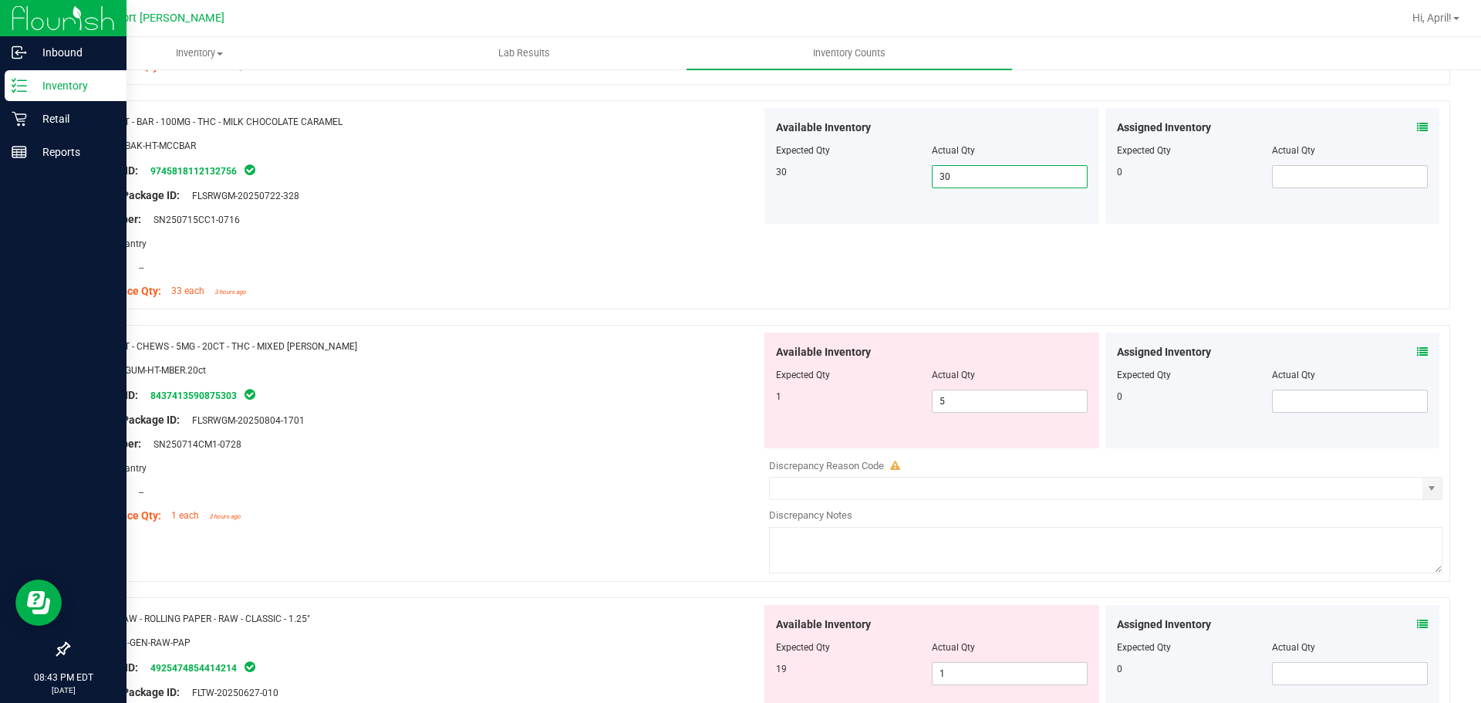
scroll to position [926, 0]
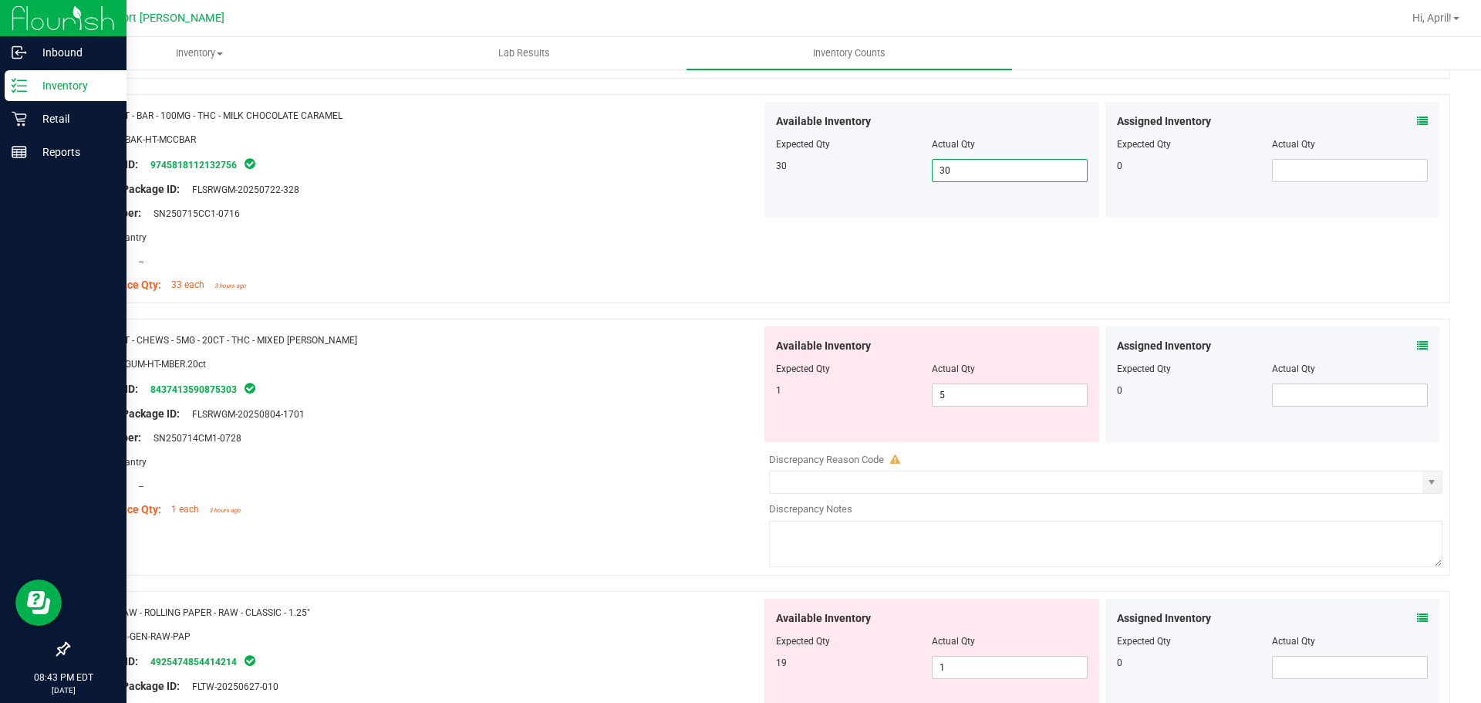
click at [1417, 346] on icon at bounding box center [1422, 345] width 11 height 11
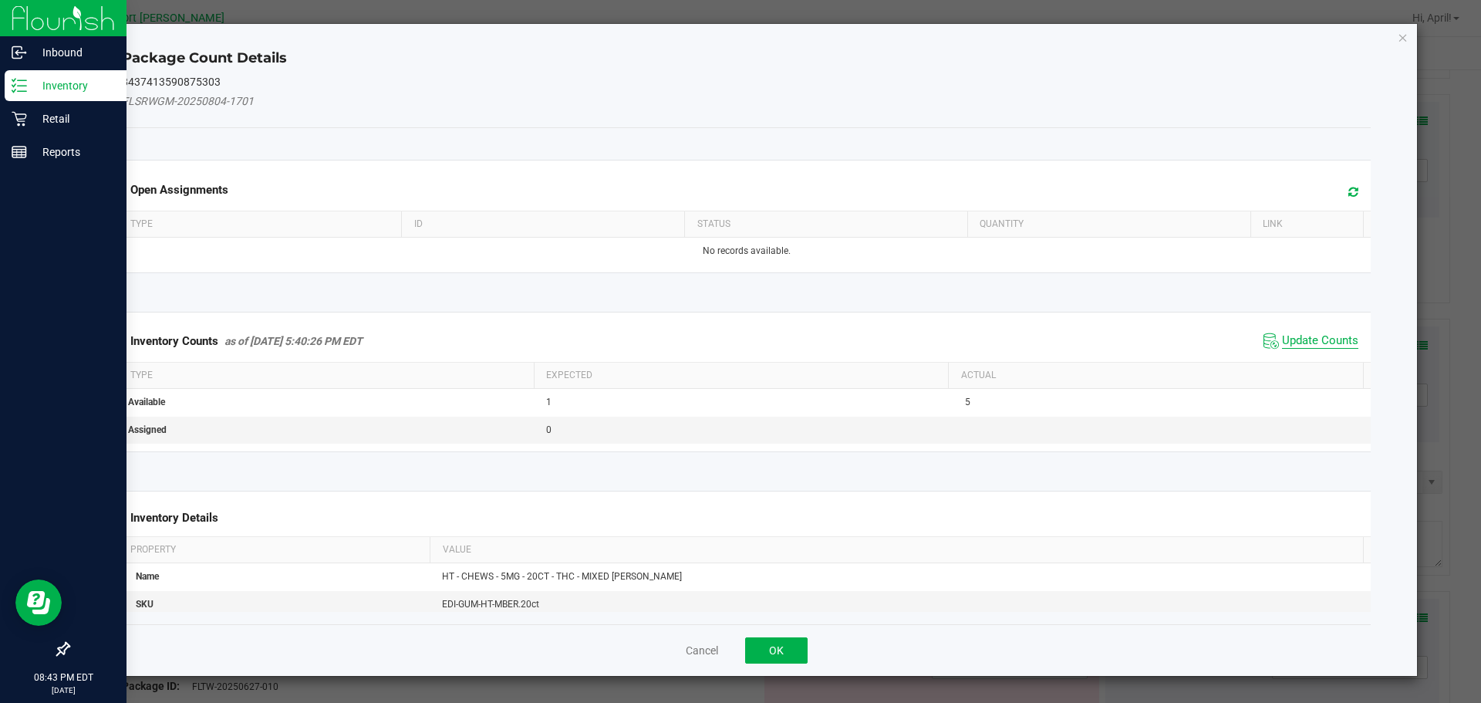
click at [1316, 346] on span "Update Counts" at bounding box center [1320, 340] width 76 height 15
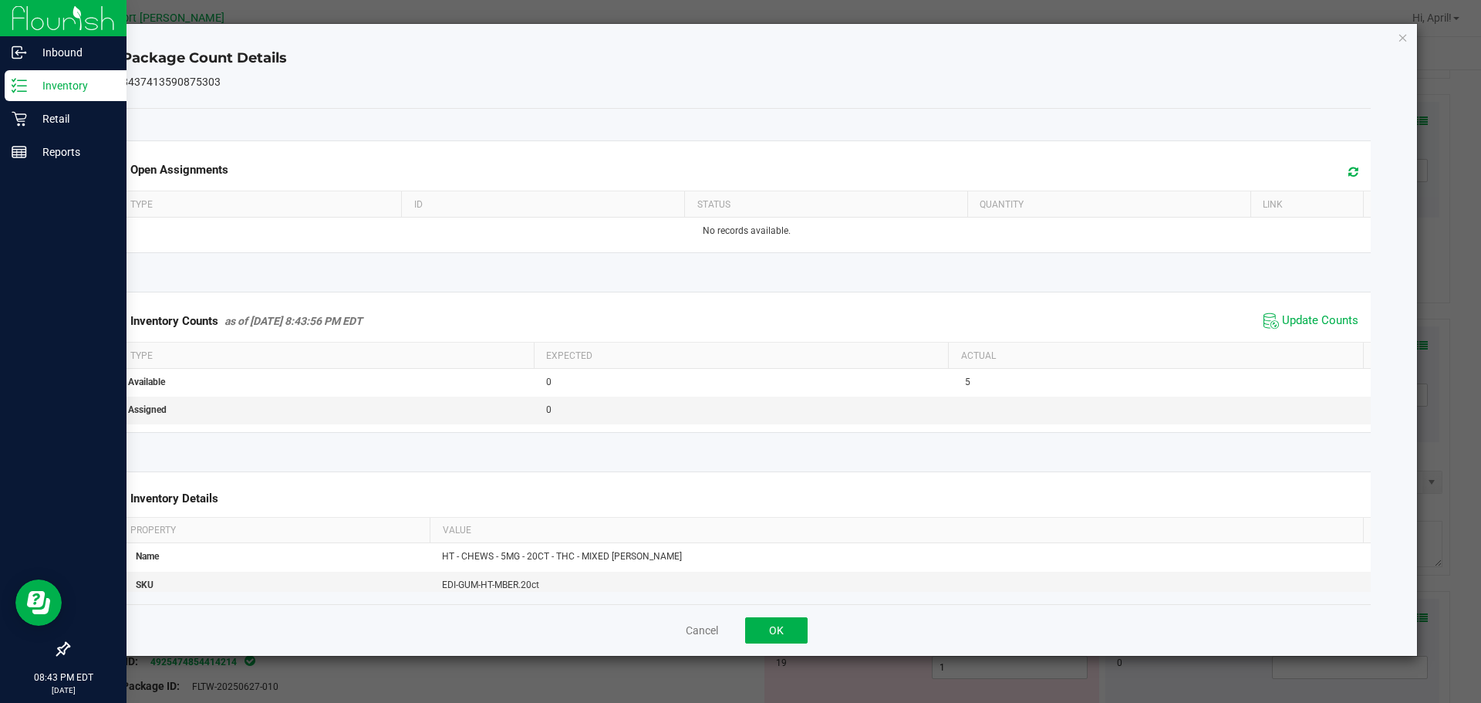
click at [1403, 37] on icon "Close" at bounding box center [1403, 37] width 11 height 19
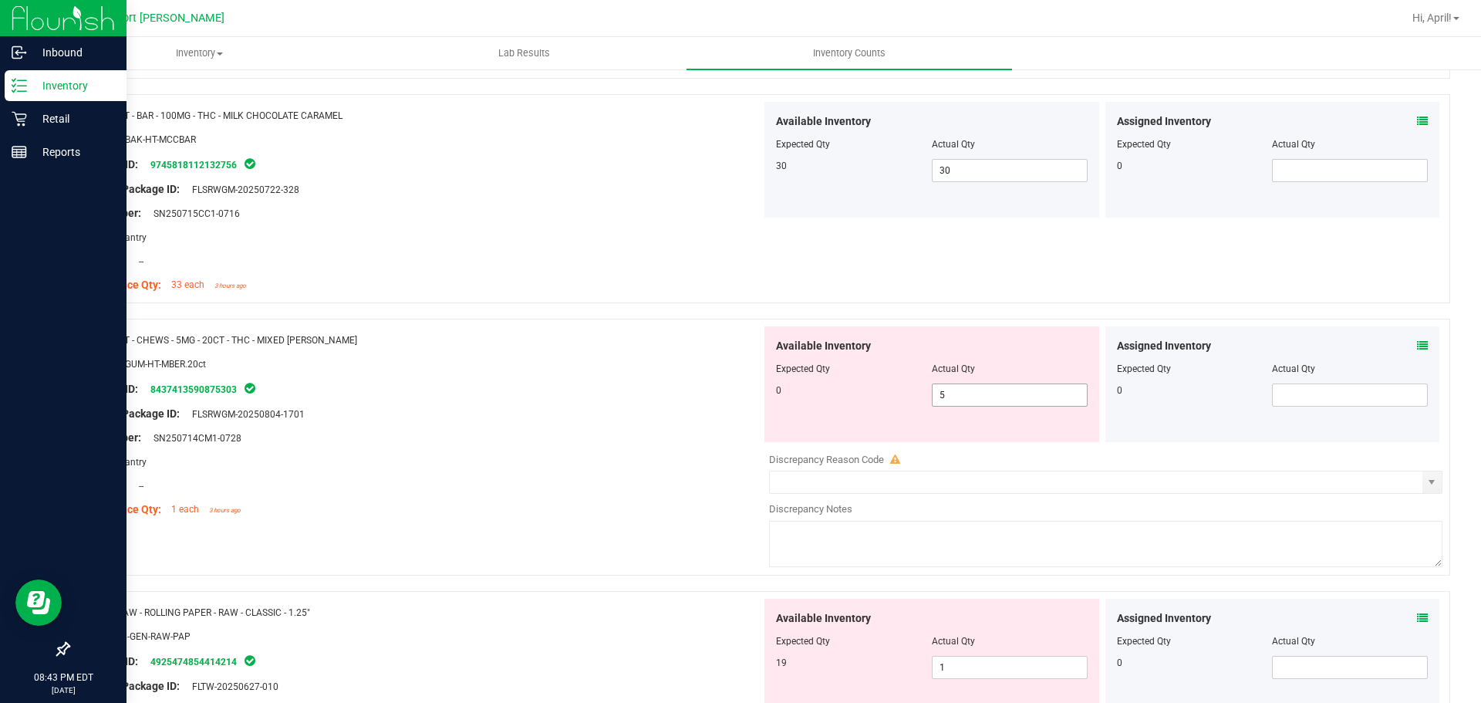
click at [1022, 400] on span "5 5" at bounding box center [1010, 394] width 156 height 23
click at [1021, 400] on input "5" at bounding box center [1009, 395] width 154 height 22
type input "0"
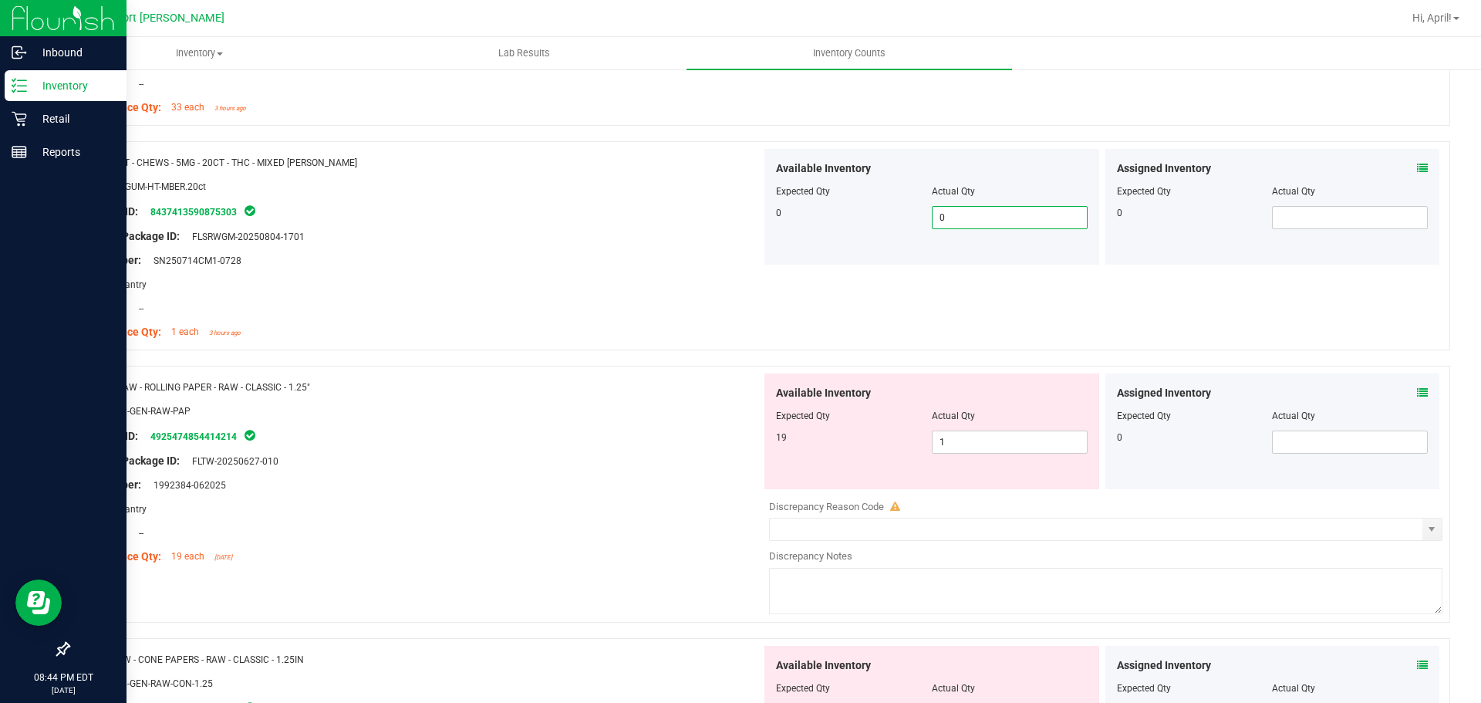
scroll to position [1157, 0]
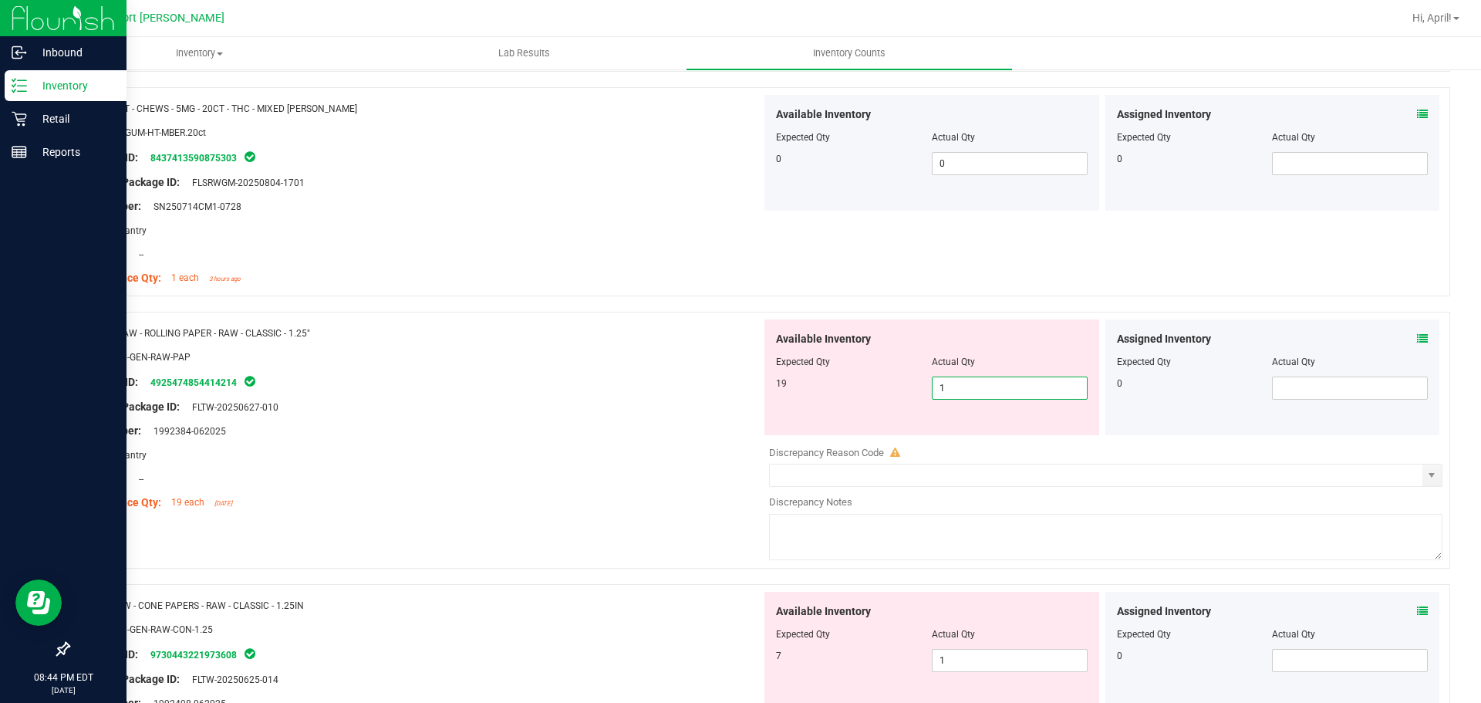
click at [953, 386] on span "1 1" at bounding box center [1010, 387] width 156 height 23
type input "19"
click at [949, 658] on div "Available Inventory Expected Qty Actual Qty 7 1 1" at bounding box center [931, 650] width 335 height 116
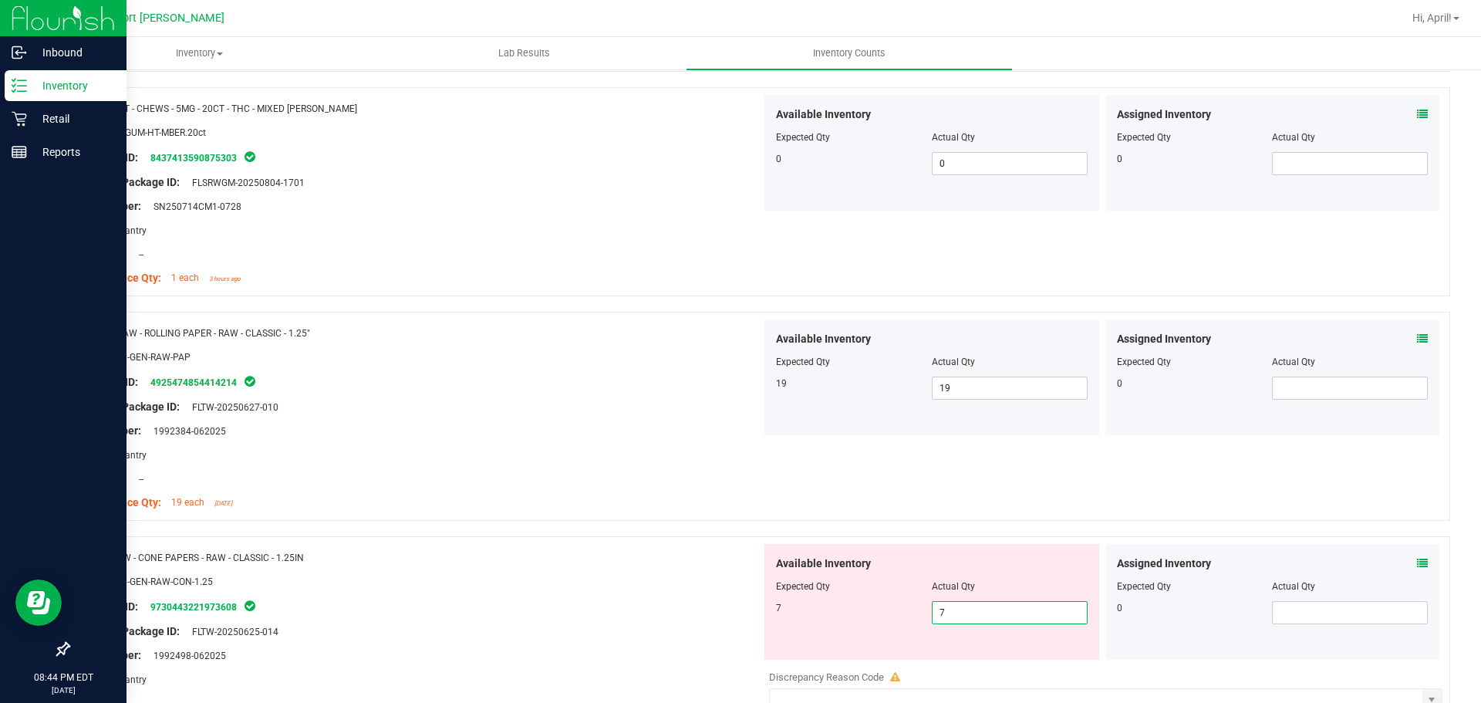
type input "7"
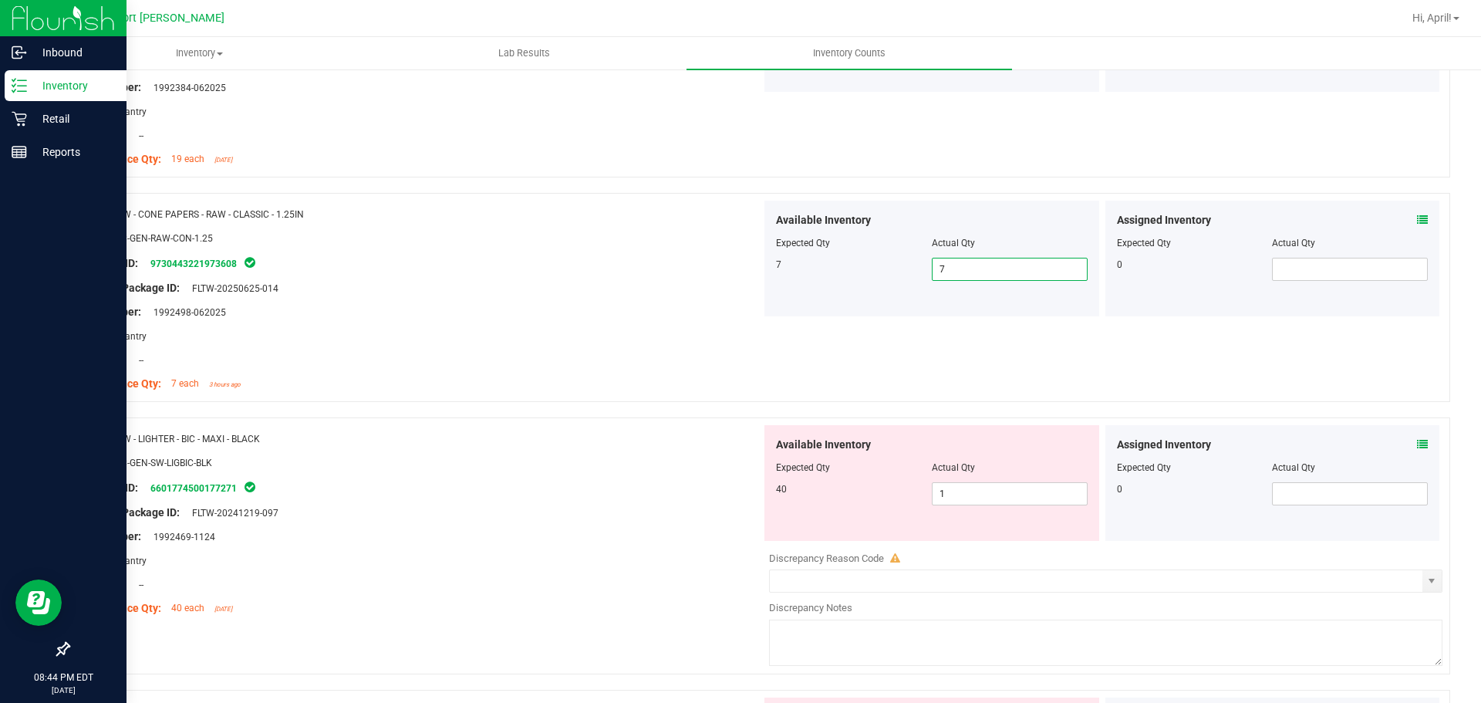
scroll to position [1543, 0]
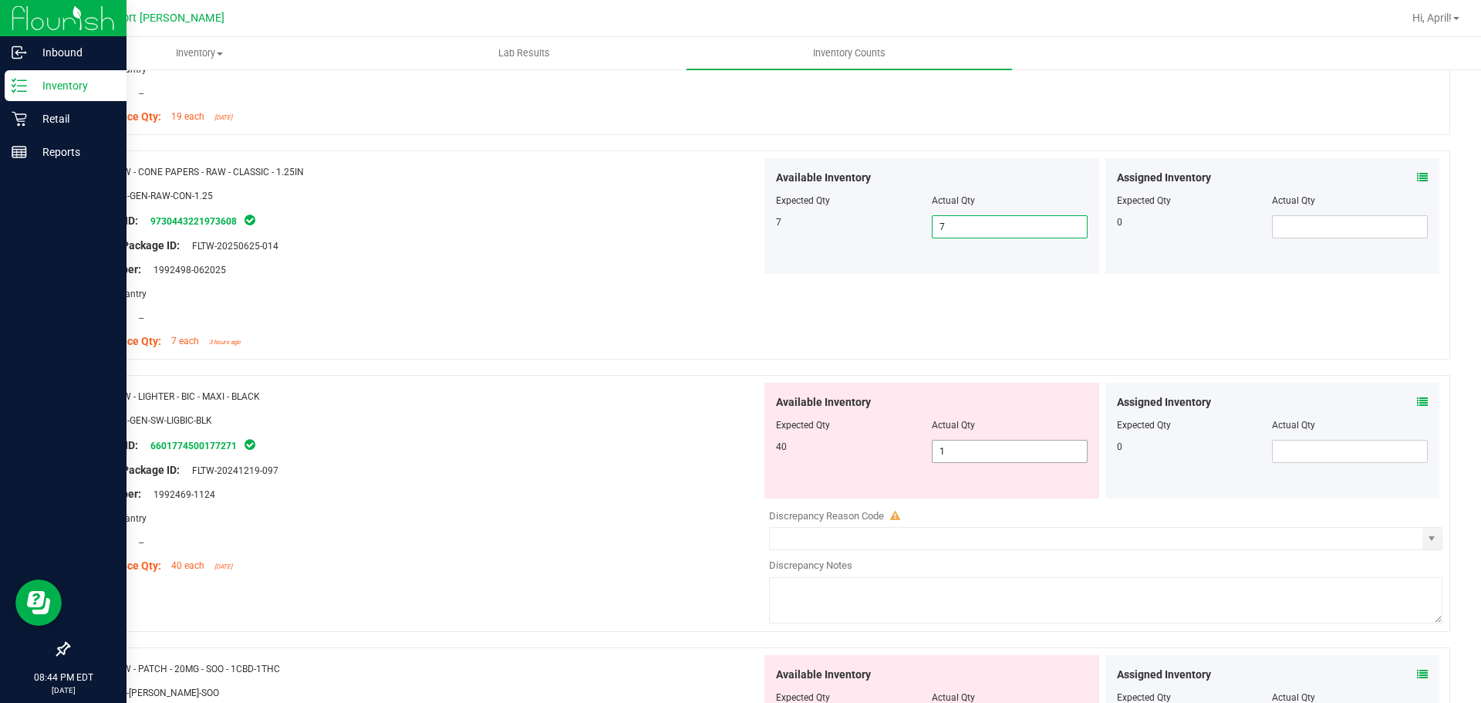
click at [949, 450] on span "1 1" at bounding box center [1010, 451] width 156 height 23
type input "40"
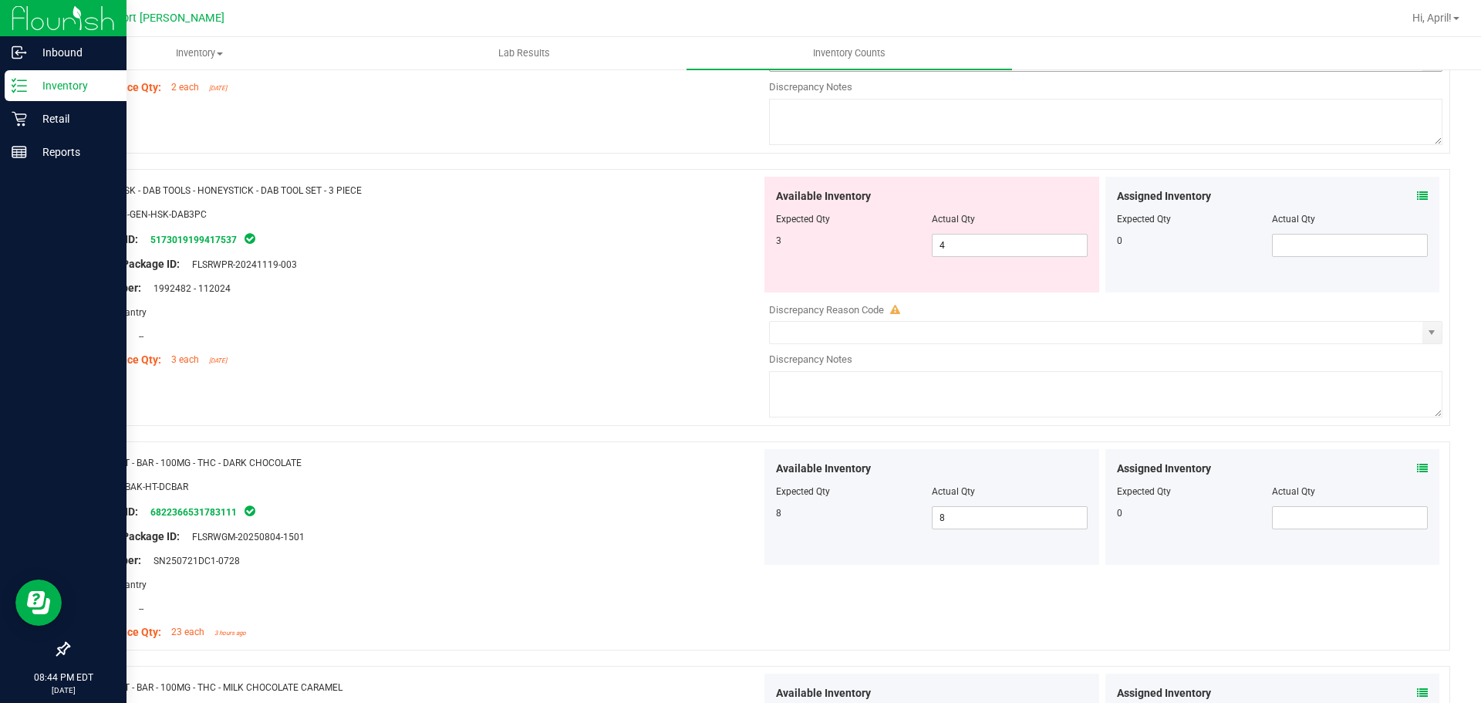
scroll to position [77, 0]
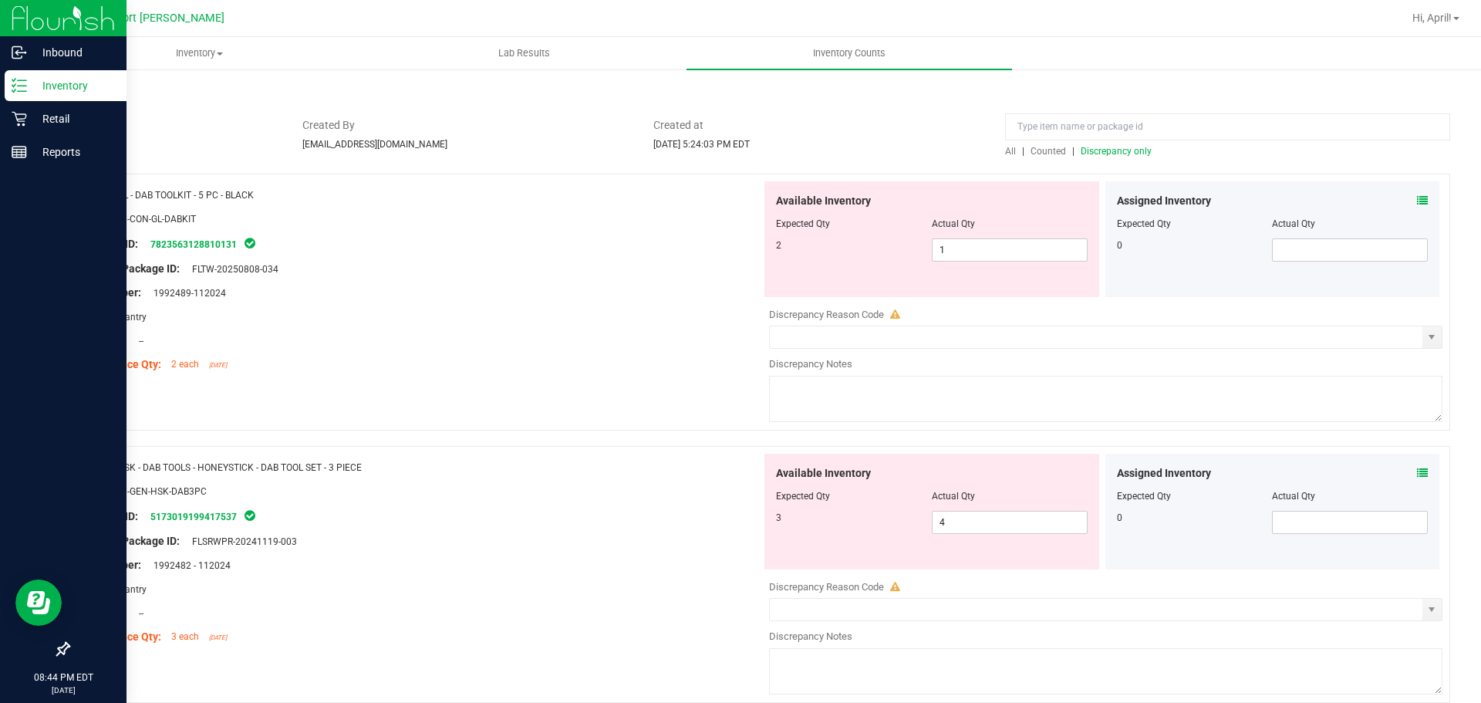
click at [1111, 152] on span "Discrepancy only" at bounding box center [1116, 151] width 71 height 11
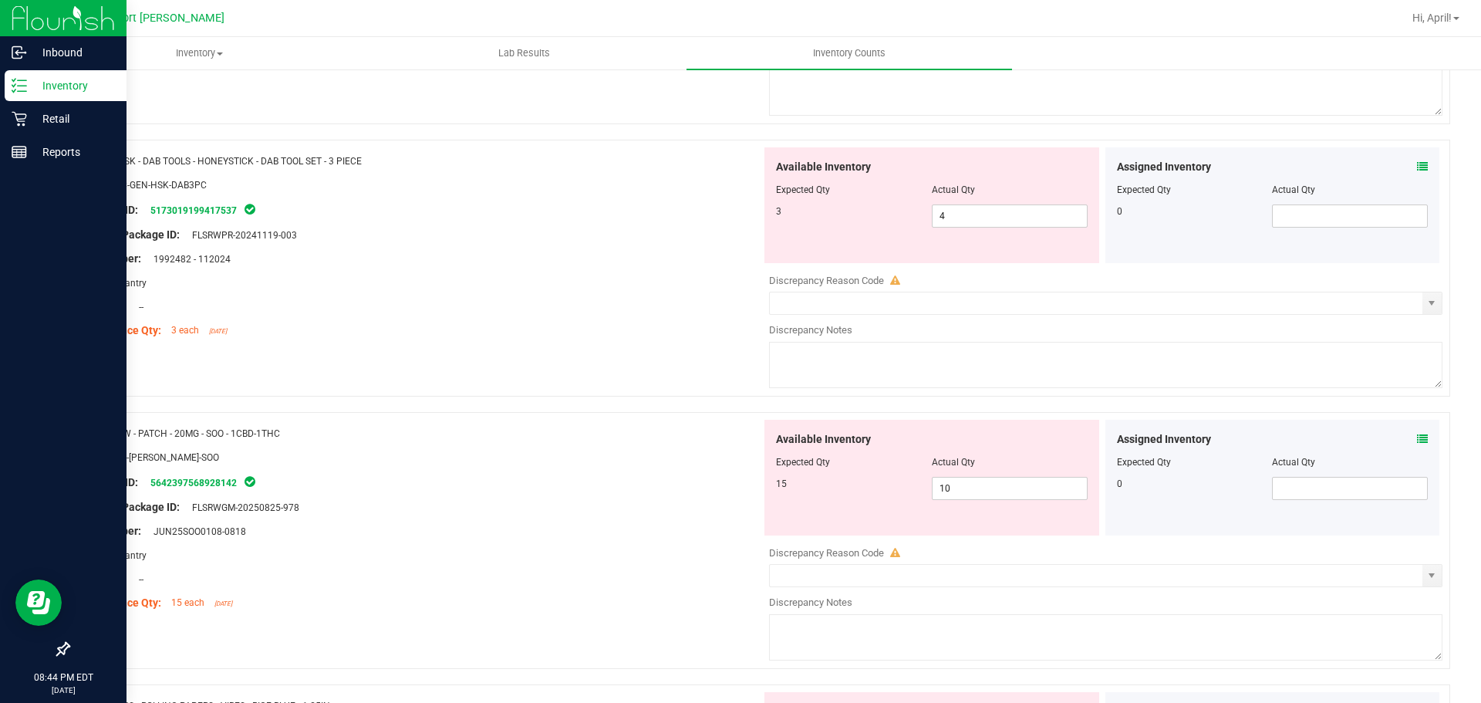
scroll to position [386, 0]
click at [1417, 437] on icon at bounding box center [1422, 436] width 11 height 11
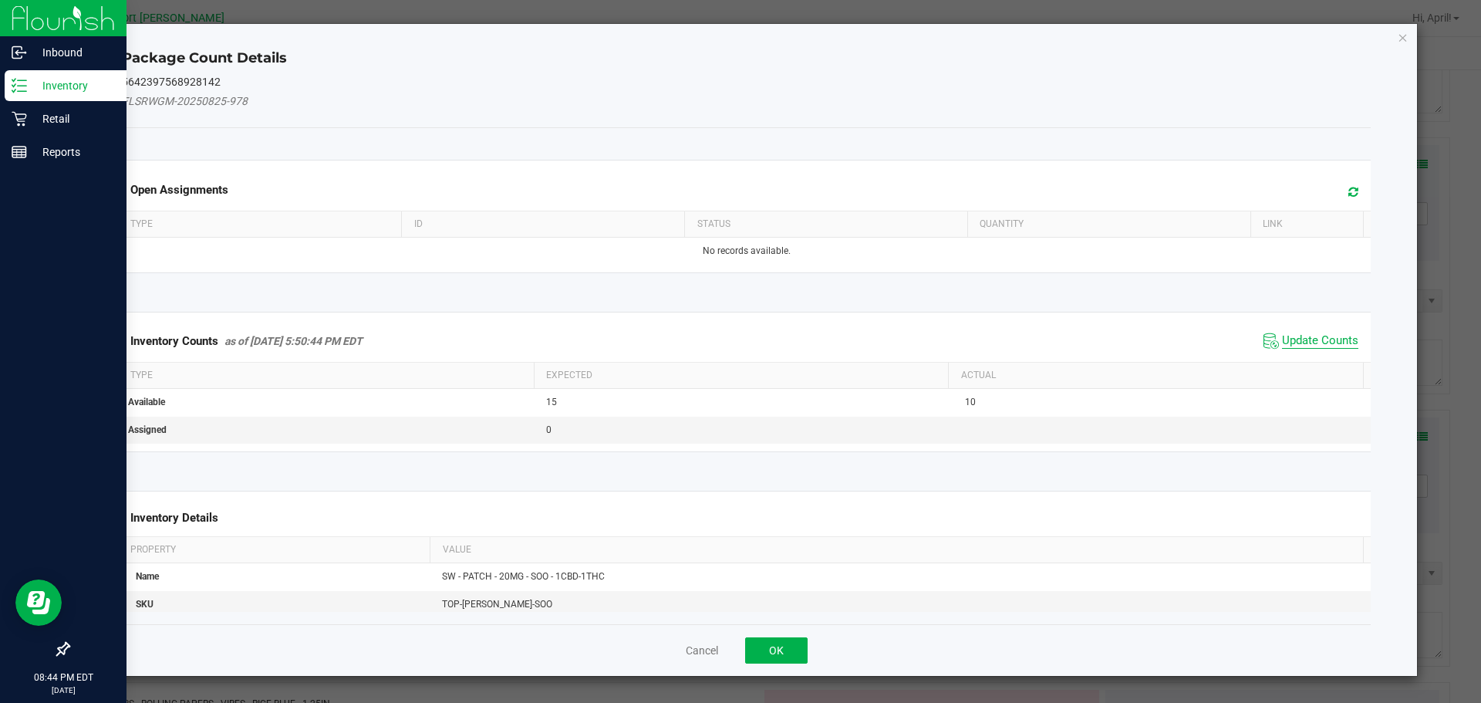
click at [1296, 338] on span "Update Counts" at bounding box center [1320, 340] width 76 height 15
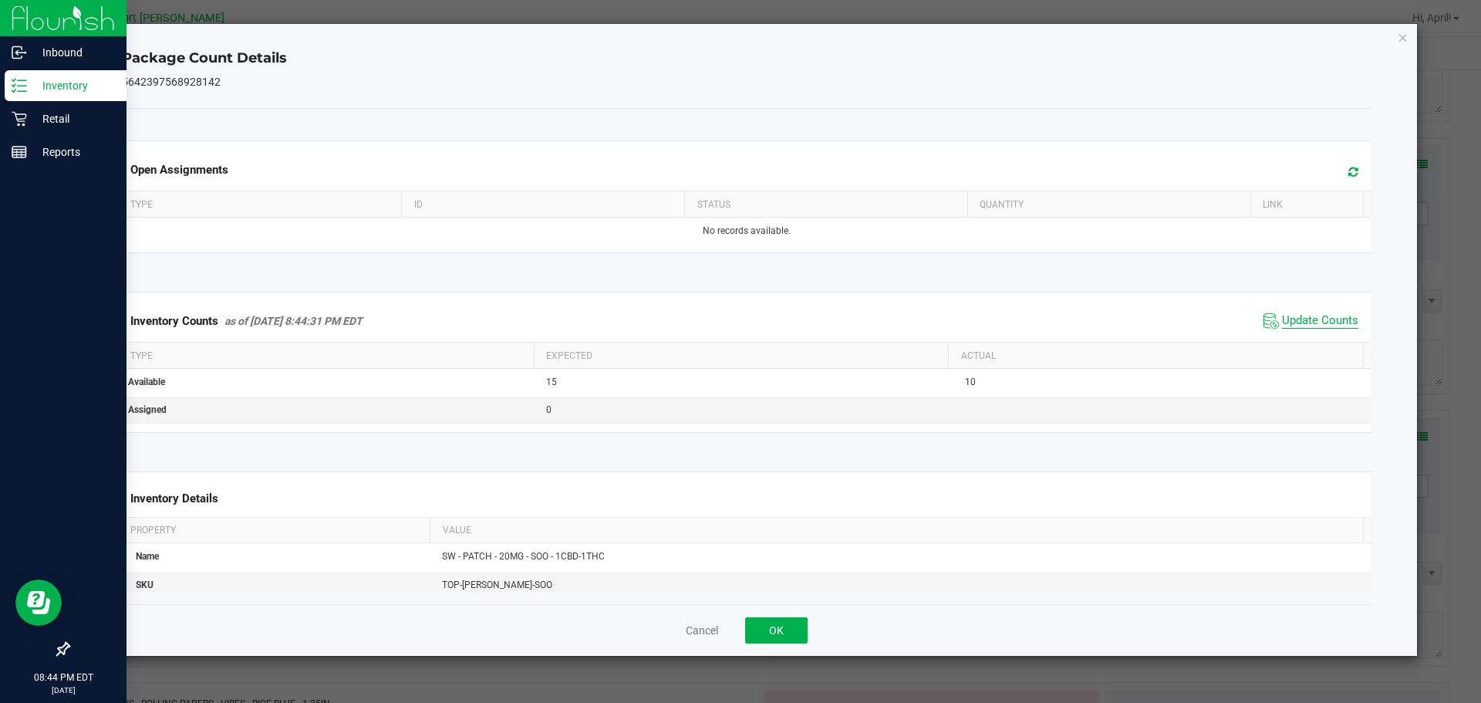
click at [1310, 322] on span "Update Counts" at bounding box center [1320, 320] width 76 height 15
click at [1400, 39] on icon "Close" at bounding box center [1403, 37] width 11 height 19
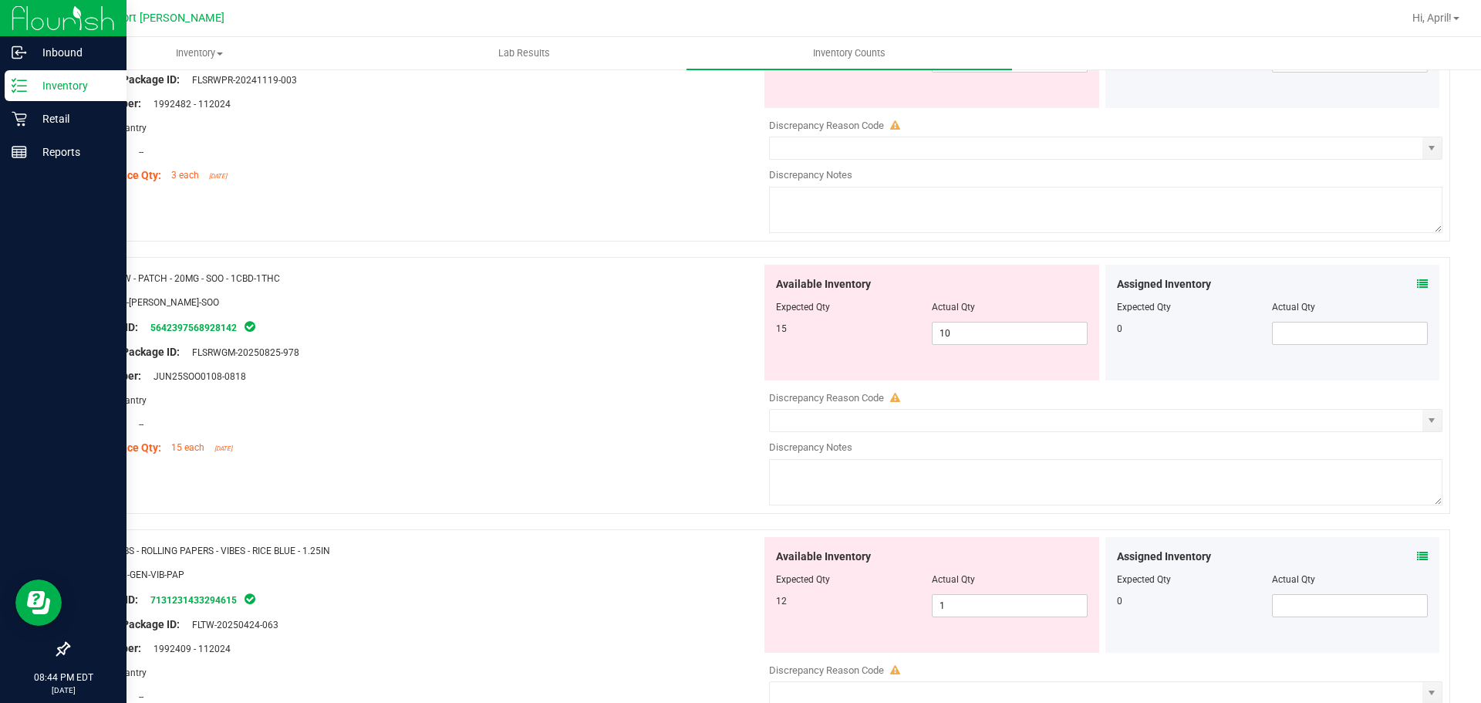
scroll to position [540, 0]
click at [960, 335] on input "10" at bounding box center [1009, 332] width 154 height 22
type input "15"
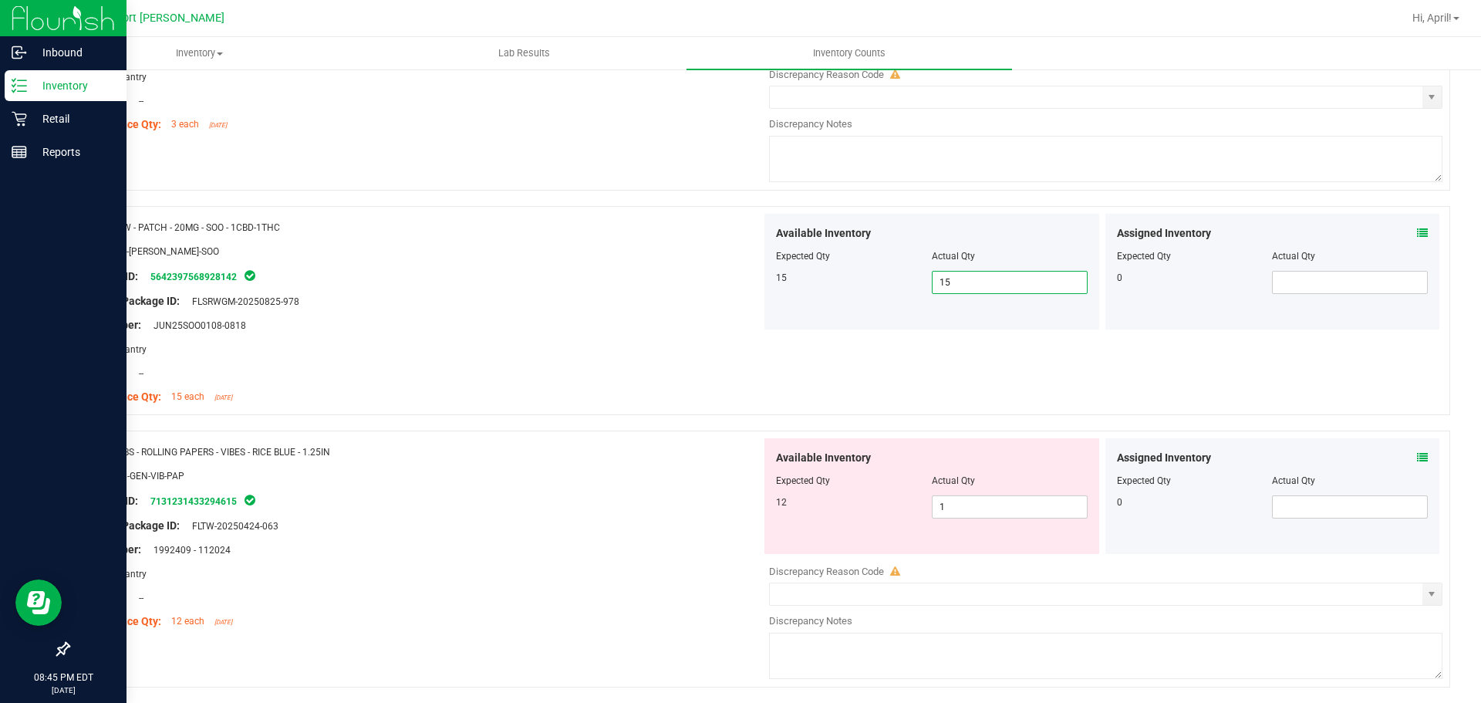
scroll to position [642, 0]
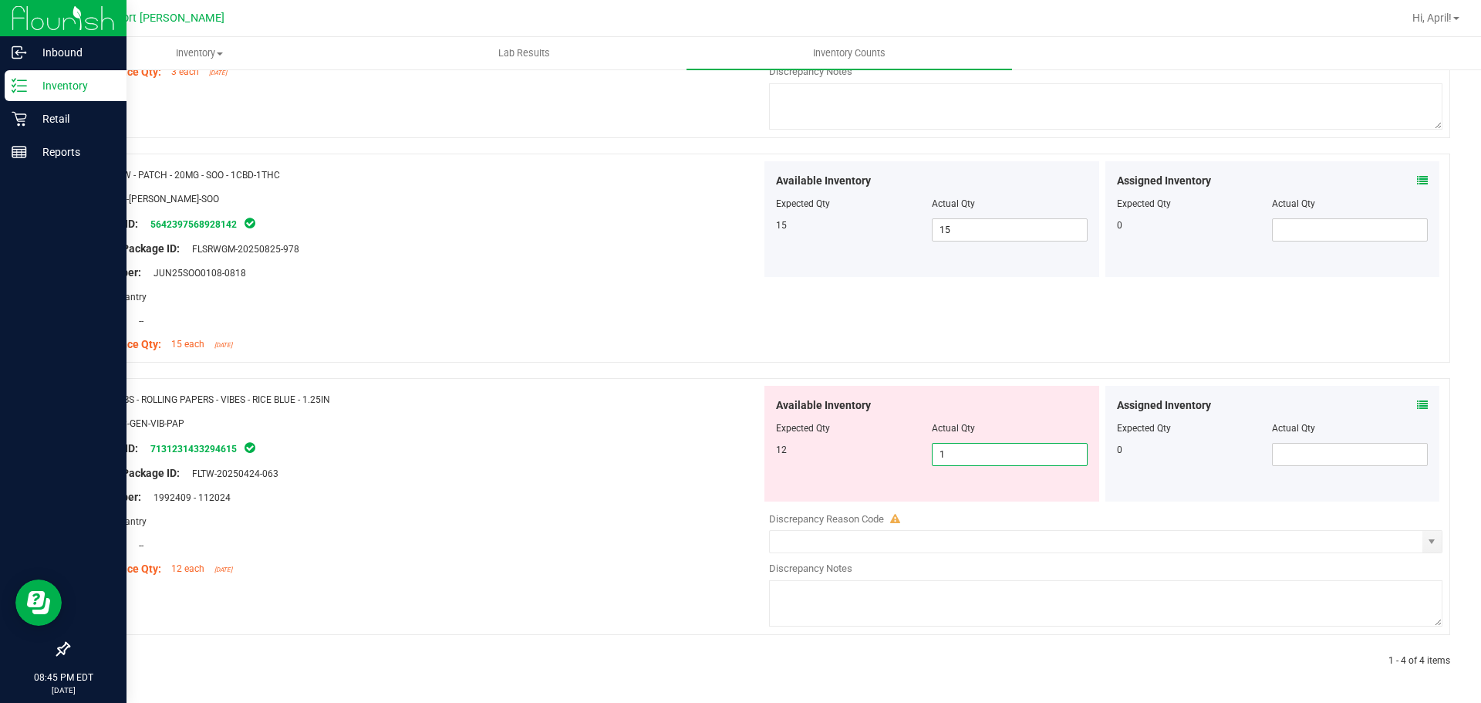
click at [947, 453] on span "1 1" at bounding box center [1010, 454] width 156 height 23
type input "12"
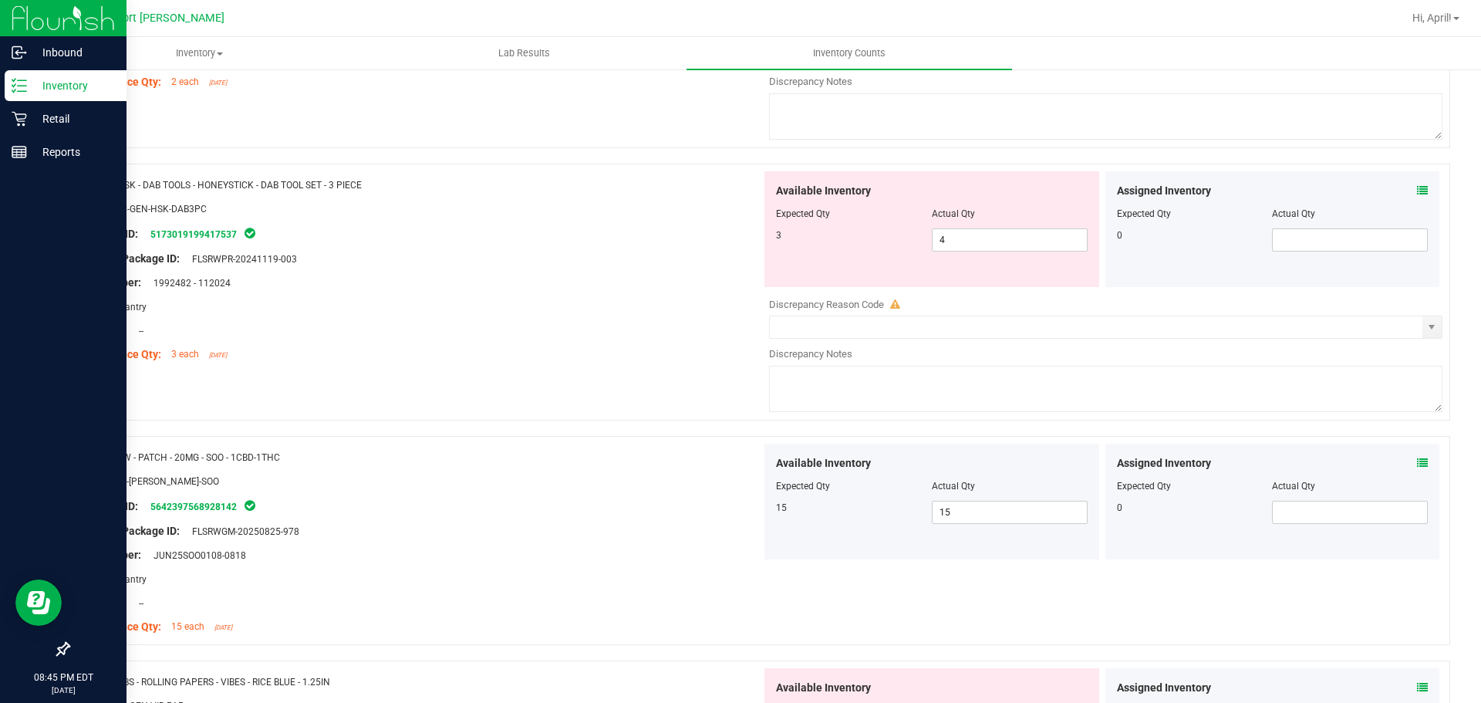
scroll to position [0, 0]
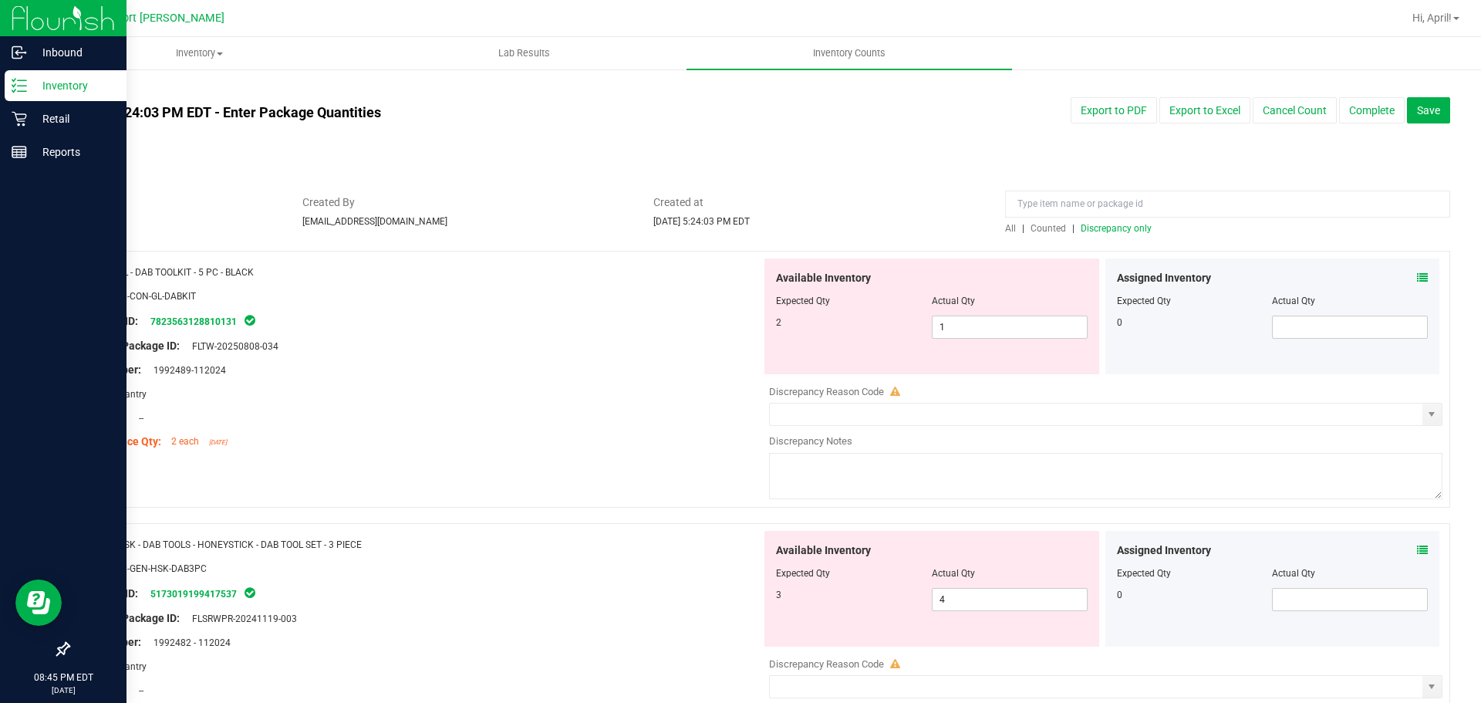
type input "12"
click at [1091, 231] on span "Discrepancy only" at bounding box center [1116, 228] width 71 height 11
drag, startPoint x: 113, startPoint y: 292, endPoint x: 201, endPoint y: 295, distance: 88.0
click at [201, 295] on div "SKU: ACC-CON-GL-DABKIT" at bounding box center [420, 296] width 681 height 16
type input "ACC-CON-GL-DABKIT"
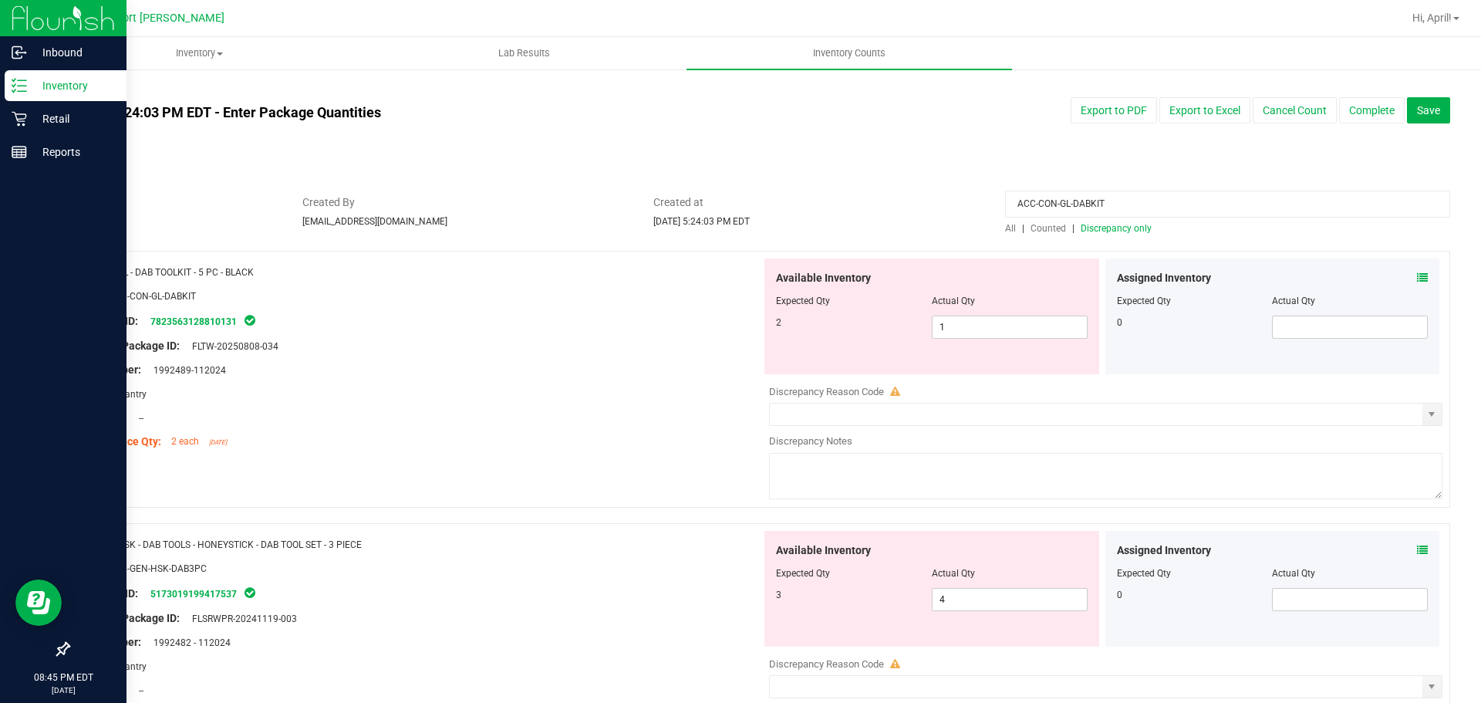
click at [1005, 231] on span "All" at bounding box center [1010, 228] width 11 height 11
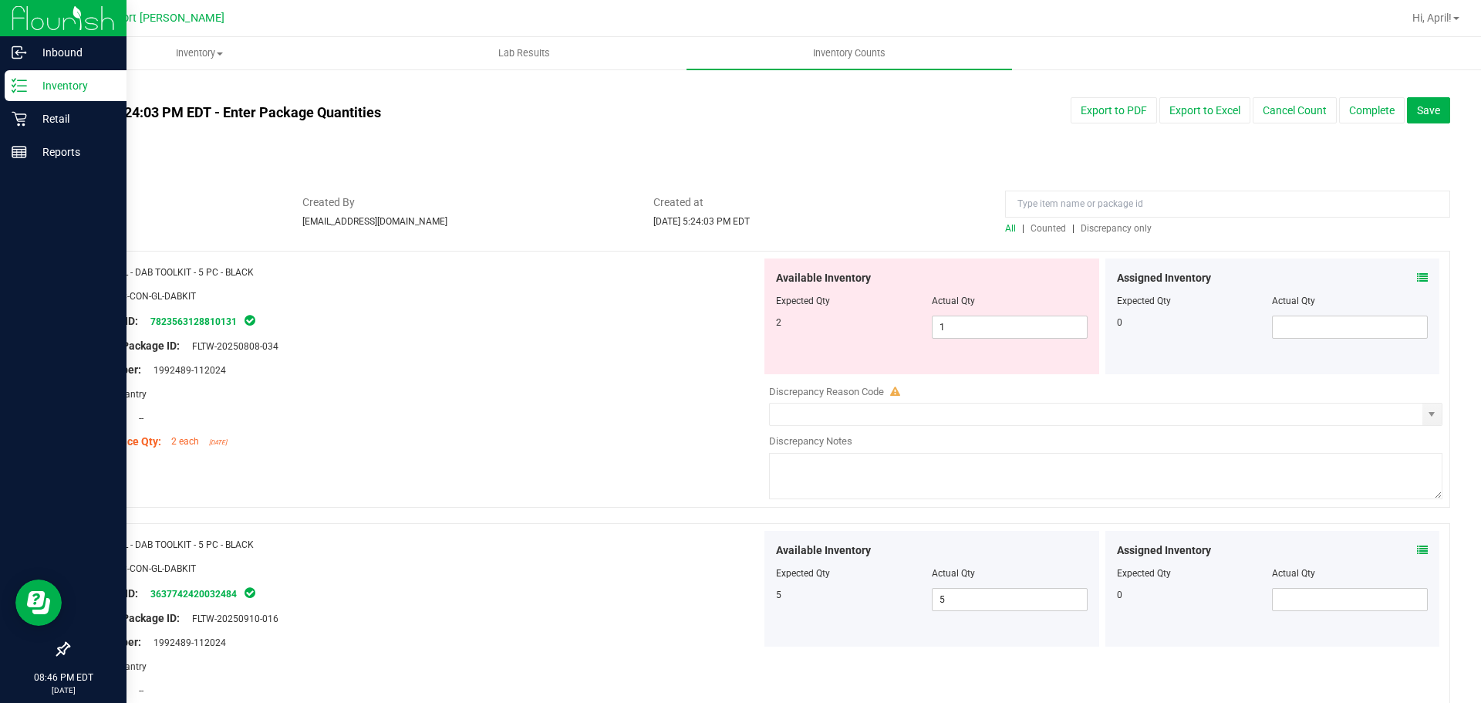
click at [1107, 226] on span "Discrepancy only" at bounding box center [1116, 228] width 71 height 11
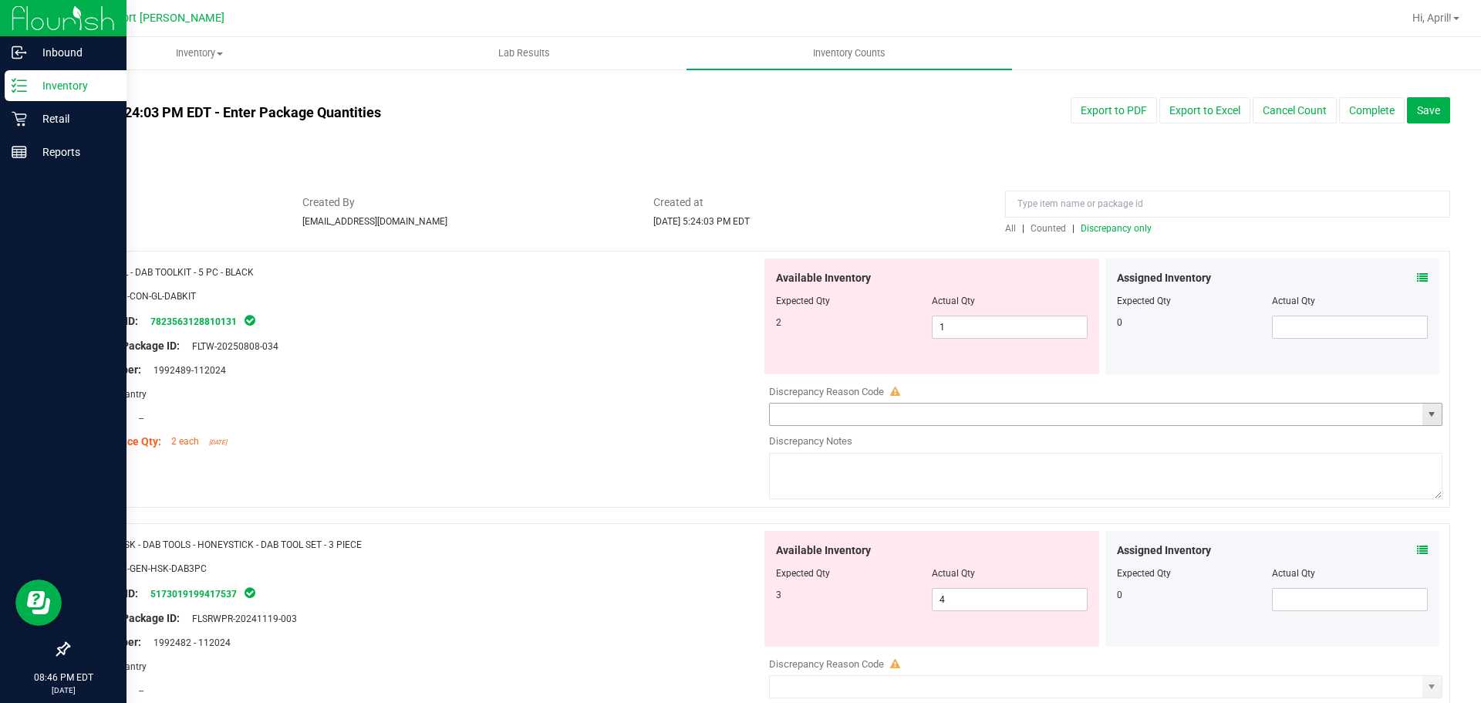
click at [948, 413] on input "text" at bounding box center [1096, 414] width 652 height 22
click at [1425, 410] on span "select" at bounding box center [1431, 414] width 12 height 12
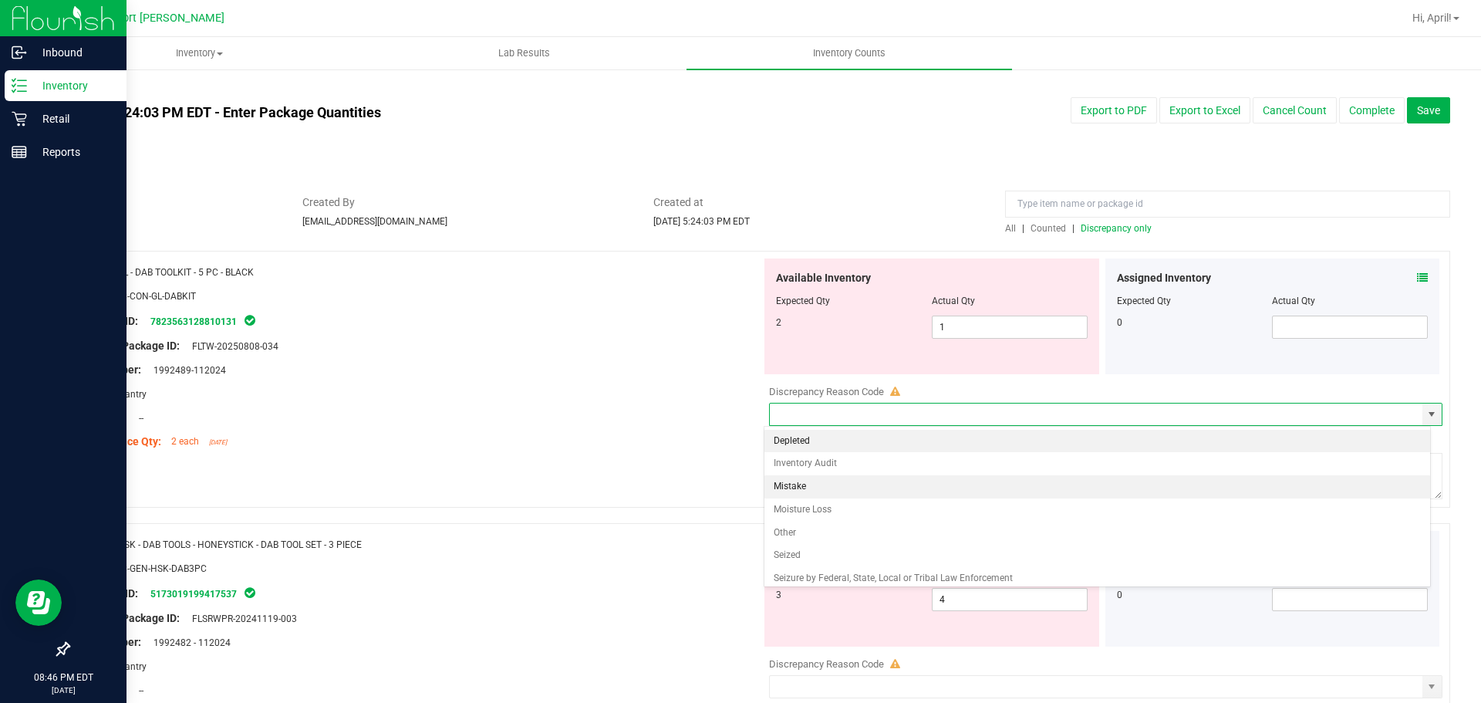
click at [784, 482] on li "Mistake" at bounding box center [1097, 486] width 666 height 23
type input "Mistake"
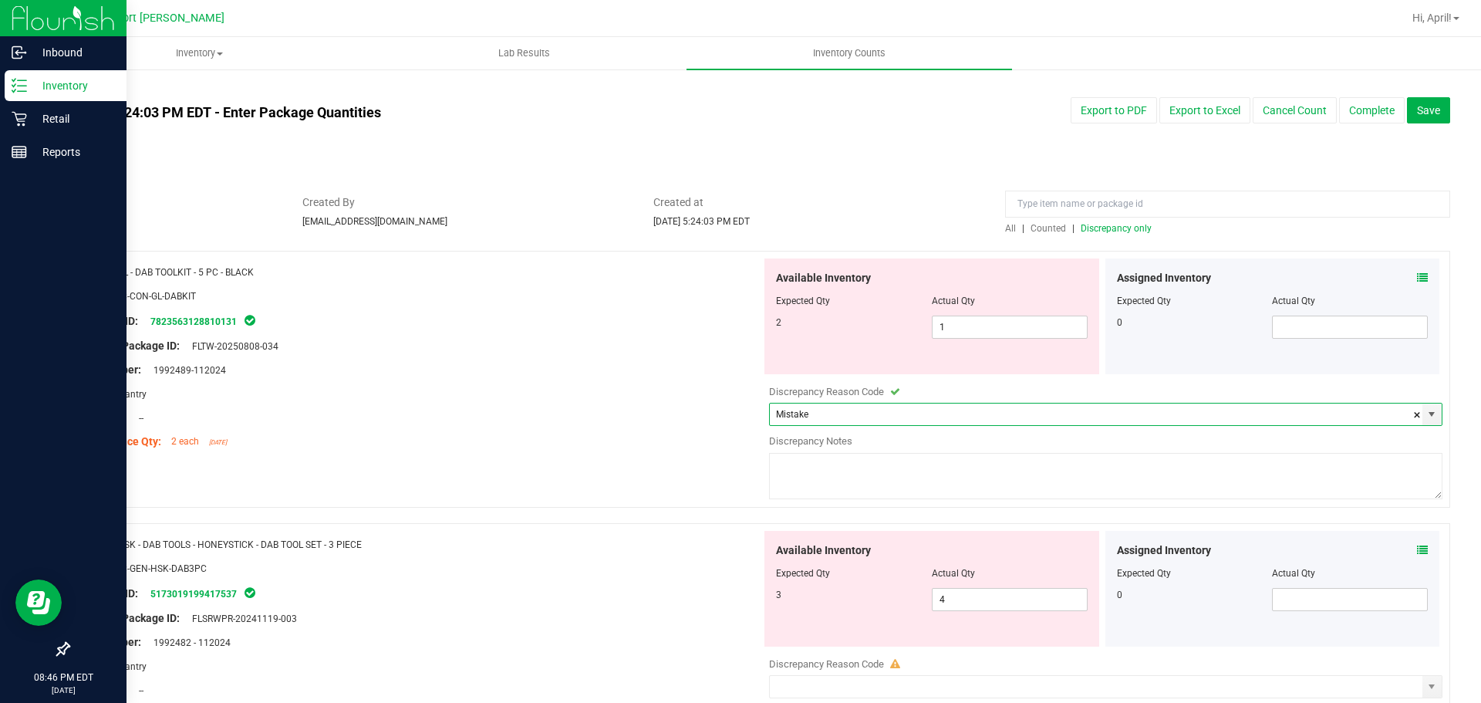
click at [834, 473] on textarea at bounding box center [1105, 476] width 673 height 46
type textarea "="
type textarea "+/- dab tool kit, wrong kit rang up"
click at [622, 522] on div "Name: GL - DAB TOOLKIT - 5 PC - BLACK SKU: ACC-CON-GL-DABKIT Package ID: 782356…" at bounding box center [759, 532] width 1382 height 562
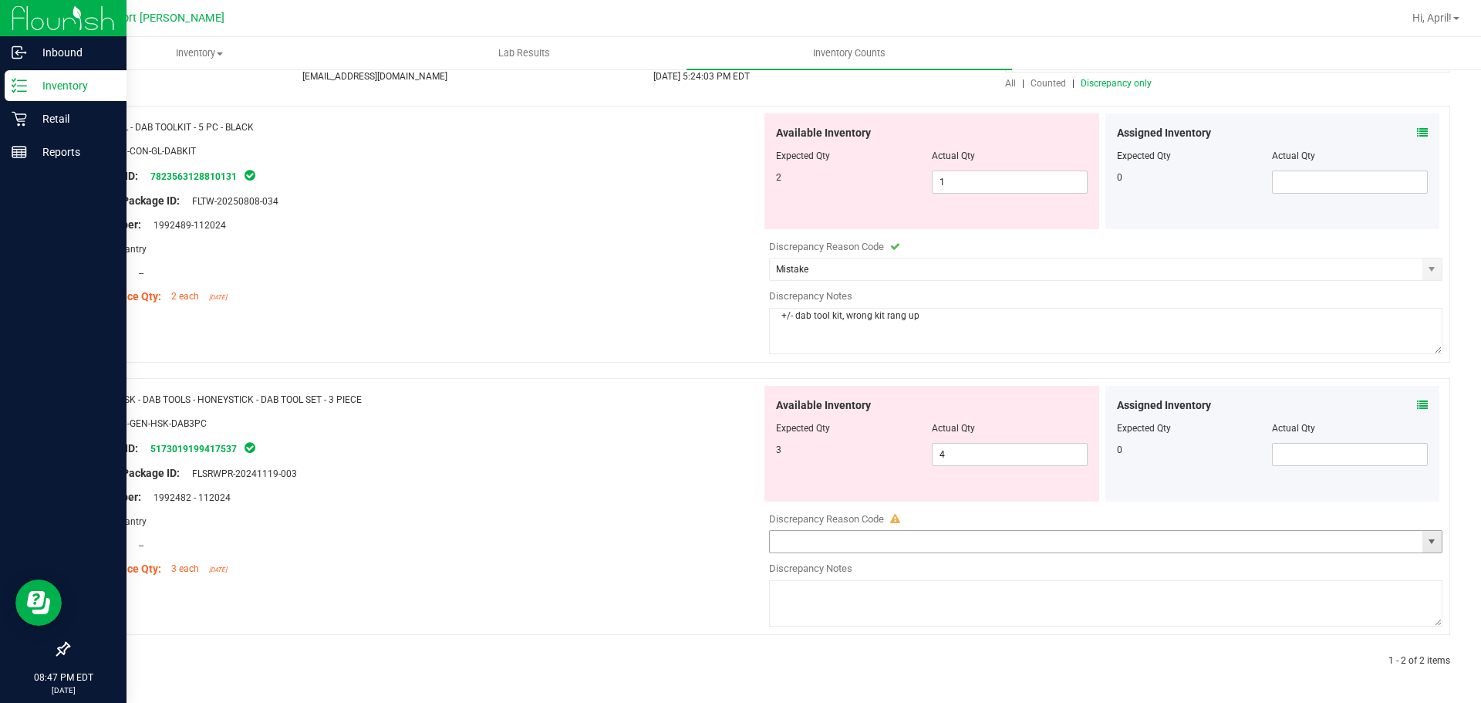
click at [1425, 538] on span "select" at bounding box center [1431, 541] width 12 height 12
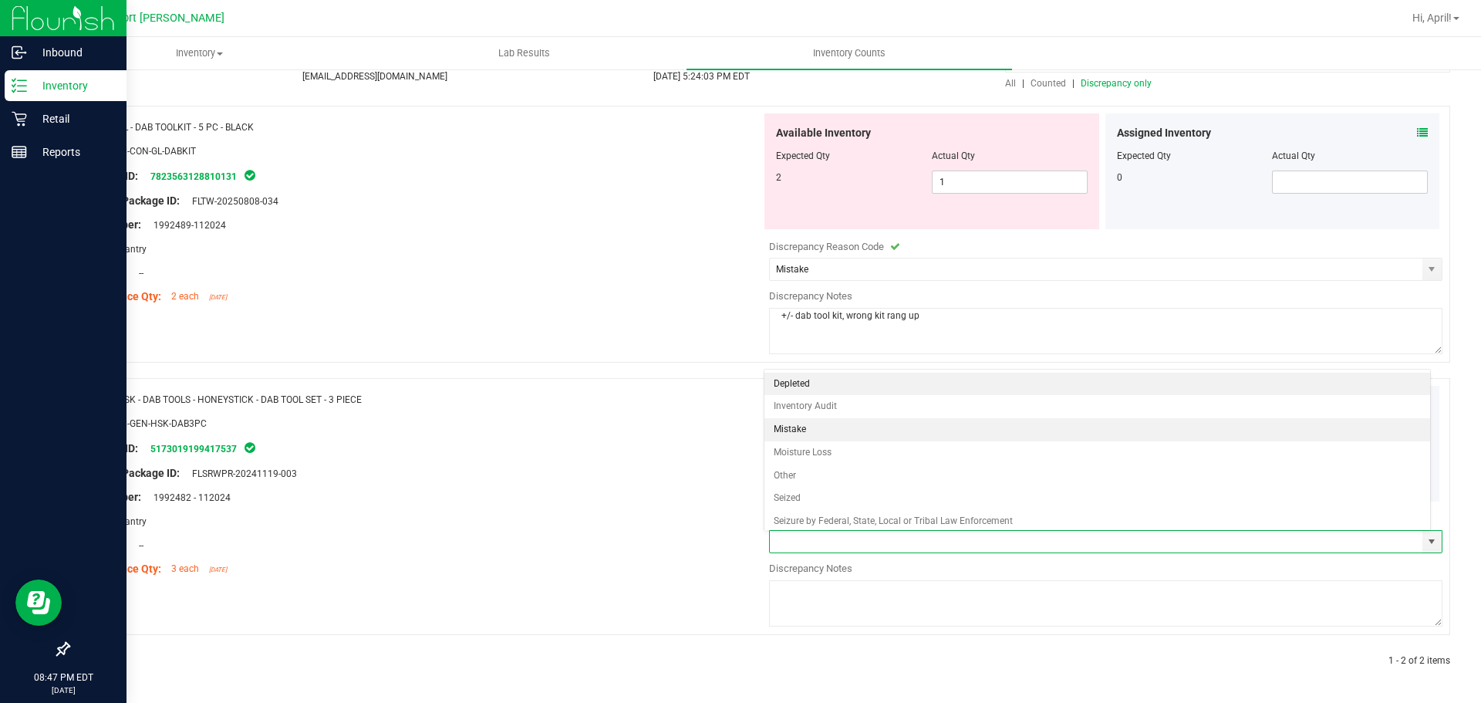
click at [802, 428] on li "Mistake" at bounding box center [1097, 429] width 666 height 23
type input "Mistake"
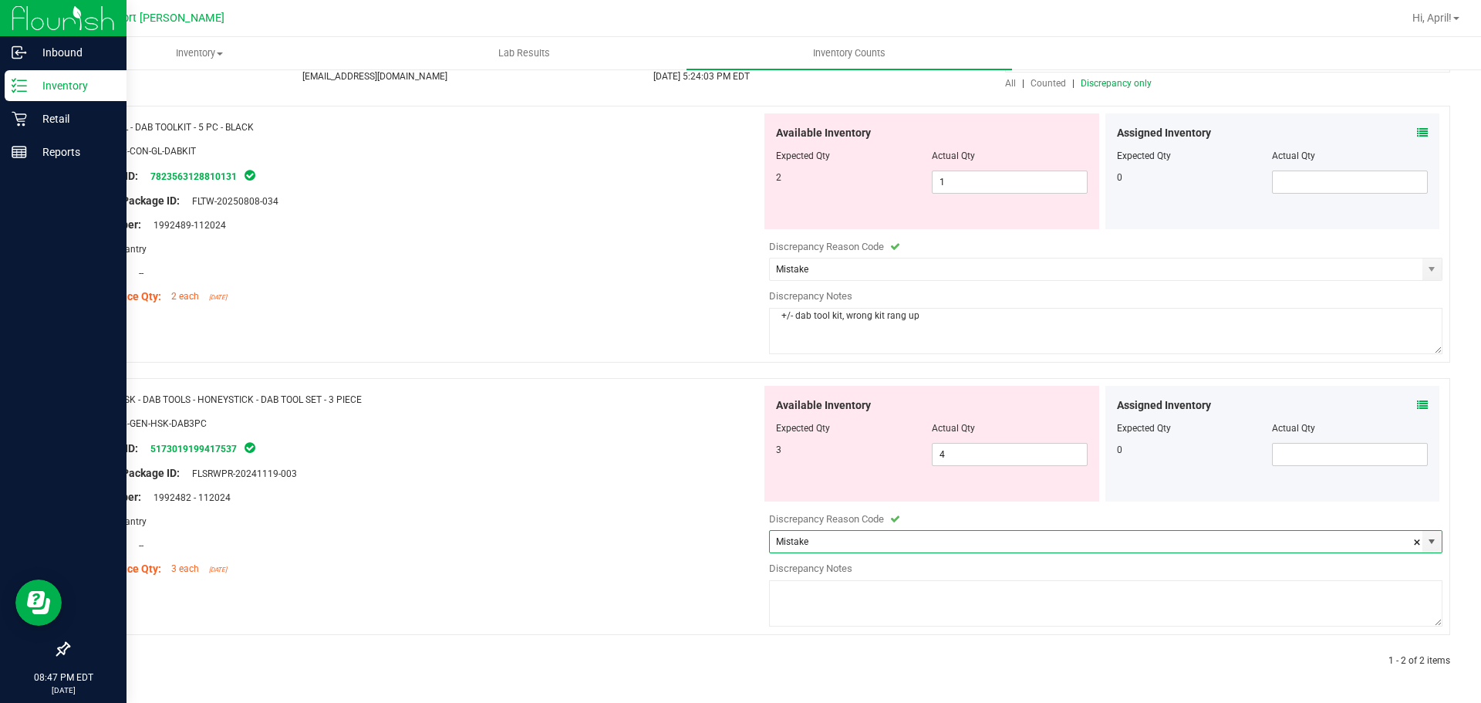
click at [826, 600] on textarea at bounding box center [1105, 603] width 673 height 46
type textarea "+/- dab tool kit, wrong kit sold"
click at [482, 346] on div "Name: GL - DAB TOOLKIT - 5 PC - BLACK SKU: ACC-CON-GL-DABKIT Package ID: 782356…" at bounding box center [759, 234] width 1382 height 257
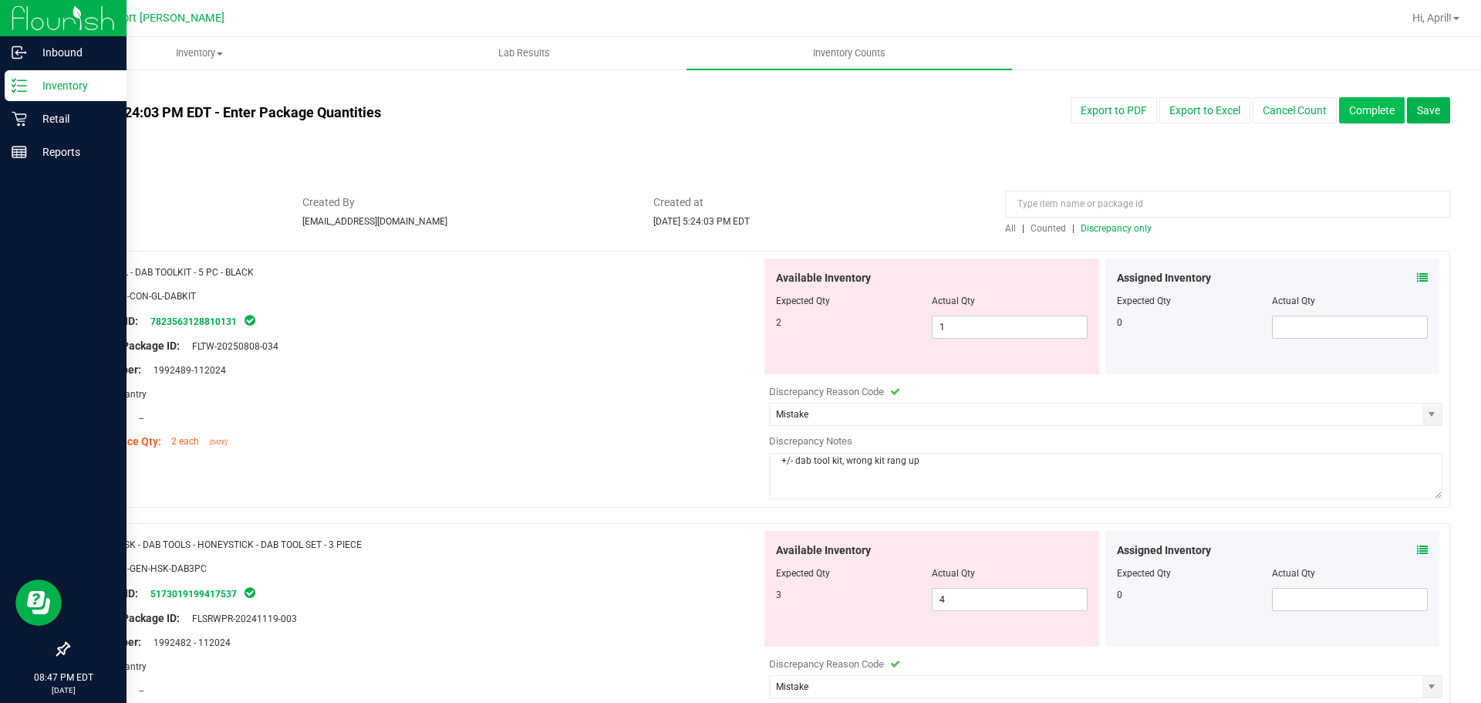
click at [1353, 105] on button "Complete" at bounding box center [1372, 110] width 66 height 26
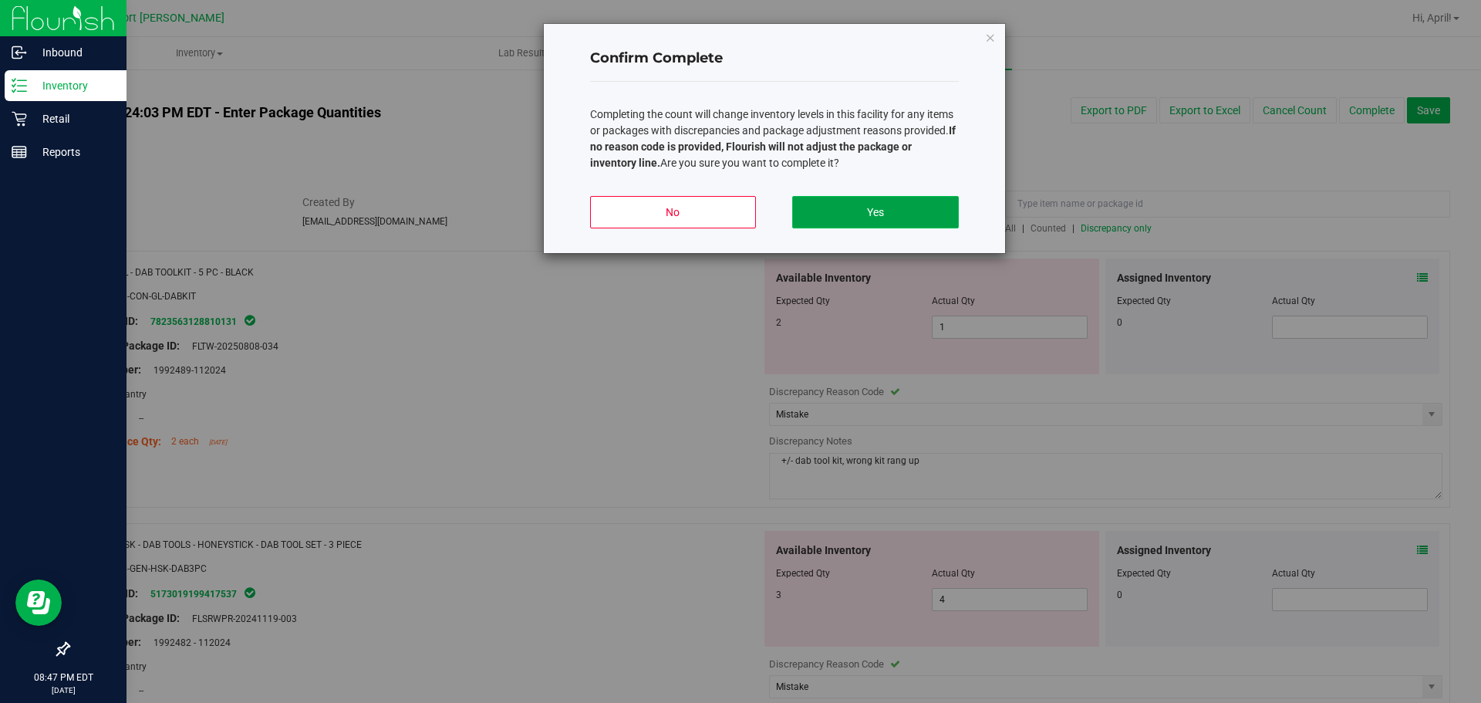
click at [873, 204] on button "Yes" at bounding box center [875, 212] width 166 height 32
